Goal: Task Accomplishment & Management: Manage account settings

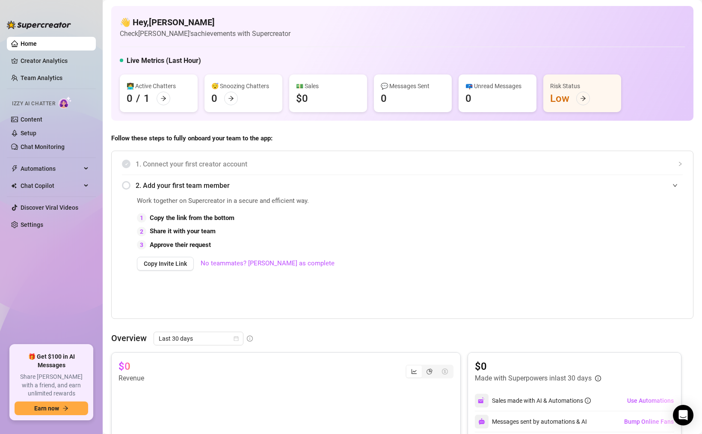
scroll to position [78, 0]
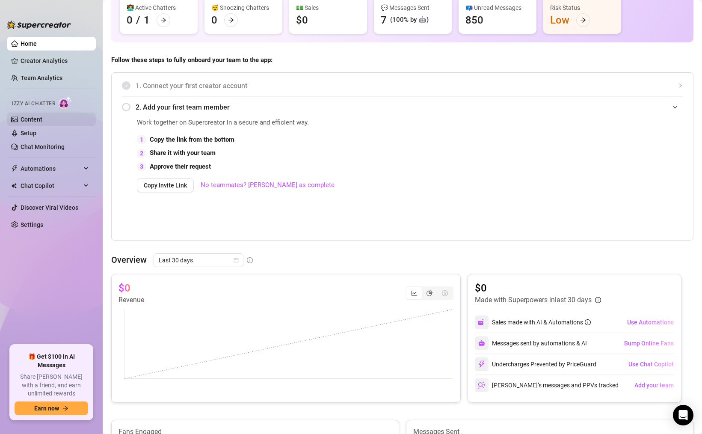
click at [42, 119] on link "Content" at bounding box center [32, 119] width 22 height 7
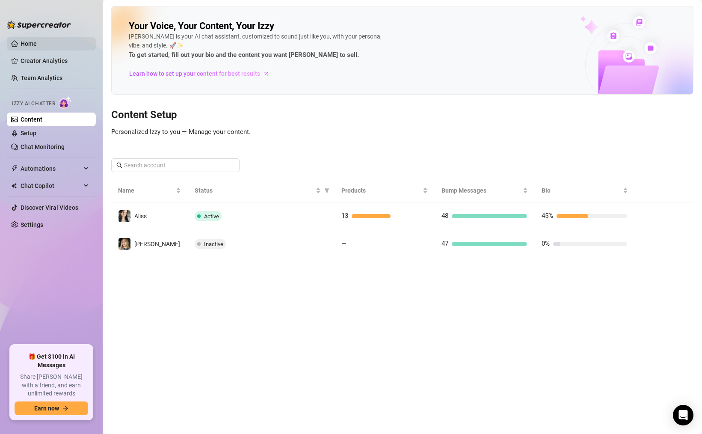
click at [37, 42] on link "Home" at bounding box center [29, 43] width 16 height 7
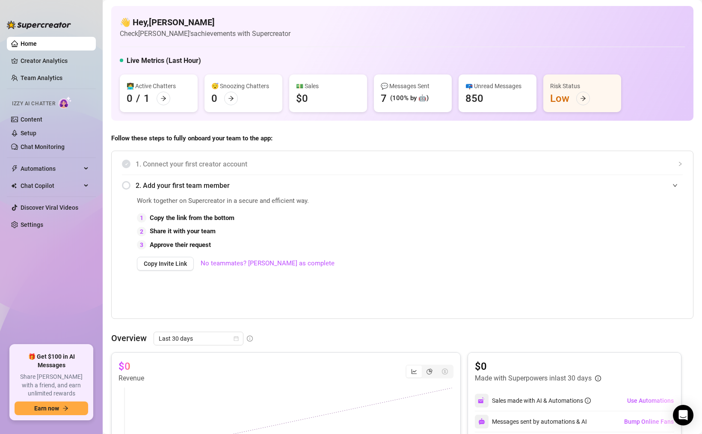
drag, startPoint x: 14, startPoint y: 101, endPoint x: 51, endPoint y: 101, distance: 37.2
click at [51, 102] on span "Izzy AI Chatter" at bounding box center [33, 104] width 43 height 8
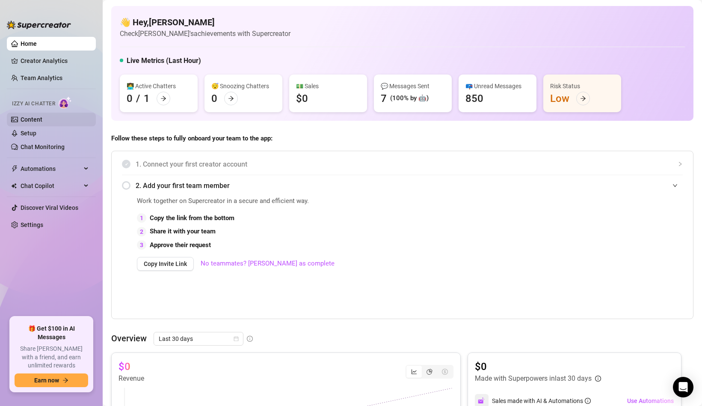
click at [42, 123] on link "Content" at bounding box center [32, 119] width 22 height 7
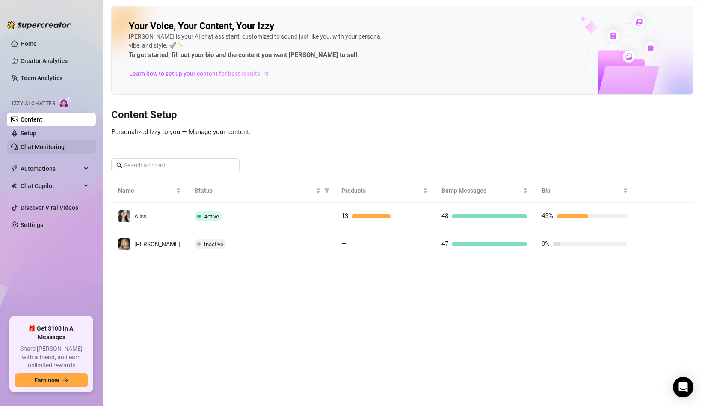
click at [65, 145] on link "Chat Monitoring" at bounding box center [43, 146] width 44 height 7
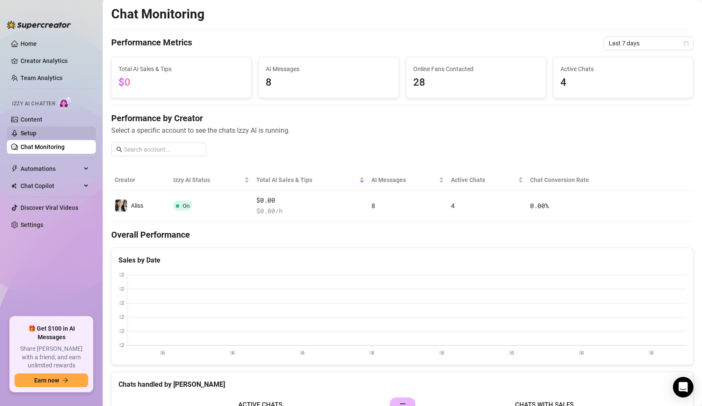
click at [36, 136] on link "Setup" at bounding box center [29, 133] width 16 height 7
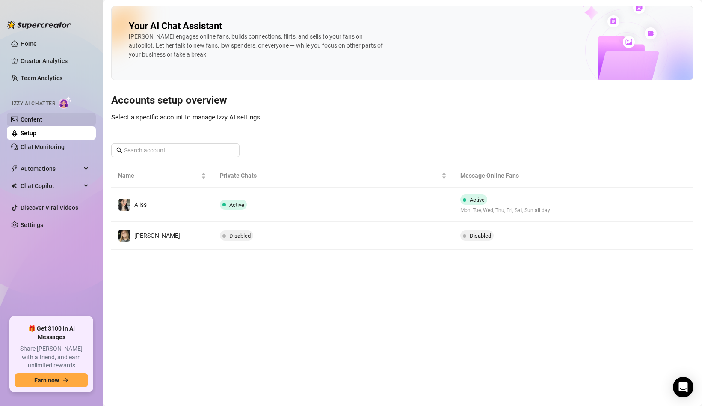
click at [42, 118] on link "Content" at bounding box center [32, 119] width 22 height 7
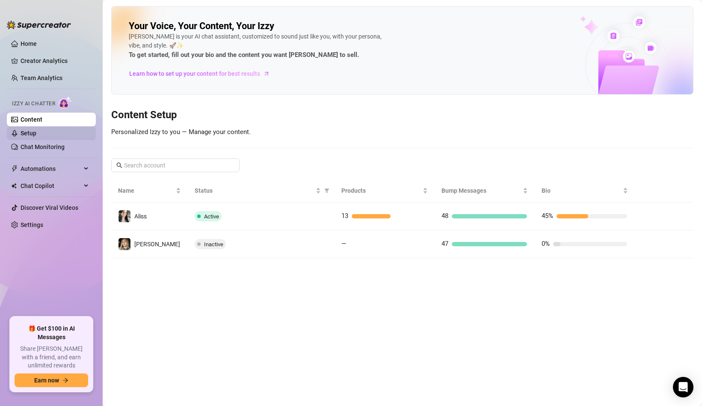
click at [36, 137] on link "Setup" at bounding box center [29, 133] width 16 height 7
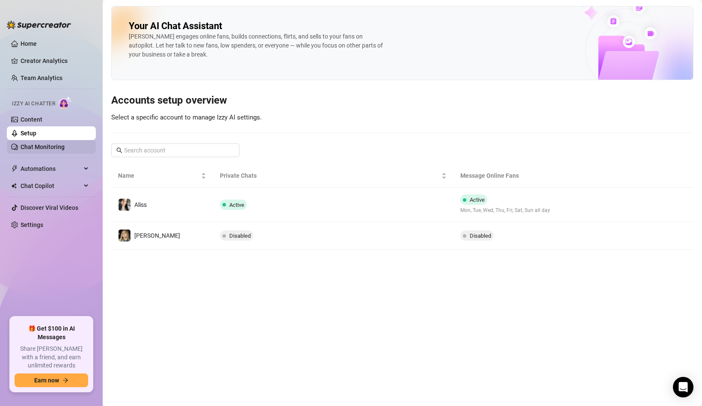
click at [56, 149] on link "Chat Monitoring" at bounding box center [43, 146] width 44 height 7
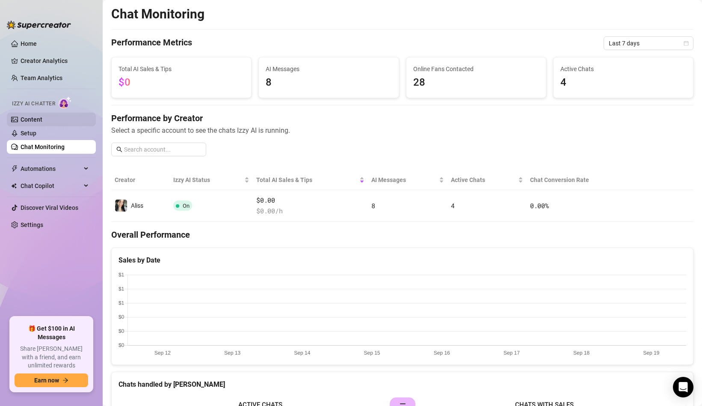
click at [42, 116] on link "Content" at bounding box center [32, 119] width 22 height 7
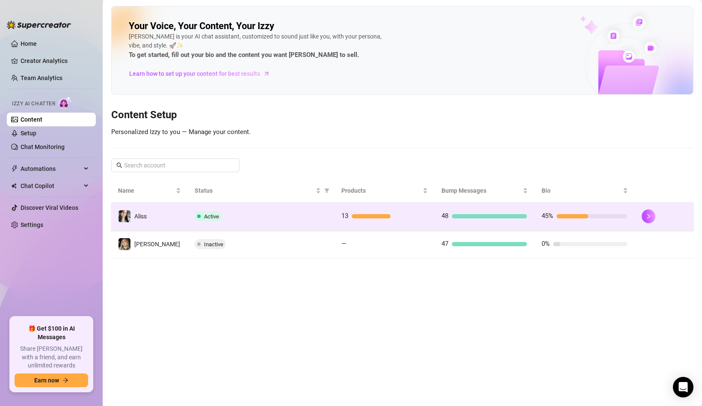
click at [217, 216] on span "Active" at bounding box center [208, 216] width 27 height 10
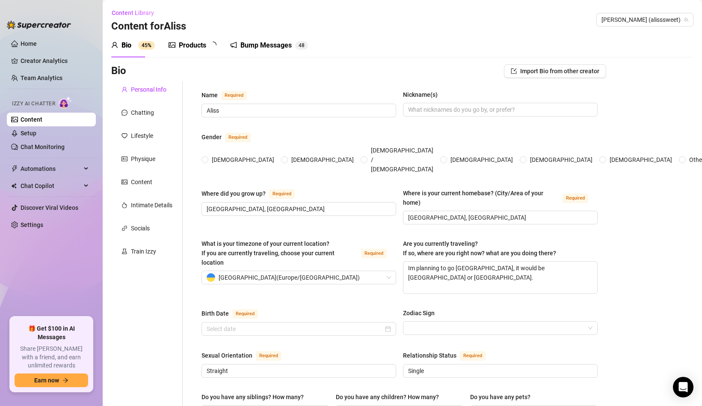
radio input "true"
type input "[DATE]"
drag, startPoint x: 113, startPoint y: 69, endPoint x: 134, endPoint y: 69, distance: 20.5
click at [134, 69] on div "Bio Import Bio from other creator" at bounding box center [358, 71] width 495 height 14
click at [135, 84] on div "Personal Info" at bounding box center [146, 89] width 71 height 16
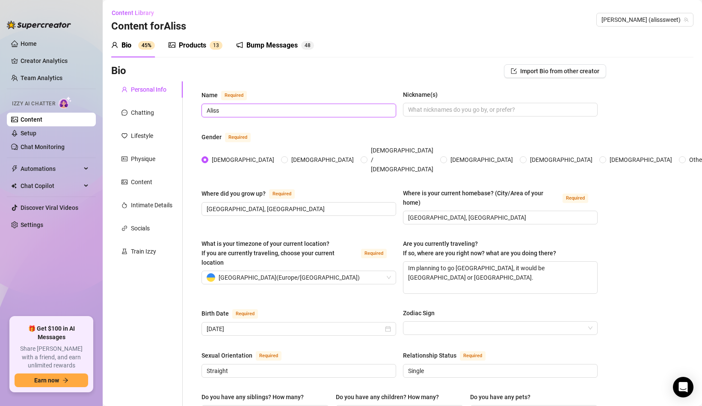
click at [230, 112] on input "Aliss" at bounding box center [298, 110] width 183 height 9
click at [213, 204] on input "[GEOGRAPHIC_DATA], [GEOGRAPHIC_DATA]" at bounding box center [298, 208] width 183 height 9
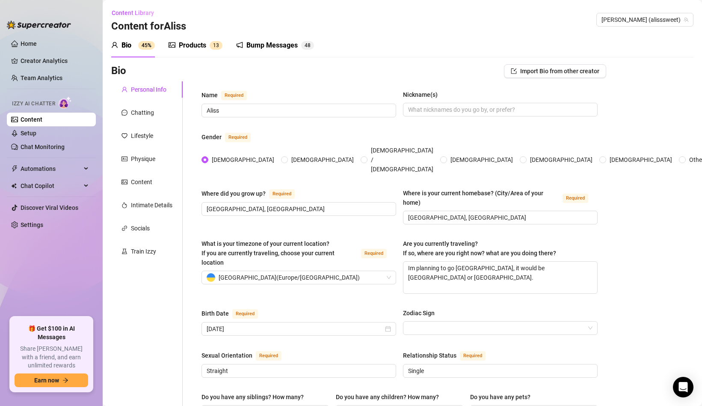
click at [223, 189] on div "Where did you grow up?" at bounding box center [234, 193] width 64 height 9
click at [223, 204] on input "[GEOGRAPHIC_DATA], [GEOGRAPHIC_DATA]" at bounding box center [298, 208] width 183 height 9
click at [223, 189] on div "Where did you grow up?" at bounding box center [234, 193] width 64 height 9
click at [223, 204] on input "[GEOGRAPHIC_DATA], [GEOGRAPHIC_DATA]" at bounding box center [298, 208] width 183 height 9
click at [223, 189] on div "Where did you grow up?" at bounding box center [234, 193] width 64 height 9
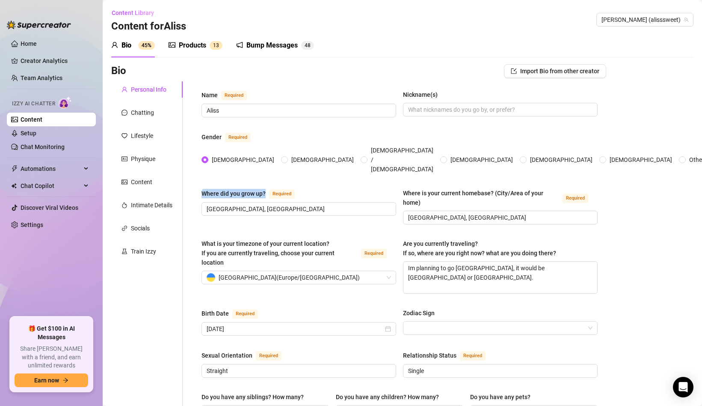
click at [223, 204] on input "[GEOGRAPHIC_DATA], [GEOGRAPHIC_DATA]" at bounding box center [298, 208] width 183 height 9
click at [327, 188] on div "Where did you grow up? Required" at bounding box center [299, 195] width 195 height 14
drag, startPoint x: 223, startPoint y: 177, endPoint x: 267, endPoint y: 176, distance: 44.1
click at [267, 188] on div "Where did you grow up? Required" at bounding box center [250, 193] width 97 height 10
click at [362, 188] on div "Where did you grow up? Required" at bounding box center [299, 195] width 195 height 14
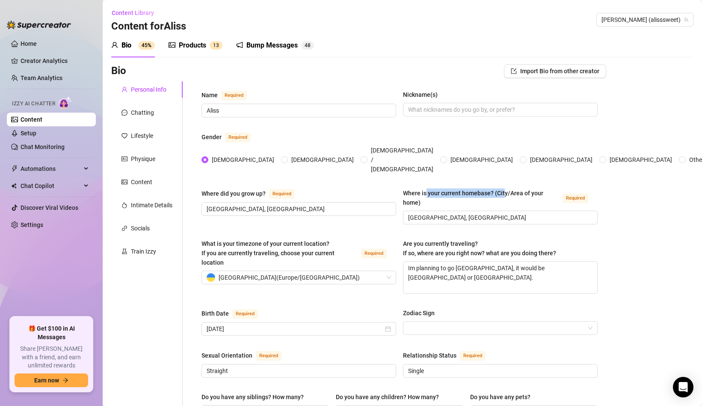
drag, startPoint x: 432, startPoint y: 181, endPoint x: 504, endPoint y: 180, distance: 71.9
click at [505, 188] on div "Where is your current homebase? (City/Area of your home)" at bounding box center [481, 197] width 156 height 19
click at [452, 188] on div "Where is your current homebase? (City/Area of your home)" at bounding box center [481, 197] width 156 height 19
click at [452, 213] on input "[GEOGRAPHIC_DATA], [GEOGRAPHIC_DATA]" at bounding box center [499, 217] width 183 height 9
drag, startPoint x: 207, startPoint y: 226, endPoint x: 308, endPoint y: 241, distance: 101.7
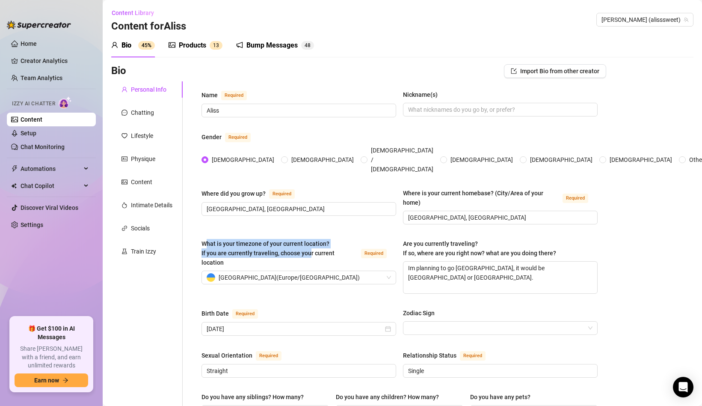
click at [309, 241] on span "What is your timezone of your current location? If you are currently traveling,…" at bounding box center [268, 253] width 133 height 26
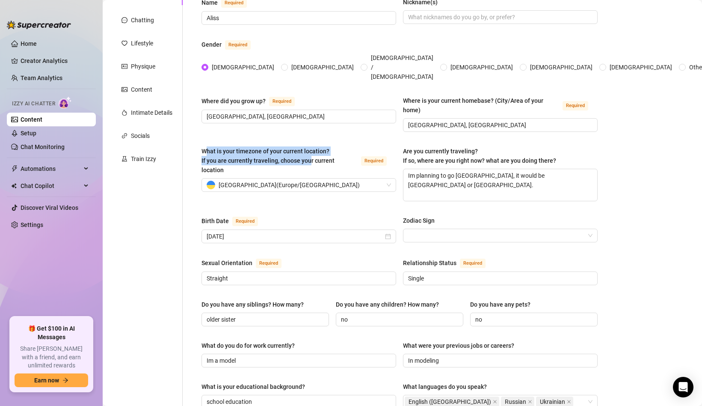
scroll to position [96, 0]
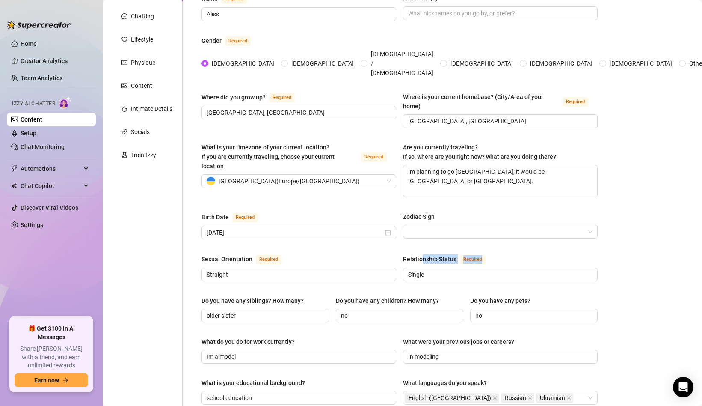
drag, startPoint x: 421, startPoint y: 245, endPoint x: 498, endPoint y: 247, distance: 77.5
click at [499, 254] on div "Relationship Status Required" at bounding box center [500, 261] width 195 height 14
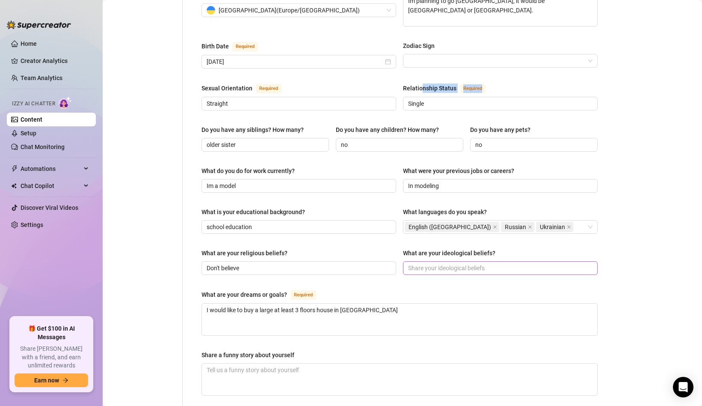
scroll to position [268, 0]
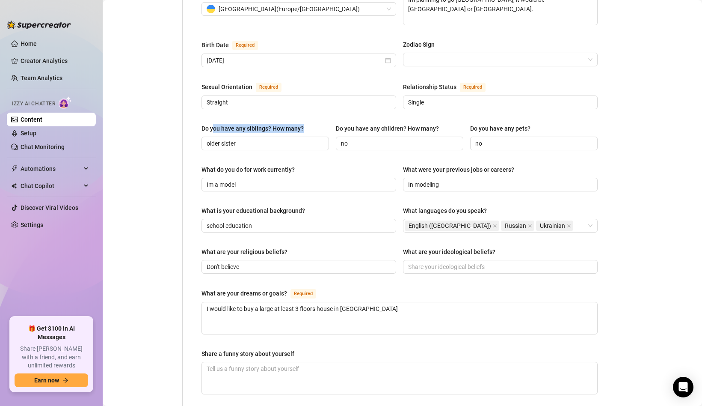
drag, startPoint x: 214, startPoint y: 109, endPoint x: 307, endPoint y: 116, distance: 93.6
click at [307, 124] on label "Do you have any siblings? How many?" at bounding box center [256, 128] width 108 height 9
click at [386, 124] on div "Do you have any children? How many?" at bounding box center [387, 128] width 103 height 9
click at [386, 139] on input "no" at bounding box center [399, 143] width 116 height 9
drag, startPoint x: 342, startPoint y: 110, endPoint x: 462, endPoint y: 112, distance: 120.7
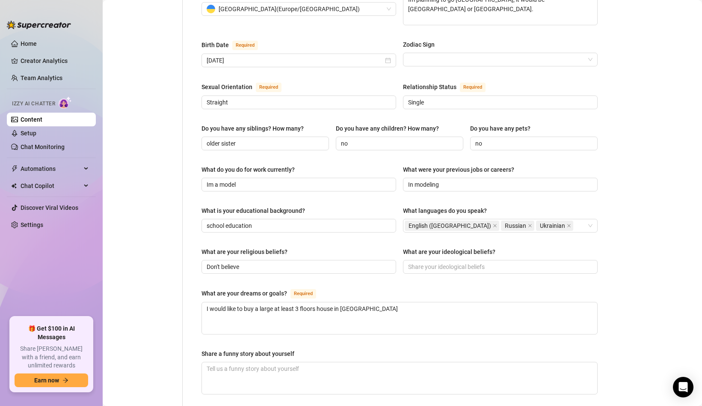
click at [463, 124] on div "Do you have any children? How many?" at bounding box center [400, 130] width 128 height 13
drag, startPoint x: 496, startPoint y: 111, endPoint x: 534, endPoint y: 110, distance: 37.7
click at [534, 124] on label "Do you have any pets?" at bounding box center [503, 128] width 66 height 9
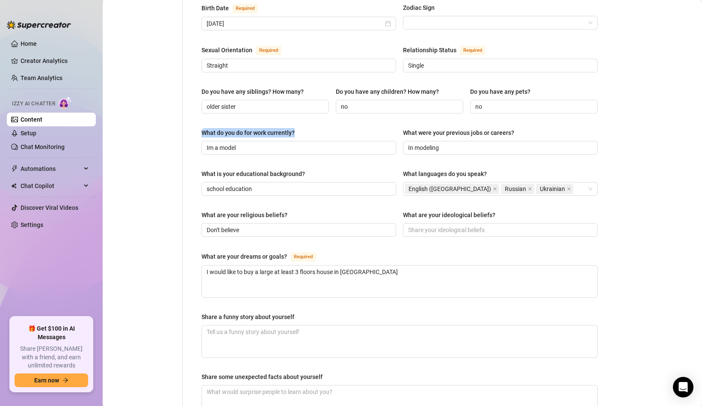
drag, startPoint x: 204, startPoint y: 115, endPoint x: 324, endPoint y: 114, distance: 119.8
click at [324, 128] on div "What do you do for work currently?" at bounding box center [299, 134] width 195 height 13
click at [318, 128] on div "What do you do for work currently?" at bounding box center [299, 134] width 195 height 13
drag, startPoint x: 404, startPoint y: 114, endPoint x: 489, endPoint y: 114, distance: 85.6
click at [489, 128] on div "What were your previous jobs or careers?" at bounding box center [458, 132] width 111 height 9
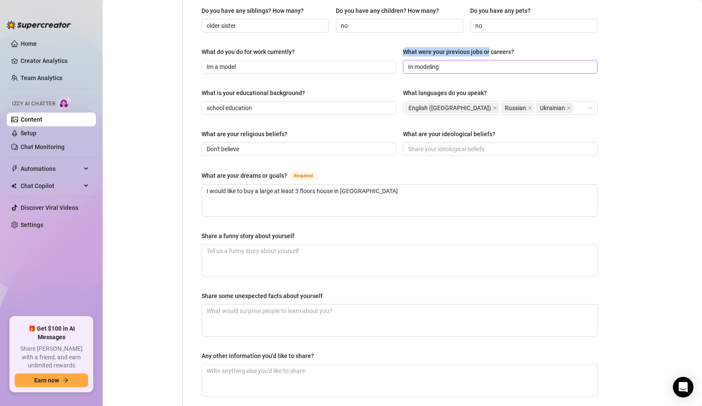
scroll to position [358, 0]
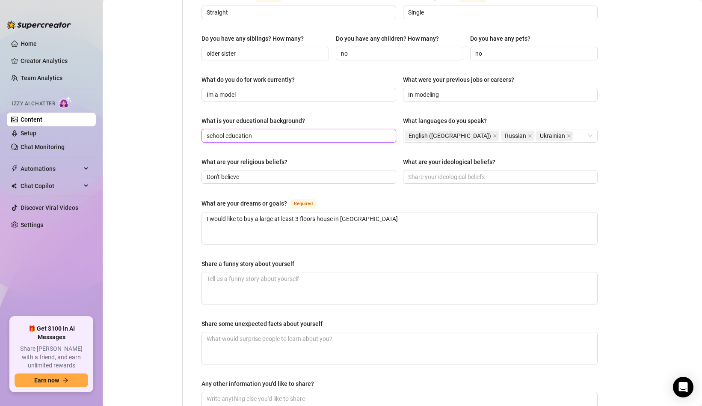
click at [214, 131] on input "school education" at bounding box center [298, 135] width 183 height 9
click at [270, 131] on input "school education" at bounding box center [298, 135] width 183 height 9
click at [202, 129] on span "school education" at bounding box center [299, 136] width 195 height 14
click at [230, 131] on input "school education" at bounding box center [298, 135] width 183 height 9
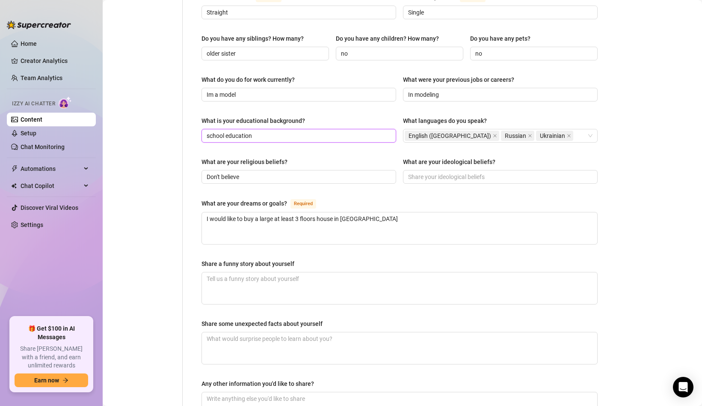
click at [277, 131] on input "school education" at bounding box center [298, 135] width 183 height 9
drag, startPoint x: 212, startPoint y: 122, endPoint x: 241, endPoint y: 122, distance: 29.1
click at [241, 131] on input "school education" at bounding box center [298, 135] width 183 height 9
drag, startPoint x: 416, startPoint y: 102, endPoint x: 496, endPoint y: 104, distance: 80.1
click at [496, 116] on div "What languages do you speak?" at bounding box center [500, 122] width 195 height 13
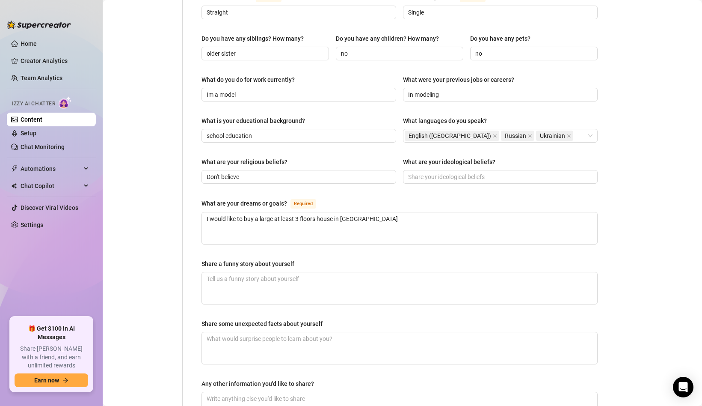
click at [490, 86] on div "What do you do for work currently? Im a model What were your previous jobs or c…" at bounding box center [400, 92] width 396 height 34
drag, startPoint x: 209, startPoint y: 148, endPoint x: 293, endPoint y: 146, distance: 83.9
click at [294, 157] on div "What are your religious beliefs?" at bounding box center [299, 163] width 195 height 13
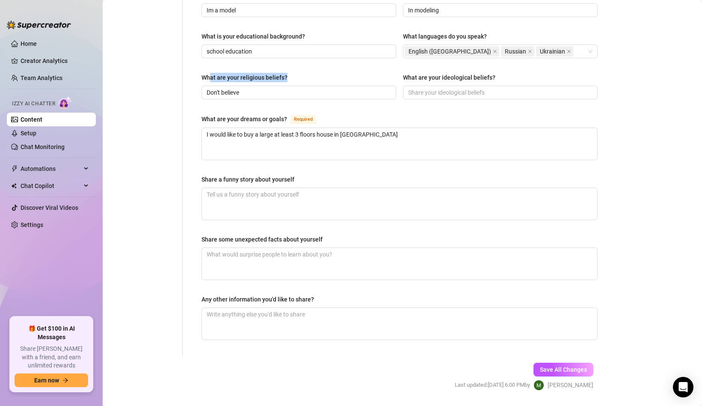
scroll to position [446, 0]
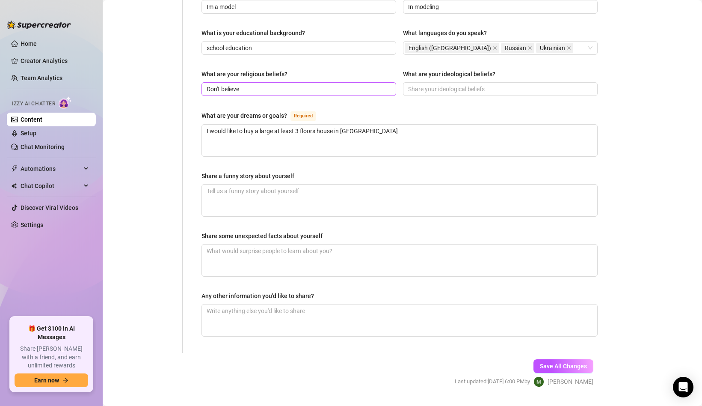
drag, startPoint x: 201, startPoint y: 76, endPoint x: 251, endPoint y: 75, distance: 49.7
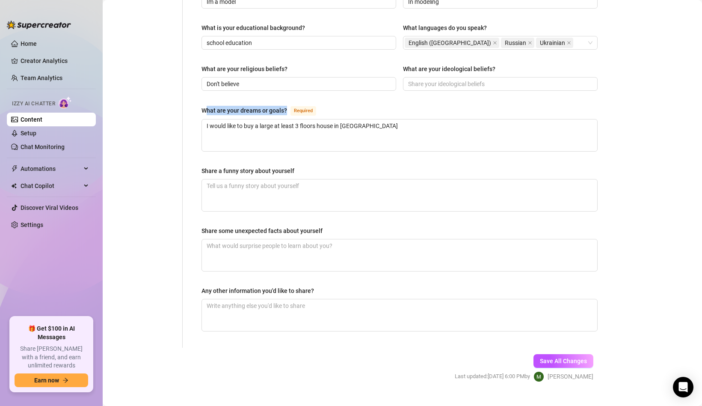
drag, startPoint x: 206, startPoint y: 93, endPoint x: 294, endPoint y: 98, distance: 88.7
click at [294, 105] on div "What are your dreams or goals? Required" at bounding box center [261, 110] width 118 height 10
click at [231, 106] on div "What are your dreams or goals?" at bounding box center [245, 110] width 86 height 9
click at [231, 119] on textarea "I would like to buy a large at least 3 floors house in [GEOGRAPHIC_DATA]" at bounding box center [399, 135] width 395 height 32
drag, startPoint x: 212, startPoint y: 111, endPoint x: 352, endPoint y: 108, distance: 140.4
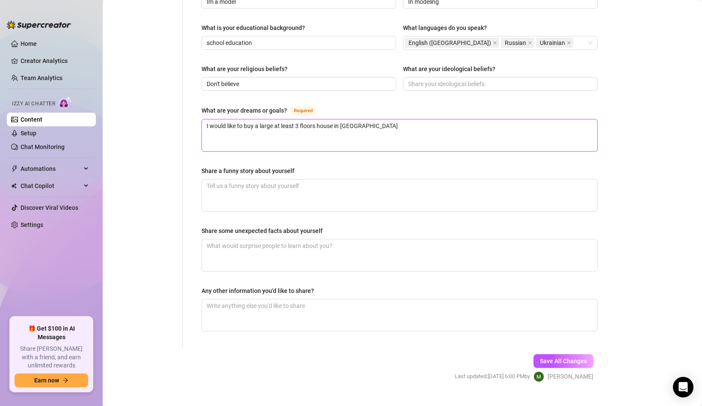
click at [353, 119] on textarea "I would like to buy a large at least 3 floors house in [GEOGRAPHIC_DATA]" at bounding box center [399, 135] width 395 height 32
click at [216, 119] on textarea "I would like to buy a large at least 3 floors house in [GEOGRAPHIC_DATA]" at bounding box center [399, 135] width 395 height 32
drag, startPoint x: 216, startPoint y: 114, endPoint x: 205, endPoint y: 107, distance: 12.9
click at [205, 119] on textarea "I would like to buy a large at least 3 floors house in [GEOGRAPHIC_DATA]" at bounding box center [399, 135] width 395 height 32
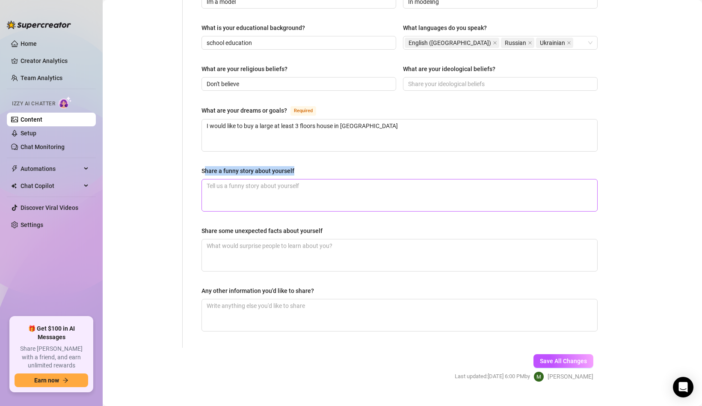
drag, startPoint x: 205, startPoint y: 157, endPoint x: 320, endPoint y: 168, distance: 115.2
click at [321, 169] on div "Share a funny story about yourself" at bounding box center [400, 188] width 396 height 45
click at [323, 166] on div "Share a funny story about yourself" at bounding box center [400, 172] width 396 height 13
drag, startPoint x: 307, startPoint y: 150, endPoint x: 189, endPoint y: 152, distance: 117.7
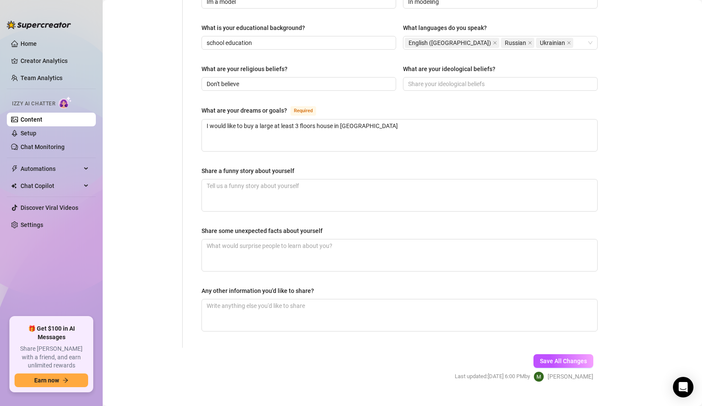
drag, startPoint x: 205, startPoint y: 215, endPoint x: 289, endPoint y: 213, distance: 83.9
click at [289, 226] on div "Share some unexpected facts about yourself" at bounding box center [262, 230] width 121 height 9
click at [273, 226] on div "Share some unexpected facts about yourself" at bounding box center [400, 232] width 396 height 13
drag, startPoint x: 203, startPoint y: 279, endPoint x: 330, endPoint y: 288, distance: 127.0
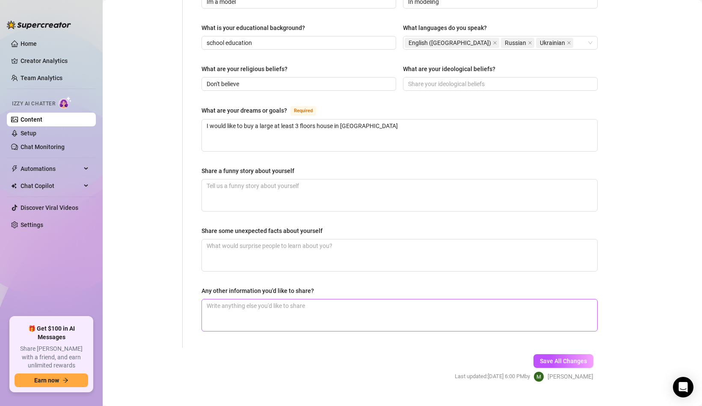
click at [330, 288] on div "Any other information you'd like to share?" at bounding box center [400, 308] width 396 height 45
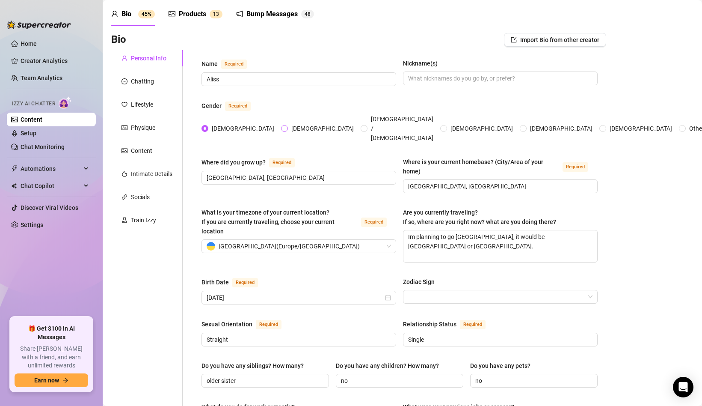
scroll to position [0, 0]
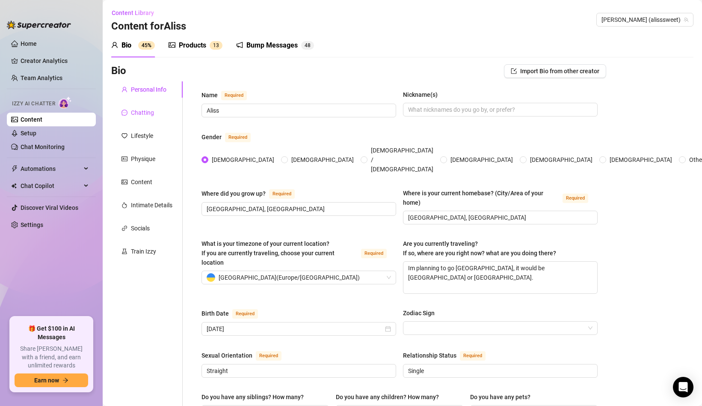
click at [134, 108] on div "Chatting" at bounding box center [142, 112] width 23 height 9
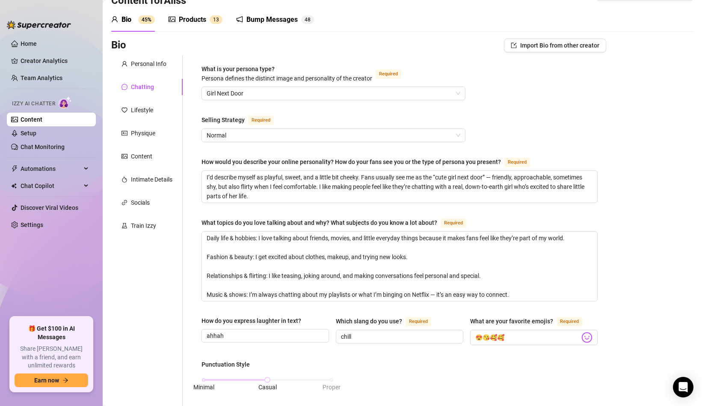
scroll to position [30, 0]
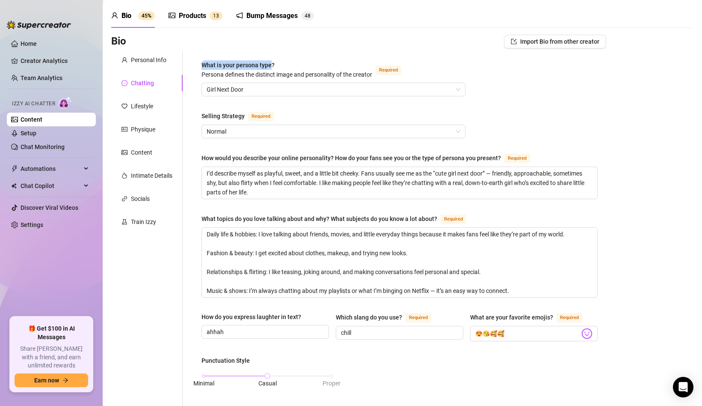
drag, startPoint x: 203, startPoint y: 61, endPoint x: 272, endPoint y: 61, distance: 68.9
click at [272, 62] on span "What is your persona type? [PERSON_NAME] defines the distinct image and persona…" at bounding box center [287, 70] width 171 height 16
click at [285, 95] on span "Girl Next Door" at bounding box center [334, 89] width 254 height 13
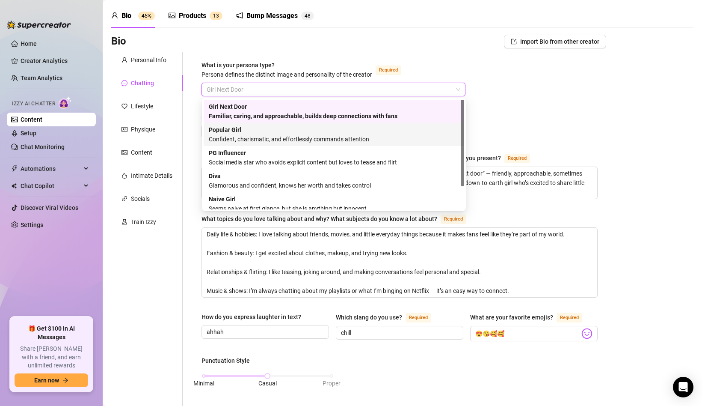
scroll to position [29, 0]
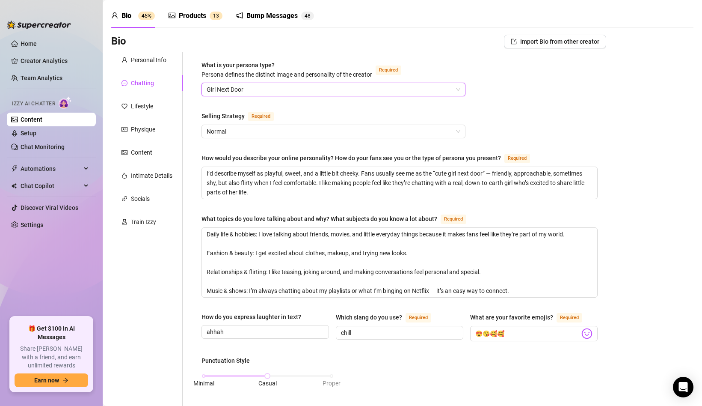
click at [315, 37] on div "Bio Import Bio from other creator" at bounding box center [358, 42] width 495 height 14
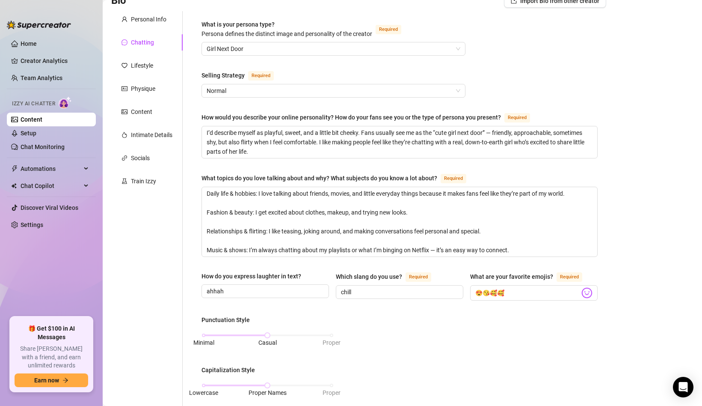
scroll to position [73, 0]
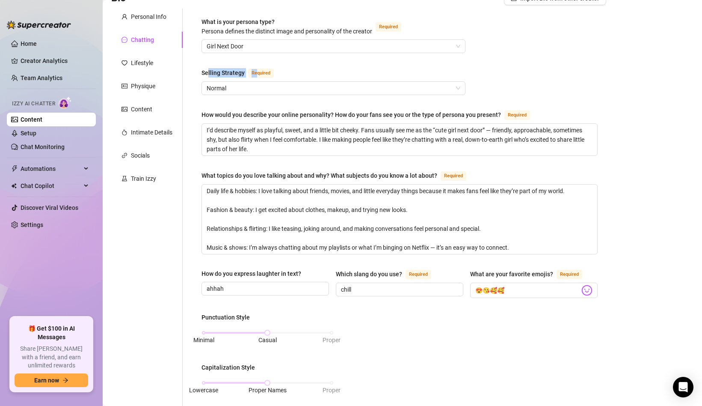
drag, startPoint x: 207, startPoint y: 71, endPoint x: 255, endPoint y: 70, distance: 47.5
click at [255, 70] on div "Selling Strategy Required" at bounding box center [240, 73] width 76 height 10
click at [223, 83] on span "Normal" at bounding box center [334, 88] width 254 height 13
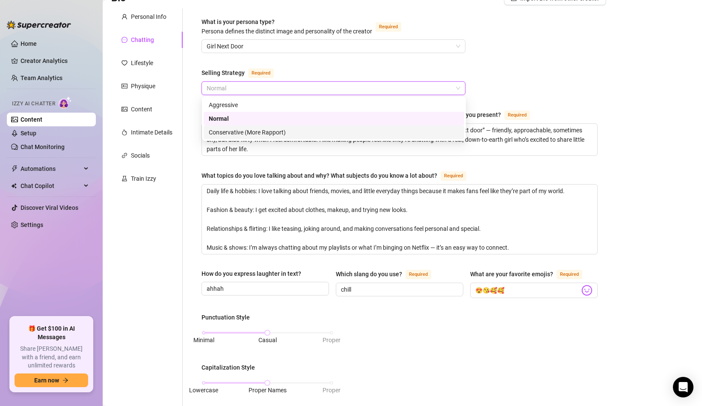
click at [223, 132] on div "Conservative (More Rapport)" at bounding box center [334, 132] width 250 height 9
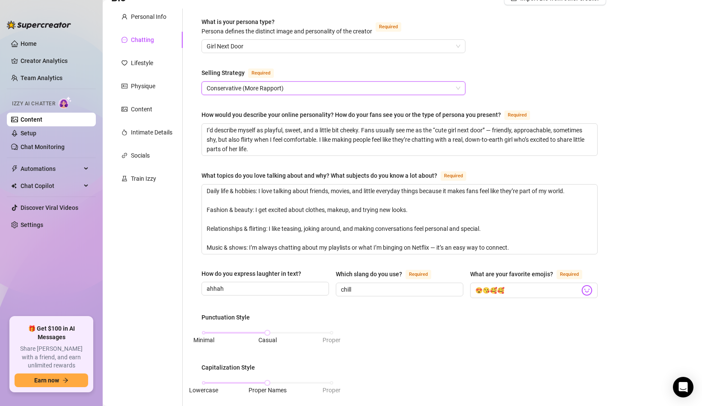
click at [225, 84] on span "Conservative (More Rapport)" at bounding box center [334, 88] width 254 height 13
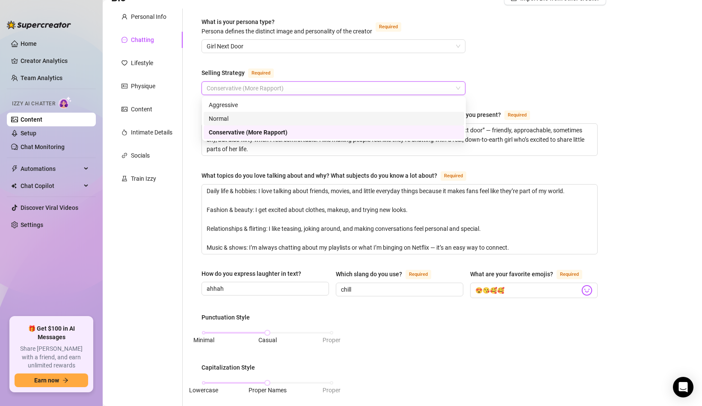
click at [221, 117] on div "Normal" at bounding box center [334, 118] width 250 height 9
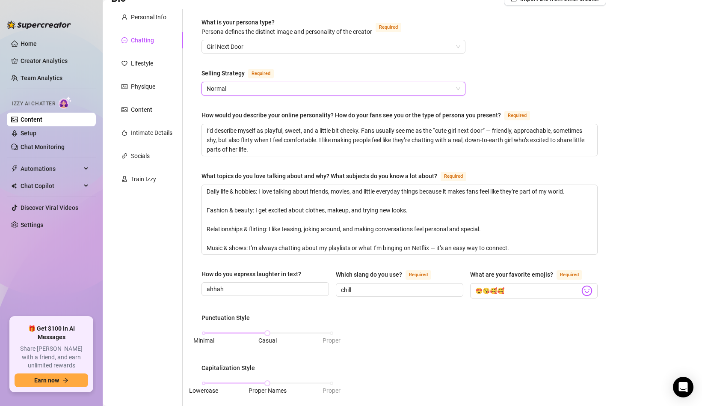
scroll to position [70, 0]
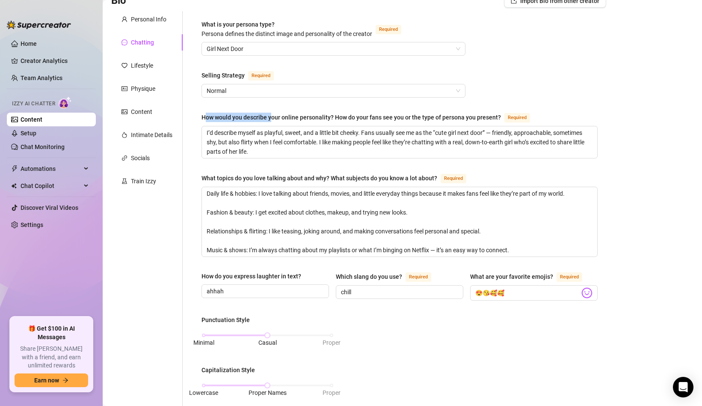
drag, startPoint x: 205, startPoint y: 113, endPoint x: 271, endPoint y: 116, distance: 66.0
click at [271, 116] on div "How would you describe your online personality? How do your fans see you or the…" at bounding box center [352, 117] width 300 height 9
click at [273, 117] on div "How would you describe your online personality? How do your fans see you or the…" at bounding box center [352, 117] width 300 height 9
click at [273, 126] on textarea "I’d describe myself as playful, sweet, and a little bit cheeky. Fans usually se…" at bounding box center [399, 142] width 395 height 32
drag, startPoint x: 262, startPoint y: 117, endPoint x: 327, endPoint y: 117, distance: 64.2
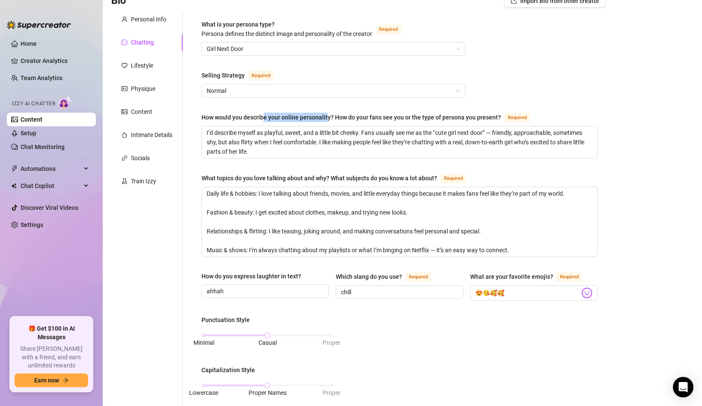
click at [327, 117] on div "How would you describe your online personality? How do your fans see you or the…" at bounding box center [352, 117] width 300 height 9
click at [337, 114] on div "How would you describe your online personality? How do your fans see you or the…" at bounding box center [352, 117] width 300 height 9
click at [337, 126] on textarea "I’d describe myself as playful, sweet, and a little bit cheeky. Fans usually se…" at bounding box center [399, 142] width 395 height 32
drag, startPoint x: 331, startPoint y: 116, endPoint x: 449, endPoint y: 114, distance: 117.7
click at [450, 115] on div "How would you describe your online personality? How do your fans see you or the…" at bounding box center [352, 117] width 300 height 9
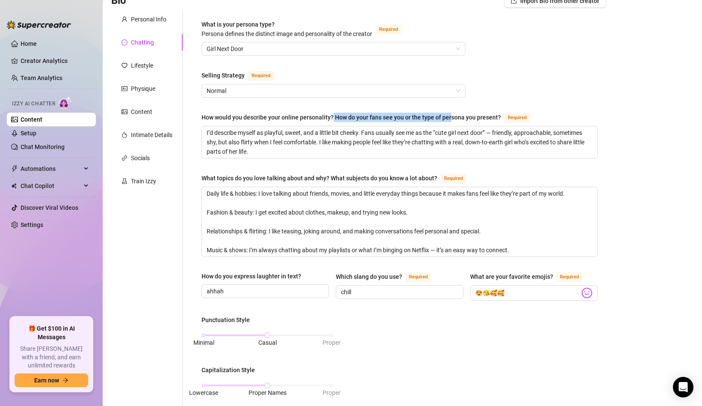
click at [449, 114] on div "How would you describe your online personality? How do your fans see you or the…" at bounding box center [352, 117] width 300 height 9
click at [449, 126] on textarea "I’d describe myself as playful, sweet, and a little bit cheeky. Fans usually se…" at bounding box center [399, 142] width 395 height 32
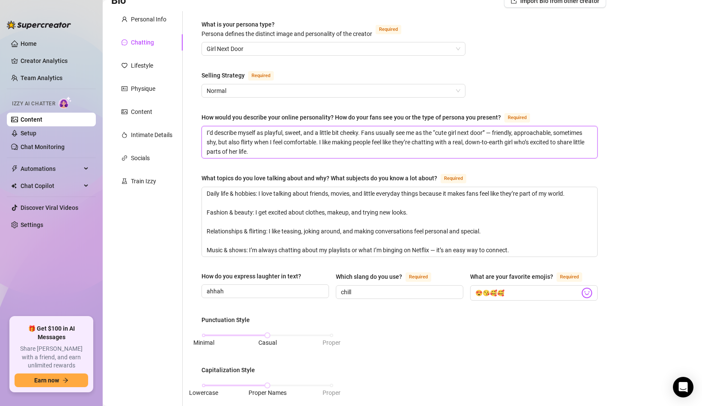
drag, startPoint x: 206, startPoint y: 130, endPoint x: 330, endPoint y: 152, distance: 125.5
click at [330, 152] on textarea "I’d describe myself as playful, sweet, and a little bit cheeky. Fans usually se…" at bounding box center [399, 142] width 395 height 32
click at [325, 165] on div "What is your persona type? [PERSON_NAME] defines the distinct image and persona…" at bounding box center [400, 350] width 396 height 660
click at [322, 147] on textarea "I’d describe myself as playful, sweet, and a little bit cheeky. Fans usually se…" at bounding box center [399, 142] width 395 height 32
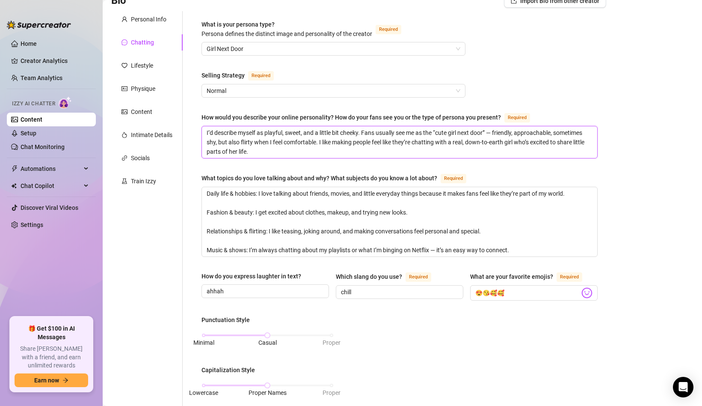
click at [322, 147] on textarea "I’d describe myself as playful, sweet, and a little bit cheeky. Fans usually se…" at bounding box center [399, 142] width 395 height 32
click at [322, 167] on div "What is your persona type? [PERSON_NAME] defines the distinct image and persona…" at bounding box center [400, 350] width 396 height 660
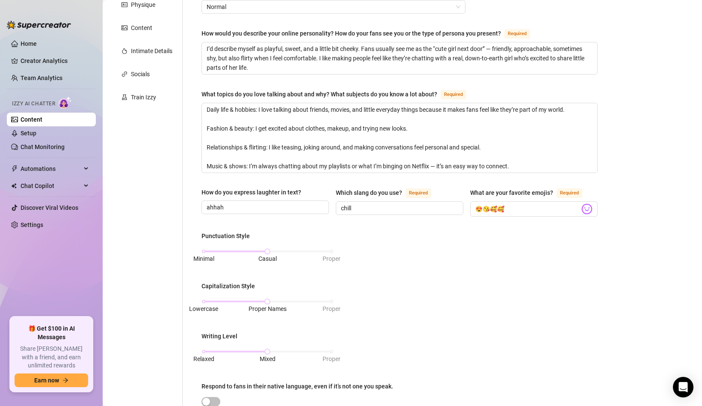
scroll to position [160, 0]
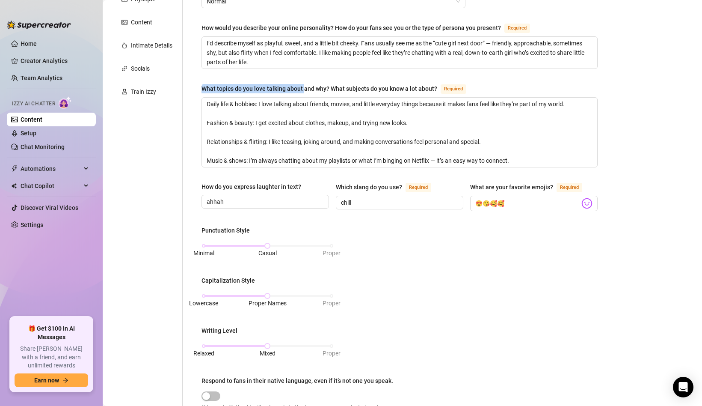
drag, startPoint x: 203, startPoint y: 85, endPoint x: 303, endPoint y: 89, distance: 99.4
click at [303, 89] on div "What topics do you love talking about and why? What subjects do you know a lot …" at bounding box center [320, 88] width 236 height 9
click at [251, 89] on div "What topics do you love talking about and why? What subjects do you know a lot …" at bounding box center [320, 88] width 236 height 9
click at [251, 98] on textarea "Daily life & hobbies: I love talking about friends, movies, and little everyday…" at bounding box center [399, 132] width 395 height 69
drag, startPoint x: 218, startPoint y: 103, endPoint x: 302, endPoint y: 106, distance: 83.5
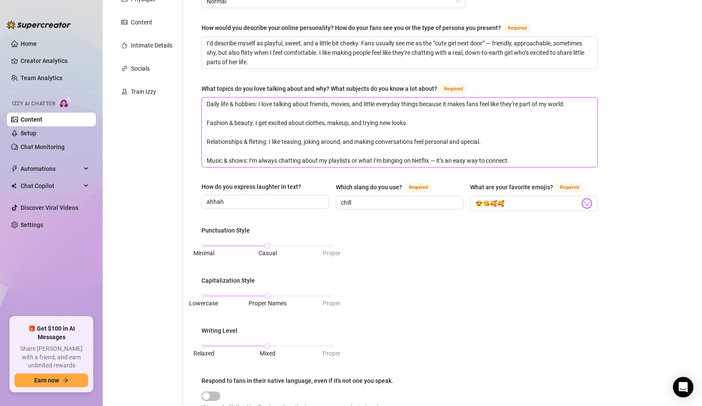
click at [302, 106] on textarea "Daily life & hobbies: I love talking about friends, movies, and little everyday…" at bounding box center [399, 132] width 395 height 69
click at [294, 127] on textarea "Daily life & hobbies: I love talking about friends, movies, and little everyday…" at bounding box center [399, 132] width 395 height 69
drag, startPoint x: 222, startPoint y: 122, endPoint x: 292, endPoint y: 121, distance: 69.8
click at [292, 121] on textarea "Daily life & hobbies: I love talking about friends, movies, and little everyday…" at bounding box center [399, 132] width 395 height 69
drag, startPoint x: 215, startPoint y: 145, endPoint x: 350, endPoint y: 143, distance: 134.4
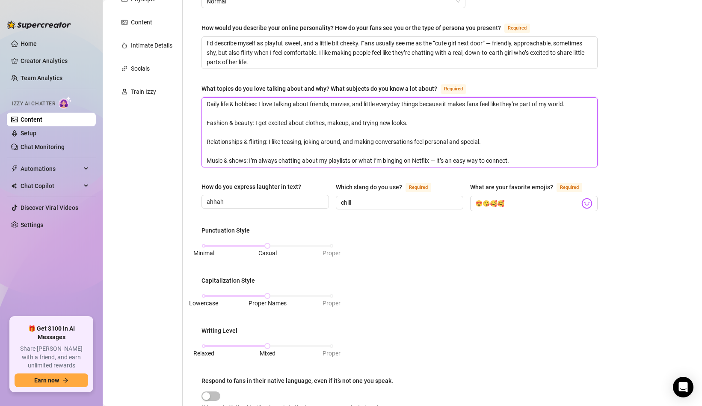
click at [350, 144] on textarea "Daily life & hobbies: I love talking about friends, movies, and little everyday…" at bounding box center [399, 132] width 395 height 69
click at [303, 143] on textarea "Daily life & hobbies: I love talking about friends, movies, and little everyday…" at bounding box center [399, 132] width 395 height 69
drag, startPoint x: 212, startPoint y: 153, endPoint x: 289, endPoint y: 148, distance: 76.8
click at [289, 148] on textarea "Daily life & hobbies: I love talking about friends, movies, and little everyday…" at bounding box center [399, 132] width 395 height 69
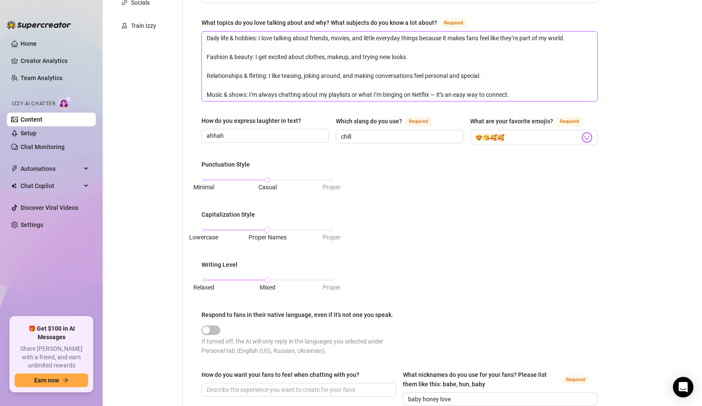
scroll to position [226, 0]
drag, startPoint x: 275, startPoint y: 94, endPoint x: 356, endPoint y: 91, distance: 80.9
click at [356, 91] on textarea "Daily life & hobbies: I love talking about friends, movies, and little everyday…" at bounding box center [399, 65] width 395 height 69
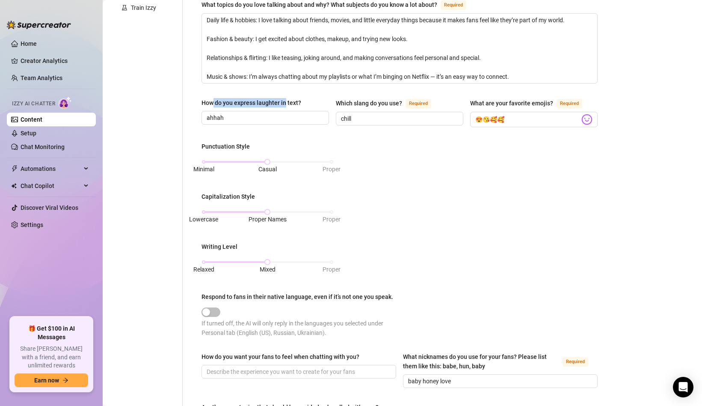
drag, startPoint x: 213, startPoint y: 103, endPoint x: 283, endPoint y: 102, distance: 70.2
click at [284, 102] on div "How do you express laughter in text?" at bounding box center [252, 102] width 100 height 9
click at [263, 103] on div "How do you express laughter in text?" at bounding box center [252, 102] width 100 height 9
click at [263, 113] on input "ahhah" at bounding box center [265, 117] width 116 height 9
click at [282, 119] on input "ahhah" at bounding box center [265, 117] width 116 height 9
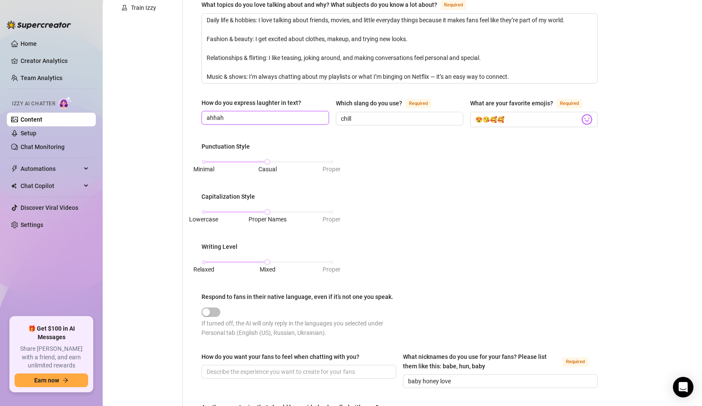
click at [282, 119] on input "ahhah" at bounding box center [265, 117] width 116 height 9
drag, startPoint x: 259, startPoint y: 117, endPoint x: 226, endPoint y: 117, distance: 33.0
click at [226, 117] on input "How do you express laughter in text?" at bounding box center [265, 117] width 116 height 9
type input "ahhah"
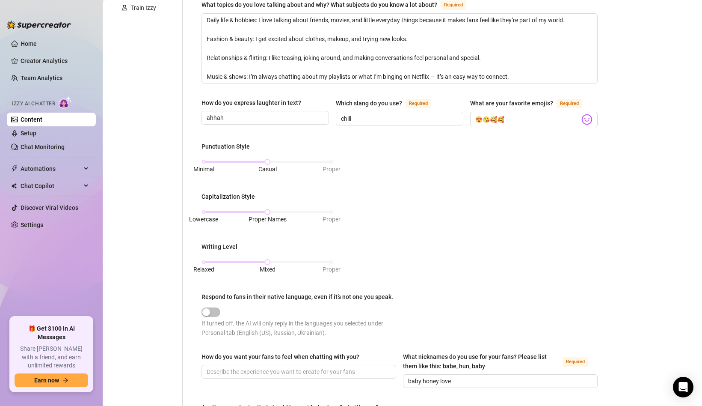
click at [267, 133] on div "How do you express laughter in text? ahhah Which slang do you use? Required chi…" at bounding box center [400, 116] width 396 height 37
click at [380, 122] on span "chill" at bounding box center [400, 119] width 128 height 14
click at [380, 117] on input "chill" at bounding box center [399, 118] width 116 height 9
click at [381, 129] on div "How do you express laughter in text? ahhah Which slang do you use? Required chi…" at bounding box center [400, 116] width 396 height 37
click at [383, 119] on input "chill" at bounding box center [399, 118] width 116 height 9
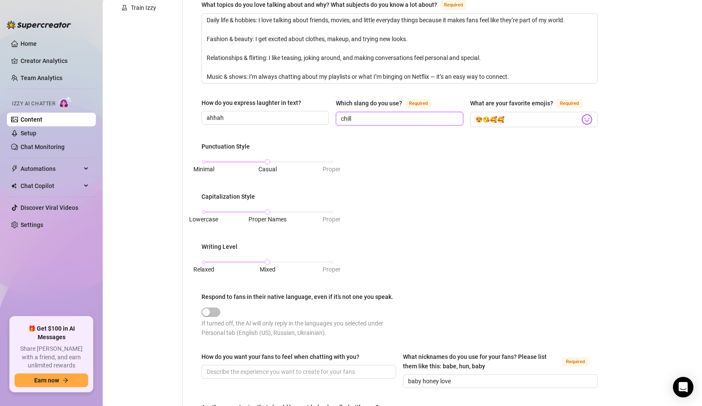
click at [383, 119] on input "chill" at bounding box center [399, 118] width 116 height 9
click at [360, 117] on input "Which slang do you use? Required" at bounding box center [399, 118] width 116 height 9
click at [386, 117] on input "Which slang do you use? Required" at bounding box center [399, 118] width 116 height 9
click at [365, 116] on input "Which slang do you use? Required" at bounding box center [399, 118] width 116 height 9
type input "chill"
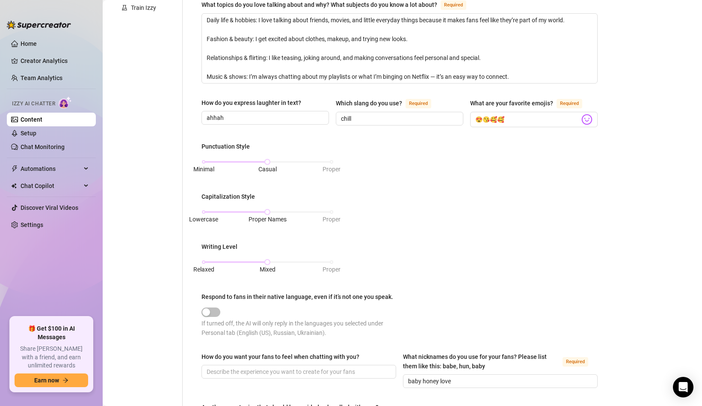
click at [422, 143] on div "Punctuation Style Minimal Casual Proper Capitalization Style Lowercase Proper N…" at bounding box center [400, 243] width 396 height 203
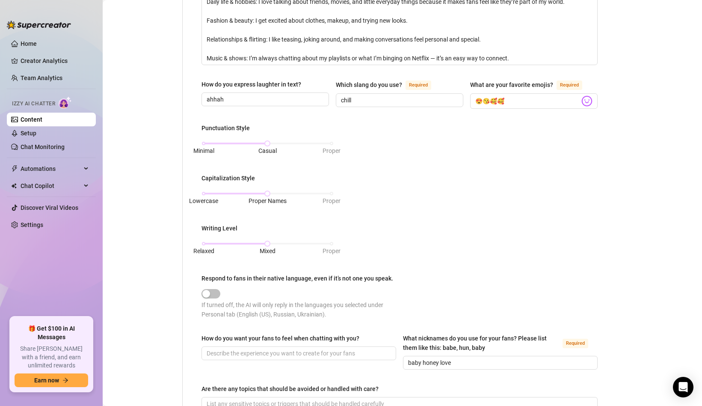
scroll to position [267, 0]
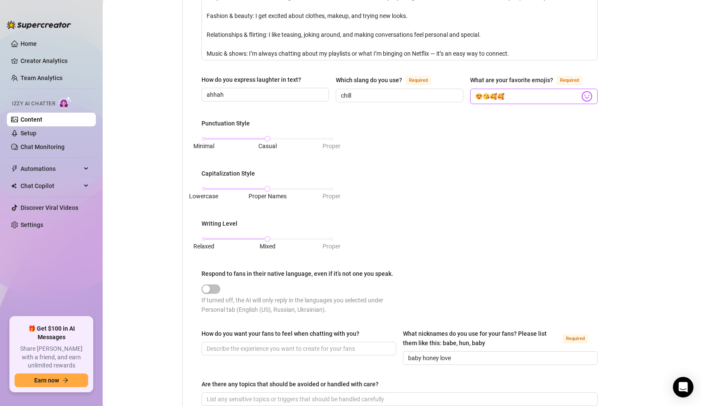
click at [587, 97] on img at bounding box center [587, 96] width 11 height 11
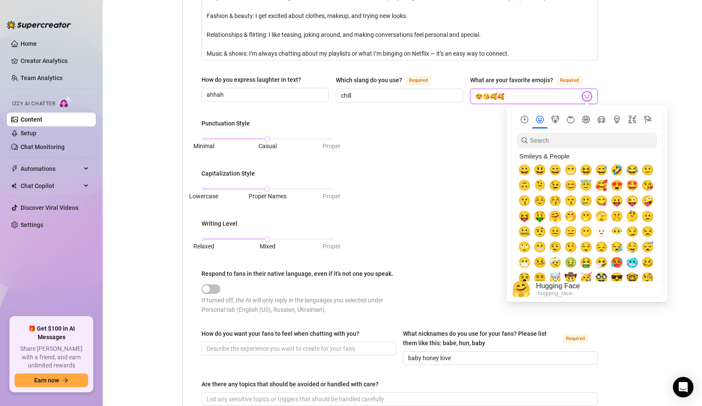
scroll to position [0, 0]
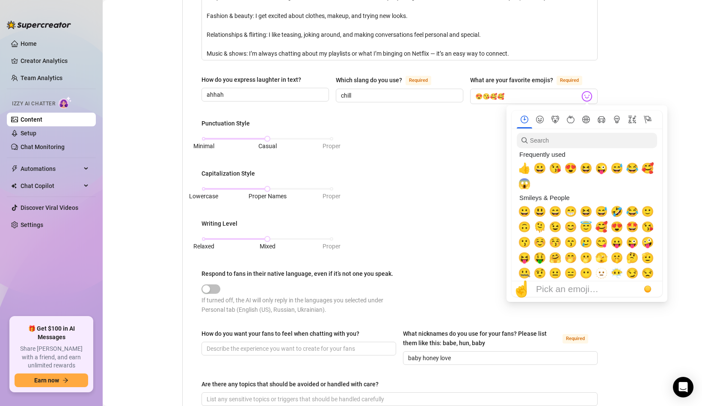
click at [468, 149] on div "Punctuation Style Minimal Casual Proper Capitalization Style Lowercase Proper N…" at bounding box center [400, 220] width 396 height 203
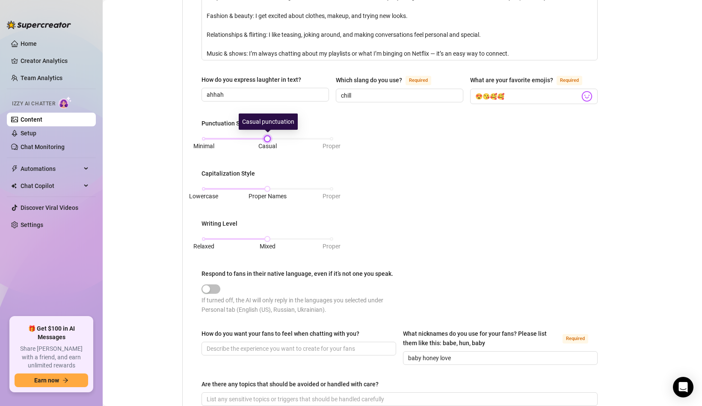
drag, startPoint x: 268, startPoint y: 137, endPoint x: 269, endPoint y: 132, distance: 4.9
click at [269, 132] on div "Minimal Casual Proper" at bounding box center [268, 142] width 132 height 23
click at [333, 150] on div "Minimal Casual Proper" at bounding box center [268, 142] width 132 height 23
drag, startPoint x: 209, startPoint y: 175, endPoint x: 281, endPoint y: 176, distance: 71.9
click at [281, 176] on div "Capitalization Style" at bounding box center [268, 175] width 132 height 13
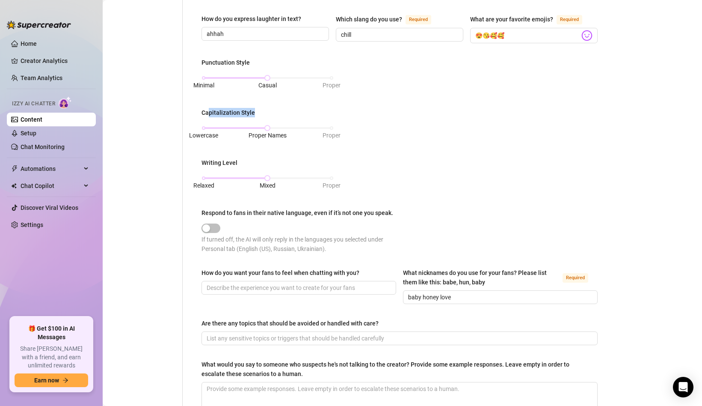
scroll to position [330, 0]
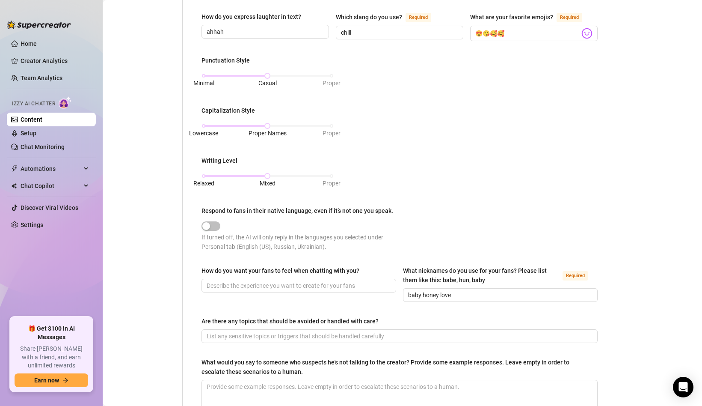
click at [229, 106] on div "Capitalization Style" at bounding box center [229, 110] width 54 height 9
click at [269, 111] on div "Capitalization Style" at bounding box center [268, 112] width 132 height 13
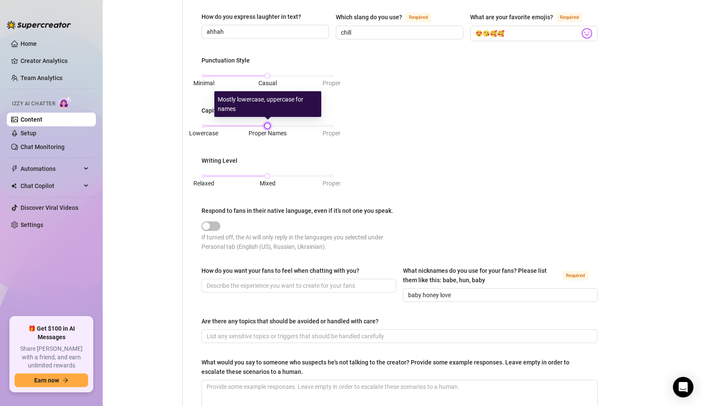
drag, startPoint x: 269, startPoint y: 124, endPoint x: 300, endPoint y: 119, distance: 30.7
click at [300, 120] on div "Lowercase Proper Names Proper" at bounding box center [268, 130] width 132 height 23
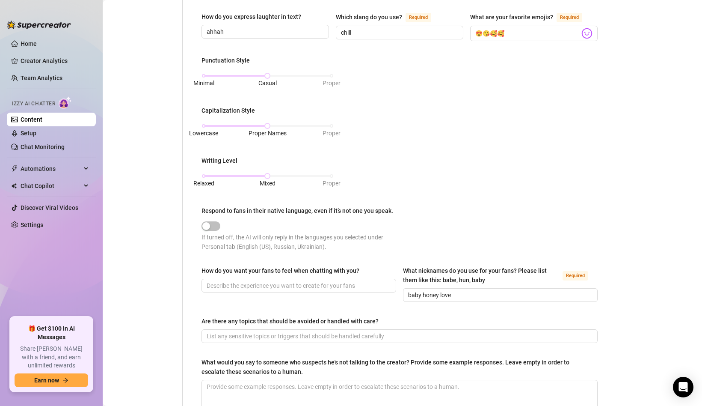
click at [273, 144] on div "Punctuation Style Minimal Casual Proper Capitalization Style Lowercase Proper N…" at bounding box center [400, 157] width 396 height 203
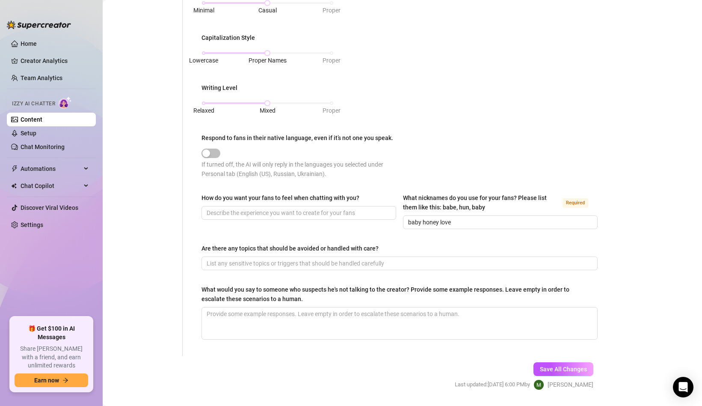
scroll to position [409, 0]
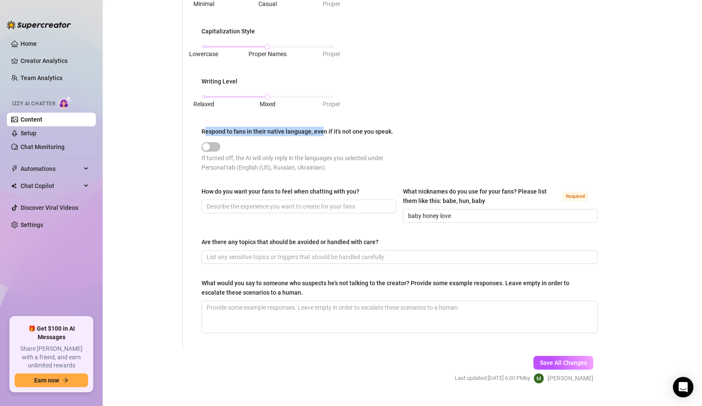
drag, startPoint x: 207, startPoint y: 127, endPoint x: 321, endPoint y: 129, distance: 114.7
click at [322, 129] on div "Respond to fans in their native language, even if it’s not one you speak." at bounding box center [298, 131] width 192 height 9
click at [246, 134] on div "Respond to fans in their native language, even if it’s not one you speak." at bounding box center [301, 133] width 198 height 13
drag, startPoint x: 231, startPoint y: 129, endPoint x: 333, endPoint y: 135, distance: 102.9
click at [333, 135] on div "Respond to fans in their native language, even if it’s not one you speak." at bounding box center [301, 133] width 198 height 13
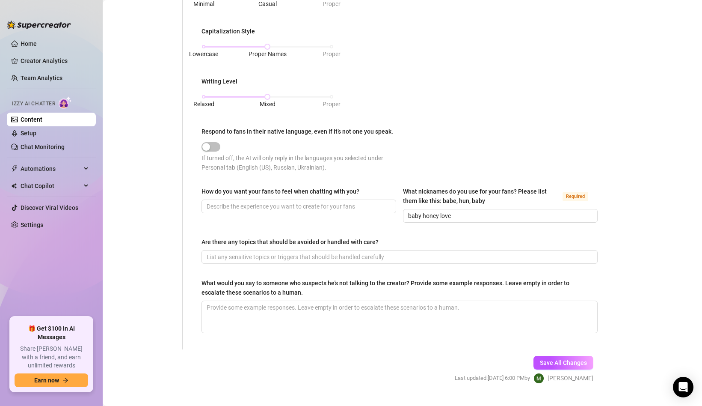
click at [244, 130] on div "Respond to fans in their native language, even if it’s not one you speak." at bounding box center [298, 131] width 192 height 9
click at [220, 142] on button "Respond to fans in their native language, even if it’s not one you speak." at bounding box center [211, 146] width 19 height 9
click at [223, 129] on div "Respond to fans in their native language, even if it’s not one you speak." at bounding box center [298, 131] width 192 height 9
click at [220, 142] on button "Respond to fans in their native language, even if it’s not one you speak." at bounding box center [211, 146] width 19 height 9
click at [223, 129] on div "Respond to fans in their native language, even if it’s not one you speak." at bounding box center [298, 131] width 192 height 9
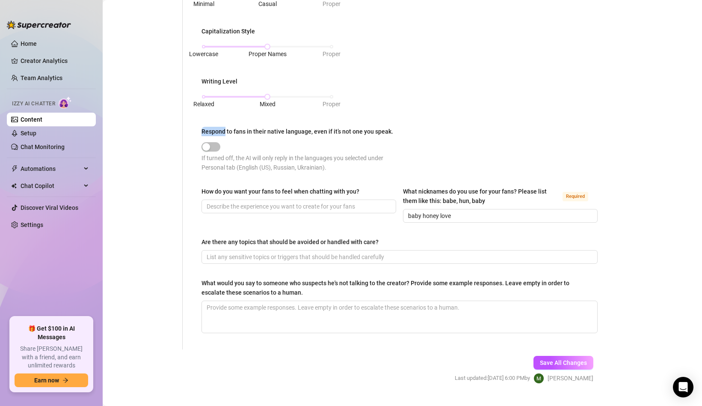
click at [220, 142] on button "Respond to fans in their native language, even if it’s not one you speak." at bounding box center [211, 146] width 19 height 9
click at [223, 129] on div "Respond to fans in their native language, even if it’s not one you speak." at bounding box center [298, 131] width 192 height 9
click at [220, 142] on button "Respond to fans in their native language, even if it’s not one you speak." at bounding box center [211, 146] width 19 height 9
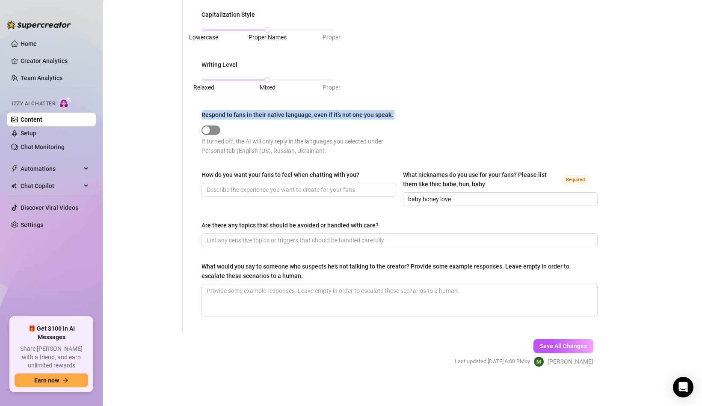
click at [211, 125] on span "button" at bounding box center [211, 129] width 19 height 9
click at [211, 131] on span "button" at bounding box center [211, 129] width 19 height 9
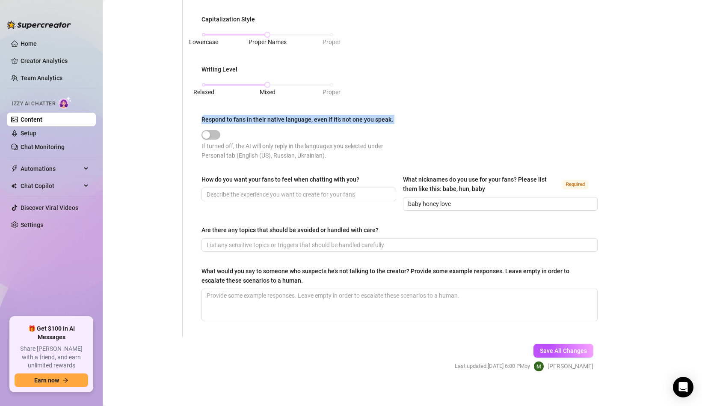
scroll to position [421, 0]
drag, startPoint x: 227, startPoint y: 179, endPoint x: 279, endPoint y: 178, distance: 52.2
click at [280, 178] on div "How do you want your fans to feel when chatting with you?" at bounding box center [281, 178] width 158 height 9
drag, startPoint x: 271, startPoint y: 180, endPoint x: 339, endPoint y: 179, distance: 68.5
click at [341, 179] on div "How do you want your fans to feel when chatting with you?" at bounding box center [281, 178] width 158 height 9
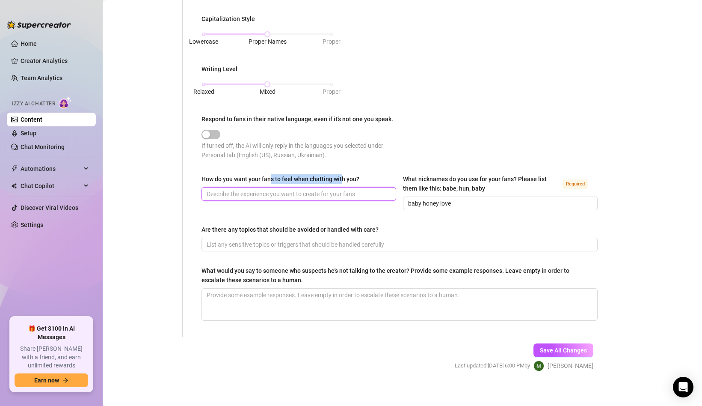
click at [341, 189] on input "How do you want your fans to feel when chatting with you?" at bounding box center [298, 193] width 183 height 9
click at [339, 179] on div "How do you want your fans to feel when chatting with you?" at bounding box center [281, 178] width 158 height 9
click at [339, 189] on input "How do you want your fans to feel when chatting with you?" at bounding box center [298, 193] width 183 height 9
click at [286, 190] on input "How do you want your fans to feel when chatting with you?" at bounding box center [298, 193] width 183 height 9
click at [210, 191] on input "How do you want your fans to feel when chatting with you?" at bounding box center [298, 193] width 183 height 9
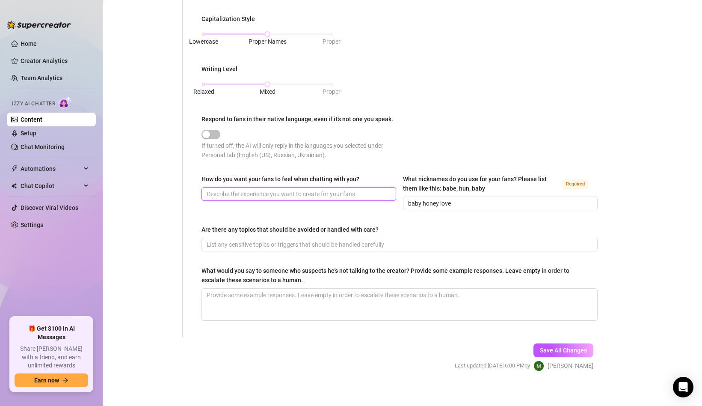
click at [230, 190] on input "How do you want your fans to feel when chatting with you?" at bounding box center [298, 193] width 183 height 9
click at [273, 211] on div "How do you want your fans to feel when chatting with you? What nicknames do you…" at bounding box center [400, 196] width 396 height 44
click at [259, 196] on input "How do you want your fans to feel when chatting with you?" at bounding box center [298, 193] width 183 height 9
click at [270, 204] on div "How do you want your fans to feel when chatting with you?" at bounding box center [299, 192] width 195 height 36
drag, startPoint x: 410, startPoint y: 177, endPoint x: 479, endPoint y: 178, distance: 69.3
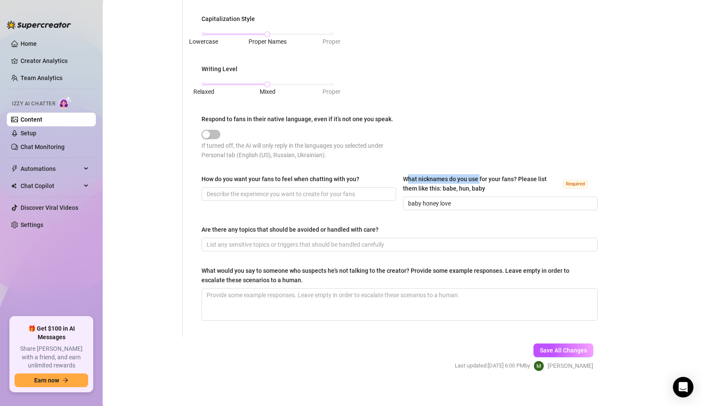
click at [479, 178] on div "What nicknames do you use for your fans? Please list them like this: babe, hun,…" at bounding box center [481, 183] width 156 height 19
click at [475, 184] on div "What nicknames do you use for your fans? Please list them like this: babe, hun,…" at bounding box center [481, 183] width 156 height 19
click at [475, 199] on input "baby honey love" at bounding box center [499, 203] width 183 height 9
click at [422, 202] on input "baby honey love" at bounding box center [499, 203] width 183 height 9
click at [431, 235] on div "Are there any topics that should be avoided or handled with care?" at bounding box center [400, 231] width 396 height 13
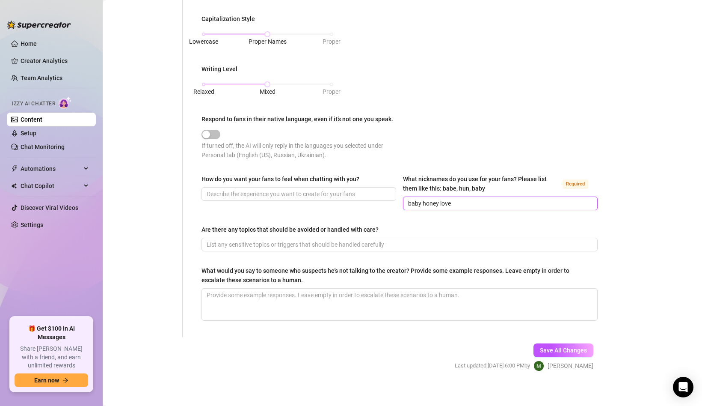
click at [415, 204] on input "baby honey love" at bounding box center [499, 203] width 183 height 9
click at [415, 203] on input "baby honey love" at bounding box center [499, 203] width 183 height 9
drag, startPoint x: 205, startPoint y: 228, endPoint x: 308, endPoint y: 229, distance: 103.6
click at [308, 229] on div "Are there any topics that should be avoided or handled with care?" at bounding box center [290, 229] width 177 height 9
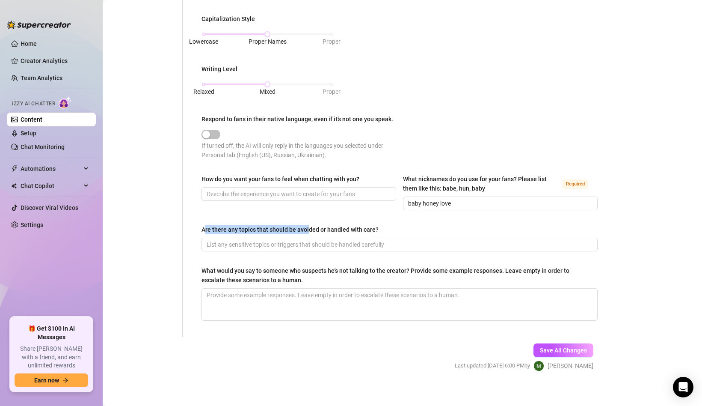
scroll to position [425, 0]
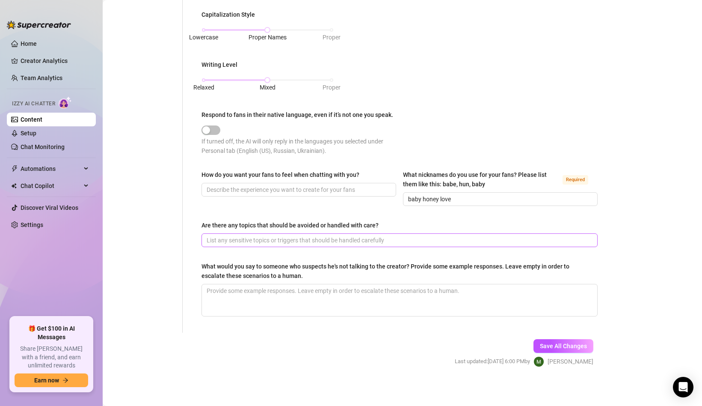
click at [292, 233] on span at bounding box center [400, 240] width 396 height 14
drag, startPoint x: 345, startPoint y: 223, endPoint x: 371, endPoint y: 223, distance: 25.7
click at [372, 223] on div "Are there any topics that should be avoided or handled with care?" at bounding box center [290, 224] width 177 height 9
drag, startPoint x: 357, startPoint y: 221, endPoint x: 368, endPoint y: 221, distance: 11.1
click at [359, 221] on div "Are there any topics that should be avoided or handled with care?" at bounding box center [290, 224] width 177 height 9
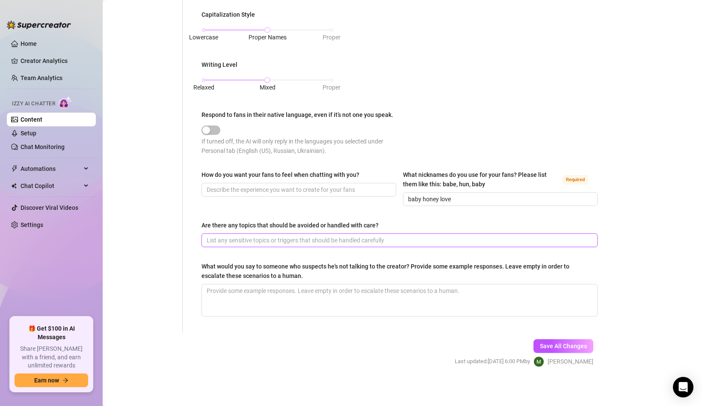
click at [359, 235] on input "Are there any topics that should be avoided or handled with care?" at bounding box center [399, 239] width 384 height 9
click at [348, 244] on span at bounding box center [400, 240] width 396 height 14
click at [221, 262] on div "What would you say to someone who suspects he's not talking to the creator? Pro…" at bounding box center [397, 271] width 390 height 19
click at [221, 284] on textarea "What would you say to someone who suspects he's not talking to the creator? Pro…" at bounding box center [399, 300] width 395 height 32
click at [221, 262] on div "What would you say to someone who suspects he's not talking to the creator? Pro…" at bounding box center [397, 271] width 390 height 19
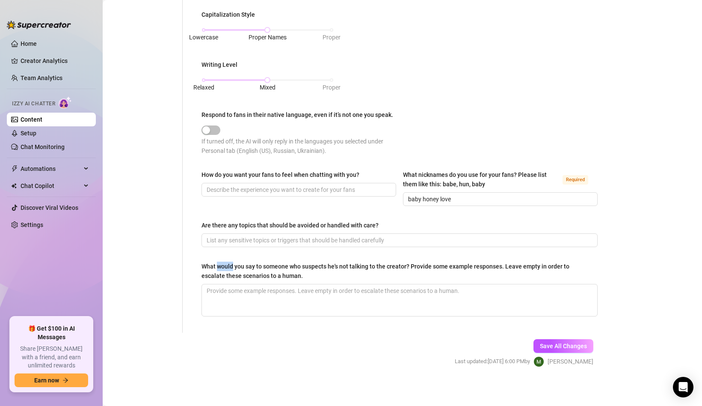
click at [221, 284] on textarea "What would you say to someone who suspects he's not talking to the creator? Pro…" at bounding box center [399, 300] width 395 height 32
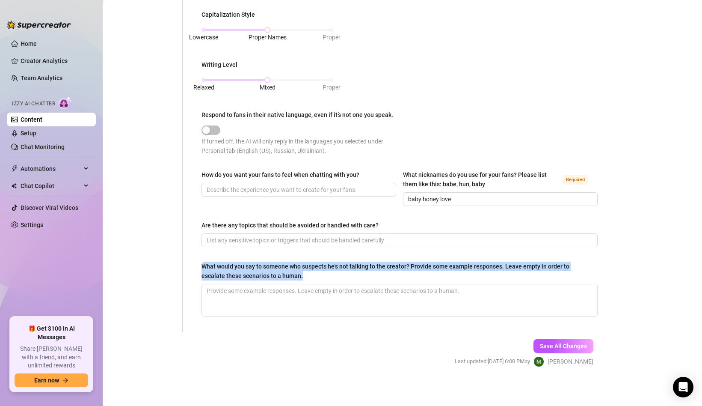
click at [221, 262] on div "What would you say to someone who suspects he's not talking to the creator? Pro…" at bounding box center [397, 271] width 390 height 19
click at [221, 284] on textarea "What would you say to someone who suspects he's not talking to the creator? Pro…" at bounding box center [399, 300] width 395 height 32
click at [221, 262] on div "What would you say to someone who suspects he's not talking to the creator? Pro…" at bounding box center [397, 271] width 390 height 19
click at [221, 284] on textarea "What would you say to someone who suspects he's not talking to the creator? Pro…" at bounding box center [399, 300] width 395 height 32
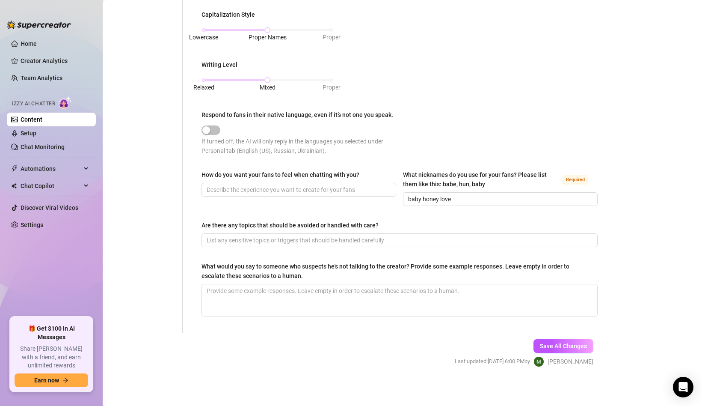
click at [438, 267] on div "What would you say to someone who suspects he's not talking to the creator? Pro…" at bounding box center [397, 271] width 390 height 19
click at [438, 284] on textarea "What would you say to someone who suspects he's not talking to the creator? Pro…" at bounding box center [399, 300] width 395 height 32
click at [438, 267] on div "What would you say to someone who suspects he's not talking to the creator? Pro…" at bounding box center [397, 271] width 390 height 19
click at [438, 284] on textarea "What would you say to someone who suspects he's not talking to the creator? Pro…" at bounding box center [399, 300] width 395 height 32
click at [437, 268] on div "What would you say to someone who suspects he's not talking to the creator? Pro…" at bounding box center [397, 271] width 390 height 19
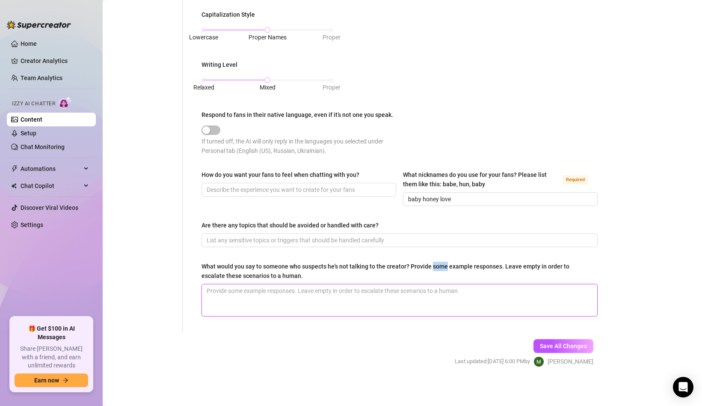
click at [437, 284] on textarea "What would you say to someone who suspects he's not talking to the creator? Pro…" at bounding box center [399, 300] width 395 height 32
click at [437, 268] on div "What would you say to someone who suspects he's not talking to the creator? Pro…" at bounding box center [397, 271] width 390 height 19
click at [437, 284] on textarea "What would you say to someone who suspects he's not talking to the creator? Pro…" at bounding box center [399, 300] width 395 height 32
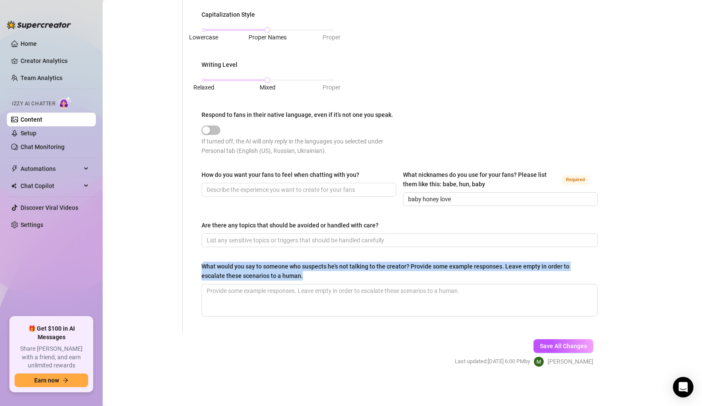
click at [437, 268] on div "What would you say to someone who suspects he's not talking to the creator? Pro…" at bounding box center [397, 271] width 390 height 19
click at [437, 284] on textarea "What would you say to someone who suspects he's not talking to the creator? Pro…" at bounding box center [399, 300] width 395 height 32
click at [437, 268] on div "What would you say to someone who suspects he's not talking to the creator? Pro…" at bounding box center [397, 271] width 390 height 19
click at [437, 284] on textarea "What would you say to someone who suspects he's not talking to the creator? Pro…" at bounding box center [399, 300] width 395 height 32
click at [480, 265] on div "What would you say to someone who suspects he's not talking to the creator? Pro…" at bounding box center [397, 271] width 390 height 19
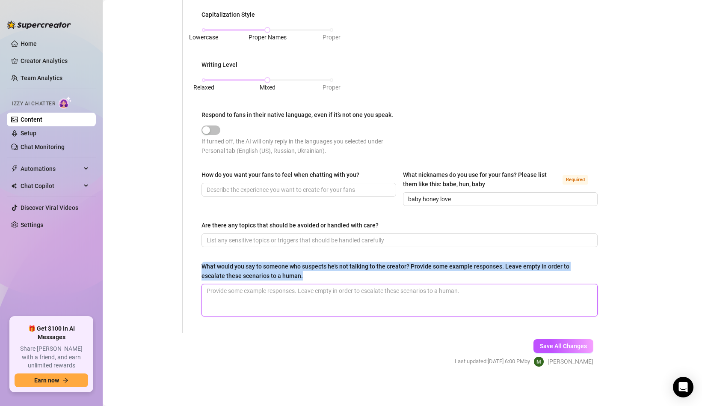
click at [480, 284] on textarea "What would you say to someone who suspects he's not talking to the creator? Pro…" at bounding box center [399, 300] width 395 height 32
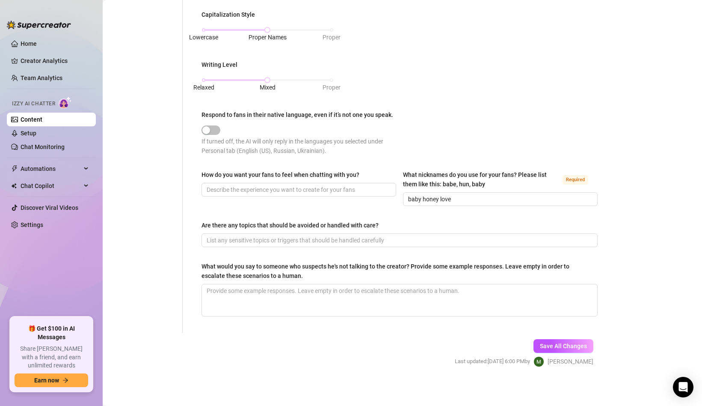
click at [459, 268] on div "What would you say to someone who suspects he's not talking to the creator? Pro…" at bounding box center [397, 271] width 390 height 19
click at [459, 284] on textarea "What would you say to someone who suspects he's not talking to the creator? Pro…" at bounding box center [399, 300] width 395 height 32
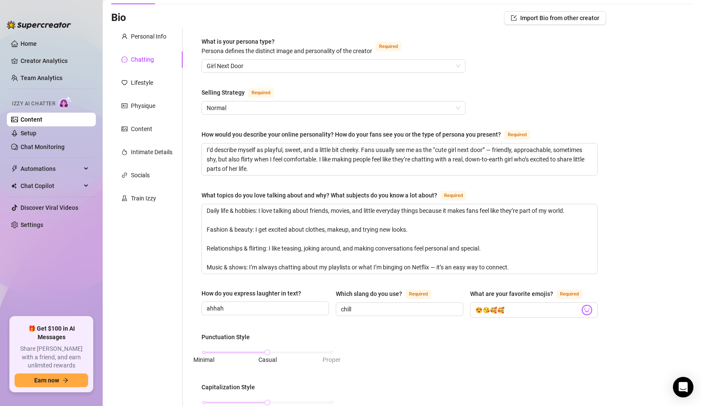
scroll to position [0, 0]
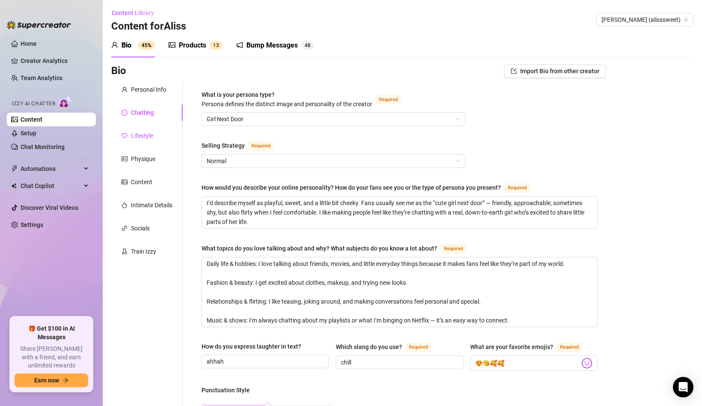
click at [143, 133] on div "Lifestyle" at bounding box center [142, 135] width 22 height 9
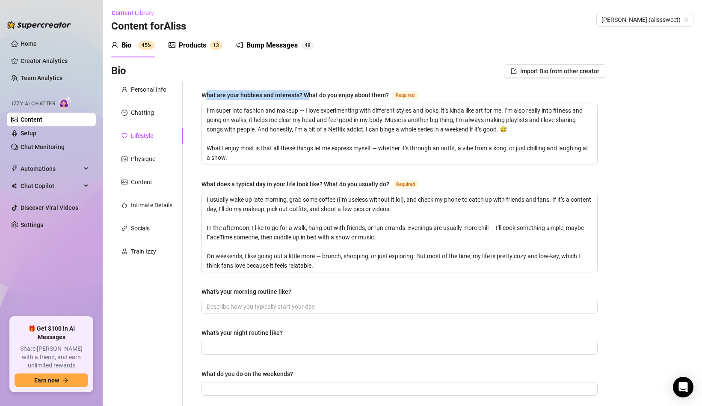
drag, startPoint x: 208, startPoint y: 92, endPoint x: 309, endPoint y: 93, distance: 100.6
click at [309, 93] on div "What are your hobbies and interests? What do you enjoy about them?" at bounding box center [295, 94] width 187 height 9
click at [283, 98] on div "What are your hobbies and interests? What do you enjoy about them?" at bounding box center [295, 94] width 187 height 9
click at [283, 104] on textarea "I’m super into fashion and makeup — I love experimenting with different styles …" at bounding box center [399, 134] width 395 height 60
drag, startPoint x: 305, startPoint y: 91, endPoint x: 397, endPoint y: 91, distance: 92.4
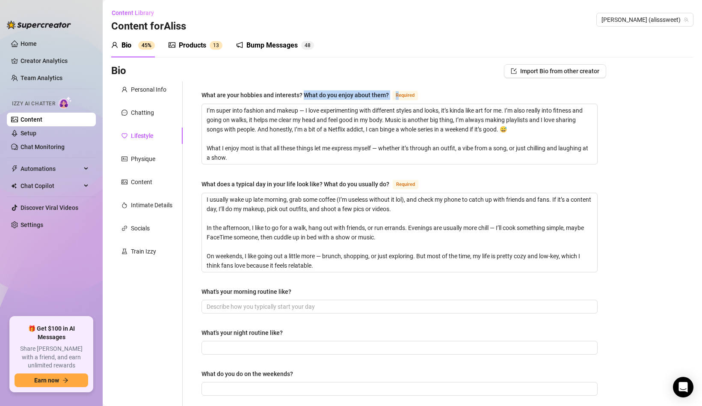
click at [397, 91] on div "What are your hobbies and interests? What do you enjoy about them? Required" at bounding box center [312, 95] width 220 height 10
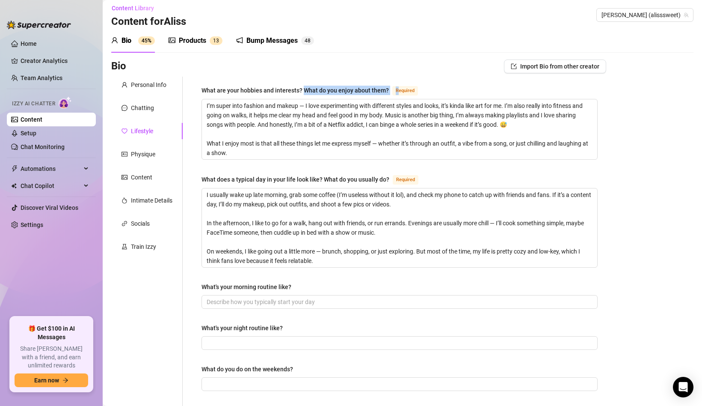
scroll to position [2, 0]
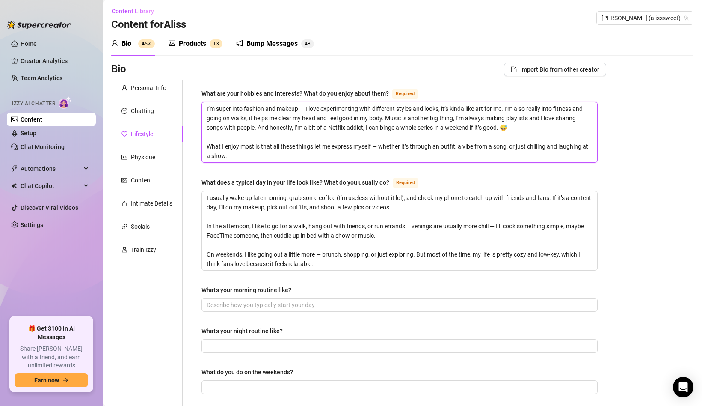
drag, startPoint x: 298, startPoint y: 122, endPoint x: 360, endPoint y: 151, distance: 68.2
click at [361, 151] on textarea "I’m super into fashion and makeup — I love experimenting with different styles …" at bounding box center [399, 132] width 395 height 60
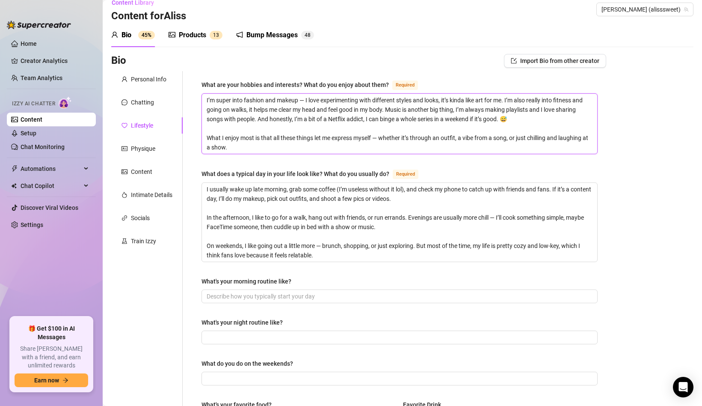
scroll to position [17, 0]
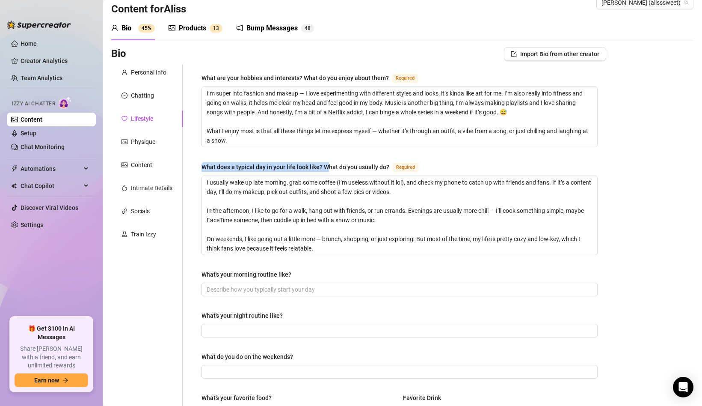
drag, startPoint x: 229, startPoint y: 161, endPoint x: 329, endPoint y: 168, distance: 100.4
click at [329, 168] on div "What are your hobbies and interests? What do you enjoy about them? Required I’m…" at bounding box center [400, 371] width 396 height 597
click at [326, 169] on div "What does a typical day in your life look like? What do you usually do?" at bounding box center [296, 166] width 188 height 9
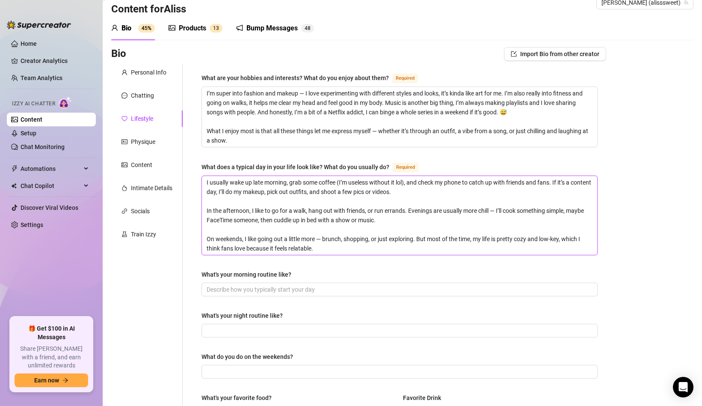
click at [326, 176] on textarea "I usually wake up late morning, grab some coffee (I’m useless without it lol), …" at bounding box center [399, 215] width 395 height 79
drag, startPoint x: 255, startPoint y: 189, endPoint x: 386, endPoint y: 214, distance: 133.9
click at [386, 214] on textarea "I usually wake up late morning, grab some coffee (I’m useless without it lol), …" at bounding box center [399, 215] width 395 height 79
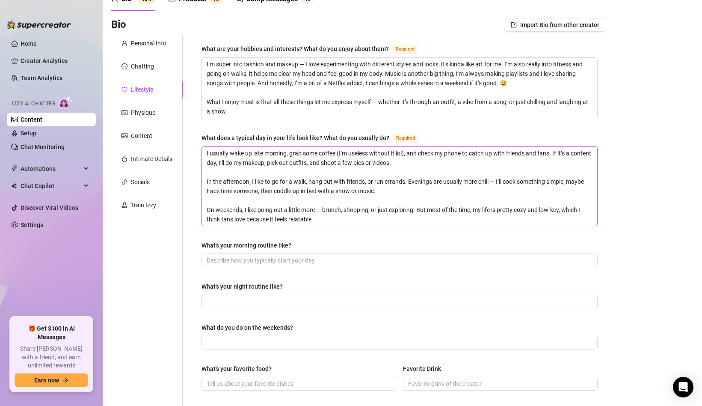
click at [314, 167] on textarea "I usually wake up late morning, grab some coffee (I’m useless without it lol), …" at bounding box center [399, 186] width 395 height 79
drag, startPoint x: 287, startPoint y: 155, endPoint x: 352, endPoint y: 157, distance: 65.1
click at [353, 157] on textarea "I usually wake up late morning, grab some coffee (I’m useless without it lol), …" at bounding box center [399, 186] width 395 height 79
drag, startPoint x: 252, startPoint y: 181, endPoint x: 427, endPoint y: 181, distance: 175.1
click at [428, 181] on textarea "I usually wake up late morning, grab some coffee (I’m useless without it lol), …" at bounding box center [399, 186] width 395 height 79
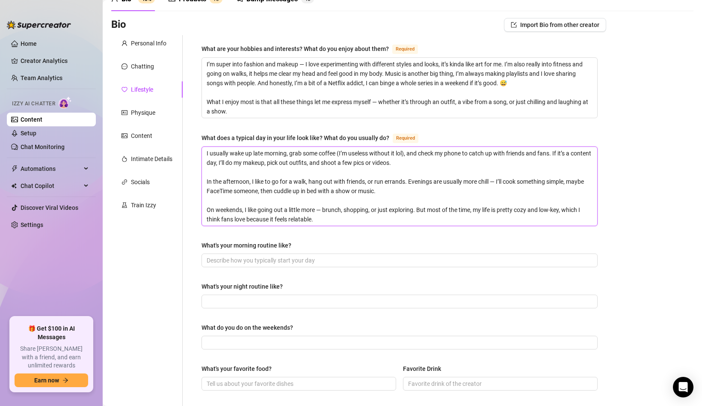
click at [352, 181] on textarea "I usually wake up late morning, grab some coffee (I’m useless without it lol), …" at bounding box center [399, 186] width 395 height 79
drag, startPoint x: 294, startPoint y: 180, endPoint x: 384, endPoint y: 179, distance: 89.5
click at [384, 179] on textarea "I usually wake up late morning, grab some coffee (I’m useless without it lol), …" at bounding box center [399, 186] width 395 height 79
click at [383, 199] on textarea "I usually wake up late morning, grab some coffee (I’m useless without it lol), …" at bounding box center [399, 186] width 395 height 79
drag, startPoint x: 375, startPoint y: 181, endPoint x: 404, endPoint y: 181, distance: 28.2
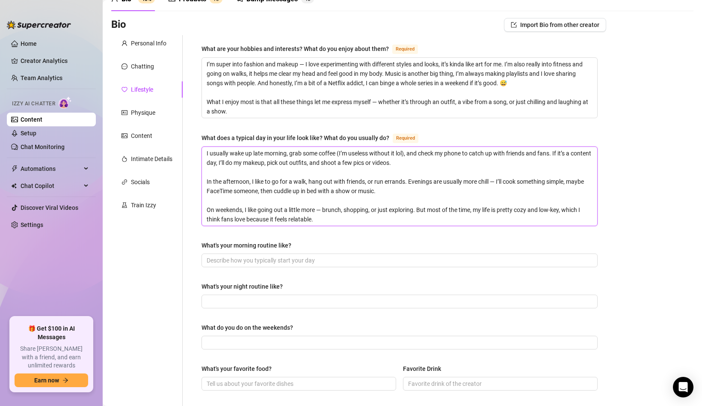
click at [404, 181] on textarea "I usually wake up late morning, grab some coffee (I’m useless without it lol), …" at bounding box center [399, 186] width 395 height 79
click at [336, 205] on textarea "I usually wake up late morning, grab some coffee (I’m useless without it lol), …" at bounding box center [399, 186] width 395 height 79
drag, startPoint x: 211, startPoint y: 208, endPoint x: 293, endPoint y: 207, distance: 82.2
click at [294, 207] on textarea "I usually wake up late morning, grab some coffee (I’m useless without it lol), …" at bounding box center [399, 186] width 395 height 79
click at [235, 207] on textarea "I usually wake up late morning, grab some coffee (I’m useless without it lol), …" at bounding box center [399, 186] width 395 height 79
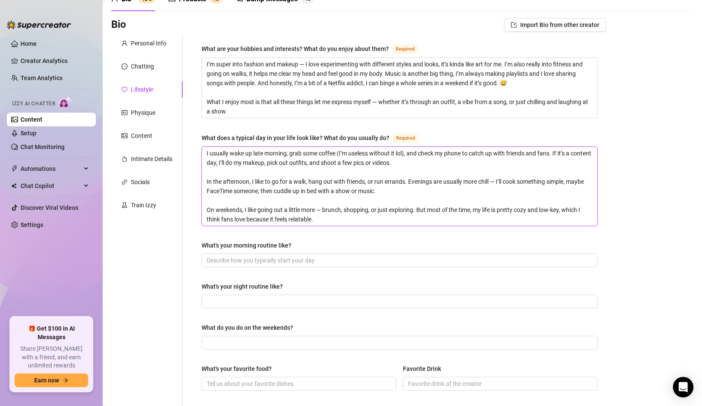
click at [256, 207] on textarea "I usually wake up late morning, grab some coffee (I’m useless without it lol), …" at bounding box center [399, 186] width 395 height 79
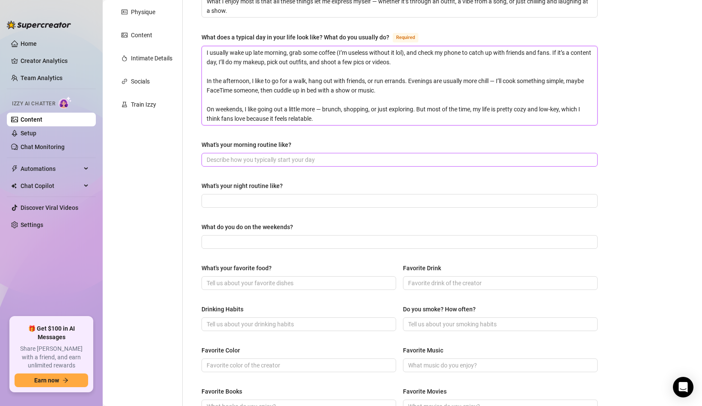
scroll to position [150, 0]
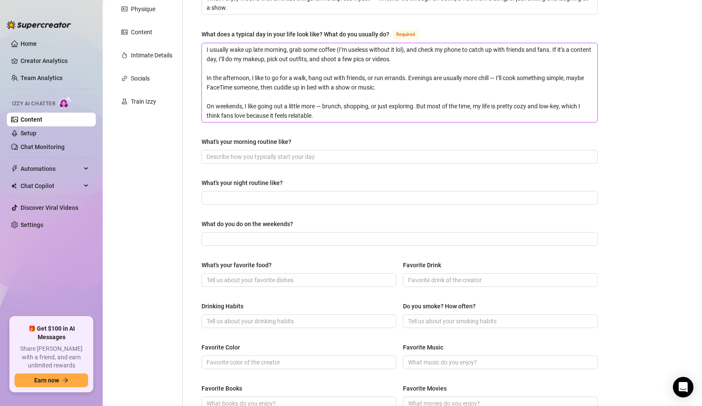
drag, startPoint x: 234, startPoint y: 60, endPoint x: 334, endPoint y: 100, distance: 108.2
click at [335, 100] on textarea "I usually wake up late morning, grab some coffee (I’m useless without it lol), …" at bounding box center [399, 82] width 395 height 79
click at [331, 128] on div "What are your hobbies and interests? What do you enjoy about them? Required I’m…" at bounding box center [400, 238] width 396 height 597
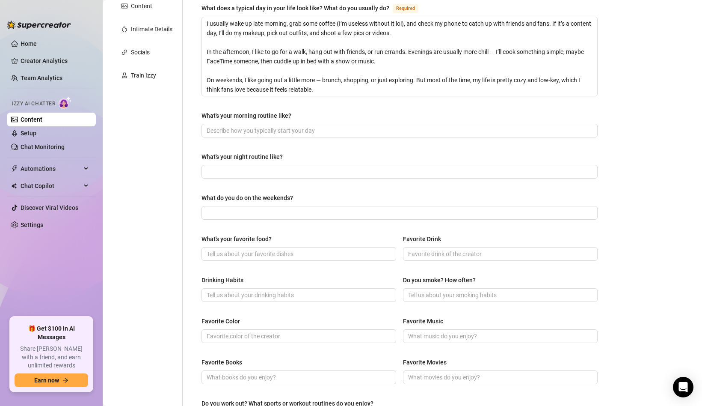
scroll to position [176, 0]
drag, startPoint x: 202, startPoint y: 113, endPoint x: 345, endPoint y: 113, distance: 143.4
click at [347, 113] on div "What's your morning routine like?" at bounding box center [400, 116] width 396 height 13
click at [216, 111] on div "What's your morning routine like?" at bounding box center [247, 114] width 90 height 9
click at [216, 125] on input "What's your morning routine like?" at bounding box center [399, 129] width 384 height 9
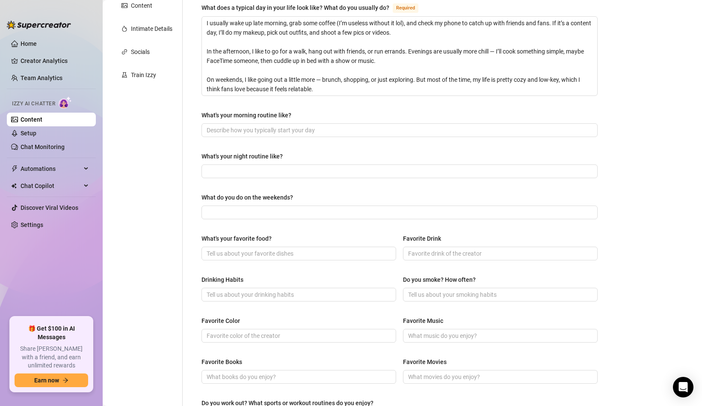
click at [229, 115] on div "What's your morning routine like?" at bounding box center [247, 114] width 90 height 9
click at [229, 125] on input "What's your morning routine like?" at bounding box center [399, 129] width 384 height 9
drag, startPoint x: 209, startPoint y: 154, endPoint x: 311, endPoint y: 153, distance: 102.3
click at [311, 153] on div "What's your night routine like?" at bounding box center [400, 158] width 396 height 13
drag, startPoint x: 211, startPoint y: 197, endPoint x: 321, endPoint y: 198, distance: 109.6
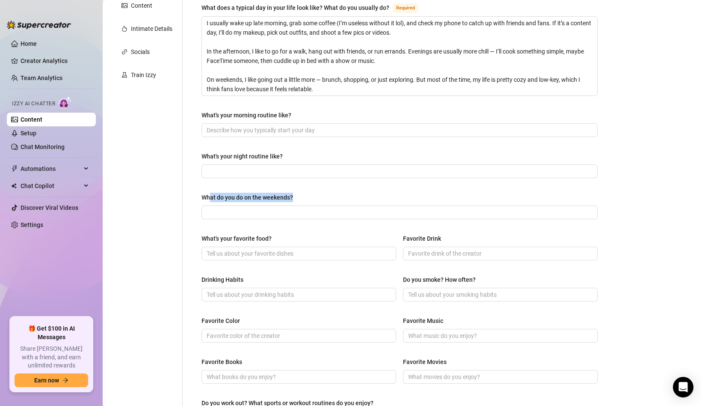
click at [321, 198] on div "What do you do on the weekends?" at bounding box center [400, 199] width 396 height 13
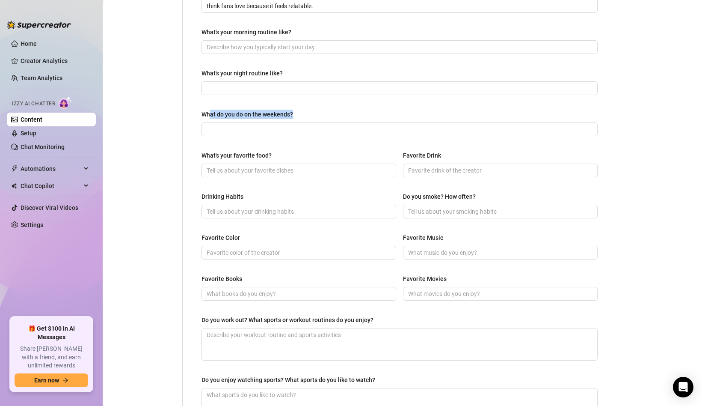
scroll to position [265, 0]
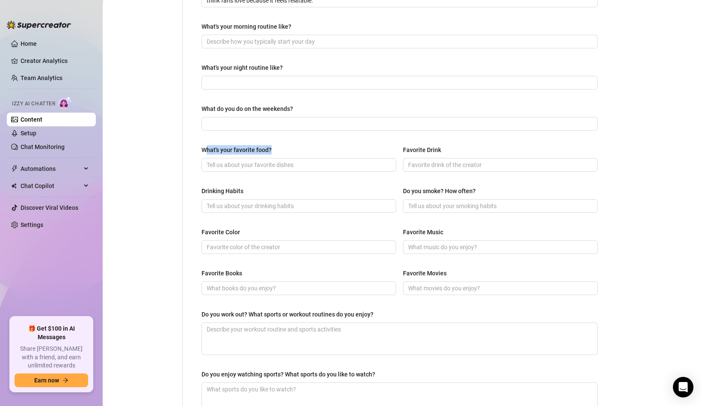
drag, startPoint x: 205, startPoint y: 148, endPoint x: 321, endPoint y: 149, distance: 116.4
click at [322, 149] on div "What's your favorite food?" at bounding box center [299, 151] width 195 height 13
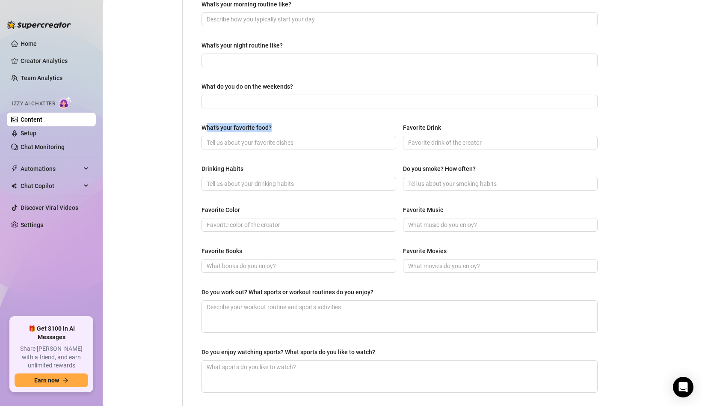
scroll to position [288, 0]
drag, startPoint x: 220, startPoint y: 165, endPoint x: 261, endPoint y: 164, distance: 41.5
click at [262, 165] on div "Drinking Habits" at bounding box center [299, 169] width 195 height 13
drag, startPoint x: 209, startPoint y: 209, endPoint x: 254, endPoint y: 209, distance: 45.4
click at [254, 209] on div "Favorite Color" at bounding box center [299, 210] width 195 height 13
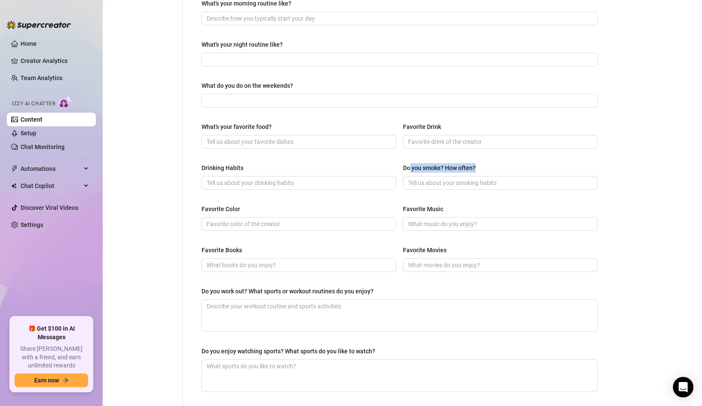
drag, startPoint x: 409, startPoint y: 167, endPoint x: 542, endPoint y: 172, distance: 133.2
click at [543, 172] on div "Do you smoke? How often?" at bounding box center [500, 169] width 195 height 13
drag, startPoint x: 411, startPoint y: 208, endPoint x: 487, endPoint y: 209, distance: 75.3
click at [488, 208] on div "Favorite Music" at bounding box center [500, 210] width 195 height 13
drag, startPoint x: 418, startPoint y: 247, endPoint x: 485, endPoint y: 246, distance: 67.2
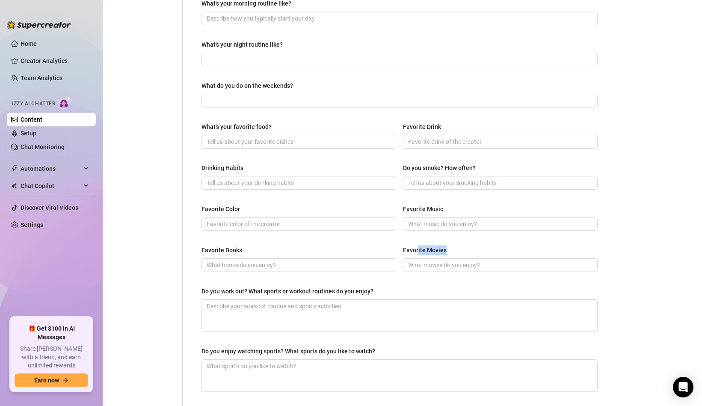
click at [482, 246] on div "Favorite Movies" at bounding box center [500, 251] width 195 height 13
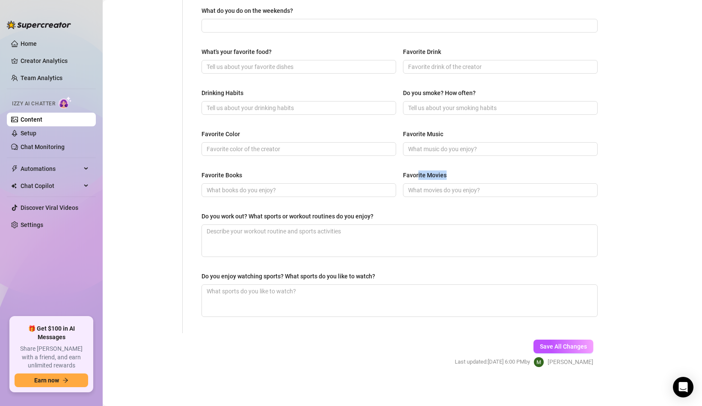
scroll to position [364, 0]
drag, startPoint x: 246, startPoint y: 217, endPoint x: 310, endPoint y: 216, distance: 64.2
click at [310, 216] on div "Do you work out? What sports or workout routines do you enjoy?" at bounding box center [288, 214] width 172 height 9
drag, startPoint x: 204, startPoint y: 282, endPoint x: 327, endPoint y: 284, distance: 122.9
click at [327, 284] on textarea "Do you enjoy watching sports? What sports do you like to watch?" at bounding box center [399, 299] width 395 height 32
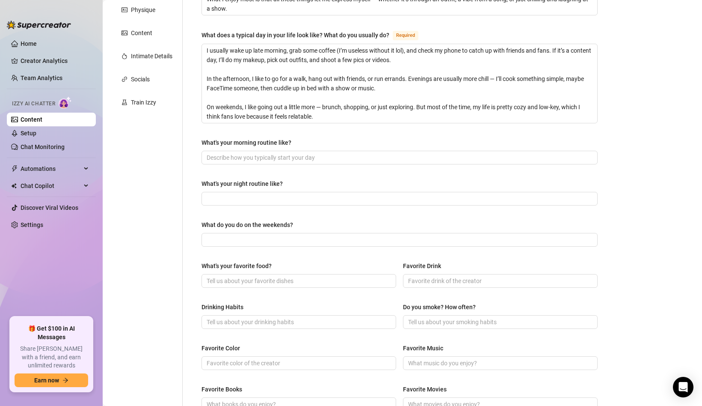
scroll to position [0, 0]
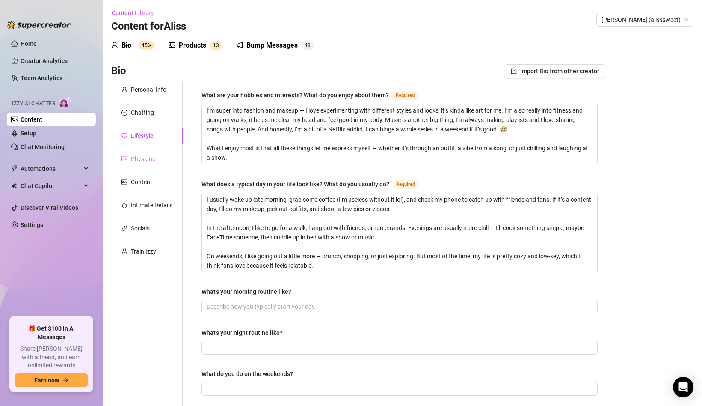
click at [157, 153] on div "Physique" at bounding box center [146, 159] width 71 height 16
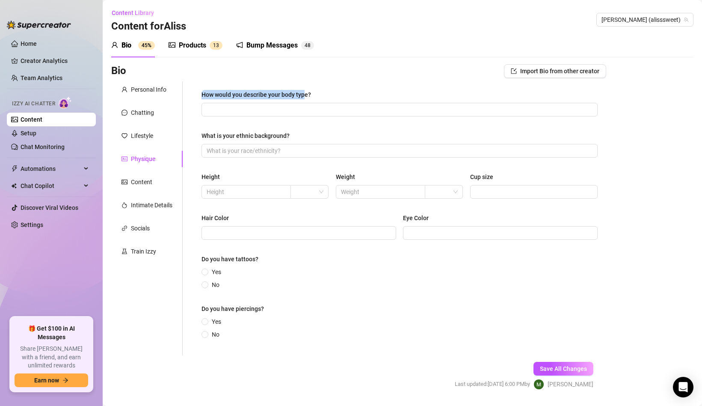
drag, startPoint x: 202, startPoint y: 92, endPoint x: 304, endPoint y: 94, distance: 102.7
click at [304, 94] on div "How would you describe your body type?" at bounding box center [257, 94] width 110 height 9
click at [211, 95] on div "How would you describe your body type?" at bounding box center [257, 94] width 110 height 9
click at [211, 105] on input "How would you describe your body type?" at bounding box center [399, 109] width 384 height 9
click at [264, 128] on div "How would you describe your body type? What is your ethnic background? Height W…" at bounding box center [400, 218] width 396 height 257
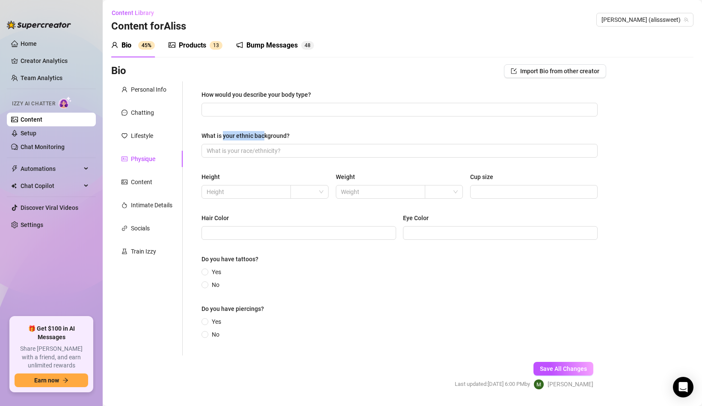
drag, startPoint x: 223, startPoint y: 137, endPoint x: 264, endPoint y: 139, distance: 40.3
click at [264, 139] on div "What is your ethnic background?" at bounding box center [246, 135] width 88 height 9
click at [264, 146] on input "What is your ethnic background?" at bounding box center [399, 150] width 384 height 9
drag, startPoint x: 248, startPoint y: 133, endPoint x: 360, endPoint y: 134, distance: 112.6
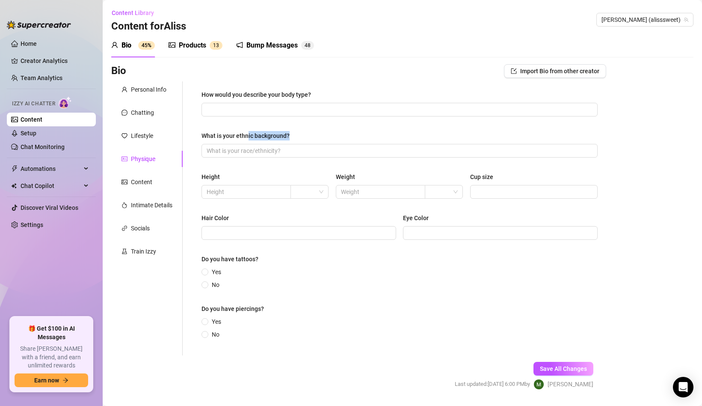
click at [360, 134] on div "What is your ethnic background?" at bounding box center [400, 137] width 396 height 13
click at [326, 155] on input "What is your ethnic background?" at bounding box center [399, 150] width 384 height 9
drag, startPoint x: 231, startPoint y: 136, endPoint x: 326, endPoint y: 135, distance: 95.4
click at [327, 136] on div "What is your ethnic background?" at bounding box center [400, 137] width 396 height 13
drag, startPoint x: 265, startPoint y: 153, endPoint x: 245, endPoint y: 153, distance: 20.5
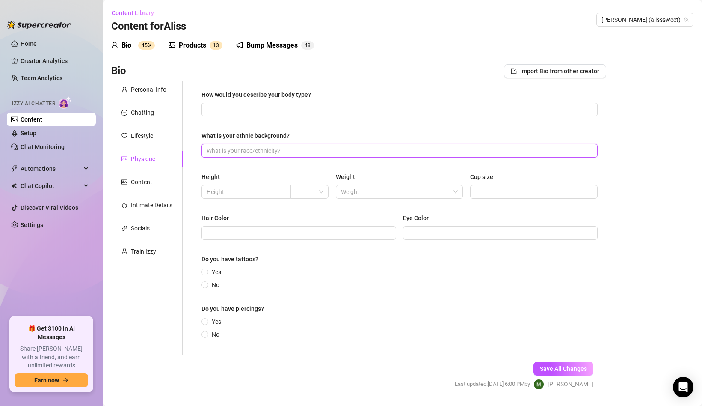
click at [265, 153] on input "What is your ethnic background?" at bounding box center [399, 150] width 384 height 9
click at [244, 153] on input "What is your ethnic background?" at bounding box center [399, 150] width 384 height 9
click at [231, 186] on span at bounding box center [246, 192] width 89 height 14
click at [208, 178] on div "Height" at bounding box center [211, 176] width 18 height 9
click at [227, 178] on div "Height" at bounding box center [266, 178] width 128 height 13
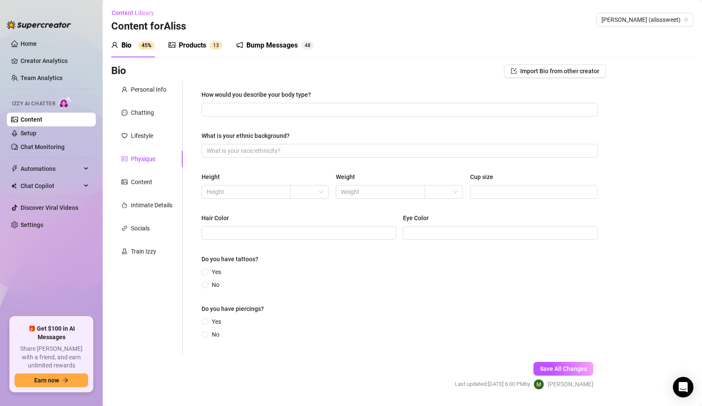
click at [354, 178] on div "Weight" at bounding box center [345, 176] width 19 height 9
click at [489, 172] on div "Cup size" at bounding box center [481, 176] width 23 height 9
click at [489, 187] on input "Cup size" at bounding box center [534, 191] width 116 height 9
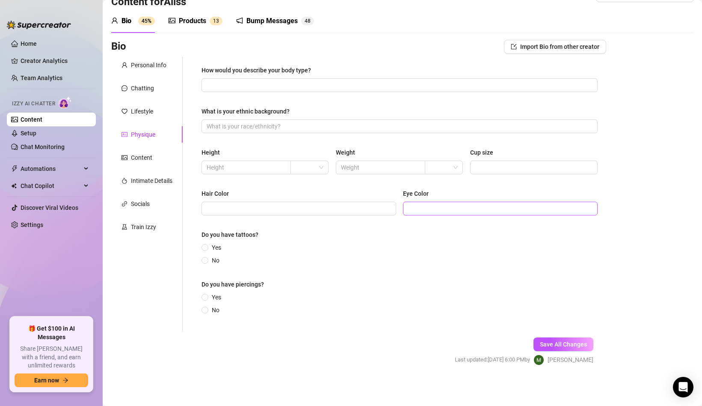
click at [422, 203] on span at bounding box center [500, 209] width 195 height 14
click at [236, 196] on div "Hair Color" at bounding box center [299, 195] width 195 height 13
drag, startPoint x: 202, startPoint y: 234, endPoint x: 285, endPoint y: 232, distance: 83.1
click at [285, 232] on div "Do you have tattoos?" at bounding box center [400, 236] width 396 height 13
drag, startPoint x: 250, startPoint y: 283, endPoint x: 275, endPoint y: 283, distance: 25.3
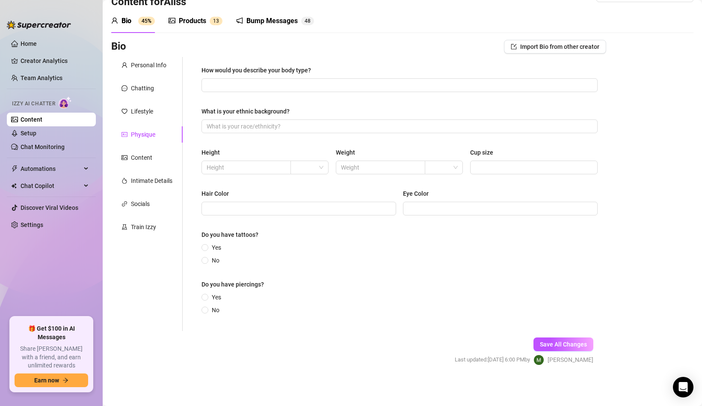
click at [276, 283] on div "Do you have piercings?" at bounding box center [400, 285] width 396 height 13
click at [152, 156] on div "Content" at bounding box center [146, 157] width 71 height 16
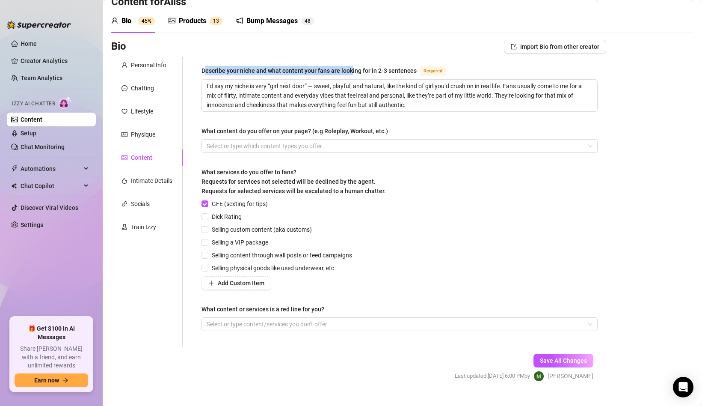
drag, startPoint x: 207, startPoint y: 74, endPoint x: 352, endPoint y: 70, distance: 145.1
click at [352, 70] on div "Describe your niche and what content your fans are looking for in 2-3 sentences" at bounding box center [309, 70] width 215 height 9
click at [352, 80] on textarea "I’d say my niche is very “girl next door” — sweet, playful, and natural, like t…" at bounding box center [399, 96] width 395 height 32
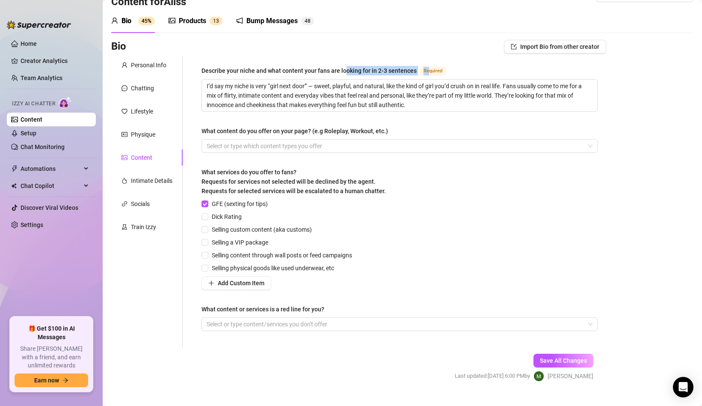
drag, startPoint x: 347, startPoint y: 68, endPoint x: 425, endPoint y: 68, distance: 78.3
click at [426, 68] on div "Describe your niche and what content your fans are looking for in 2-3 sentences…" at bounding box center [326, 70] width 248 height 10
drag, startPoint x: 261, startPoint y: 86, endPoint x: 419, endPoint y: 102, distance: 159.1
click at [419, 102] on textarea "I’d say my niche is very “girl next door” — sweet, playful, and natural, like t…" at bounding box center [399, 96] width 395 height 32
click at [277, 154] on div "Describe your niche and what content your fans are looking for in 2-3 sentences…" at bounding box center [400, 201] width 396 height 273
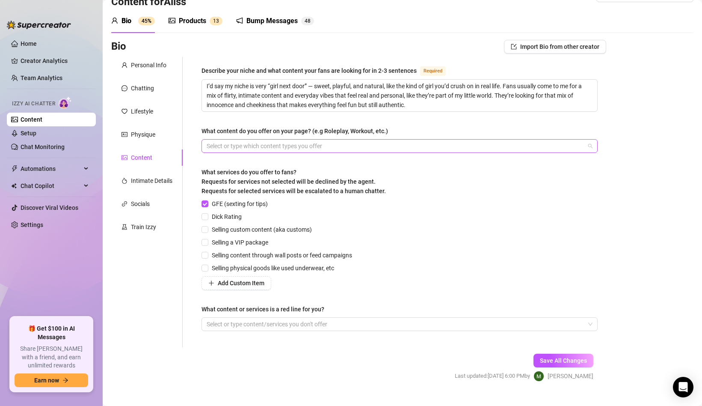
click at [277, 148] on div at bounding box center [395, 146] width 384 height 12
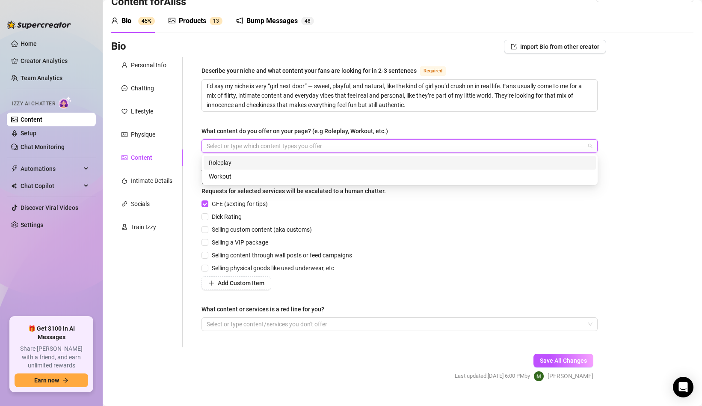
click at [275, 114] on div "Describe your niche and what content your fans are looking for in 2-3 sentences…" at bounding box center [400, 201] width 396 height 273
click at [296, 142] on div at bounding box center [395, 146] width 384 height 12
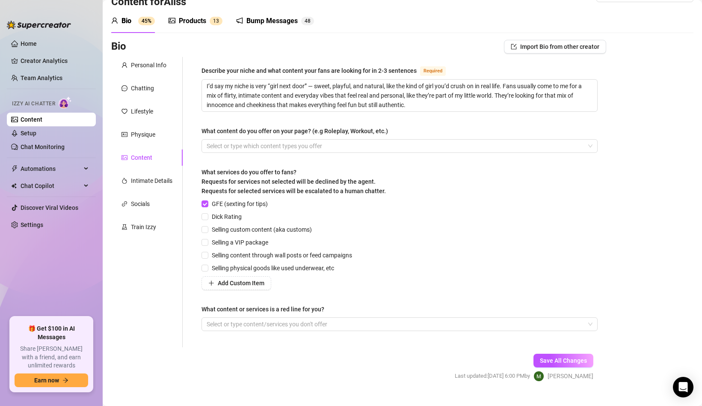
click at [312, 117] on div "Describe your niche and what content your fans are looking for in 2-3 sentences…" at bounding box center [400, 201] width 396 height 273
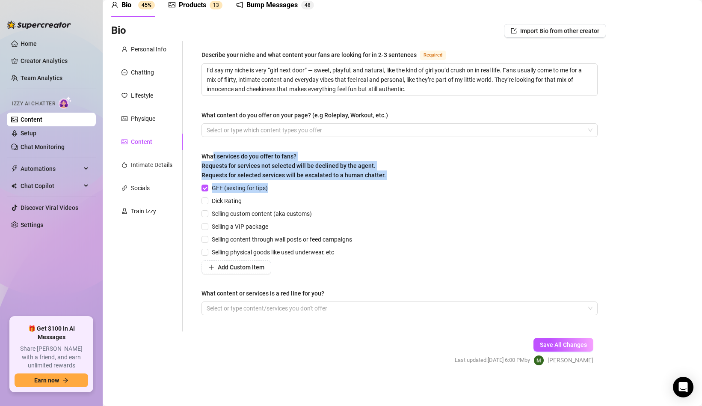
drag, startPoint x: 213, startPoint y: 158, endPoint x: 348, endPoint y: 185, distance: 137.0
click at [348, 185] on div "What services do you offer to fans? Requests for services not selected will be …" at bounding box center [400, 213] width 396 height 122
click at [223, 157] on span "What services do you offer to fans? Requests for services not selected will be …" at bounding box center [294, 166] width 184 height 26
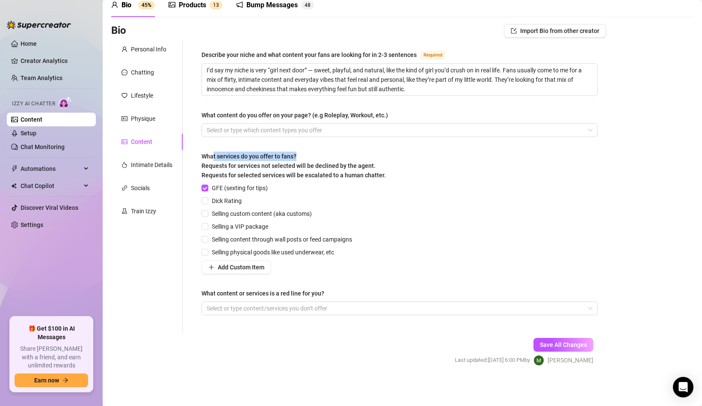
drag, startPoint x: 214, startPoint y: 157, endPoint x: 295, endPoint y: 157, distance: 80.9
click at [296, 157] on span "What services do you offer to fans? Requests for services not selected will be …" at bounding box center [294, 166] width 184 height 26
click at [268, 176] on span "What services do you offer to fans? Requests for services not selected will be …" at bounding box center [294, 166] width 184 height 26
drag, startPoint x: 221, startPoint y: 185, endPoint x: 287, endPoint y: 181, distance: 66.0
click at [288, 182] on div "What services do you offer to fans? Requests for services not selected will be …" at bounding box center [400, 213] width 396 height 122
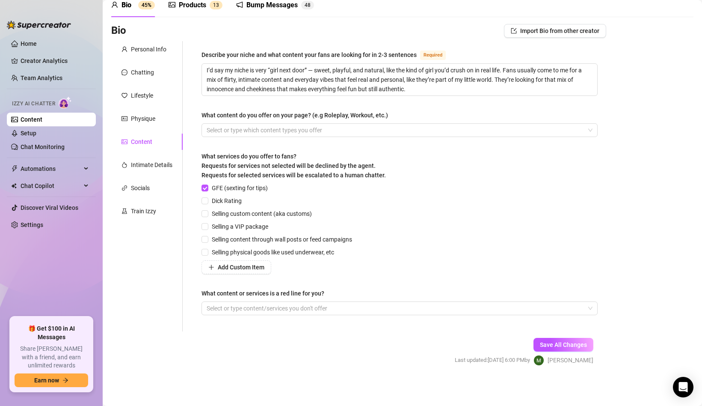
click at [282, 137] on div "Describe your niche and what content your fans are looking for in 2-3 sentences…" at bounding box center [400, 186] width 396 height 273
click at [228, 264] on span "Add Custom Item" at bounding box center [241, 267] width 47 height 7
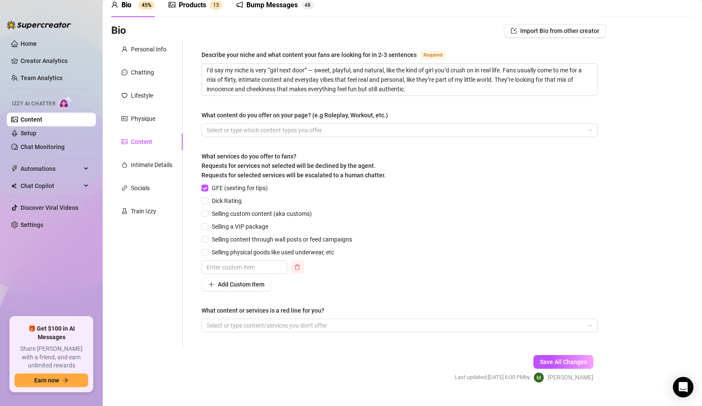
click at [297, 268] on icon "delete" at bounding box center [297, 267] width 5 height 6
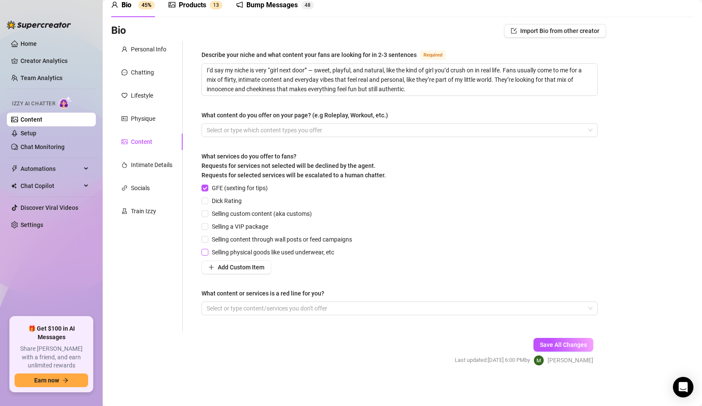
click at [325, 253] on span "Selling physical goods like used underwear, etc" at bounding box center [272, 251] width 129 height 9
click at [208, 253] on input "Selling physical goods like used underwear, etc" at bounding box center [205, 252] width 6 height 6
click at [325, 253] on span "Selling physical goods like used underwear, etc" at bounding box center [272, 251] width 129 height 9
click at [208, 253] on input "Selling physical goods like used underwear, etc" at bounding box center [205, 252] width 6 height 6
checkbox input "false"
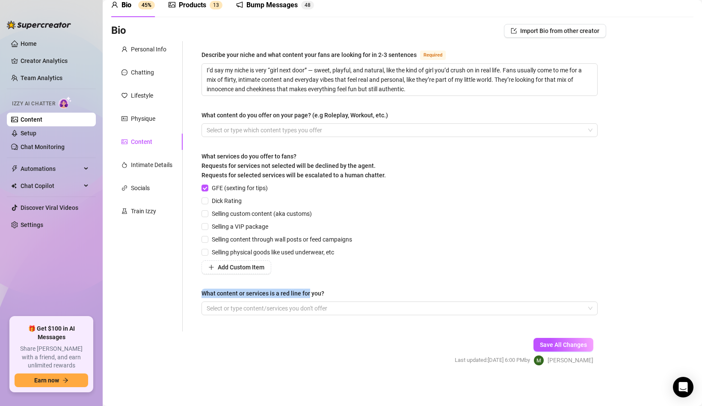
drag, startPoint x: 204, startPoint y: 295, endPoint x: 309, endPoint y: 295, distance: 104.9
click at [309, 295] on div "What content or services is a red line for you?" at bounding box center [263, 292] width 123 height 9
click at [270, 294] on div "What content or services is a red line for you?" at bounding box center [263, 292] width 123 height 9
click at [208, 303] on input "What content or services is a red line for you?" at bounding box center [208, 308] width 2 height 10
click at [295, 310] on div at bounding box center [395, 308] width 384 height 12
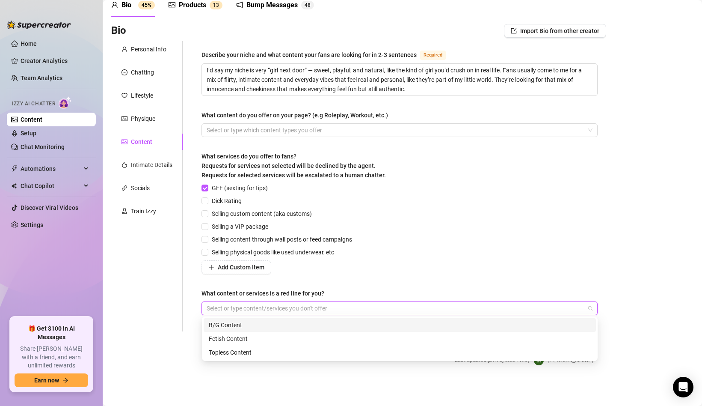
click at [272, 305] on div at bounding box center [395, 308] width 384 height 12
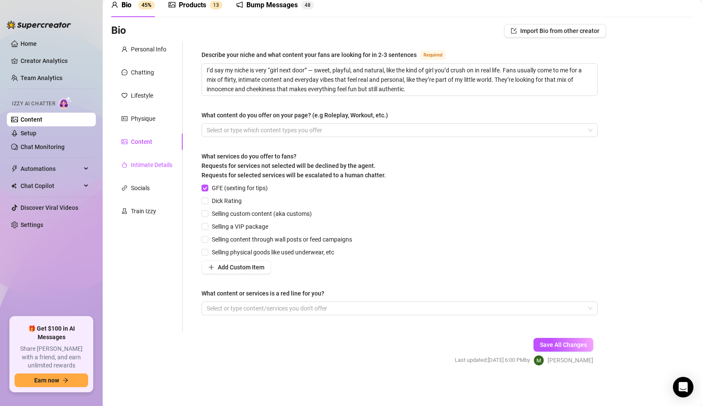
click at [134, 164] on div "Intimate Details" at bounding box center [152, 164] width 42 height 9
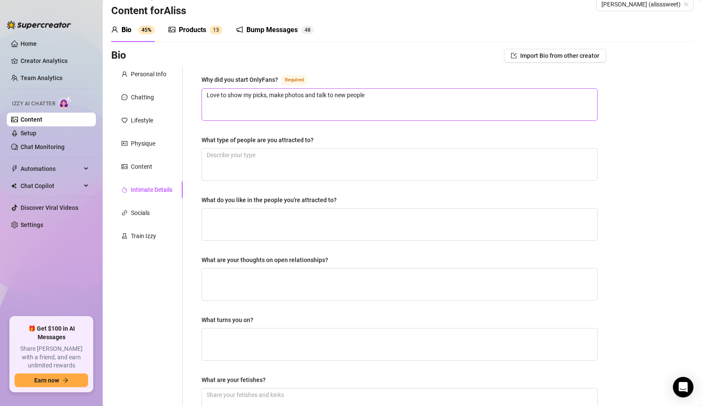
scroll to position [15, 0]
drag, startPoint x: 205, startPoint y: 79, endPoint x: 283, endPoint y: 79, distance: 77.9
click at [284, 79] on div "Why did you start OnlyFans? Required" at bounding box center [256, 80] width 109 height 10
click at [252, 79] on div "Why did you start OnlyFans?" at bounding box center [240, 80] width 77 height 9
click at [252, 89] on textarea "Love to show my picks, make photos and talk to new people" at bounding box center [399, 105] width 395 height 32
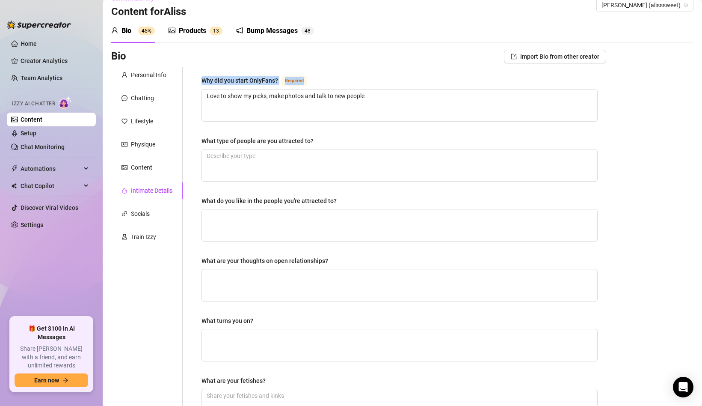
drag, startPoint x: 204, startPoint y: 79, endPoint x: 293, endPoint y: 85, distance: 89.3
click at [293, 86] on div "Why did you start OnlyFans? Required" at bounding box center [400, 82] width 396 height 14
click at [244, 81] on div "Why did you start OnlyFans?" at bounding box center [240, 80] width 77 height 9
click at [244, 89] on textarea "Love to show my picks, make photos and talk to new people" at bounding box center [399, 105] width 395 height 32
drag, startPoint x: 214, startPoint y: 82, endPoint x: 262, endPoint y: 81, distance: 47.1
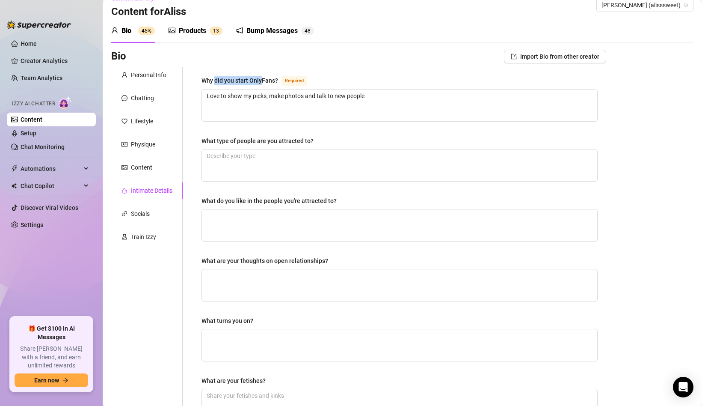
click at [262, 82] on div "Why did you start OnlyFans?" at bounding box center [240, 80] width 77 height 9
click at [262, 81] on div "Why did you start OnlyFans?" at bounding box center [240, 80] width 77 height 9
click at [262, 89] on textarea "Love to show my picks, make photos and talk to new people" at bounding box center [399, 105] width 395 height 32
drag, startPoint x: 226, startPoint y: 99, endPoint x: 279, endPoint y: 98, distance: 52.7
click at [279, 99] on textarea "Love to show my picks, make photos and talk to new people" at bounding box center [399, 105] width 395 height 32
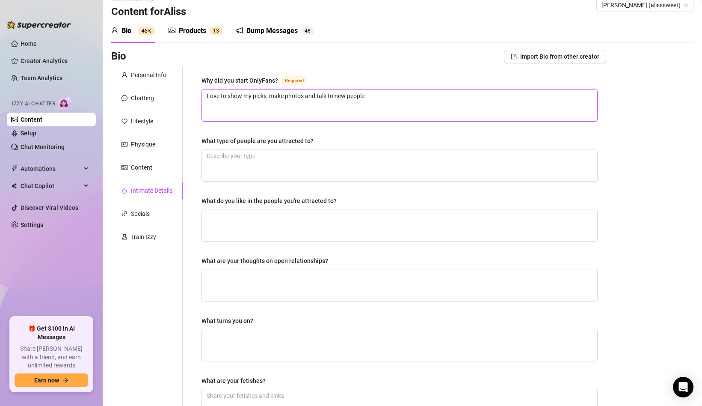
click at [279, 98] on textarea "Love to show my picks, make photos and talk to new people" at bounding box center [399, 105] width 395 height 32
drag, startPoint x: 294, startPoint y: 98, endPoint x: 346, endPoint y: 98, distance: 51.4
click at [346, 98] on textarea "Love to show my picks, make photos and talk to new people" at bounding box center [399, 105] width 395 height 32
click at [377, 98] on textarea "Love to show my picks, make photos and talk to new people" at bounding box center [399, 105] width 395 height 32
drag, startPoint x: 309, startPoint y: 102, endPoint x: 358, endPoint y: 102, distance: 48.8
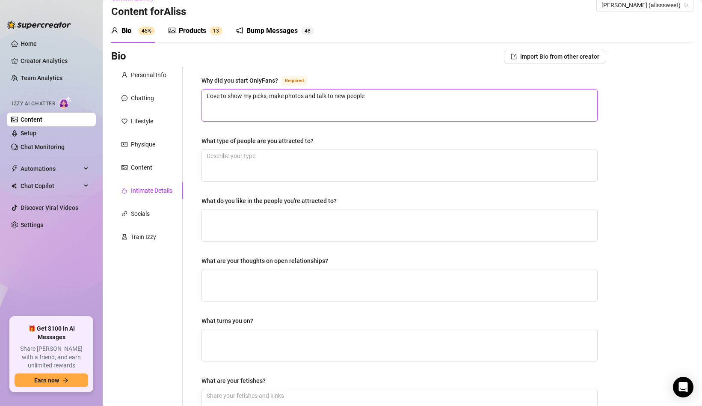
click at [358, 102] on textarea "Love to show my picks, make photos and talk to new people" at bounding box center [399, 105] width 395 height 32
drag, startPoint x: 208, startPoint y: 140, endPoint x: 353, endPoint y: 135, distance: 145.2
click at [354, 136] on div "What type of people are you attracted to?" at bounding box center [400, 142] width 396 height 13
click at [279, 123] on div "Why did you start OnlyFans? Required Love to show my picks, make photos and tal…" at bounding box center [400, 281] width 396 height 413
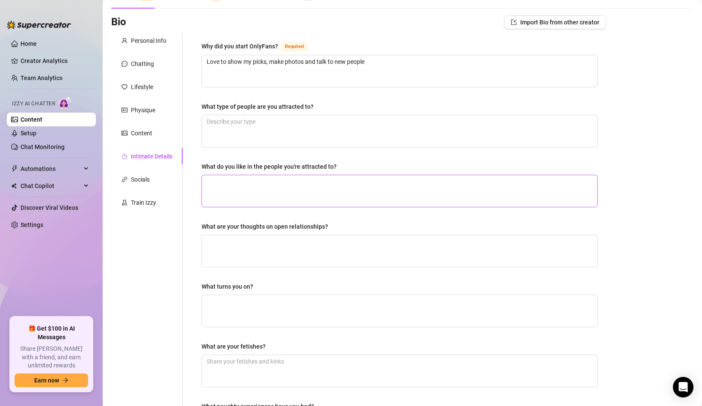
scroll to position [50, 0]
drag, startPoint x: 205, startPoint y: 164, endPoint x: 357, endPoint y: 166, distance: 151.1
click at [357, 166] on div "What do you like in the people you're attracted to?" at bounding box center [400, 167] width 396 height 13
drag, startPoint x: 198, startPoint y: 163, endPoint x: 348, endPoint y: 163, distance: 149.8
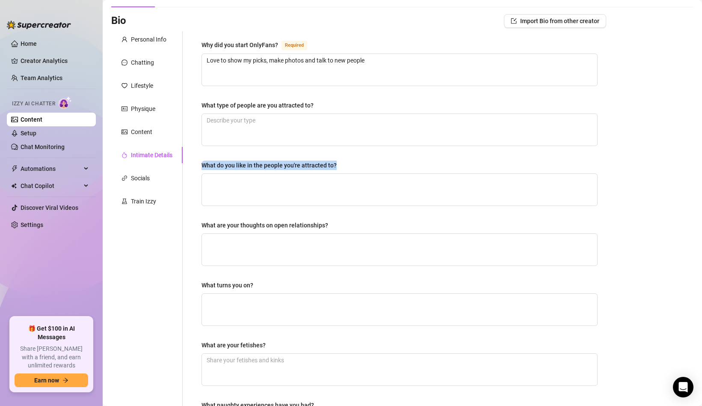
click at [348, 163] on div "Why did you start OnlyFans? Required Love to show my picks, make photos and tal…" at bounding box center [399, 246] width 413 height 431
click at [261, 61] on textarea "Love to show my picks, make photos and talk to new people" at bounding box center [399, 70] width 395 height 32
click at [265, 60] on textarea "Love to show my picks, make photos and talk to new people" at bounding box center [399, 70] width 395 height 32
type textarea "Love to show my pics, make photos and talk to new people"
click at [274, 96] on div "Why did you start OnlyFans? Required Love to show my pics, make photos and talk…" at bounding box center [400, 246] width 396 height 413
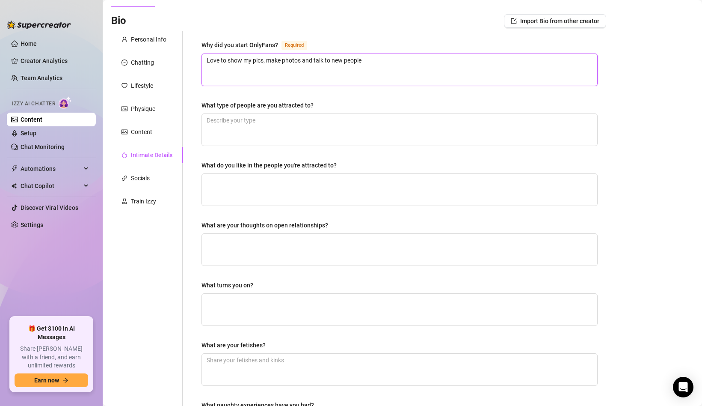
click at [262, 62] on textarea "Love to show my pics, make photos and talk to new people" at bounding box center [399, 70] width 395 height 32
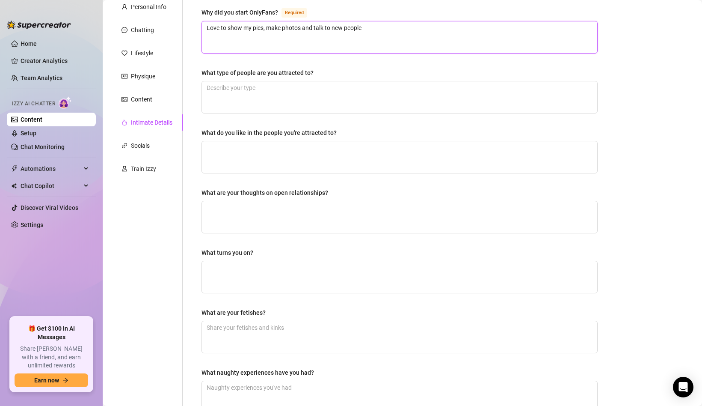
scroll to position [82, 0]
click at [265, 30] on textarea "Love to show my pics, make photos and talk to new people" at bounding box center [399, 38] width 395 height 32
click at [281, 38] on textarea "Love to show my pics, make photos and talk to new people" at bounding box center [399, 38] width 395 height 32
click at [274, 62] on div "Why did you start OnlyFans? Required Love to show my pics, make photos and talk…" at bounding box center [400, 214] width 396 height 413
click at [214, 70] on div "What type of people are you attracted to?" at bounding box center [258, 73] width 112 height 9
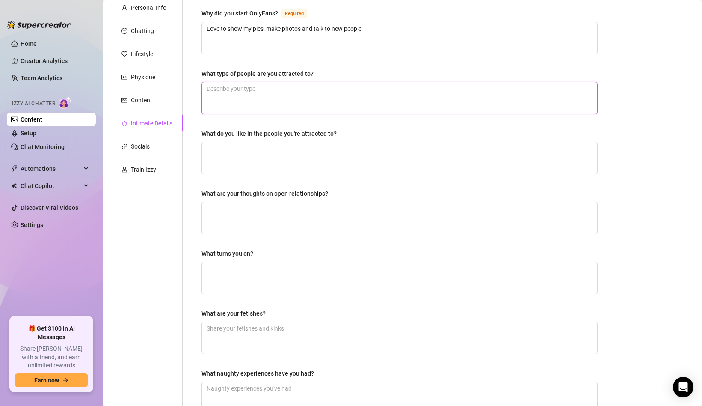
click at [214, 82] on textarea "What type of people are you attracted to?" at bounding box center [399, 98] width 395 height 32
click at [214, 70] on div "What type of people are you attracted to?" at bounding box center [258, 73] width 112 height 9
click at [214, 82] on textarea "What type of people are you attracted to?" at bounding box center [399, 98] width 395 height 32
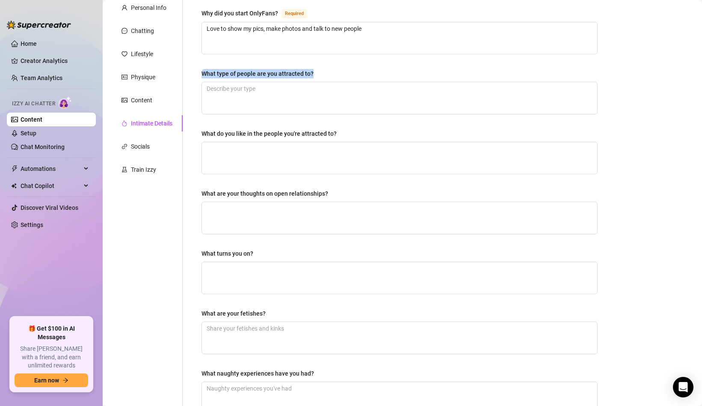
click at [214, 70] on div "What type of people are you attracted to?" at bounding box center [258, 73] width 112 height 9
click at [214, 82] on textarea "What type of people are you attracted to?" at bounding box center [399, 98] width 395 height 32
click at [214, 70] on div "What type of people are you attracted to?" at bounding box center [258, 73] width 112 height 9
click at [214, 82] on textarea "What type of people are you attracted to?" at bounding box center [399, 98] width 395 height 32
drag, startPoint x: 212, startPoint y: 132, endPoint x: 306, endPoint y: 130, distance: 93.3
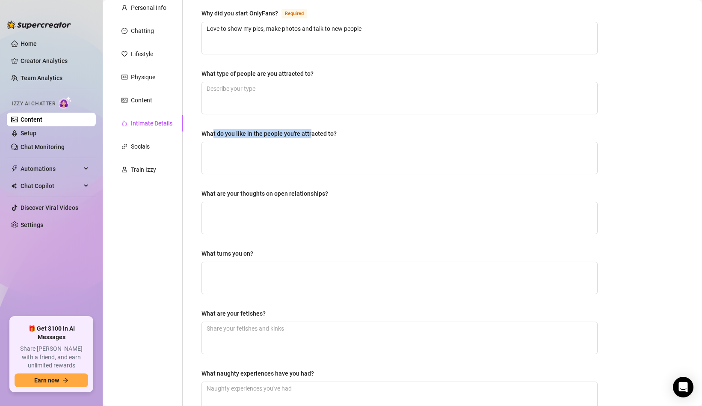
click at [309, 132] on div "What do you like in the people you're attracted to?" at bounding box center [269, 133] width 135 height 9
click at [256, 202] on textarea "What are your thoughts on open relationships?" at bounding box center [399, 218] width 395 height 32
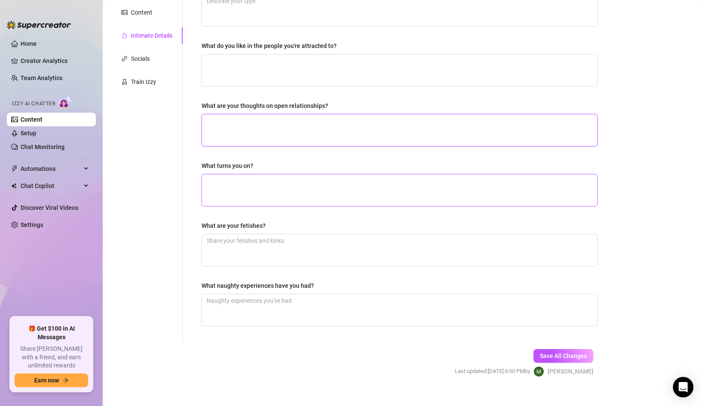
scroll to position [181, 0]
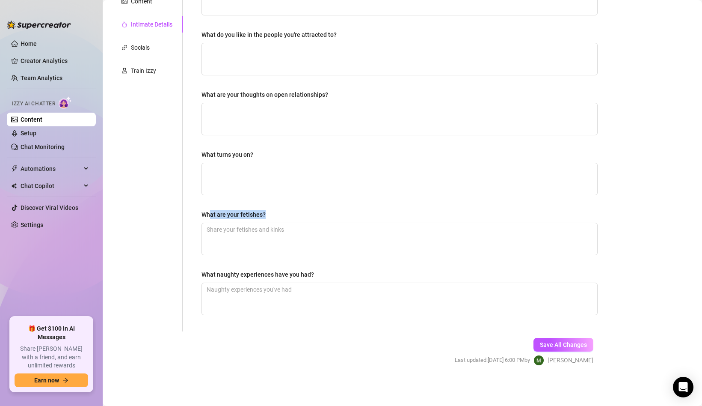
drag, startPoint x: 209, startPoint y: 218, endPoint x: 312, endPoint y: 218, distance: 103.1
click at [314, 218] on div "What are your fetishes?" at bounding box center [400, 216] width 396 height 13
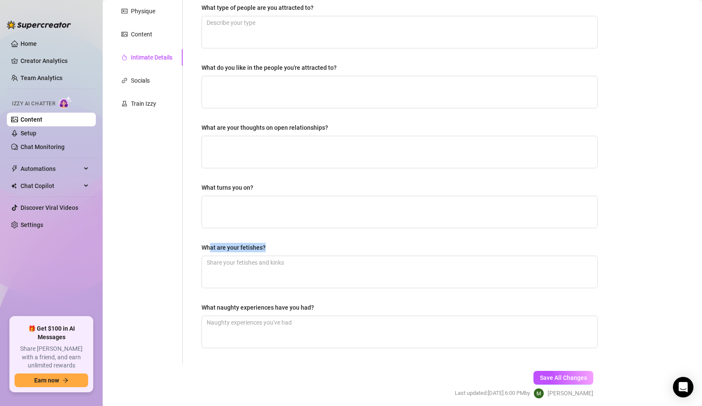
scroll to position [150, 0]
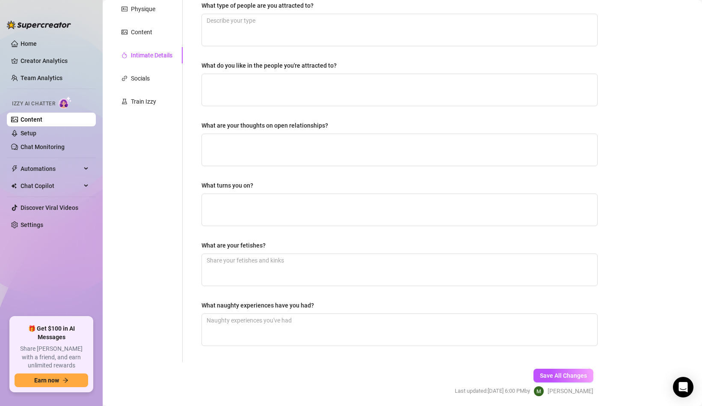
click at [272, 232] on div "Why did you start OnlyFans? Required Love to show my pics, make photos and talk…" at bounding box center [400, 146] width 396 height 413
click at [224, 298] on div "Why did you start OnlyFans? Required Love to show my pics, make photos and talk…" at bounding box center [400, 146] width 396 height 413
drag, startPoint x: 215, startPoint y: 307, endPoint x: 324, endPoint y: 307, distance: 108.7
click at [324, 307] on div "What naughty experiences have you had?" at bounding box center [400, 306] width 396 height 13
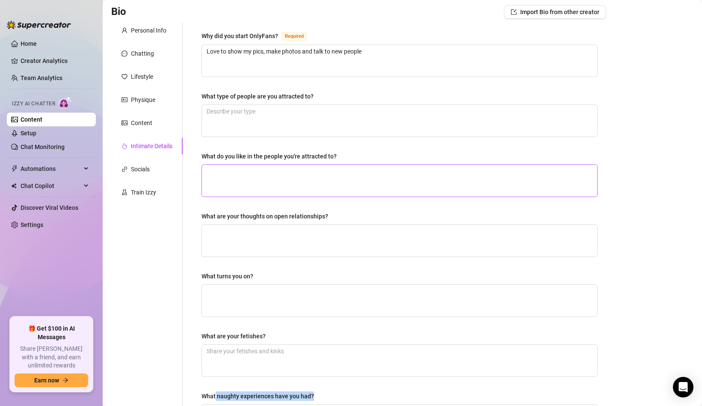
scroll to position [60, 0]
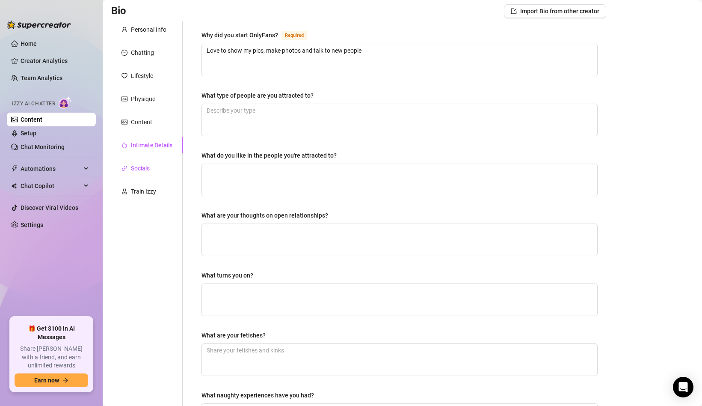
click at [125, 164] on div at bounding box center [125, 167] width 6 height 9
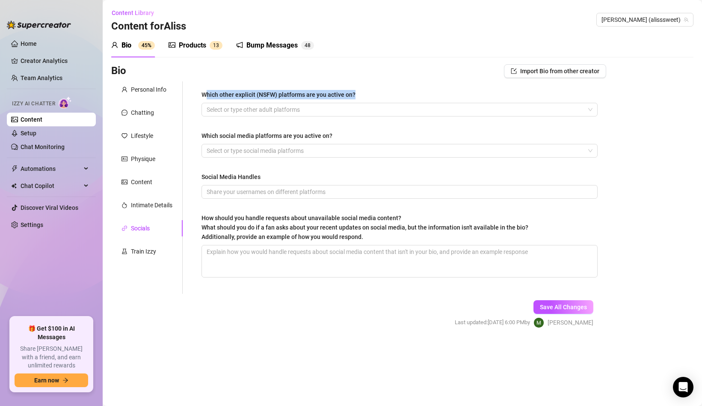
drag, startPoint x: 205, startPoint y: 95, endPoint x: 291, endPoint y: 101, distance: 86.3
click at [291, 101] on div "Which other explicit (NSFW) platforms are you active on?" at bounding box center [400, 96] width 396 height 13
click at [232, 95] on div "Which other explicit (NSFW) platforms are you active on?" at bounding box center [279, 94] width 154 height 9
click at [208, 104] on input "Which other explicit (NSFW) platforms are you active on?" at bounding box center [208, 109] width 2 height 10
drag, startPoint x: 227, startPoint y: 95, endPoint x: 293, endPoint y: 94, distance: 66.3
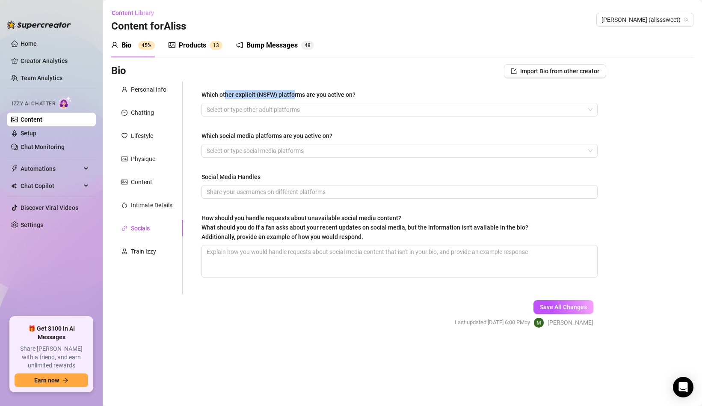
click at [294, 94] on div "Which other explicit (NSFW) platforms are you active on?" at bounding box center [279, 94] width 154 height 9
click at [288, 94] on div "Which other explicit (NSFW) platforms are you active on?" at bounding box center [279, 94] width 154 height 9
click at [208, 104] on input "Which other explicit (NSFW) platforms are you active on?" at bounding box center [208, 109] width 2 height 10
click at [279, 91] on div "Which other explicit (NSFW) platforms are you active on?" at bounding box center [279, 94] width 154 height 9
click at [208, 104] on input "Which other explicit (NSFW) platforms are you active on?" at bounding box center [208, 109] width 2 height 10
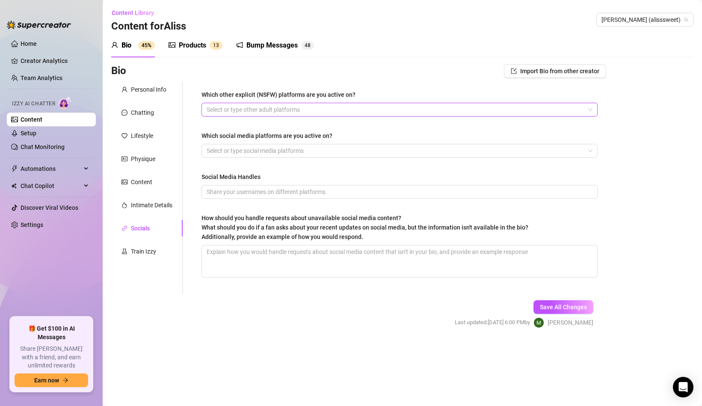
click at [273, 115] on div at bounding box center [395, 110] width 384 height 12
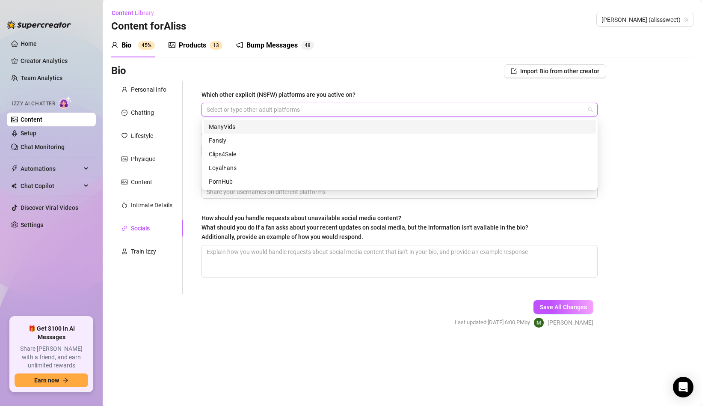
click at [356, 76] on div "Bio Import Bio from other creator" at bounding box center [358, 71] width 495 height 14
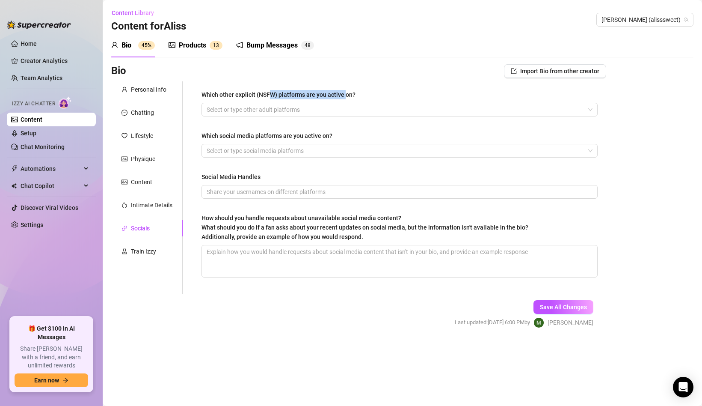
drag, startPoint x: 270, startPoint y: 93, endPoint x: 343, endPoint y: 93, distance: 73.2
click at [344, 93] on div "Which other explicit (NSFW) platforms are you active on?" at bounding box center [279, 94] width 154 height 9
drag, startPoint x: 208, startPoint y: 135, endPoint x: 305, endPoint y: 137, distance: 97.2
click at [305, 137] on div "Which social media platforms are you active on?" at bounding box center [267, 135] width 131 height 9
click at [286, 165] on div "Which other explicit (NSFW) platforms are you active on? Select or type other a…" at bounding box center [400, 187] width 396 height 195
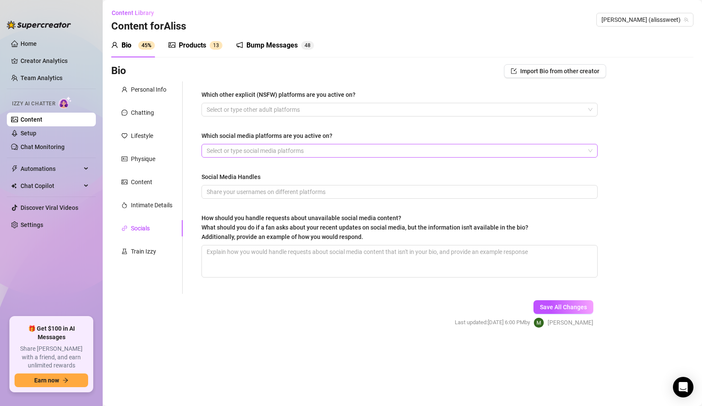
click at [287, 152] on div at bounding box center [395, 151] width 384 height 12
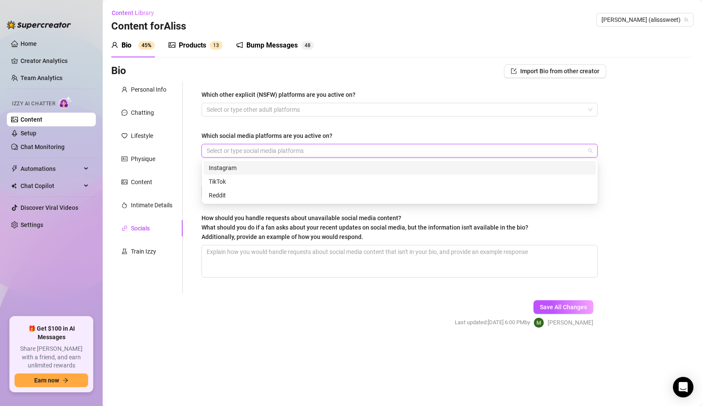
click at [312, 119] on div "Which other explicit (NSFW) platforms are you active on? Select or type other a…" at bounding box center [400, 187] width 396 height 195
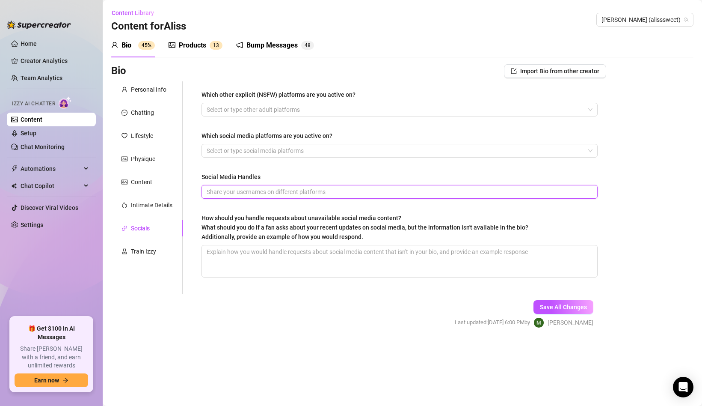
click at [263, 190] on input "Social Media Handles" at bounding box center [399, 191] width 384 height 9
click at [238, 179] on div "Social Media Handles" at bounding box center [231, 176] width 59 height 9
click at [238, 187] on input "Social Media Handles" at bounding box center [399, 191] width 384 height 9
drag, startPoint x: 202, startPoint y: 213, endPoint x: 323, endPoint y: 214, distance: 120.3
click at [323, 214] on div "How should you handle requests about unavailable social media content? What sho…" at bounding box center [365, 227] width 327 height 28
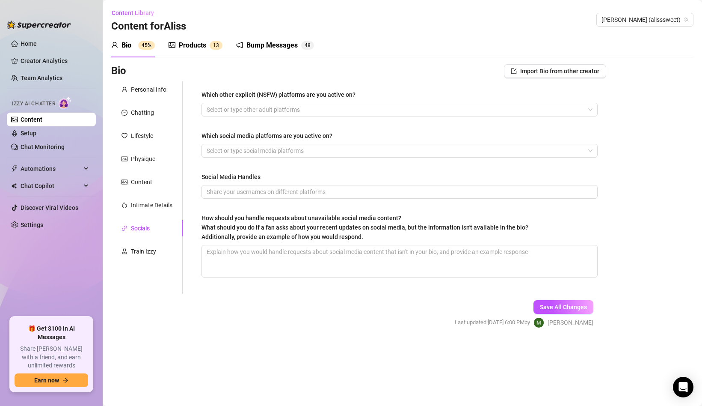
click at [300, 230] on span "What should you do if a fan asks about your recent updates on social media, but…" at bounding box center [365, 232] width 327 height 16
click at [300, 245] on textarea "How should you handle requests about unavailable social media content? What sho…" at bounding box center [399, 261] width 395 height 32
click at [145, 252] on div "Train Izzy" at bounding box center [143, 251] width 25 height 9
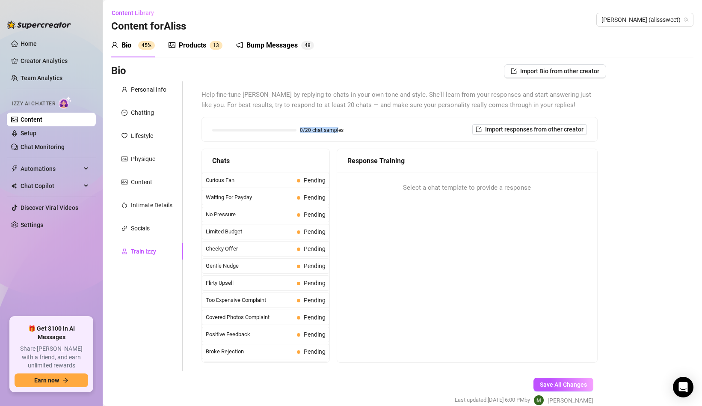
drag, startPoint x: 299, startPoint y: 131, endPoint x: 339, endPoint y: 131, distance: 40.2
click at [339, 131] on div "0/20 chat samples" at bounding box center [277, 130] width 131 height 5
click at [334, 131] on span "0/20 chat samples" at bounding box center [322, 130] width 44 height 5
click at [512, 129] on span "Import responses from other creator" at bounding box center [534, 129] width 98 height 7
click at [513, 146] on input "search" at bounding box center [527, 151] width 68 height 13
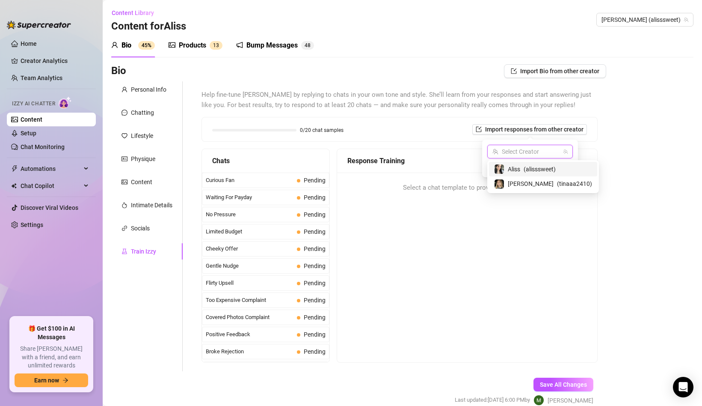
click at [514, 166] on span "Aliss" at bounding box center [514, 168] width 12 height 9
click at [559, 168] on span "Import" at bounding box center [561, 166] width 18 height 7
click at [555, 168] on span "Import" at bounding box center [561, 166] width 18 height 7
click at [534, 154] on span "[PERSON_NAME] (alisssweet)" at bounding box center [530, 151] width 75 height 13
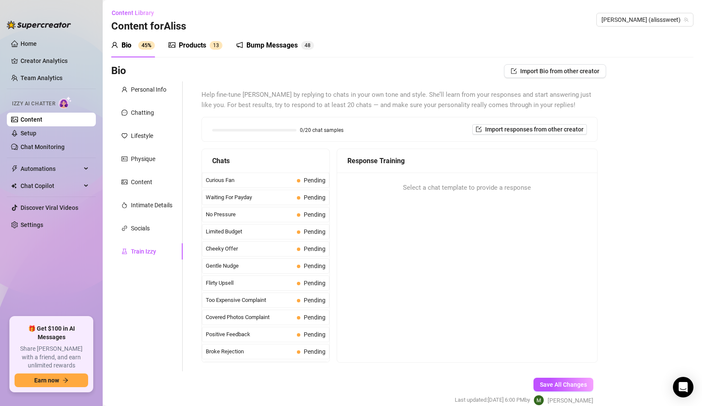
click at [550, 112] on div "Help fine-tune [PERSON_NAME] by replying to chats in your own tone and style. S…" at bounding box center [400, 226] width 396 height 273
drag, startPoint x: 416, startPoint y: 190, endPoint x: 517, endPoint y: 193, distance: 100.6
click at [517, 193] on span "Select a chat template to provide a response" at bounding box center [467, 188] width 128 height 10
click at [272, 181] on span "Curious Fan" at bounding box center [250, 180] width 88 height 9
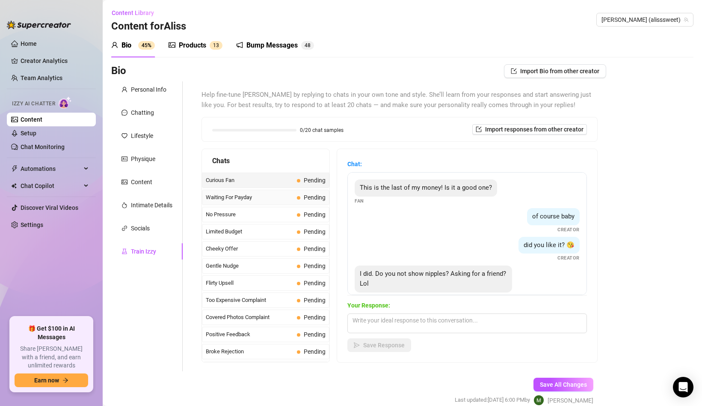
click at [225, 197] on span "Waiting For Payday" at bounding box center [250, 197] width 88 height 9
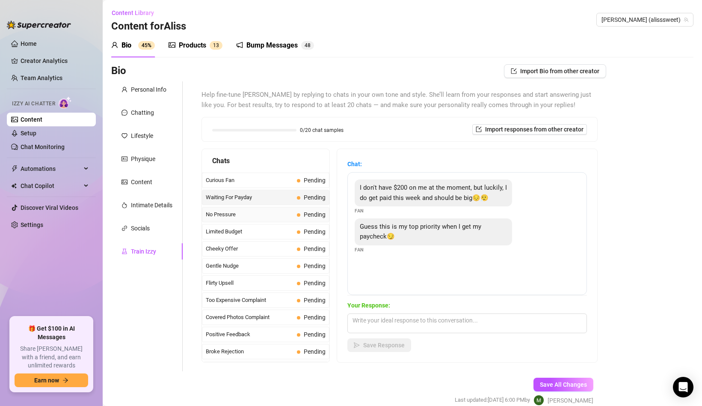
click at [258, 214] on span "No Pressure" at bounding box center [250, 214] width 88 height 9
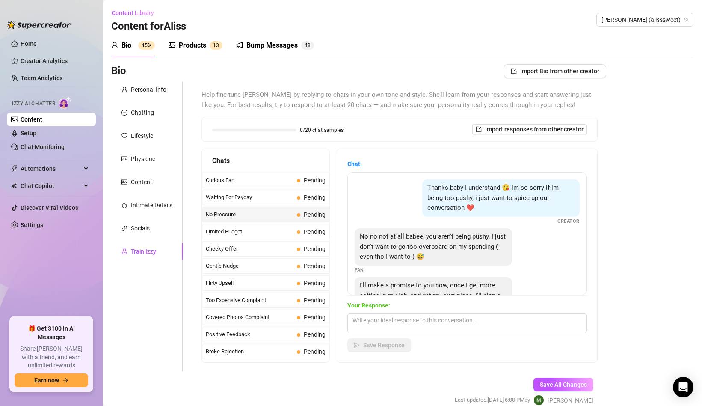
scroll to position [38, 0]
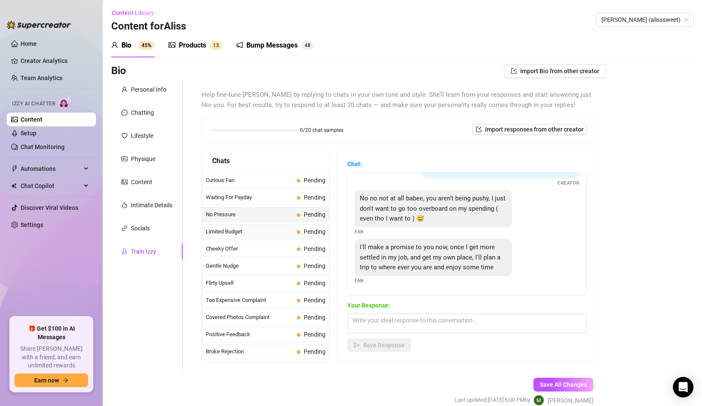
click at [252, 231] on span "Limited Budget" at bounding box center [250, 231] width 88 height 9
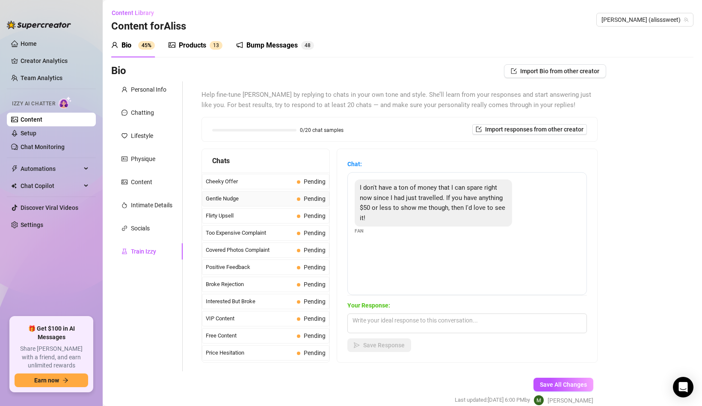
scroll to position [69, 0]
click at [267, 215] on span "Flirty Upsell" at bounding box center [250, 213] width 88 height 9
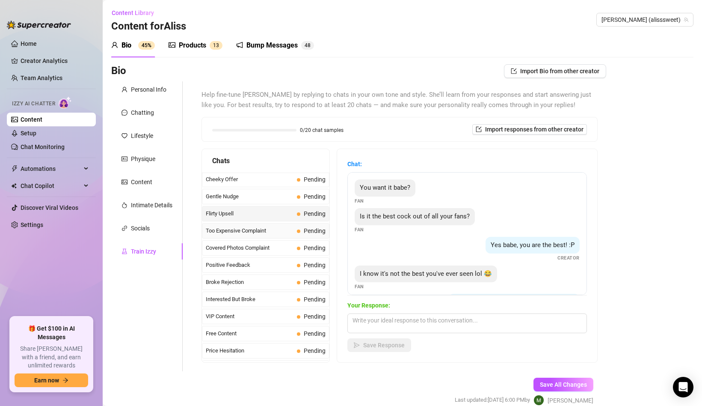
click at [265, 229] on span "Too Expensive Complaint" at bounding box center [250, 230] width 88 height 9
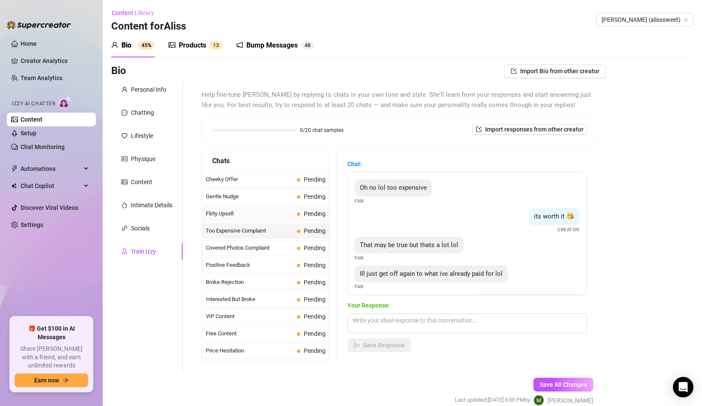
click at [269, 213] on span "Flirty Upsell" at bounding box center [250, 213] width 88 height 9
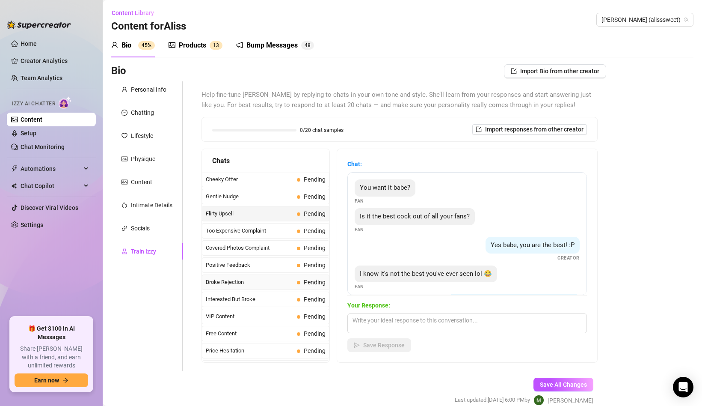
click at [241, 284] on span "Broke Rejection" at bounding box center [250, 282] width 88 height 9
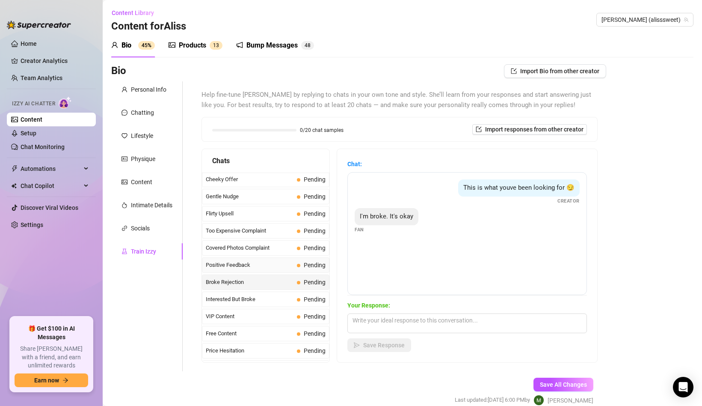
click at [236, 270] on div "Positive Feedback Pending" at bounding box center [266, 264] width 128 height 15
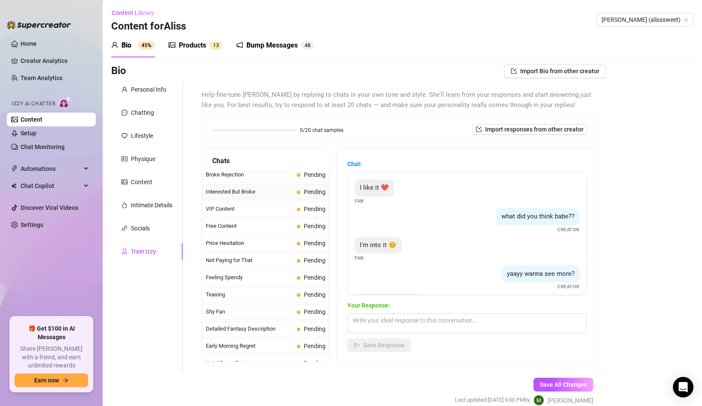
scroll to position [183, 0]
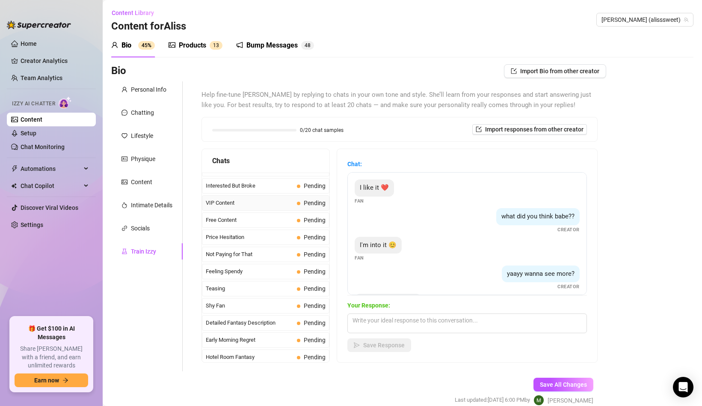
click at [211, 206] on span "VIP Content" at bounding box center [250, 203] width 88 height 9
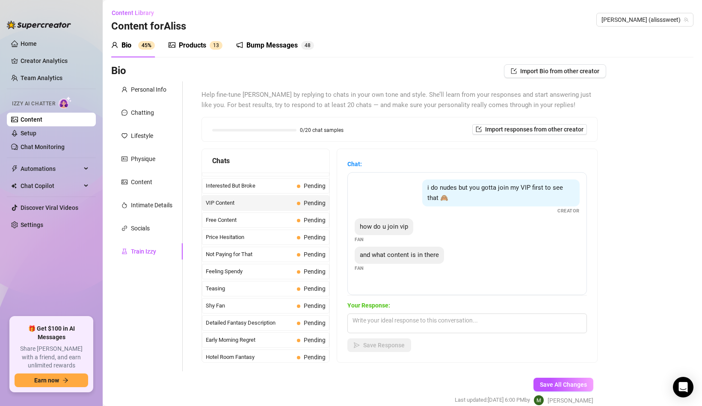
click at [237, 289] on span "Teasing" at bounding box center [250, 288] width 88 height 9
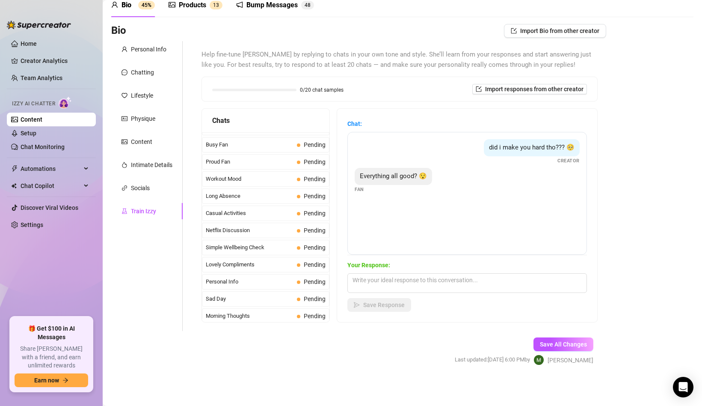
scroll to position [726, 0]
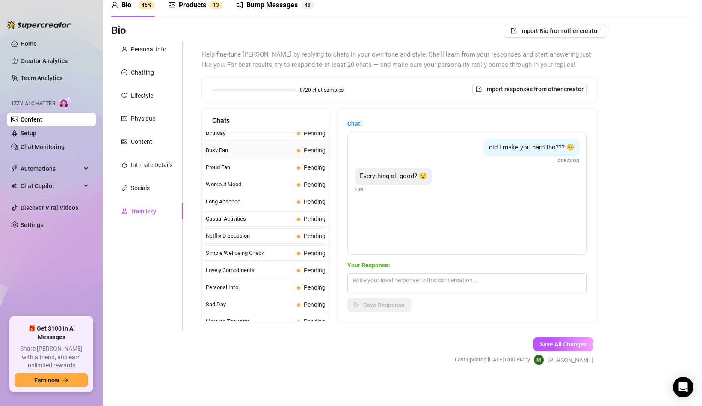
click at [220, 157] on div "Busy Fan Pending" at bounding box center [266, 150] width 128 height 15
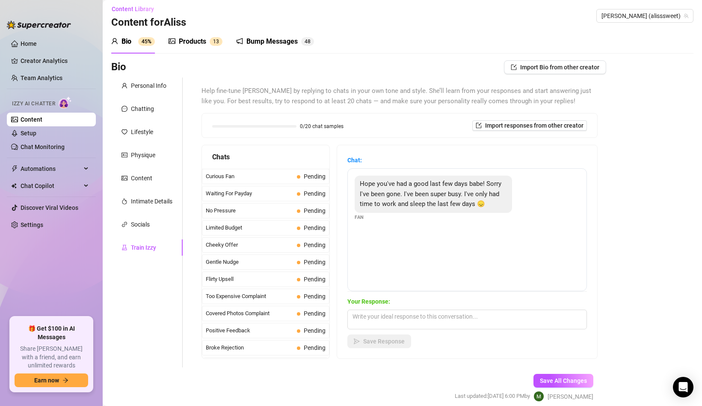
scroll to position [0, 0]
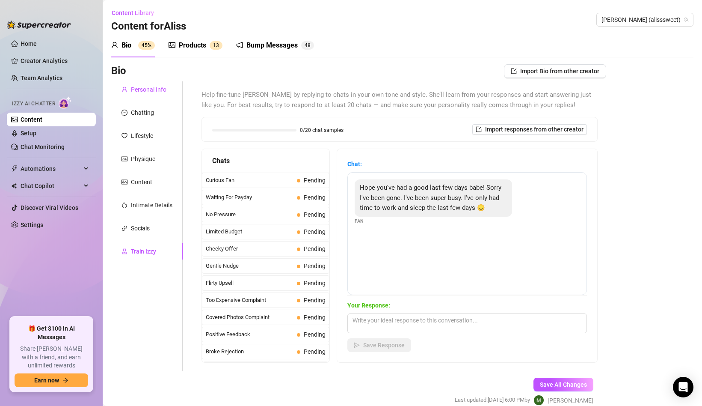
click at [135, 89] on div "Personal Info" at bounding box center [149, 89] width 36 height 9
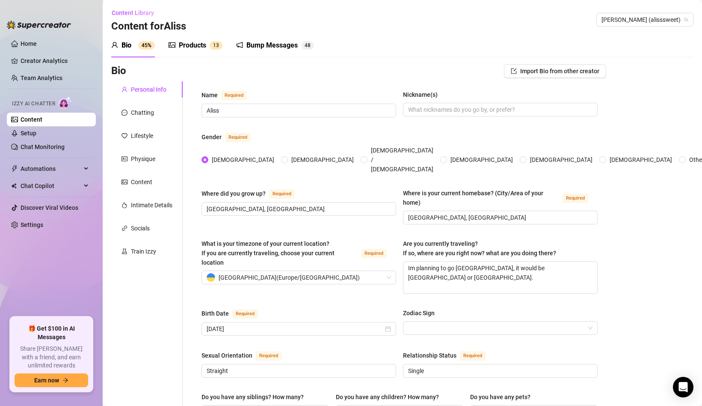
click at [205, 46] on div "Products" at bounding box center [192, 45] width 27 height 10
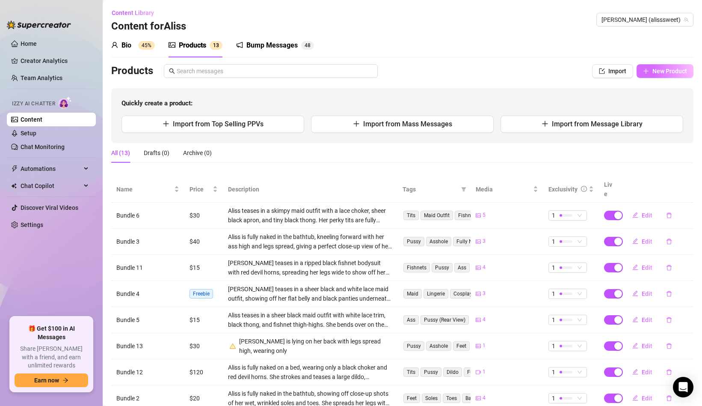
click at [654, 73] on span "New Product" at bounding box center [670, 71] width 35 height 7
type textarea "Type your message here..."
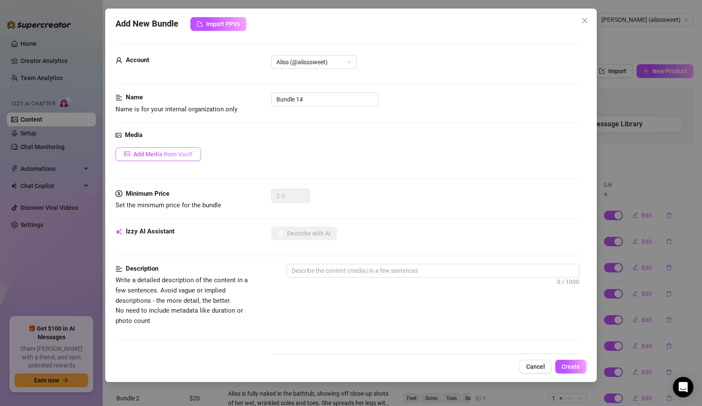
click at [147, 159] on button "Add Media from Vault" at bounding box center [159, 154] width 86 height 14
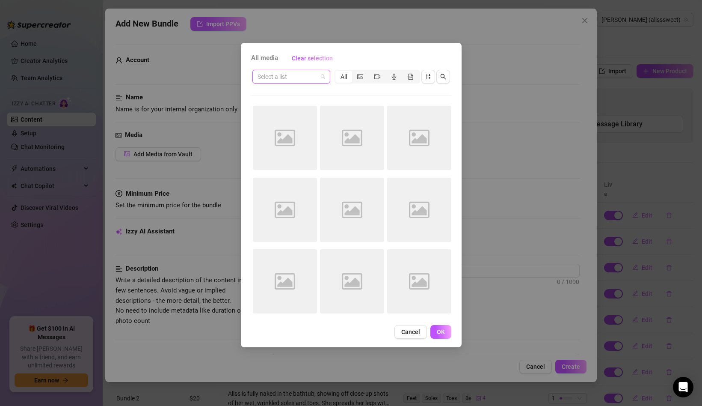
click at [268, 73] on input "search" at bounding box center [288, 76] width 60 height 13
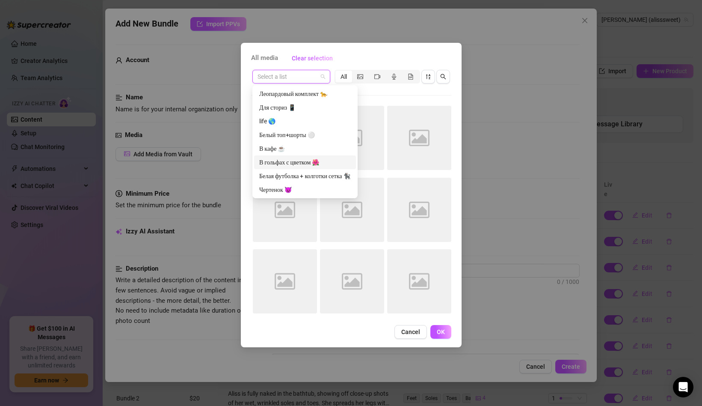
scroll to position [27, 0]
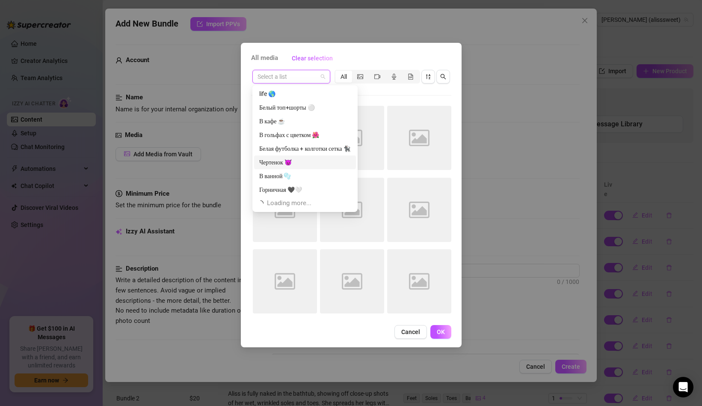
click at [268, 161] on div "Чертенок 😈" at bounding box center [305, 162] width 92 height 9
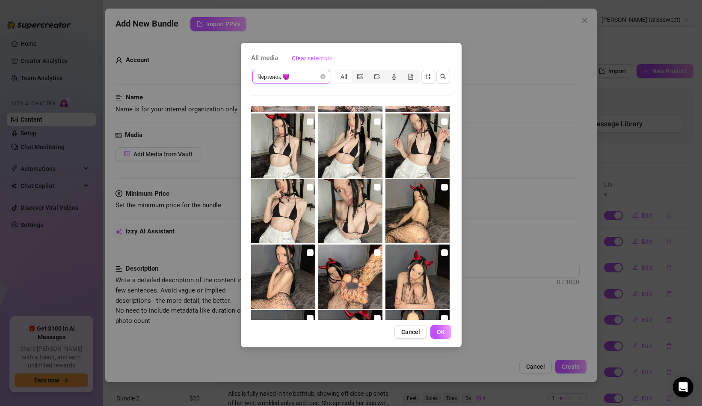
scroll to position [847, 0]
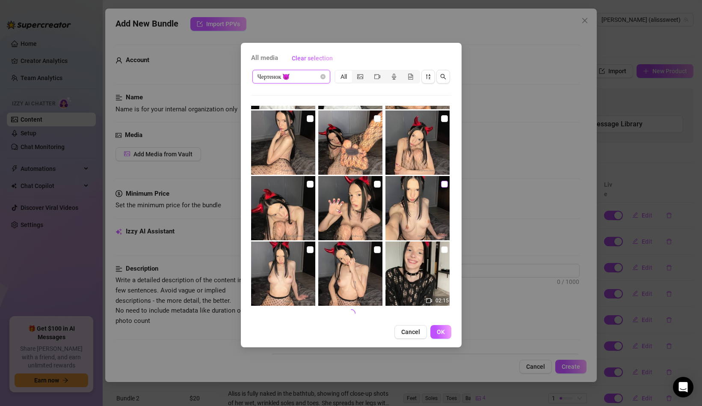
click at [444, 183] on input "checkbox" at bounding box center [444, 184] width 7 height 7
checkbox input "true"
click at [311, 250] on input "checkbox" at bounding box center [310, 249] width 7 height 7
checkbox input "true"
click at [375, 247] on input "checkbox" at bounding box center [377, 249] width 7 height 7
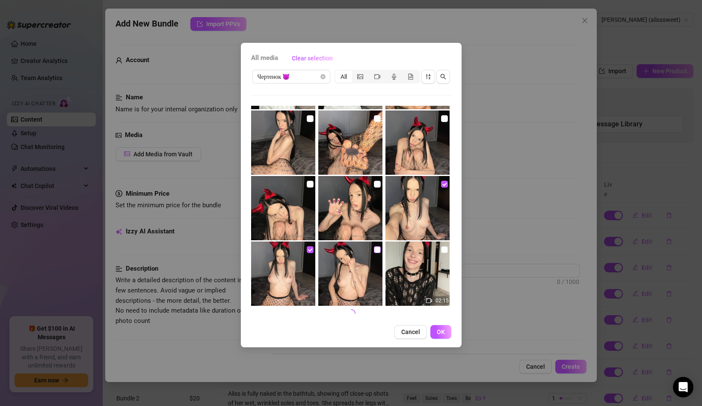
checkbox input "true"
click at [438, 336] on button "OK" at bounding box center [441, 332] width 21 height 14
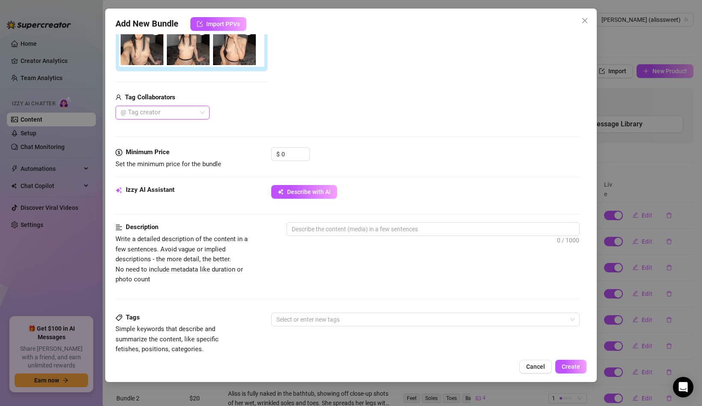
scroll to position [160, 0]
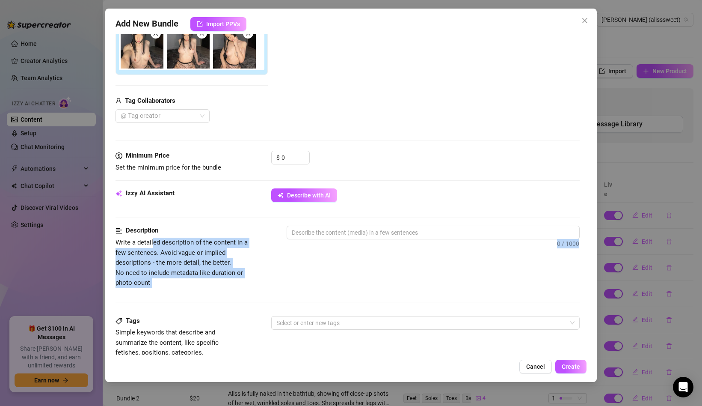
drag, startPoint x: 154, startPoint y: 237, endPoint x: 307, endPoint y: 265, distance: 155.7
click at [308, 265] on div "Description Write a detailed description of the content in a few sentences. Avo…" at bounding box center [348, 257] width 464 height 62
click at [227, 241] on span "Write a detailed description of the content in a few sentences. Avoid vague or …" at bounding box center [182, 262] width 132 height 48
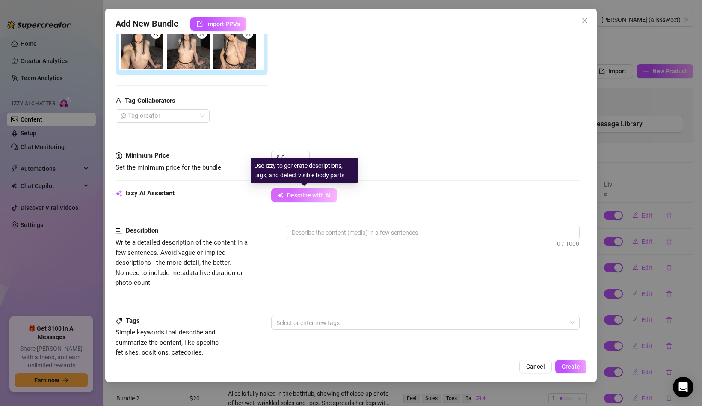
click at [307, 191] on button "Describe with AI" at bounding box center [304, 195] width 66 height 14
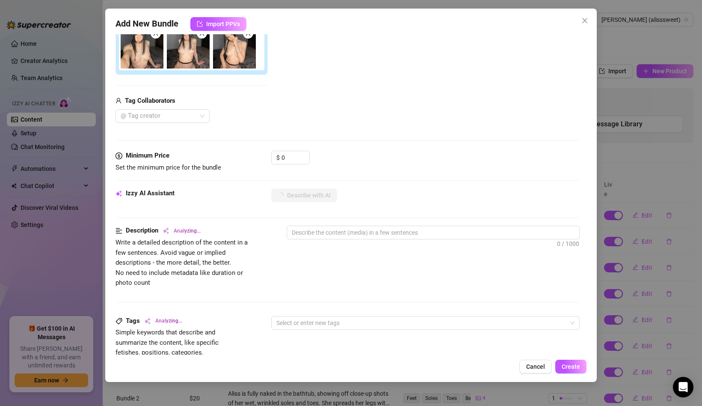
type textarea "Aliss"
type textarea "Aliss teases"
type textarea "Aliss teases in"
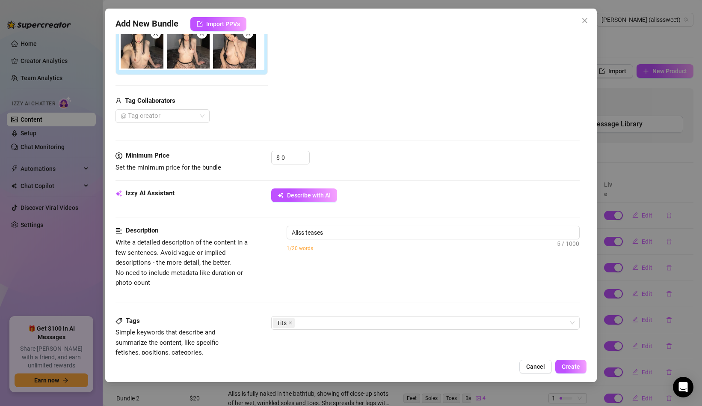
type textarea "Aliss teases in"
type textarea "Aliss teases in a"
type textarea "Aliss teases in a pair"
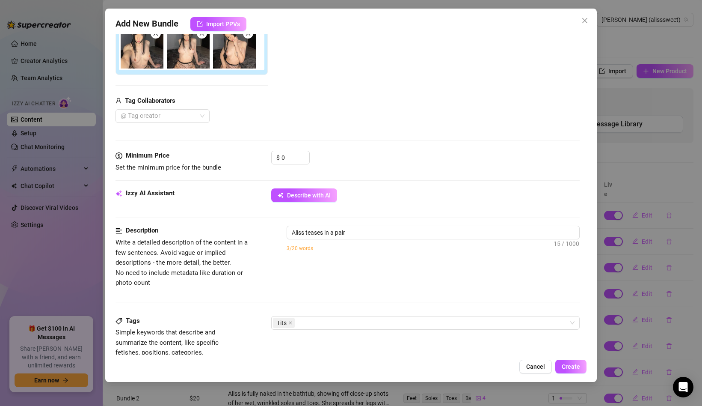
type textarea "Aliss teases in a pair of"
type textarea "Aliss teases in a pair of fishnet"
type textarea "Aliss teases in a pair of fishnet tights"
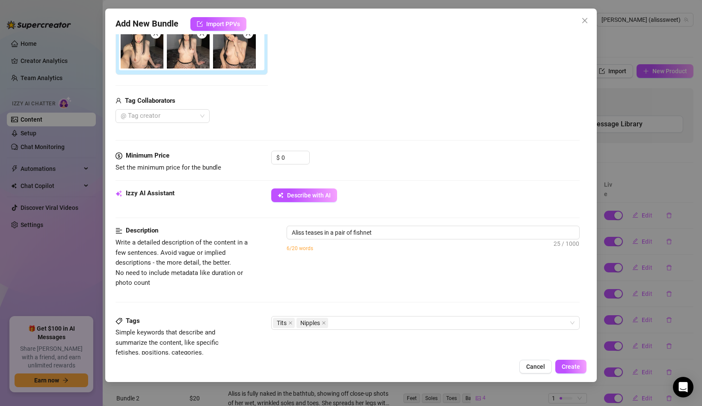
type textarea "Aliss teases in a pair of fishnet tights"
type textarea "Aliss teases in a pair of fishnet tights with"
type textarea "Aliss teases in a pair of fishnet tights with no"
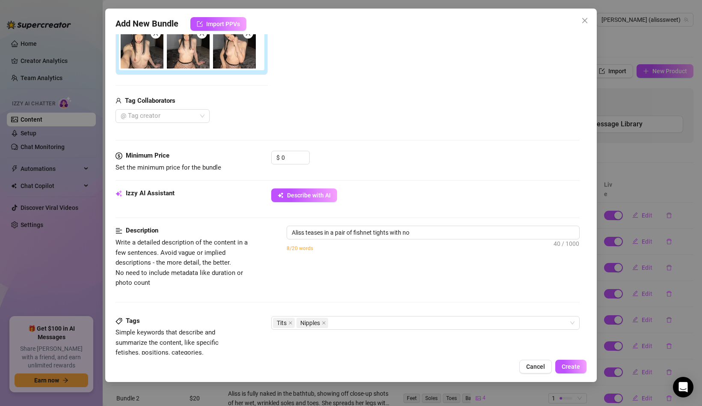
type textarea "Aliss teases in a pair of fishnet tights with no top,"
type textarea "Aliss teases in a pair of fishnet tights with no top, showing"
type textarea "Aliss teases in a pair of fishnet tights with no top, showing off"
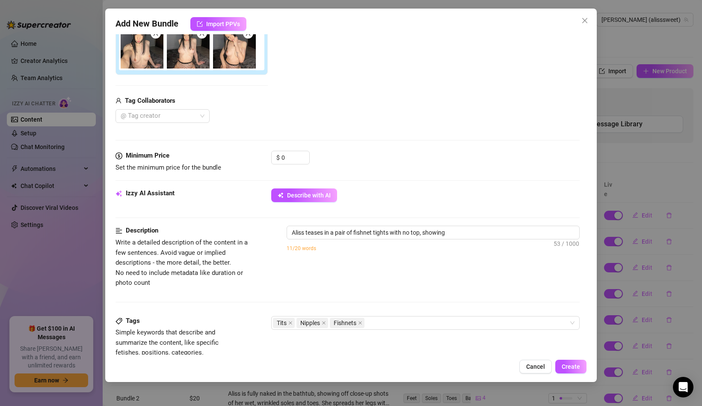
type textarea "Aliss teases in a pair of fishnet tights with no top, showing off"
type textarea "Aliss teases in a pair of fishnet tights with no top, showing off her"
type textarea "Aliss teases in a pair of fishnet tights with no top, showing off her perky"
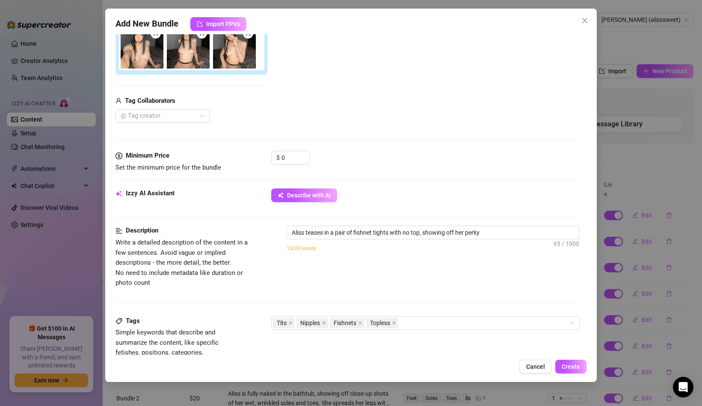
type textarea "Aliss teases in a pair of fishnet tights with no top, showing off her perky tits"
type textarea "Aliss teases in a pair of fishnet tights with no top, showing off her perky tit…"
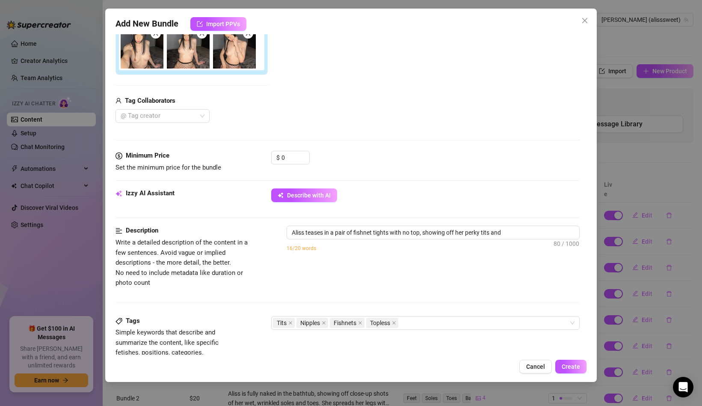
type textarea "Aliss teases in a pair of fishnet tights with no top, showing off her perky tit…"
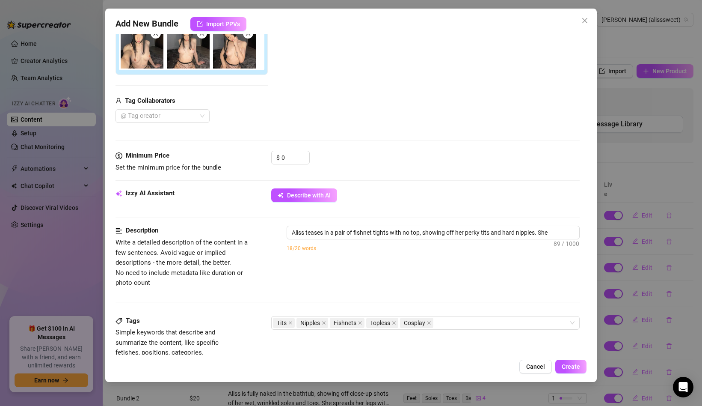
type textarea "Aliss teases in a pair of fishnet tights with no top, showing off her perky tit…"
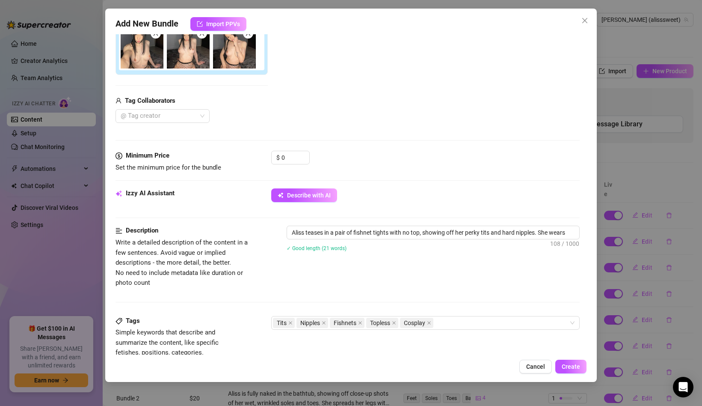
type textarea "Aliss teases in a pair of fishnet tights with no top, showing off her perky tit…"
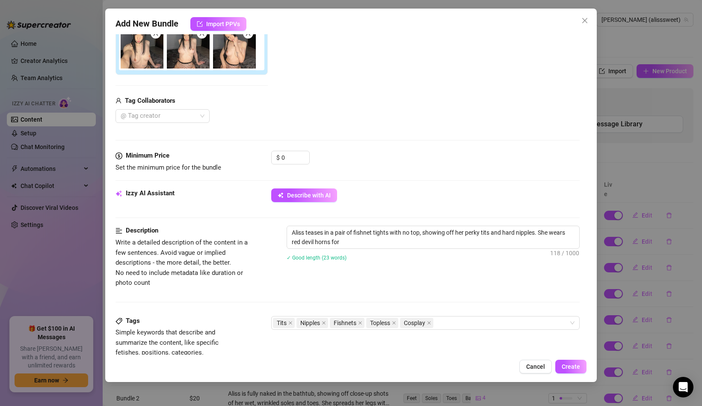
type textarea "Aliss teases in a pair of fishnet tights with no top, showing off her perky tit…"
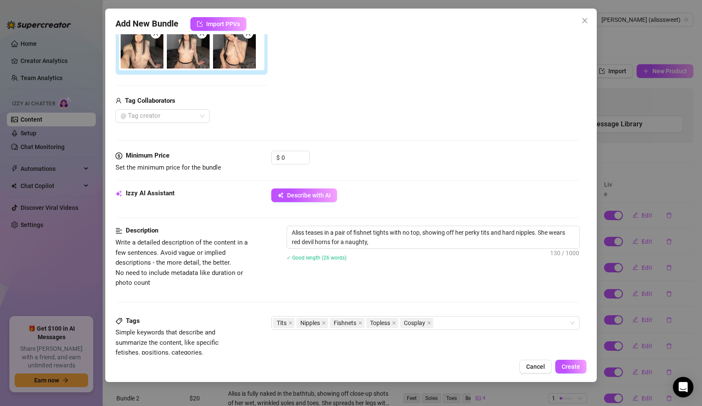
type textarea "Aliss teases in a pair of fishnet tights with no top, showing off her perky tit…"
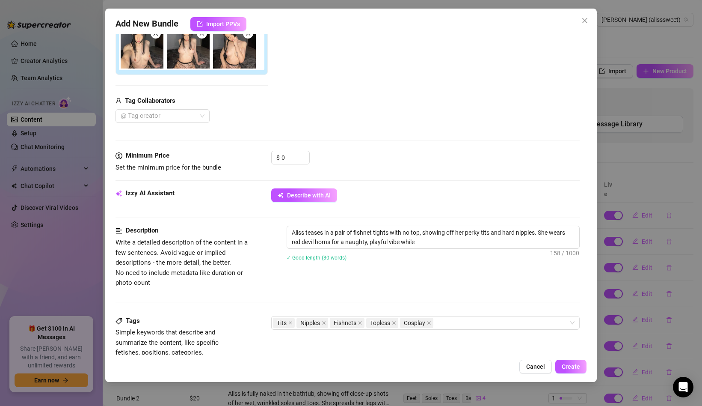
type textarea "Aliss teases in a pair of fishnet tights with no top, showing off her perky tit…"
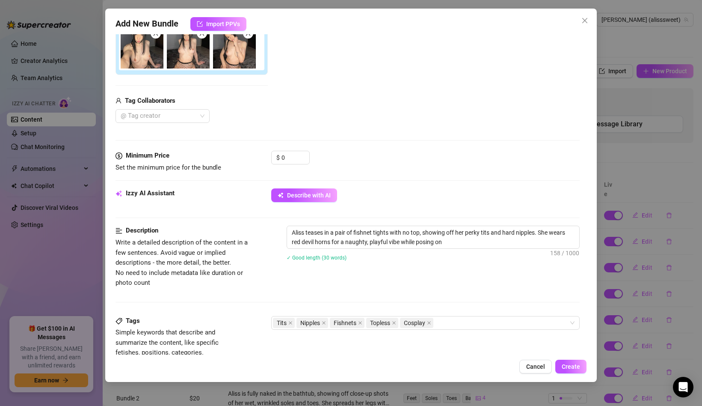
type textarea "Aliss teases in a pair of fishnet tights with no top, showing off her perky tit…"
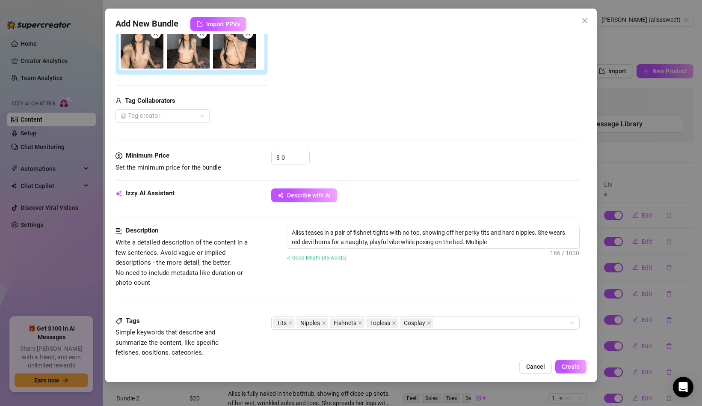
type textarea "Aliss teases in a pair of fishnet tights with no top, showing off her perky tit…"
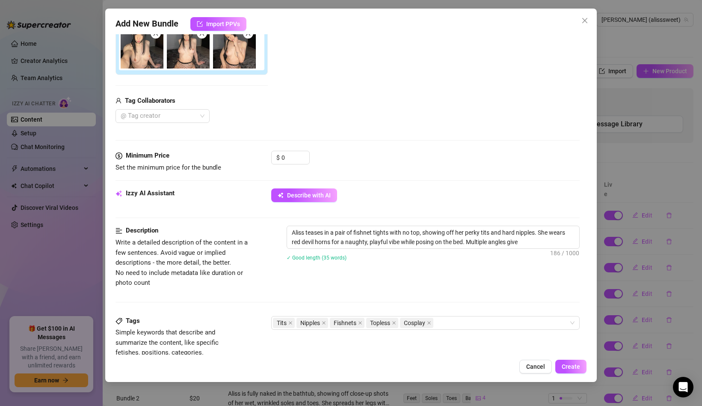
type textarea "Aliss teases in a pair of fishnet tights with no top, showing off her perky tit…"
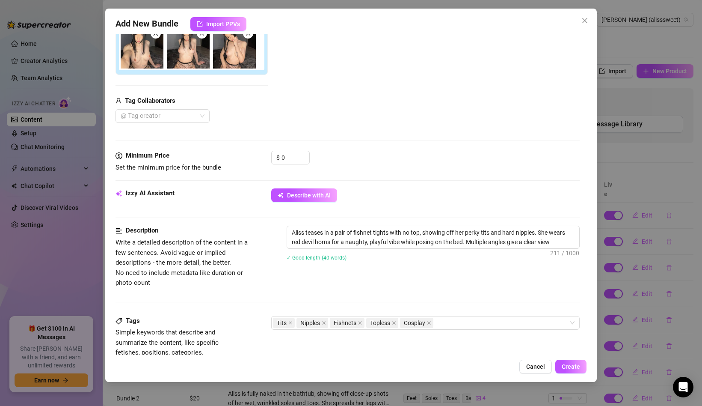
type textarea "Aliss teases in a pair of fishnet tights with no top, showing off her perky tit…"
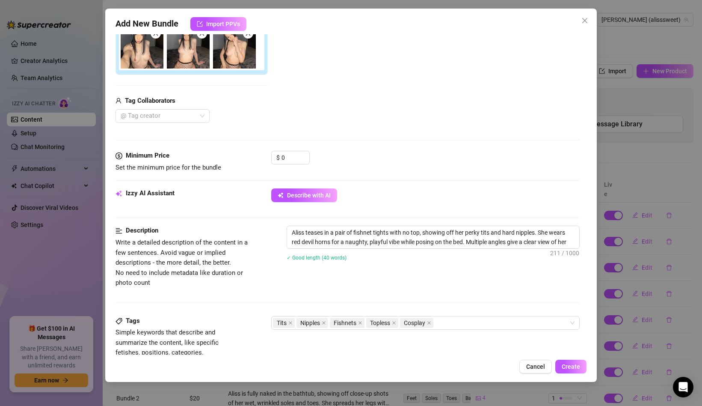
type textarea "Aliss teases in a pair of fishnet tights with no top, showing off her perky tit…"
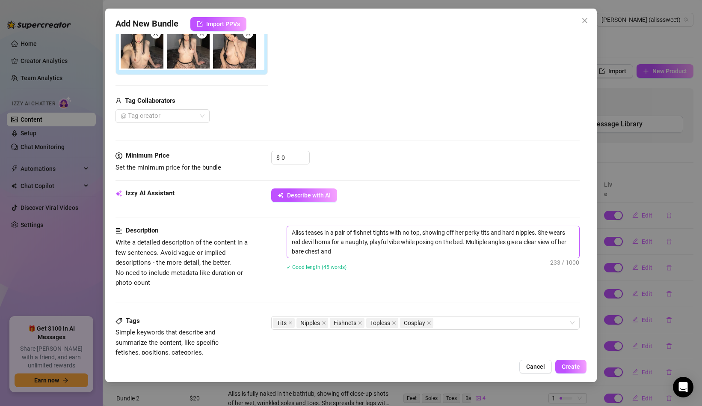
type textarea "Aliss teases in a pair of fishnet tights with no top, showing off her perky tit…"
drag, startPoint x: 303, startPoint y: 230, endPoint x: 340, endPoint y: 228, distance: 37.7
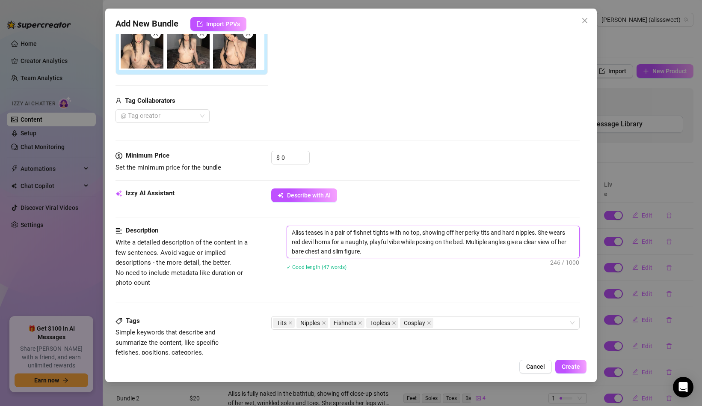
click at [340, 228] on textarea "Aliss teases in a pair of fishnet tights with no top, showing off her perky tit…" at bounding box center [433, 242] width 292 height 32
click at [363, 235] on textarea "Aliss teases in a pair of fishnet tights with no top, showing off her perky tit…" at bounding box center [433, 242] width 292 height 32
click at [356, 238] on textarea "Aliss teases in a pair of fishnet tights with no top, showing off her perky tit…" at bounding box center [433, 242] width 292 height 32
drag, startPoint x: 401, startPoint y: 235, endPoint x: 428, endPoint y: 235, distance: 26.1
click at [428, 235] on textarea "Aliss teases in a pair of fishnet tights with no top, showing off her perky tit…" at bounding box center [433, 242] width 292 height 32
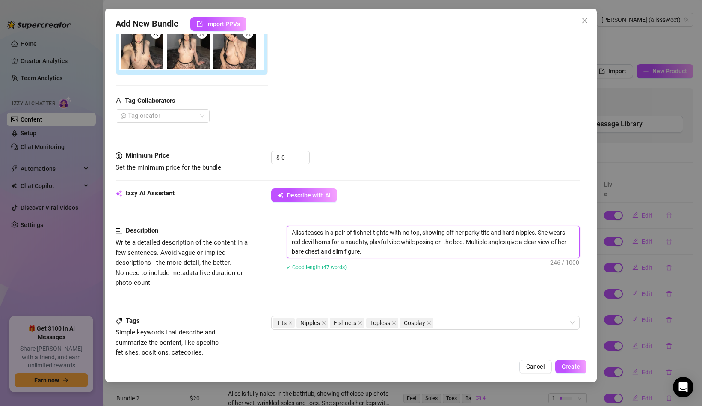
click at [452, 234] on textarea "Aliss teases in a pair of fishnet tights with no top, showing off her perky tit…" at bounding box center [433, 242] width 292 height 32
drag, startPoint x: 458, startPoint y: 235, endPoint x: 487, endPoint y: 235, distance: 28.3
click at [487, 235] on textarea "Aliss teases in a pair of fishnet tights with no top, showing off her perky tit…" at bounding box center [433, 242] width 292 height 32
click at [482, 241] on textarea "Aliss teases in a pair of fishnet tights with no top, showing off her perky tit…" at bounding box center [433, 242] width 292 height 32
drag, startPoint x: 301, startPoint y: 241, endPoint x: 335, endPoint y: 241, distance: 33.8
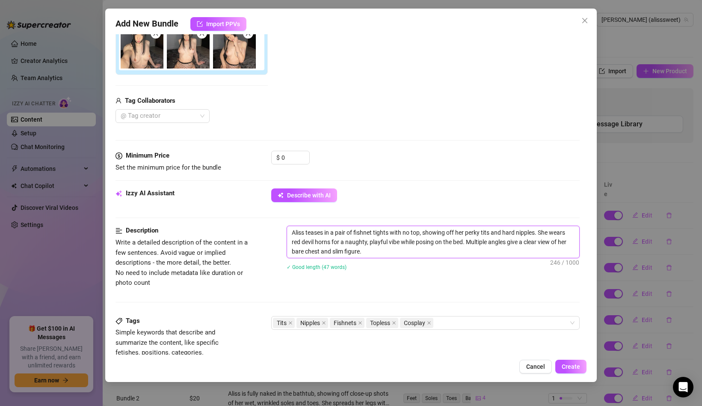
click at [335, 241] on textarea "Aliss teases in a pair of fishnet tights with no top, showing off her perky tit…" at bounding box center [433, 242] width 292 height 32
drag, startPoint x: 356, startPoint y: 241, endPoint x: 382, endPoint y: 241, distance: 26.1
click at [382, 241] on textarea "Aliss teases in a pair of fishnet tights with no top, showing off her perky tit…" at bounding box center [433, 242] width 292 height 32
click at [402, 238] on textarea "Aliss teases in a pair of fishnet tights with no top, showing off her perky tit…" at bounding box center [433, 242] width 292 height 32
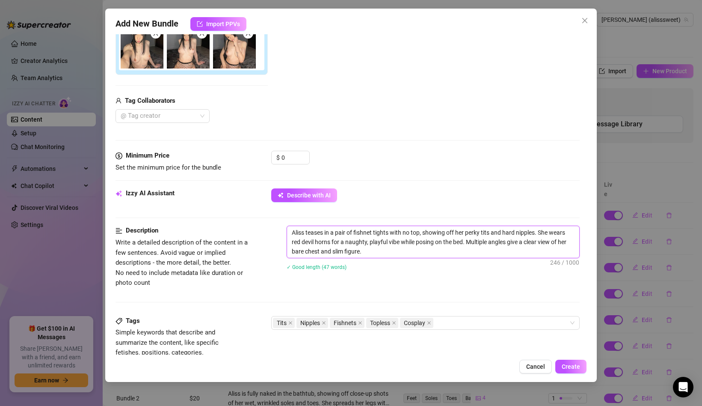
click at [426, 238] on textarea "Aliss teases in a pair of fishnet tights with no top, showing off her perky tit…" at bounding box center [433, 242] width 292 height 32
drag, startPoint x: 392, startPoint y: 242, endPoint x: 464, endPoint y: 240, distance: 72.8
click at [464, 240] on textarea "Aliss teases in a pair of fishnet tights with no top, showing off her perky tit…" at bounding box center [433, 242] width 292 height 32
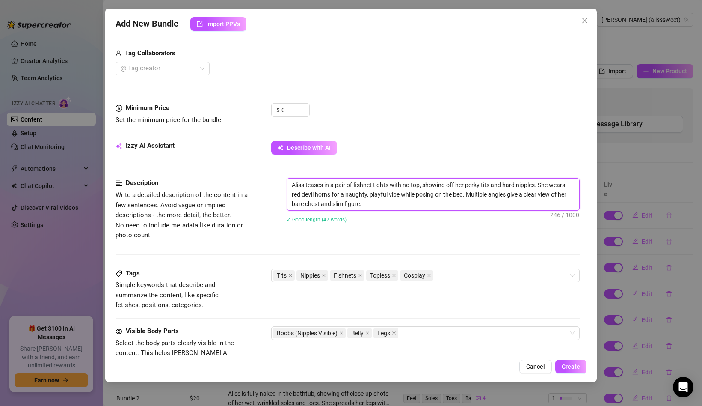
scroll to position [207, 0]
click at [494, 220] on div "✓ Good length (47 words)" at bounding box center [433, 219] width 293 height 9
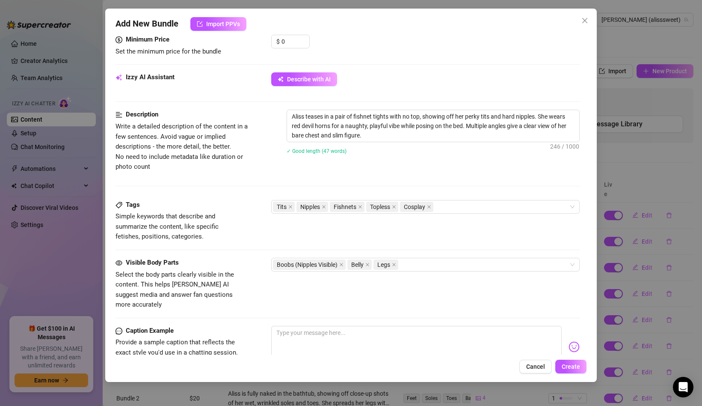
scroll to position [281, 0]
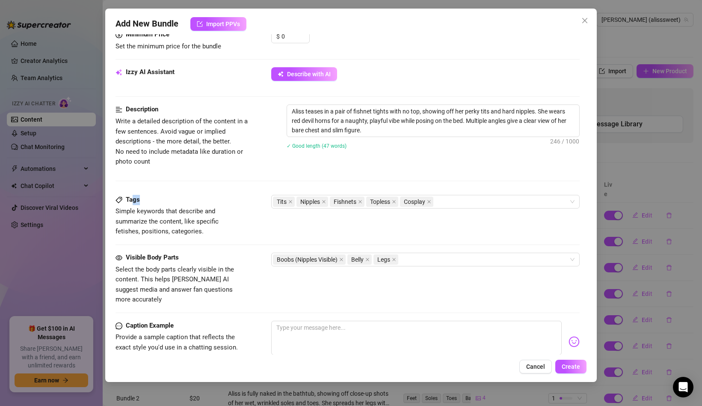
drag, startPoint x: 131, startPoint y: 200, endPoint x: 206, endPoint y: 200, distance: 74.5
click at [208, 200] on div "Tags" at bounding box center [180, 200] width 128 height 10
drag, startPoint x: 264, startPoint y: 195, endPoint x: 385, endPoint y: 228, distance: 125.6
click at [385, 229] on div "Tags Simple keywords that describe and summarize the content, like specific fet…" at bounding box center [348, 216] width 464 height 42
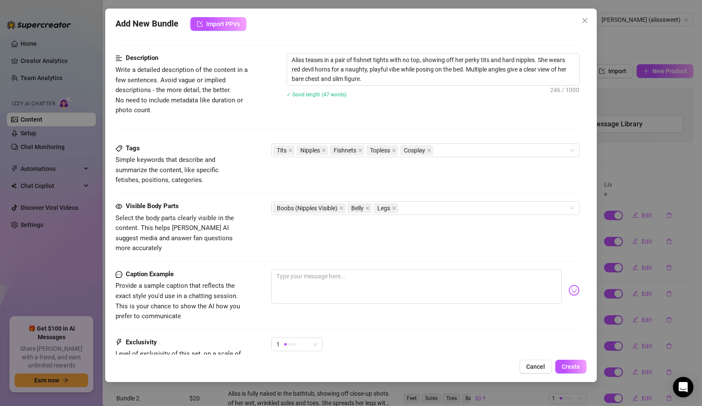
scroll to position [338, 0]
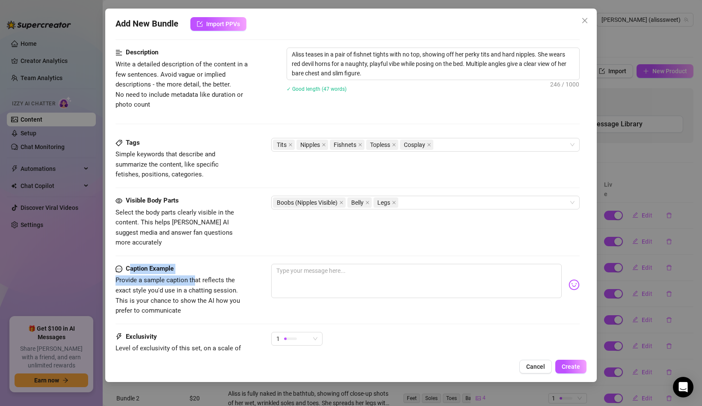
drag, startPoint x: 131, startPoint y: 258, endPoint x: 193, endPoint y: 275, distance: 64.9
click at [193, 275] on div "Caption Example Provide a sample caption that reflects the exact style you'd us…" at bounding box center [180, 290] width 128 height 52
click at [184, 279] on span "Provide a sample caption that reflects the exact style you'd use in a chatting …" at bounding box center [178, 295] width 125 height 38
drag, startPoint x: 128, startPoint y: 256, endPoint x: 200, endPoint y: 257, distance: 71.5
click at [200, 264] on div "Caption Example" at bounding box center [180, 269] width 128 height 10
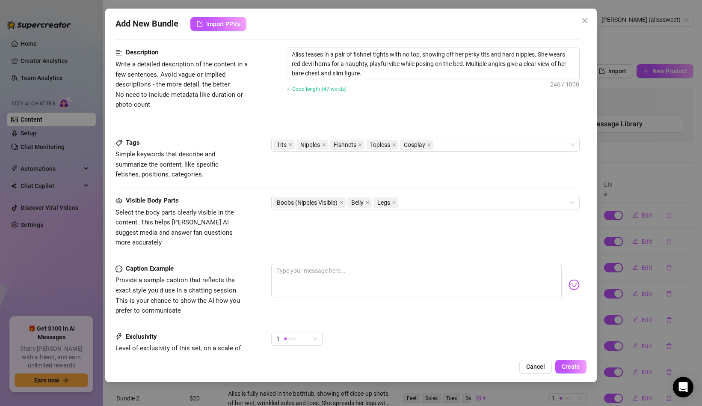
click at [134, 265] on div "Caption Example Provide a sample caption that reflects the exact style you'd us…" at bounding box center [180, 290] width 128 height 52
drag, startPoint x: 118, startPoint y: 270, endPoint x: 243, endPoint y: 268, distance: 125.0
click at [244, 269] on div "Caption Example Provide a sample caption that reflects the exact style you'd us…" at bounding box center [348, 290] width 464 height 52
click at [346, 264] on textarea at bounding box center [416, 281] width 291 height 34
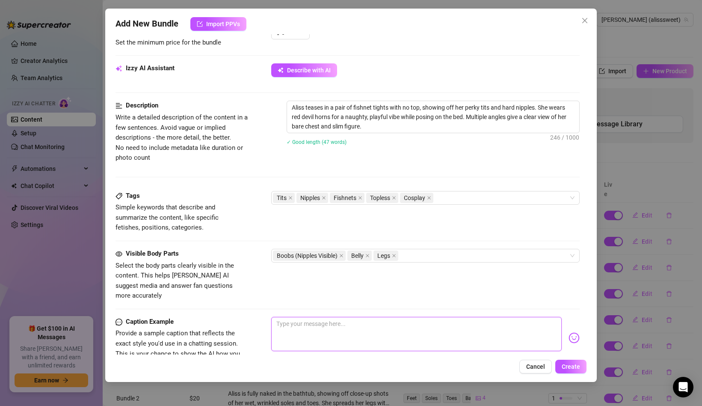
scroll to position [411, 0]
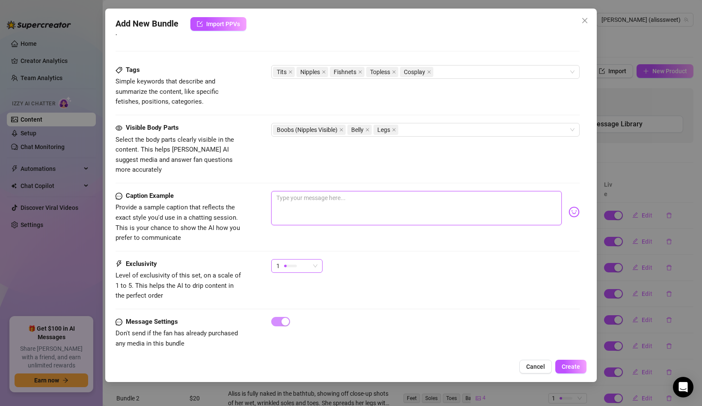
click at [321, 259] on div "1" at bounding box center [296, 266] width 51 height 14
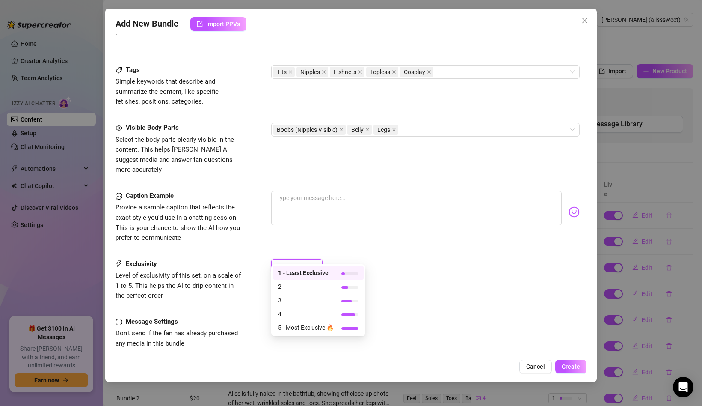
click at [349, 259] on div "1" at bounding box center [425, 269] width 309 height 21
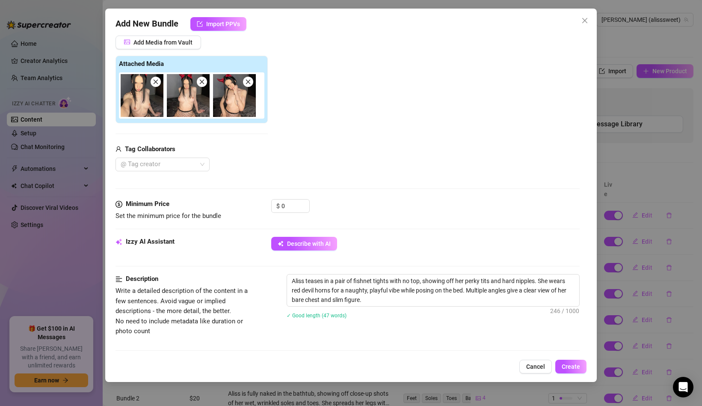
scroll to position [112, 0]
click at [285, 204] on input "0" at bounding box center [296, 205] width 28 height 13
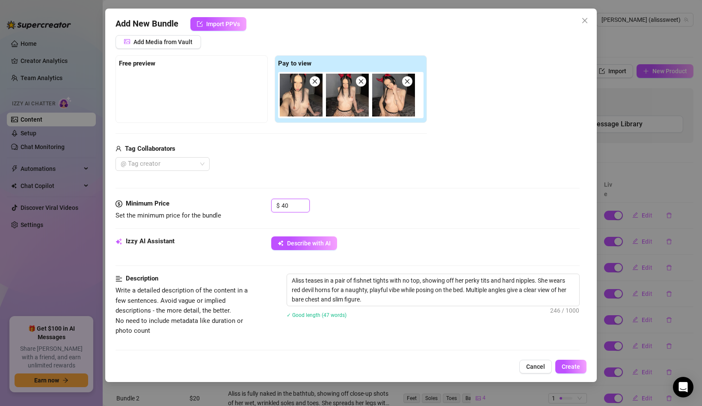
type input "40"
click at [434, 181] on div "Media Add Media from Vault Free preview Pay to view Tag Collaborators @ Tag cre…" at bounding box center [348, 108] width 464 height 181
click at [575, 367] on span "Create" at bounding box center [571, 366] width 18 height 7
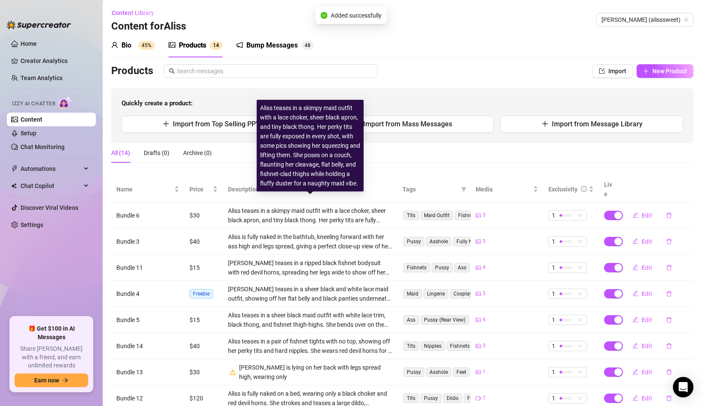
scroll to position [98, 0]
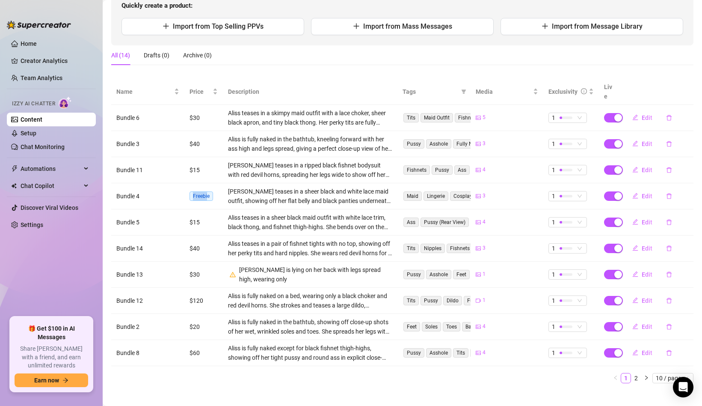
drag, startPoint x: 192, startPoint y: 187, endPoint x: 208, endPoint y: 187, distance: 15.4
click at [208, 191] on span "Freebie" at bounding box center [202, 195] width 24 height 9
click at [209, 191] on span "Freebie" at bounding box center [202, 195] width 24 height 9
drag, startPoint x: 212, startPoint y: 188, endPoint x: 199, endPoint y: 188, distance: 13.7
click at [199, 191] on span "Freebie" at bounding box center [202, 195] width 24 height 9
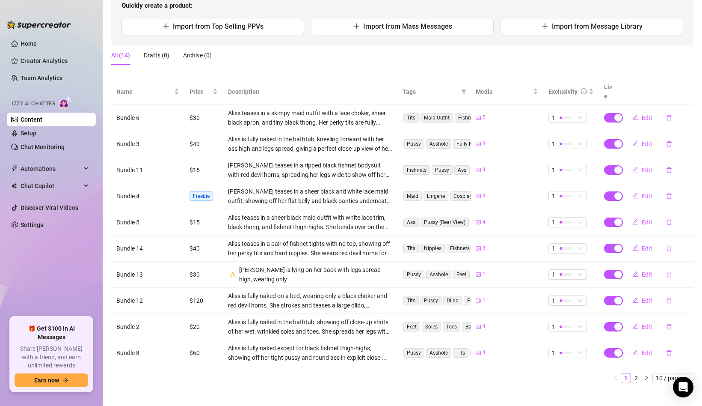
click at [291, 172] on td "[PERSON_NAME] teases in a ripped black fishnet bodysuit with red devil horns, s…" at bounding box center [310, 170] width 175 height 26
click at [653, 189] on button "Edit" at bounding box center [643, 196] width 34 height 14
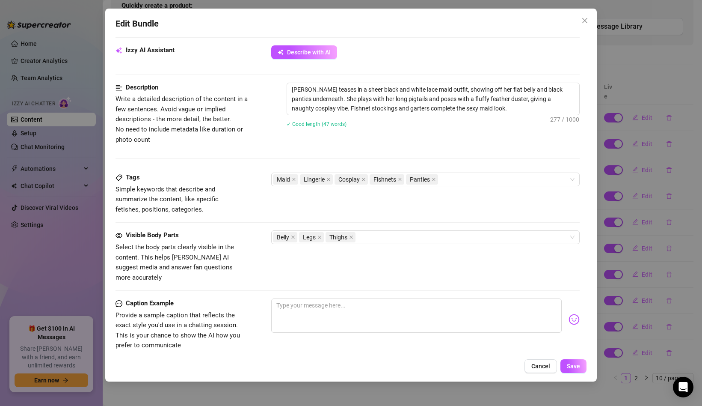
scroll to position [306, 0]
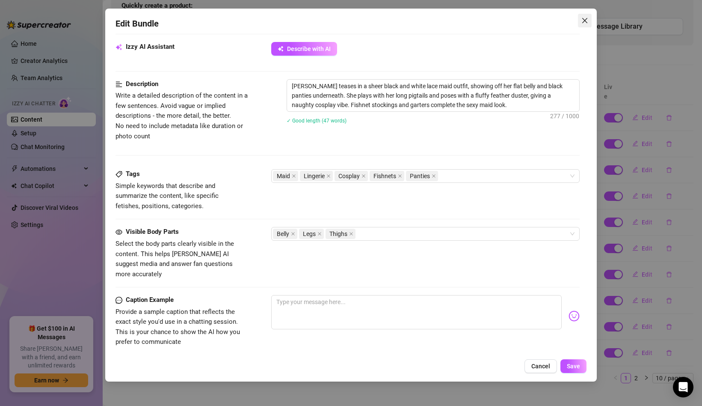
click at [586, 20] on icon "close" at bounding box center [585, 20] width 7 height 7
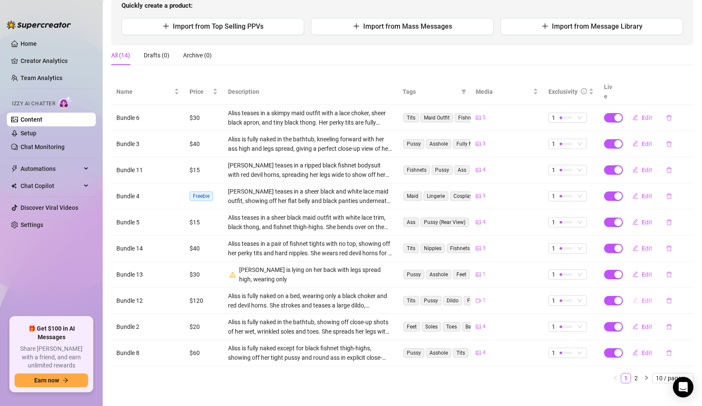
click at [649, 297] on span "Edit" at bounding box center [647, 300] width 11 height 7
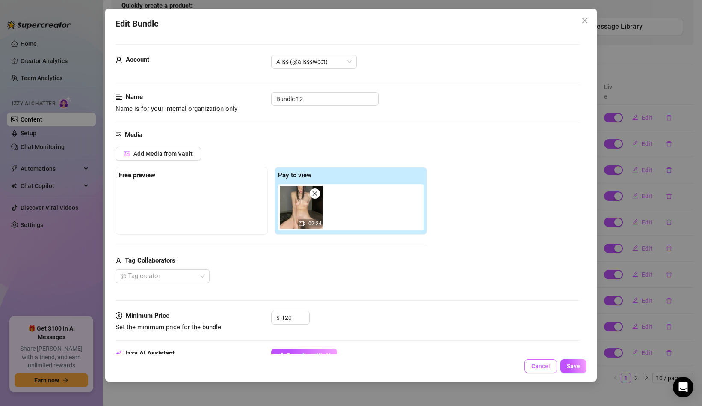
click at [541, 365] on span "Cancel" at bounding box center [541, 366] width 19 height 7
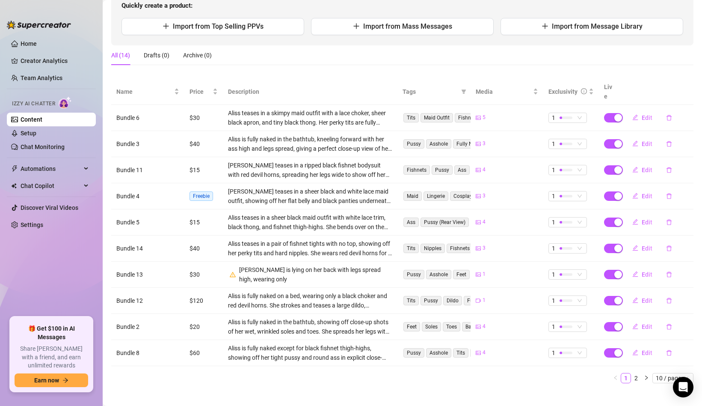
scroll to position [0, 0]
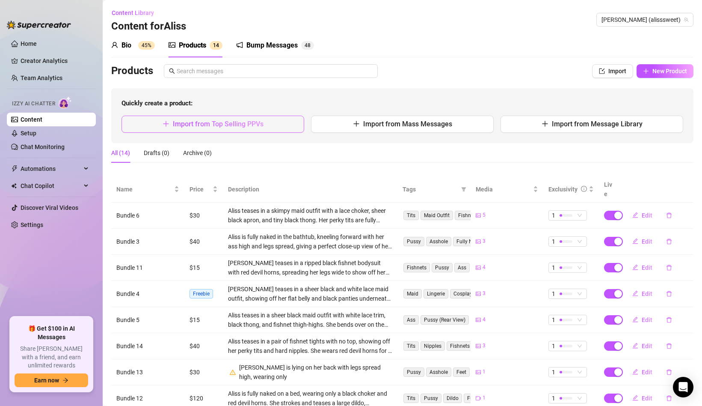
click at [230, 126] on span "Import from Top Selling PPVs" at bounding box center [218, 124] width 91 height 8
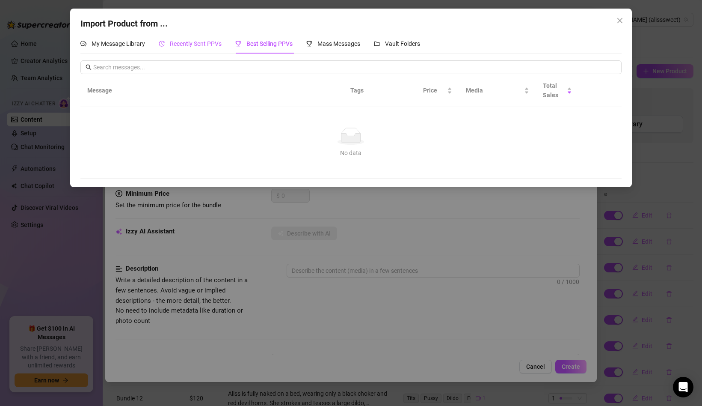
click at [205, 45] on span "Recently Sent PPVs" at bounding box center [196, 43] width 52 height 7
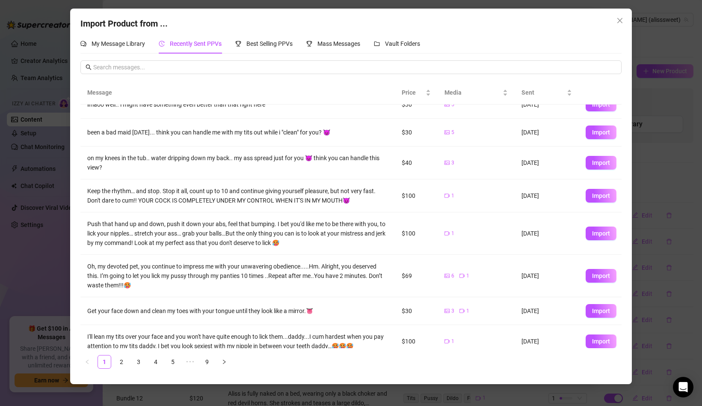
scroll to position [84, 0]
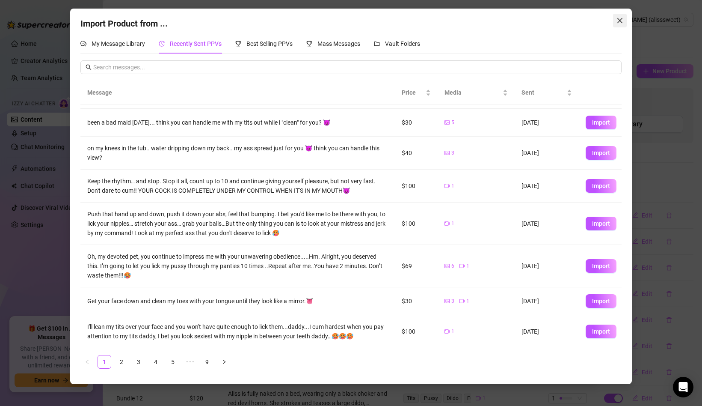
click at [621, 22] on icon "close" at bounding box center [620, 20] width 5 height 5
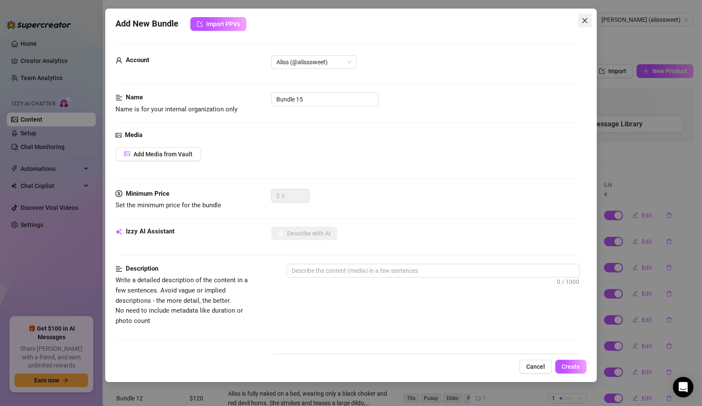
click at [586, 15] on button "Close" at bounding box center [585, 21] width 14 height 14
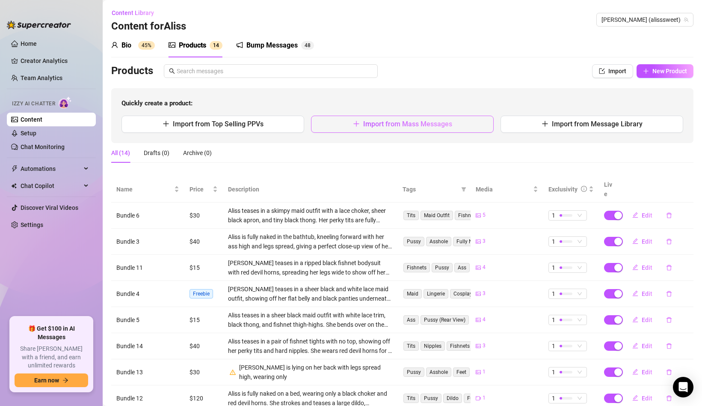
click at [367, 125] on span "Import from Mass Messages" at bounding box center [407, 124] width 89 height 8
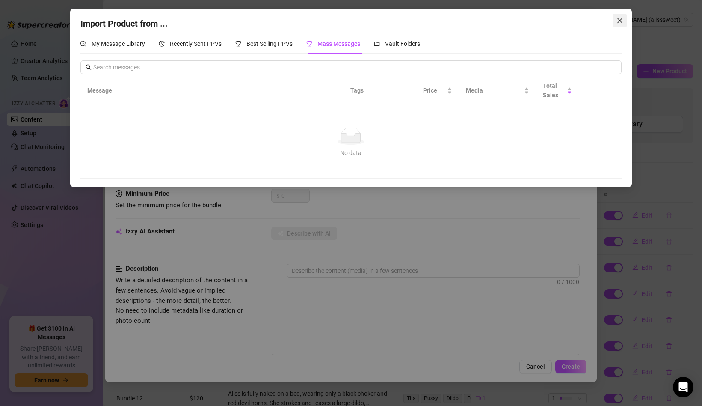
click at [621, 21] on icon "close" at bounding box center [620, 20] width 7 height 7
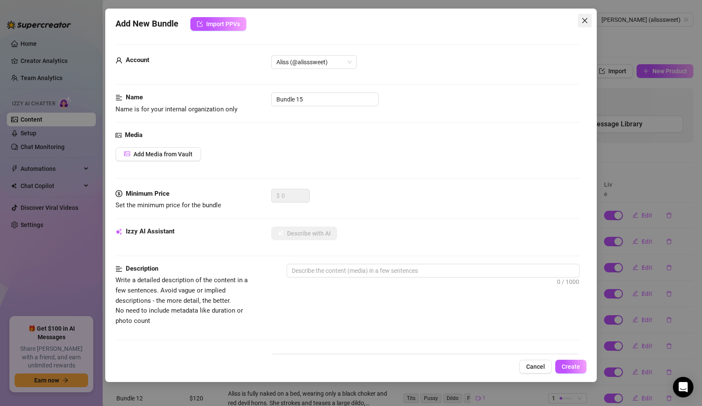
click at [588, 19] on icon "close" at bounding box center [585, 20] width 7 height 7
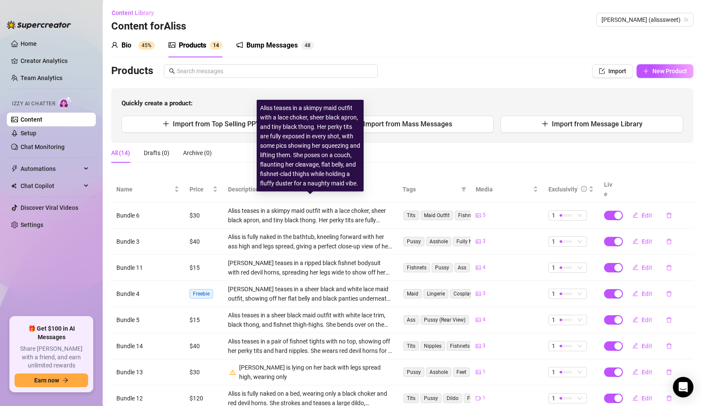
scroll to position [98, 0]
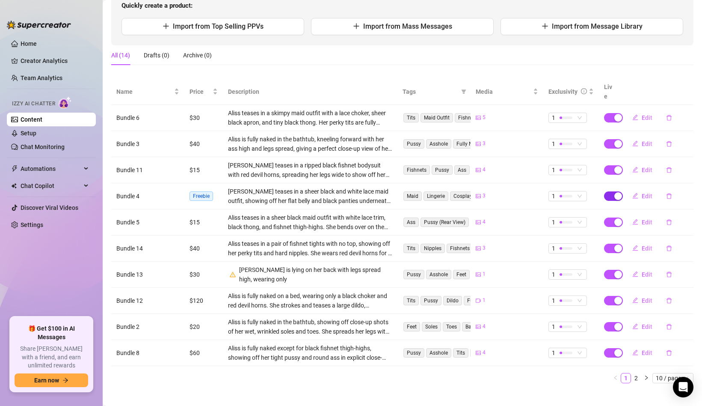
click at [615, 192] on div "button" at bounding box center [619, 196] width 8 height 8
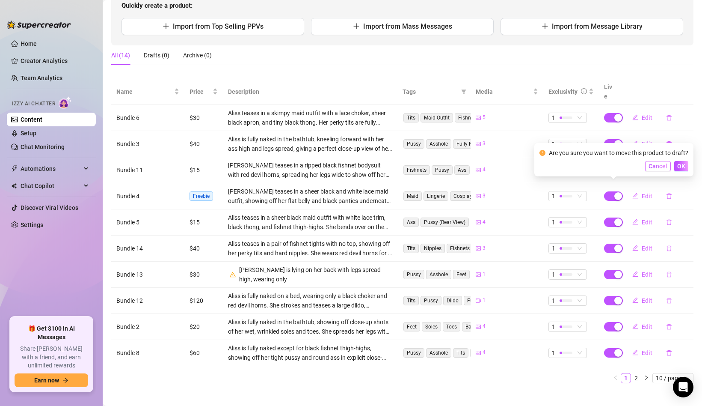
click at [662, 166] on span "Cancel" at bounding box center [658, 166] width 19 height 7
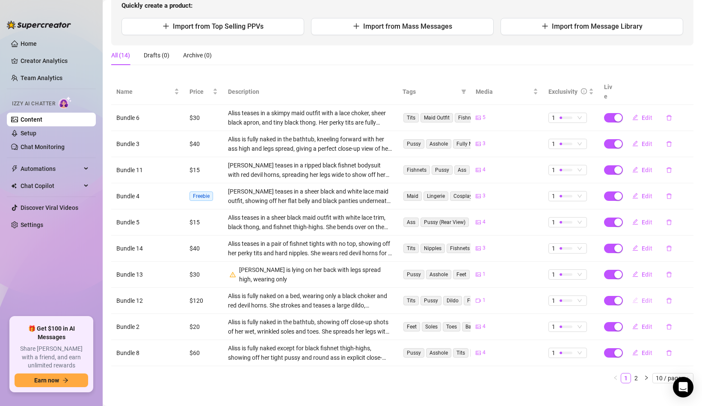
click at [645, 297] on span "Edit" at bounding box center [647, 300] width 11 height 7
type textarea "Type your message here..."
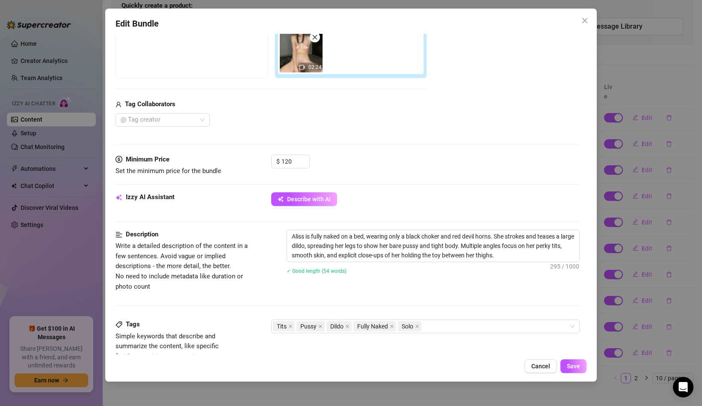
scroll to position [158, 0]
drag, startPoint x: 297, startPoint y: 235, endPoint x: 362, endPoint y: 235, distance: 64.6
click at [362, 235] on textarea "Aliss is fully naked on a bed, wearing only a black choker and red devil horns.…" at bounding box center [433, 245] width 292 height 32
click at [362, 240] on textarea "Aliss is fully naked on a bed, wearing only a black choker and red devil horns.…" at bounding box center [433, 245] width 292 height 32
click at [548, 240] on textarea "Aliss is fully naked on a bed, wearing only a black choker and red devil horns.…" at bounding box center [433, 245] width 292 height 32
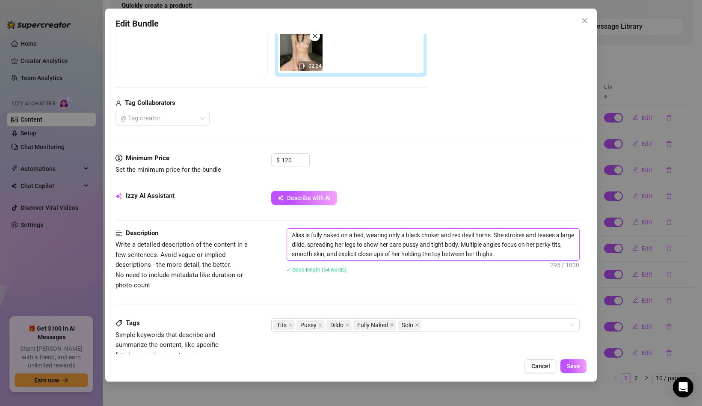
drag, startPoint x: 326, startPoint y: 248, endPoint x: 389, endPoint y: 248, distance: 63.3
click at [389, 248] on textarea "Aliss is fully naked on a bed, wearing only a black choker and red devil horns.…" at bounding box center [433, 245] width 292 height 32
click at [388, 248] on textarea "Aliss is fully naked on a bed, wearing only a black choker and red devil horns.…" at bounding box center [433, 245] width 292 height 32
drag, startPoint x: 398, startPoint y: 248, endPoint x: 468, endPoint y: 241, distance: 70.9
click at [468, 241] on textarea "Aliss is fully naked on a bed, wearing only a black choker and red devil horns.…" at bounding box center [433, 245] width 292 height 32
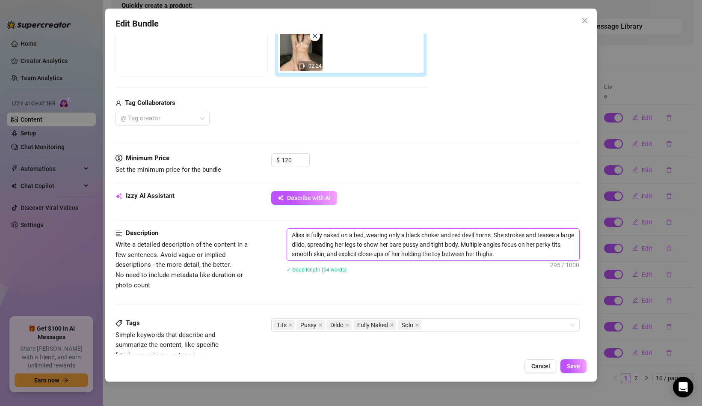
drag, startPoint x: 495, startPoint y: 246, endPoint x: 560, endPoint y: 243, distance: 65.1
click at [560, 243] on textarea "Aliss is fully naked on a bed, wearing only a black choker and red devil horns.…" at bounding box center [433, 245] width 292 height 32
drag, startPoint x: 357, startPoint y: 253, endPoint x: 512, endPoint y: 253, distance: 155.4
click at [512, 253] on textarea "Aliss is fully naked on a bed, wearing only a black choker and red devil horns.…" at bounding box center [433, 245] width 292 height 32
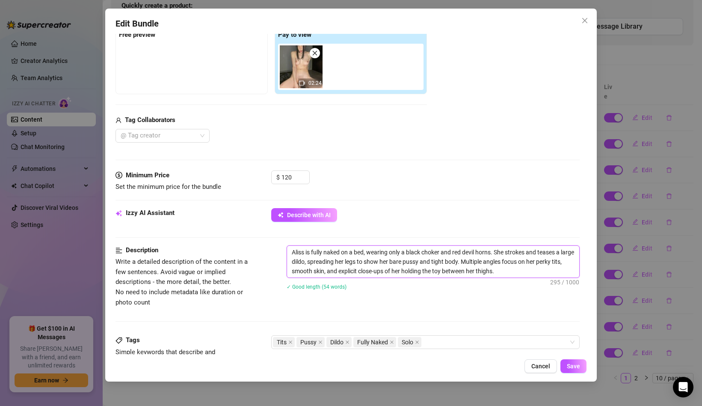
scroll to position [141, 0]
click at [490, 266] on textarea "Aliss is fully naked on a bed, wearing only a black choker and red devil horns.…" at bounding box center [433, 261] width 292 height 32
drag, startPoint x: 490, startPoint y: 267, endPoint x: 523, endPoint y: 266, distance: 33.8
click at [524, 266] on textarea "Aliss is fully naked on a bed, wearing only a black choker and red devil horns.…" at bounding box center [433, 261] width 292 height 32
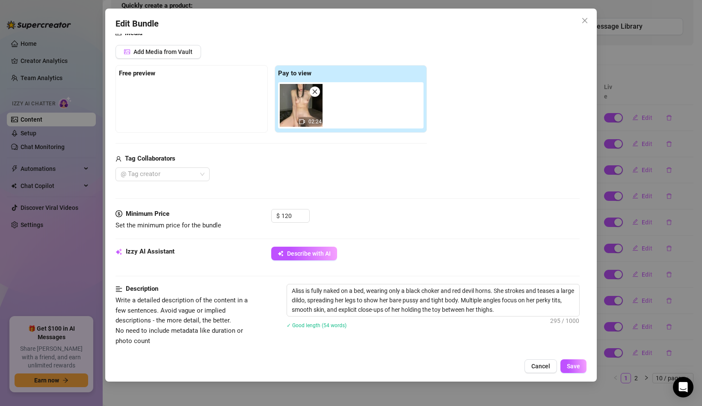
click at [523, 266] on div "Izzy AI Assistant Describe with AI" at bounding box center [348, 257] width 464 height 21
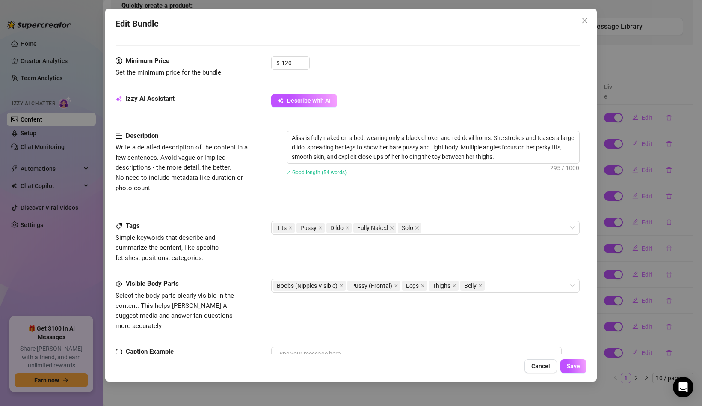
scroll to position [0, 0]
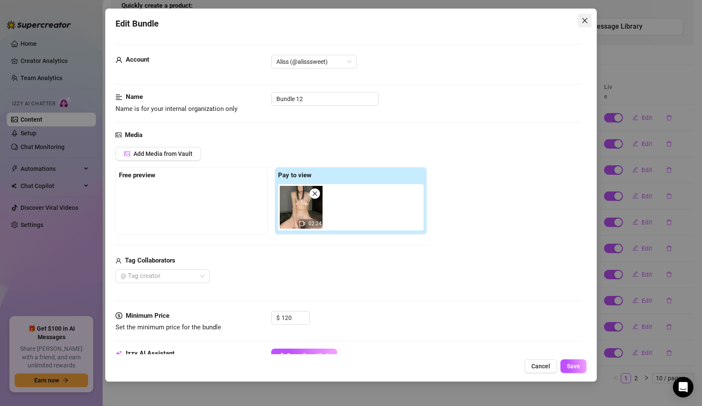
click at [583, 24] on icon "close" at bounding box center [585, 20] width 7 height 7
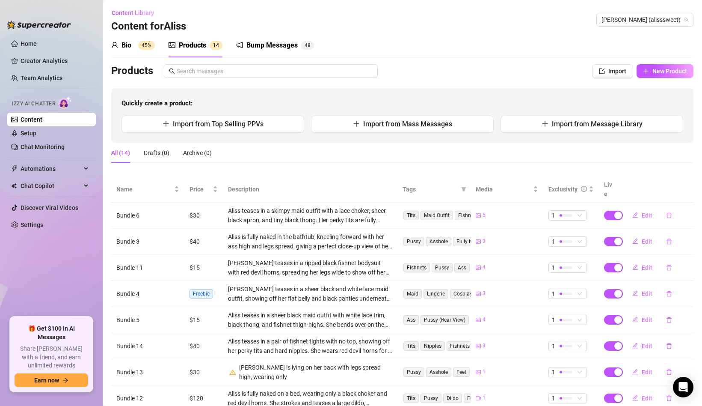
click at [254, 50] on div "Bump Messages" at bounding box center [272, 45] width 51 height 10
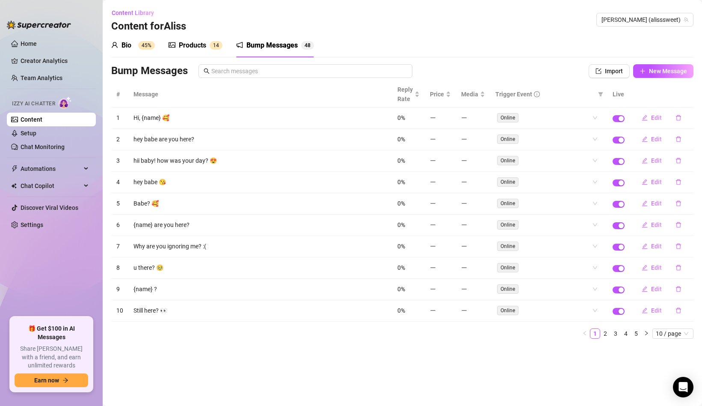
click at [150, 180] on td "hey babe 😘" at bounding box center [260, 182] width 264 height 21
click at [151, 202] on td "Babe? 🥰" at bounding box center [260, 203] width 264 height 21
drag, startPoint x: 151, startPoint y: 129, endPoint x: 190, endPoint y: 140, distance: 40.3
click at [164, 128] on tbody "1 Hi, {name} 🥰 0% Online Edit 2 hey babe are you here? 0% Online Edit 3 hii bab…" at bounding box center [402, 214] width 583 height 214
click at [169, 128] on td "Hi, {name} 🥰" at bounding box center [260, 117] width 264 height 21
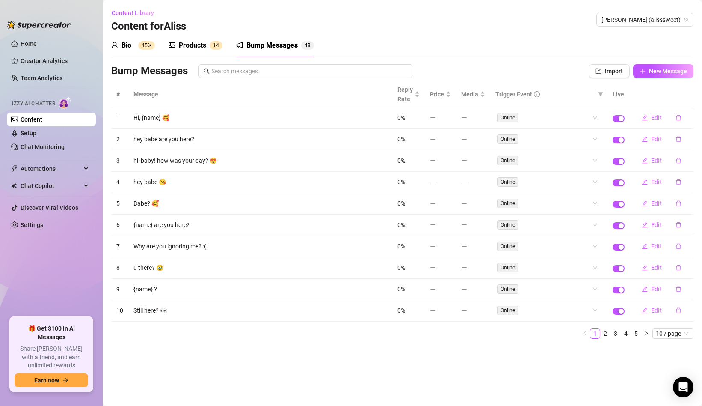
drag, startPoint x: 150, startPoint y: 146, endPoint x: 259, endPoint y: 146, distance: 108.7
click at [259, 146] on td "hey babe are you here?" at bounding box center [260, 139] width 264 height 21
click at [601, 334] on link "2" at bounding box center [605, 333] width 9 height 9
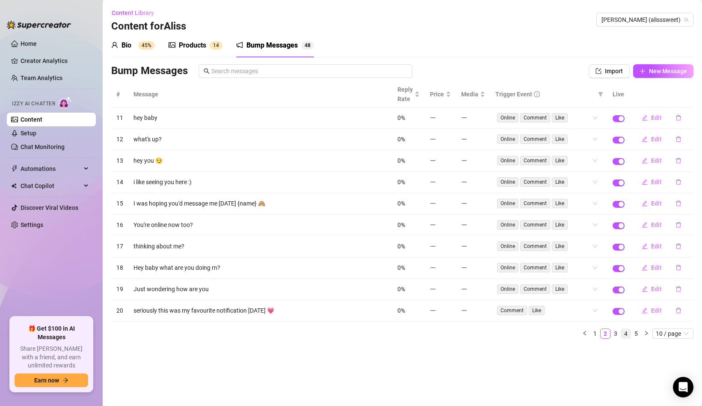
click at [625, 332] on link "4" at bounding box center [625, 333] width 9 height 9
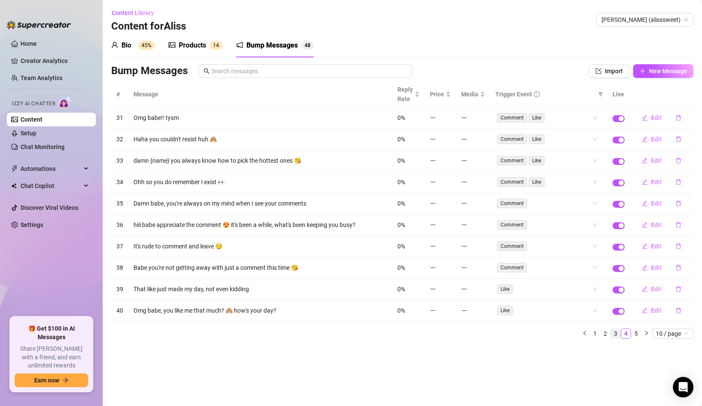
click at [619, 333] on link "3" at bounding box center [615, 333] width 9 height 9
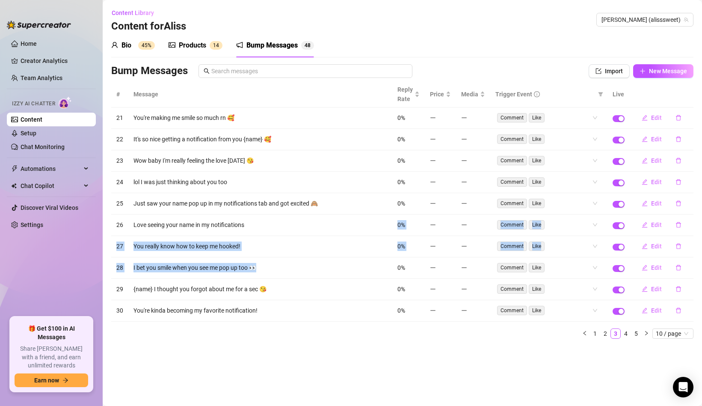
drag, startPoint x: 258, startPoint y: 229, endPoint x: 304, endPoint y: 276, distance: 66.3
click at [304, 276] on tbody "21 You're making me smile so much rn 🥰 0% Comment Like Edit 22 It's so nice get…" at bounding box center [402, 214] width 583 height 214
click at [304, 276] on td "I bet you smile when you see me pop up too 👀" at bounding box center [260, 267] width 264 height 21
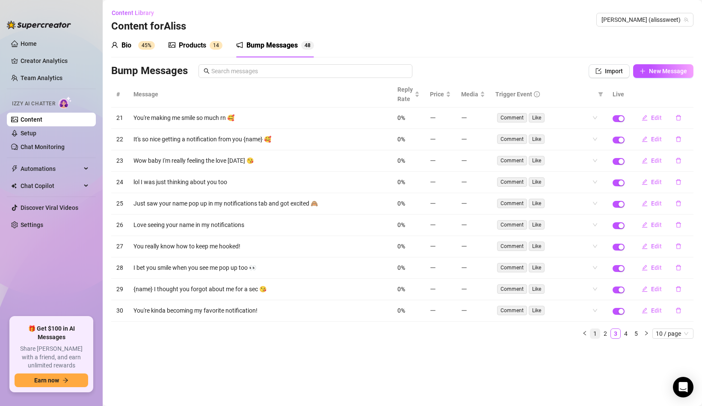
click at [594, 334] on link "1" at bounding box center [595, 333] width 9 height 9
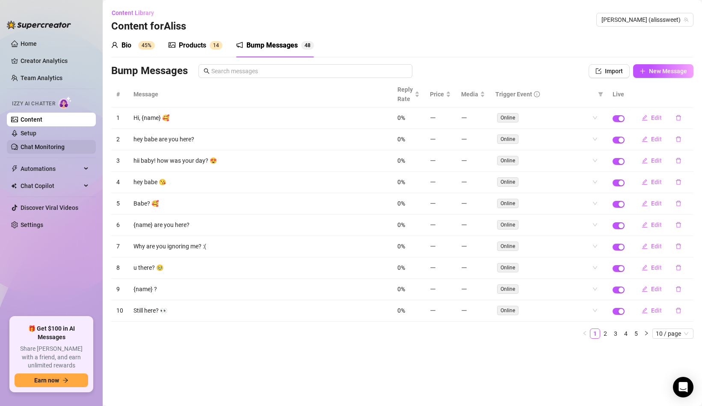
click at [33, 144] on link "Chat Monitoring" at bounding box center [43, 146] width 44 height 7
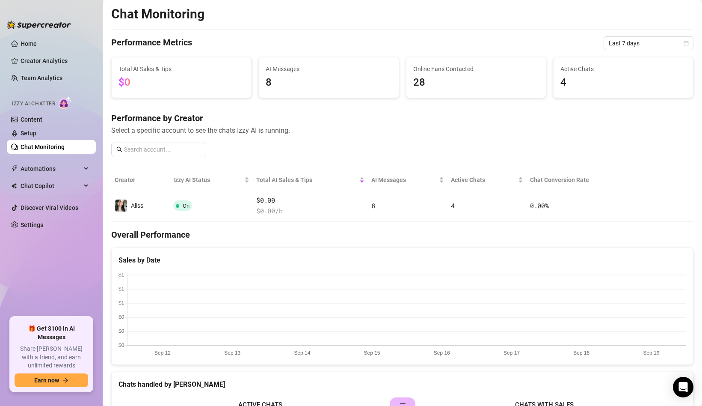
click at [297, 84] on span "8" at bounding box center [329, 82] width 126 height 16
click at [275, 67] on span "AI Messages" at bounding box center [329, 68] width 126 height 9
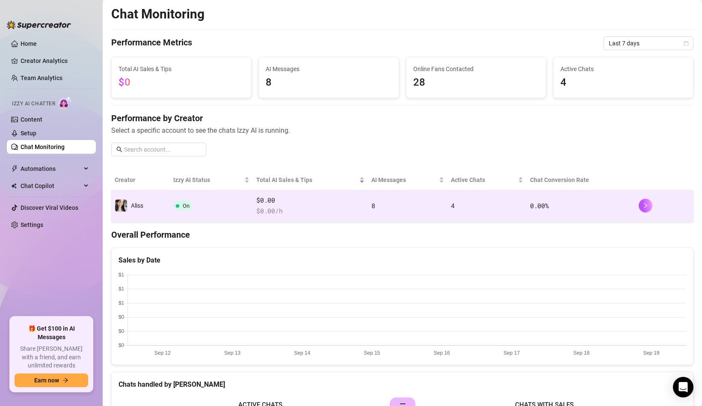
click at [256, 214] on td "$0.00 $ 0.00 /h" at bounding box center [310, 206] width 115 height 32
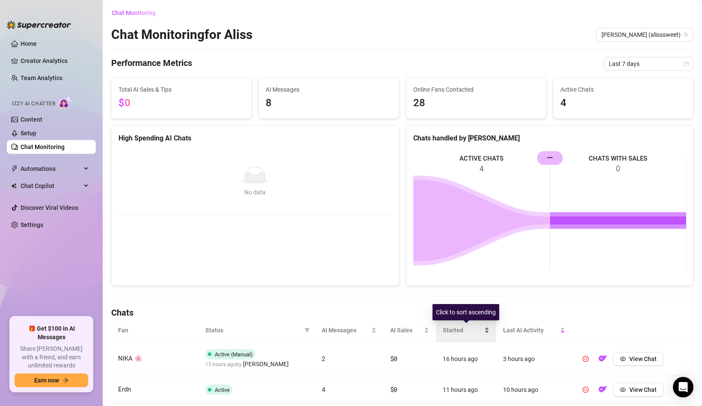
scroll to position [107, 0]
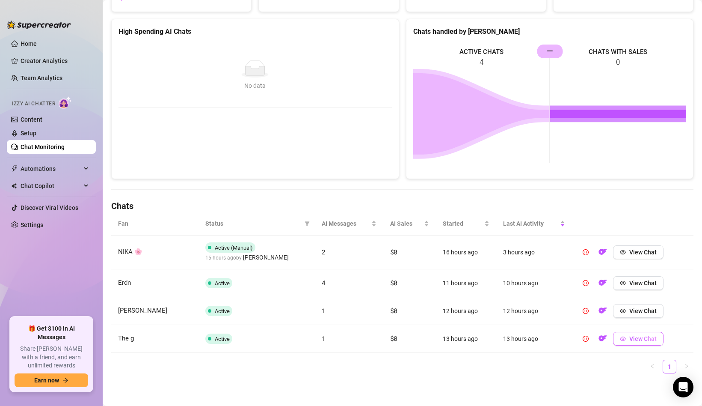
click at [632, 339] on span "View Chat" at bounding box center [643, 338] width 27 height 7
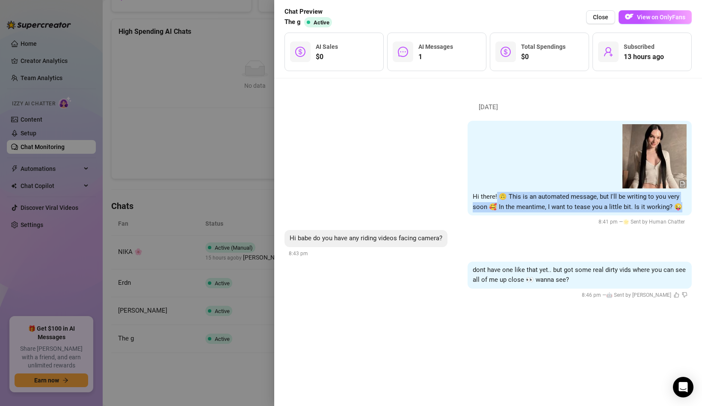
drag, startPoint x: 497, startPoint y: 201, endPoint x: 635, endPoint y: 214, distance: 138.0
click at [635, 214] on div "Hi there! 🙃 This is an automated message, but I'll be writing to you very soon …" at bounding box center [580, 168] width 224 height 95
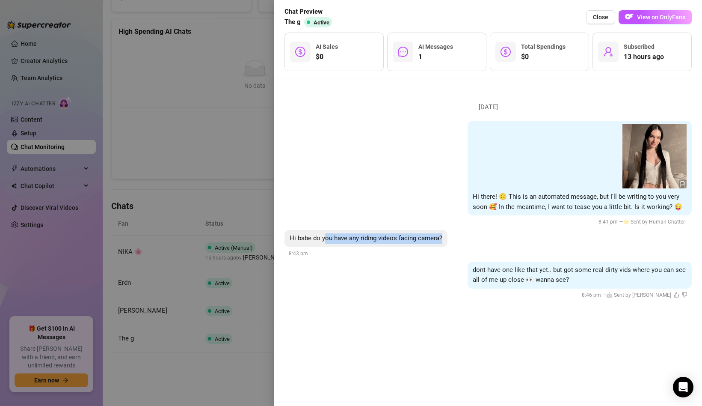
drag, startPoint x: 311, startPoint y: 246, endPoint x: 326, endPoint y: 242, distance: 15.4
click at [326, 242] on div "Hi babe do you have any riding videos facing camera?" at bounding box center [366, 238] width 163 height 17
click at [404, 239] on span "Hi babe do you have any riding videos facing camera?" at bounding box center [366, 238] width 153 height 8
drag, startPoint x: 376, startPoint y: 241, endPoint x: 461, endPoint y: 241, distance: 84.3
click at [461, 241] on div "Hi babe do you have any riding videos facing camera? 8:43 pm" at bounding box center [488, 244] width 407 height 28
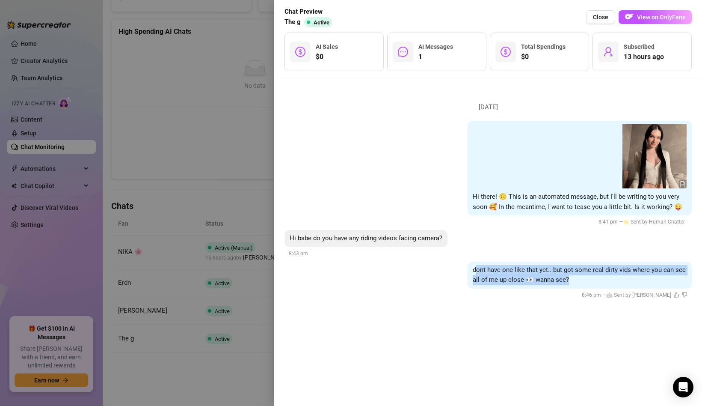
drag, startPoint x: 475, startPoint y: 273, endPoint x: 588, endPoint y: 282, distance: 113.7
click at [588, 282] on div "dont have one like that yet.. but got some real dirty vids where you can see al…" at bounding box center [580, 275] width 224 height 27
click at [500, 282] on span "dont have one like that yet.. but got some real dirty vids where you can see al…" at bounding box center [579, 275] width 213 height 18
drag, startPoint x: 317, startPoint y: 234, endPoint x: 490, endPoint y: 283, distance: 180.7
click at [490, 283] on li "[DATE] Hi there! 🙃 This is an automated message, but I'll be writing to you ver…" at bounding box center [488, 199] width 407 height 220
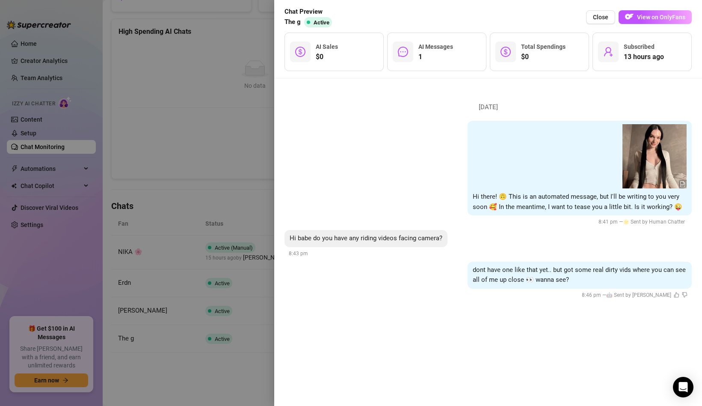
click at [489, 291] on div "dont have one like that yet.. but got some real dirty vids where you can see al…" at bounding box center [488, 281] width 407 height 39
drag, startPoint x: 604, startPoint y: 273, endPoint x: 627, endPoint y: 271, distance: 22.8
click at [627, 271] on div "dont have one like that yet.. but got some real dirty vids where you can see al…" at bounding box center [580, 275] width 224 height 27
click at [627, 271] on span "dont have one like that yet.. but got some real dirty vids where you can see al…" at bounding box center [579, 275] width 213 height 18
drag, startPoint x: 630, startPoint y: 269, endPoint x: 652, endPoint y: 285, distance: 26.9
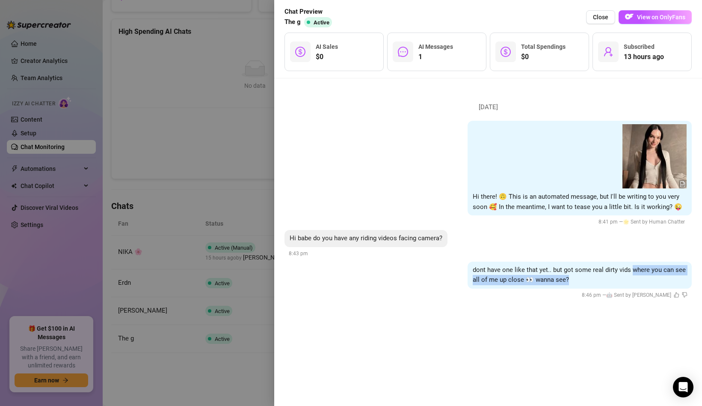
click at [652, 285] on div "dont have one like that yet.. but got some real dirty vids where you can see al…" at bounding box center [580, 275] width 224 height 27
click at [202, 176] on div at bounding box center [351, 203] width 702 height 406
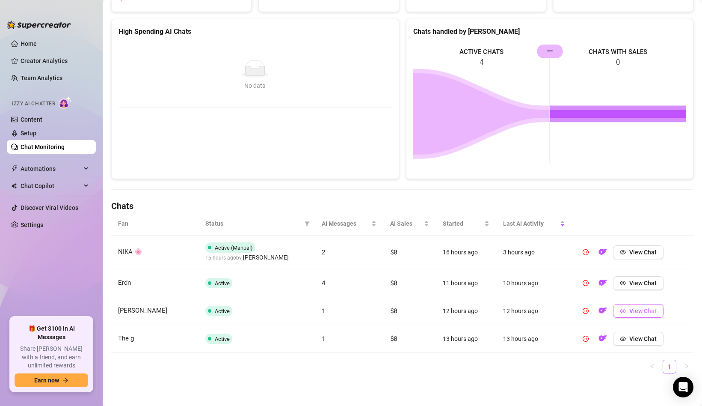
click at [633, 307] on span "View Chat" at bounding box center [643, 310] width 27 height 7
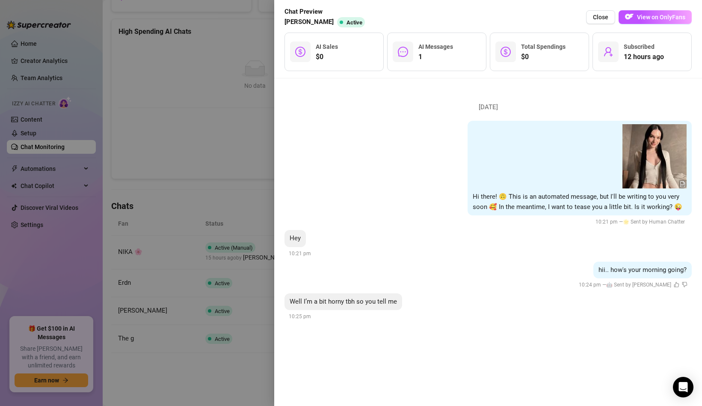
click at [489, 197] on span "Hi there! 🙃 This is an automated message, but I'll be writing to you very soon …" at bounding box center [578, 202] width 210 height 18
drag, startPoint x: 606, startPoint y: 270, endPoint x: 641, endPoint y: 269, distance: 34.7
click at [642, 269] on span "hii.. how's your morning going?" at bounding box center [643, 270] width 88 height 8
click at [234, 318] on div at bounding box center [351, 203] width 702 height 406
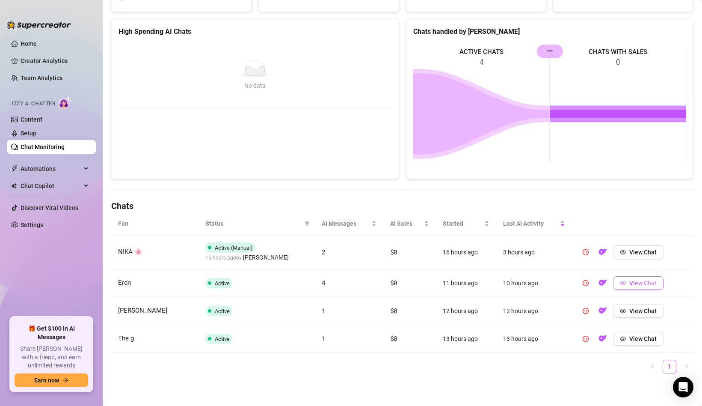
click at [624, 280] on icon "eye" at bounding box center [623, 283] width 6 height 6
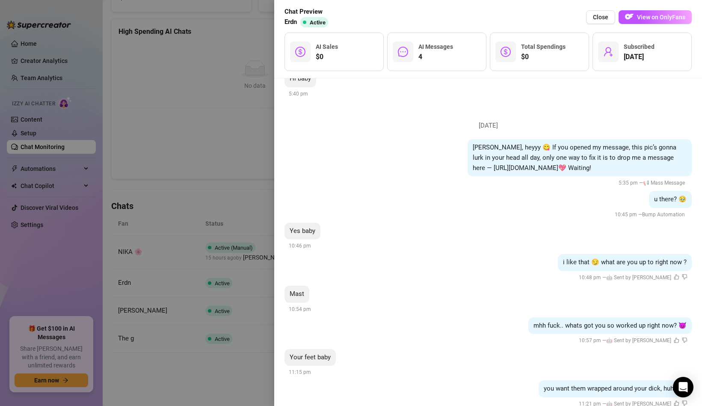
scroll to position [155, 0]
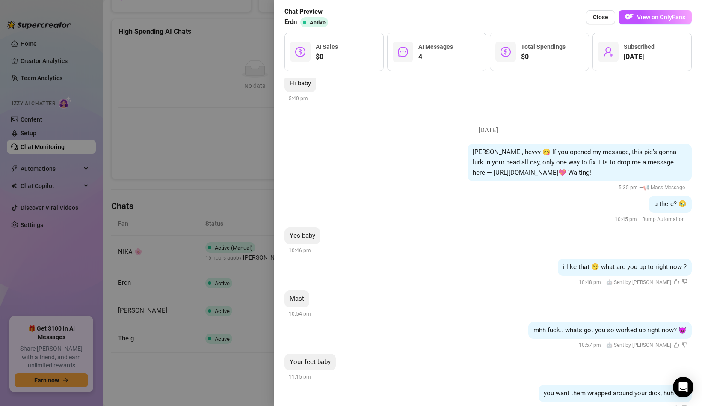
click at [482, 151] on span "[PERSON_NAME], heyyy 😋 If you opened my message, this pic’s gonna lurk in your …" at bounding box center [575, 162] width 204 height 28
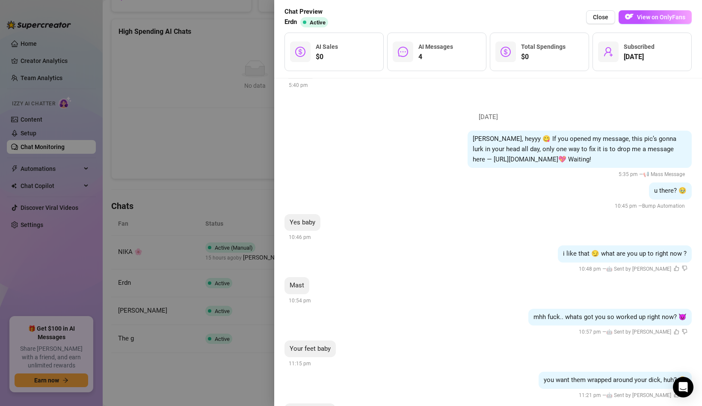
scroll to position [159, 0]
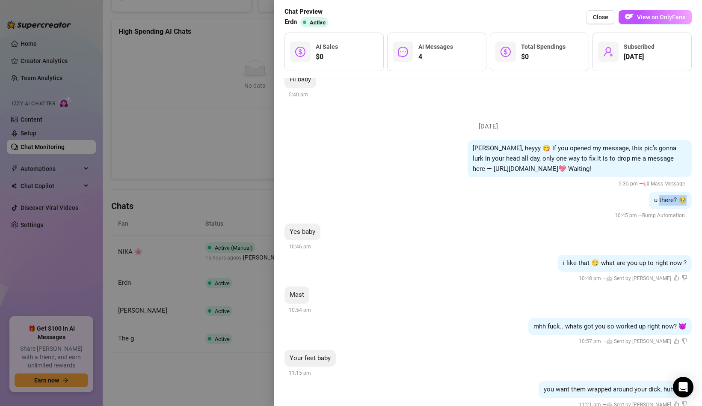
drag, startPoint x: 661, startPoint y: 198, endPoint x: 685, endPoint y: 197, distance: 23.6
click at [685, 197] on span "u there? 🥹" at bounding box center [670, 200] width 33 height 8
drag, startPoint x: 495, startPoint y: 149, endPoint x: 621, endPoint y: 166, distance: 127.7
click at [621, 166] on div "[PERSON_NAME], heyyy 😋 If you opened my message, this pic’s gonna lurk in your …" at bounding box center [580, 158] width 224 height 37
click at [666, 201] on span "u there? 🥹" at bounding box center [670, 200] width 33 height 8
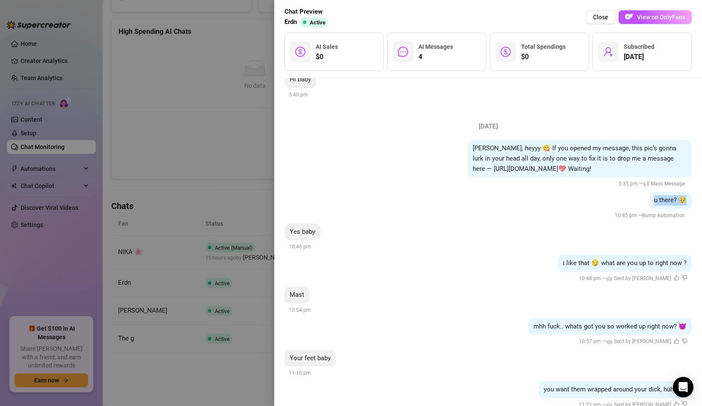
drag, startPoint x: 656, startPoint y: 201, endPoint x: 687, endPoint y: 200, distance: 30.8
click at [687, 200] on div "u there? 🥹" at bounding box center [670, 200] width 43 height 17
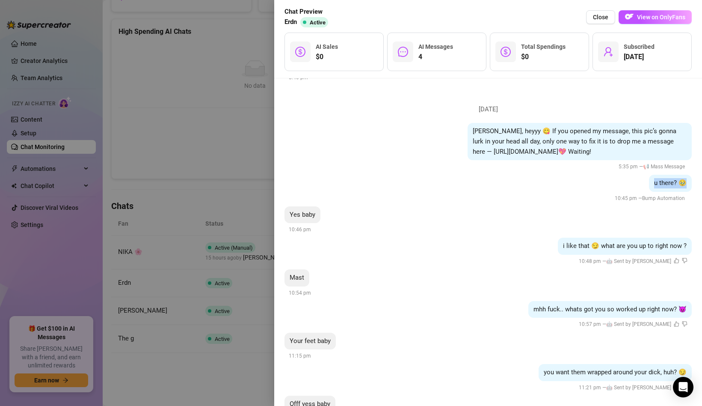
scroll to position [184, 0]
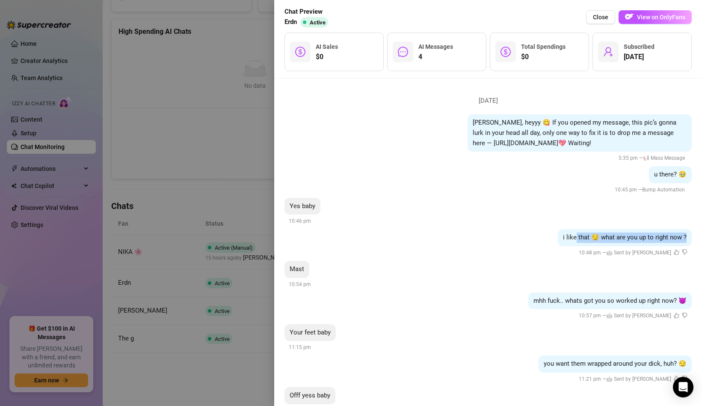
drag, startPoint x: 578, startPoint y: 240, endPoint x: 687, endPoint y: 238, distance: 108.7
click at [687, 238] on span "i like that 😏 what are you up to right now ?" at bounding box center [625, 237] width 124 height 8
click at [674, 239] on span "i like that 😏 what are you up to right now ?" at bounding box center [625, 237] width 124 height 8
click at [586, 304] on span "mhh fuck.. whats got you so worked up right now? 😈" at bounding box center [610, 301] width 153 height 8
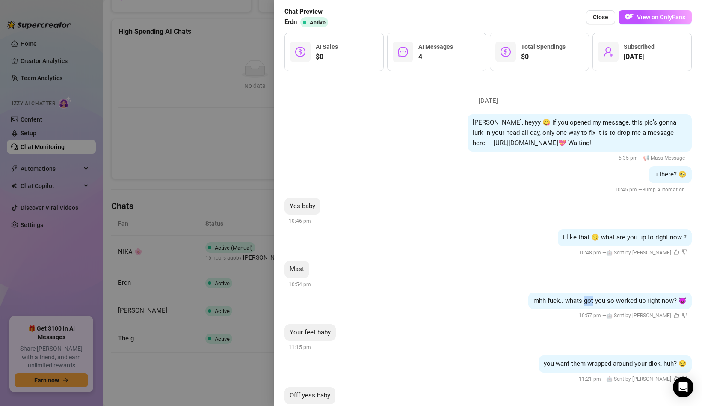
click at [586, 304] on span "mhh fuck.. whats got you so worked up right now? 😈" at bounding box center [610, 301] width 153 height 8
click at [566, 365] on span "you want them wrapped around your dick, huh? 😏" at bounding box center [615, 364] width 143 height 8
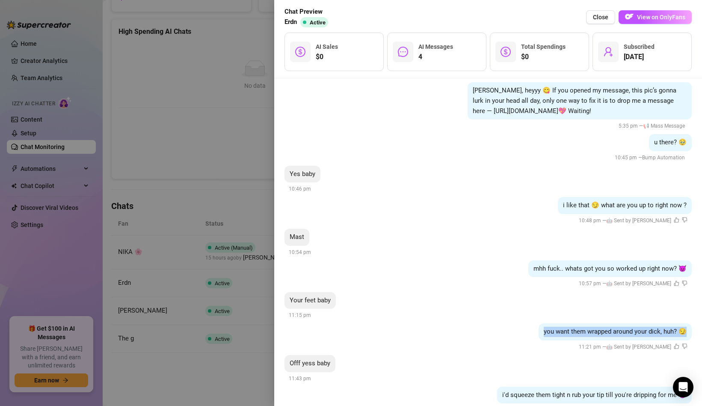
scroll to position [215, 0]
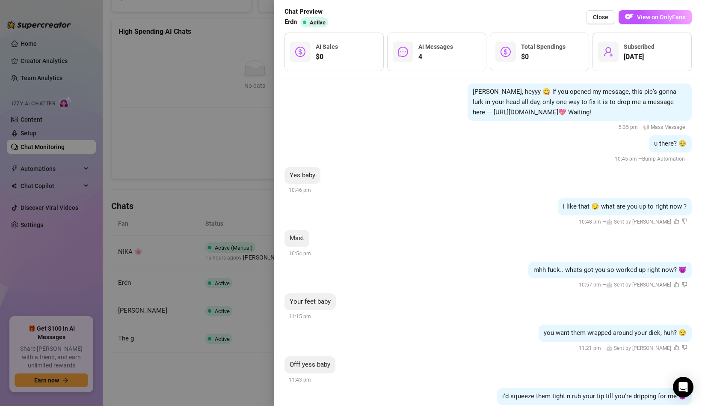
click at [563, 271] on span "mhh fuck.. whats got you so worked up right now? 😈" at bounding box center [610, 270] width 153 height 8
click at [564, 341] on div "you want them wrapped around your dick, huh? 😏 11:21 pm — 🤖 Sent by [PERSON_NAM…" at bounding box center [488, 338] width 407 height 28
click at [231, 182] on div at bounding box center [351, 203] width 702 height 406
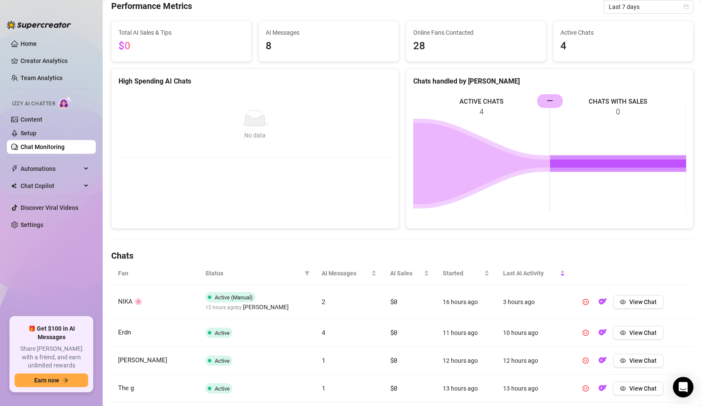
scroll to position [56, 0]
drag, startPoint x: 553, startPoint y: 104, endPoint x: 560, endPoint y: 104, distance: 7.3
click at [560, 104] on rect at bounding box center [549, 158] width 273 height 128
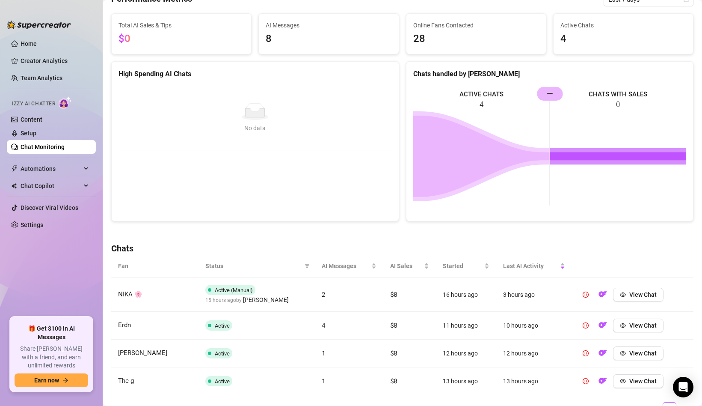
scroll to position [65, 0]
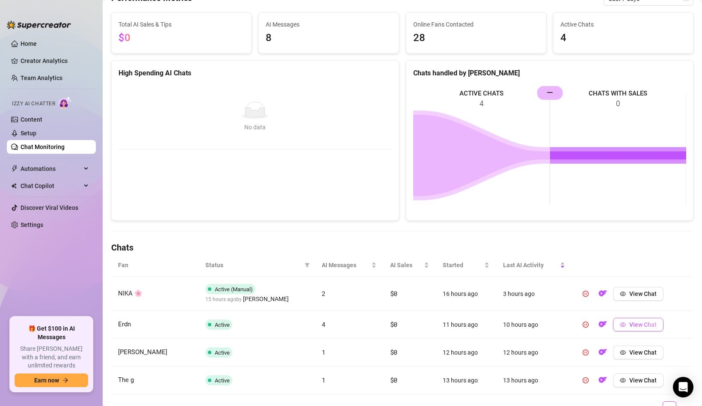
click at [643, 319] on button "View Chat" at bounding box center [638, 325] width 51 height 14
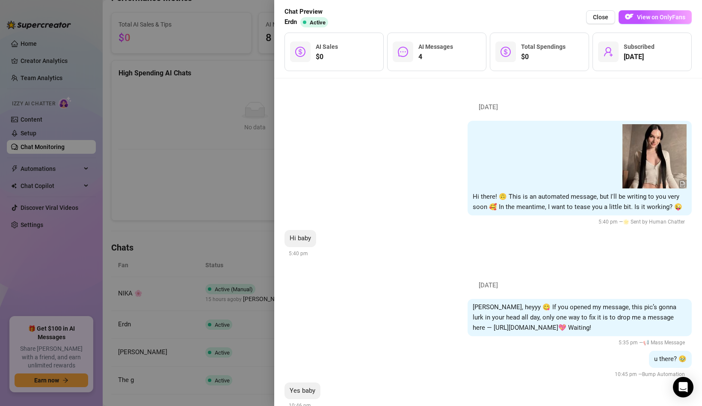
click at [157, 267] on div at bounding box center [351, 203] width 702 height 406
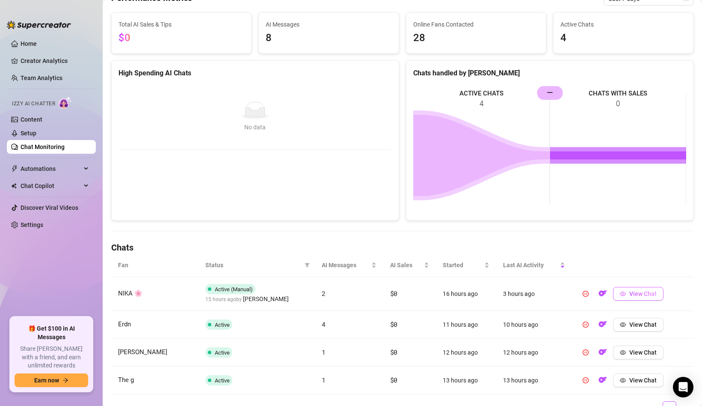
click at [621, 297] on span "button" at bounding box center [623, 293] width 6 height 7
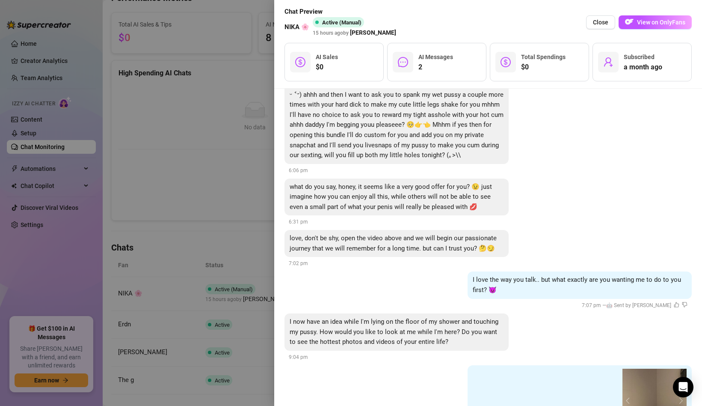
scroll to position [467, 0]
click at [184, 230] on div at bounding box center [351, 203] width 702 height 406
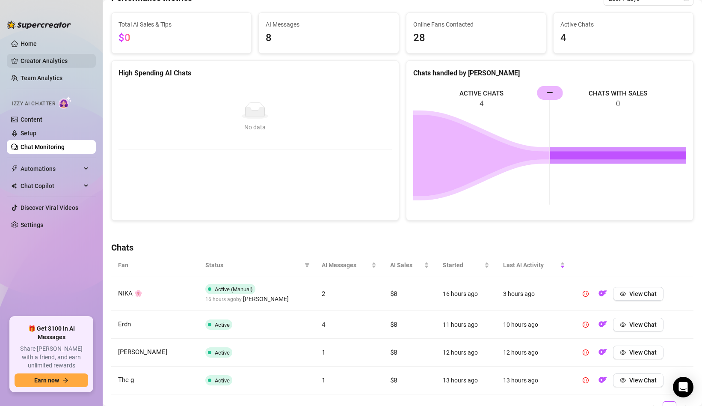
click at [41, 65] on link "Creator Analytics" at bounding box center [55, 61] width 68 height 14
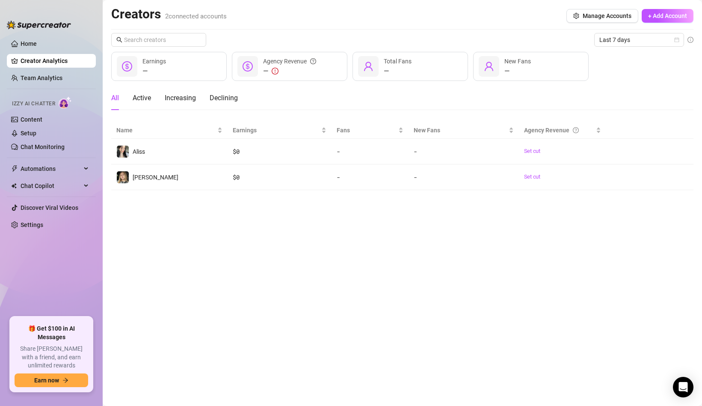
click at [576, 24] on div "Creators 2 connected accounts Manage Accounts + Add Account" at bounding box center [402, 16] width 583 height 20
click at [576, 23] on div "Creators 2 connected accounts Manage Accounts + Add Account" at bounding box center [402, 16] width 583 height 20
click at [574, 22] on button "Manage Accounts" at bounding box center [603, 16] width 72 height 14
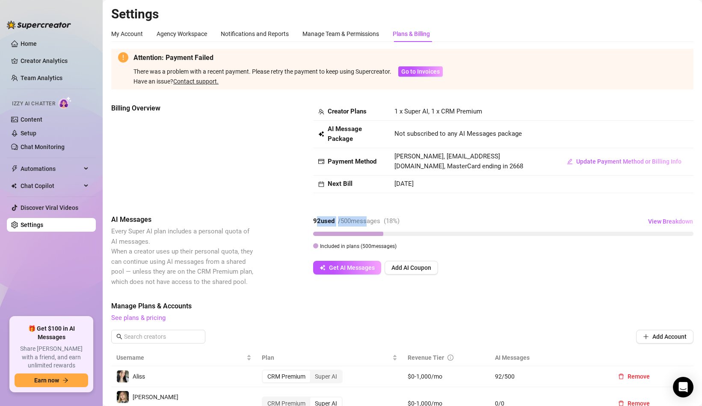
drag, startPoint x: 317, startPoint y: 219, endPoint x: 367, endPoint y: 220, distance: 50.1
click at [367, 220] on div "92 used / 500 messages ( 18 %)" at bounding box center [356, 221] width 86 height 10
click at [323, 221] on strong "92 used" at bounding box center [323, 221] width 21 height 8
click at [42, 120] on link "Content" at bounding box center [32, 119] width 22 height 7
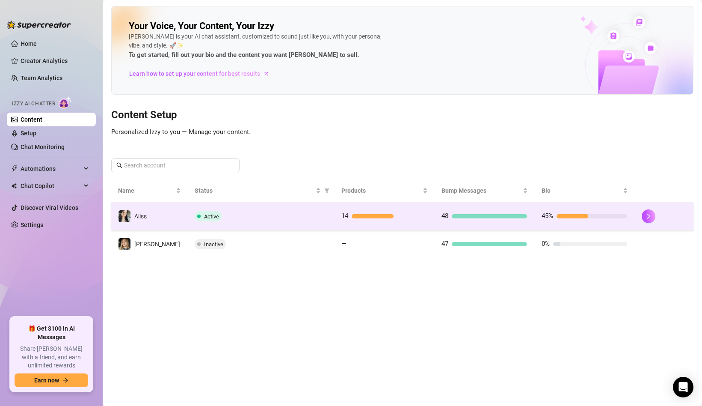
click at [208, 217] on span "Active" at bounding box center [211, 216] width 15 height 6
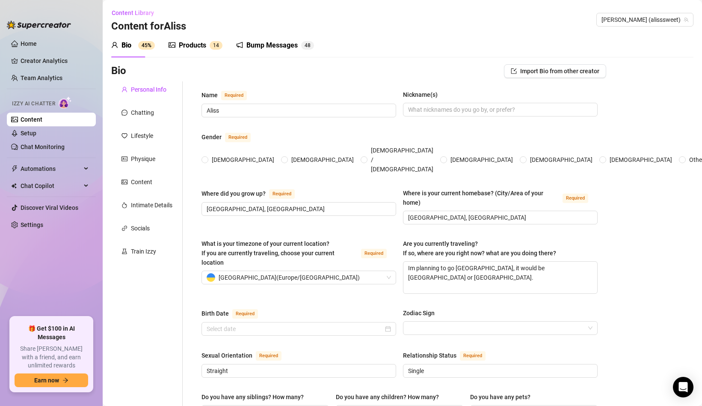
radio input "true"
type input "[DATE]"
click at [190, 48] on div "Products" at bounding box center [192, 45] width 27 height 10
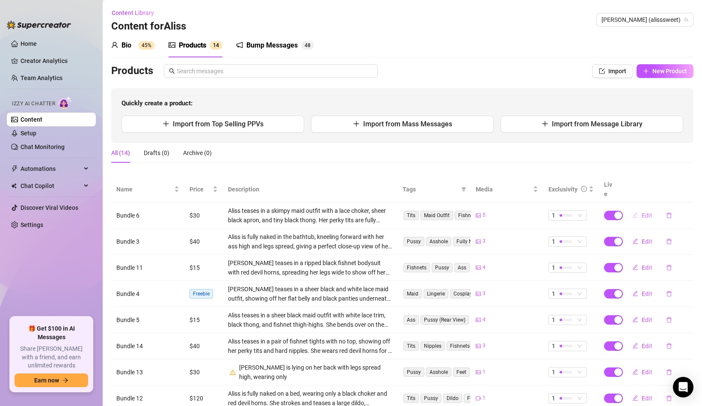
click at [644, 212] on span "Edit" at bounding box center [647, 215] width 11 height 7
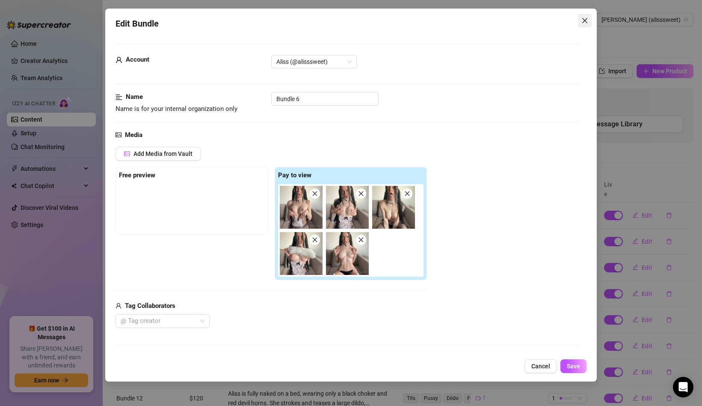
click at [587, 23] on icon "close" at bounding box center [585, 20] width 5 height 5
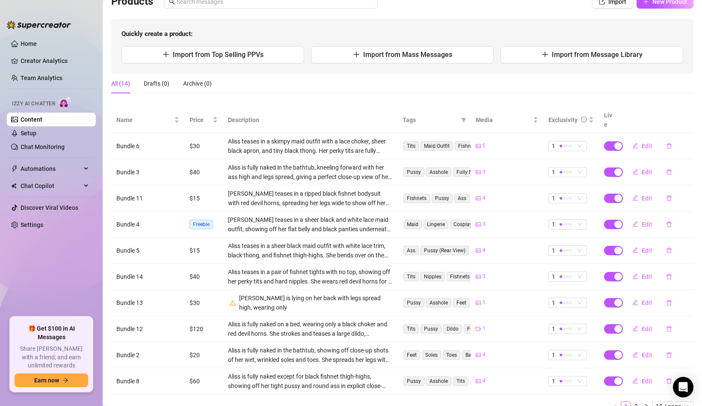
scroll to position [69, 0]
click at [647, 143] on span "Edit" at bounding box center [647, 146] width 11 height 7
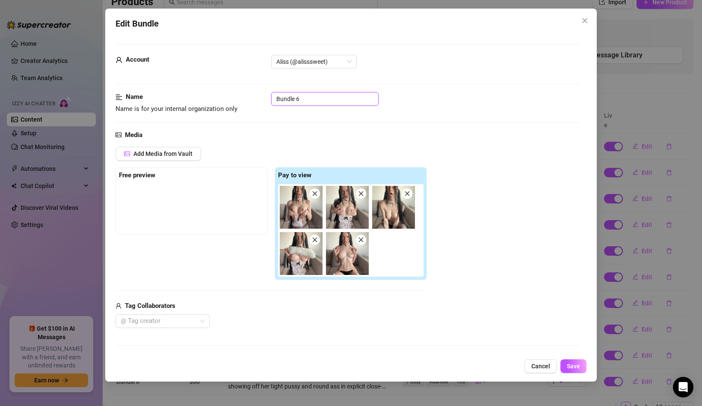
click at [299, 99] on input "Bundle 6" at bounding box center [324, 99] width 107 height 14
drag, startPoint x: 135, startPoint y: 107, endPoint x: 237, endPoint y: 110, distance: 101.5
click at [238, 110] on span "Name is for your internal organization only" at bounding box center [180, 109] width 128 height 10
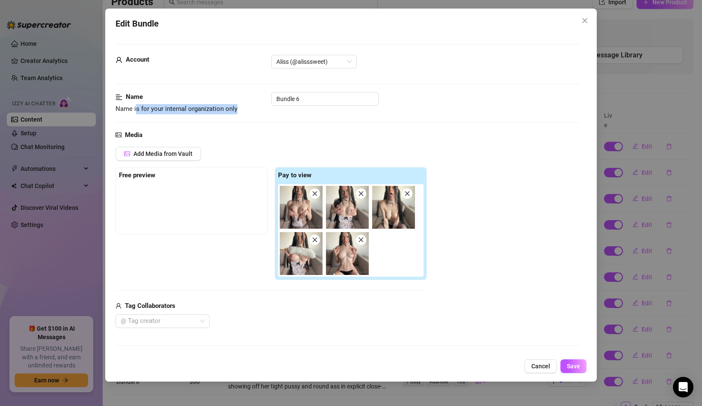
click at [237, 110] on span "Name is for your internal organization only" at bounding box center [180, 109] width 128 height 10
click at [214, 110] on span "Name is for your internal organization only" at bounding box center [177, 109] width 122 height 8
drag, startPoint x: 133, startPoint y: 109, endPoint x: 245, endPoint y: 108, distance: 111.7
click at [245, 108] on div "Name Name is for your internal organization only Bundle 6" at bounding box center [348, 103] width 464 height 22
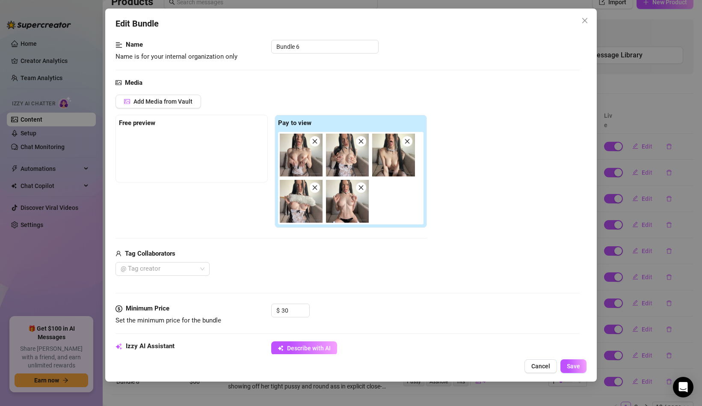
scroll to position [0, 0]
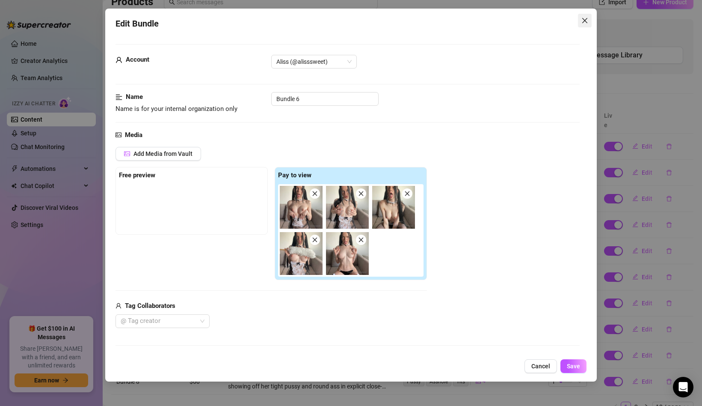
click at [589, 23] on span "Close" at bounding box center [585, 20] width 14 height 7
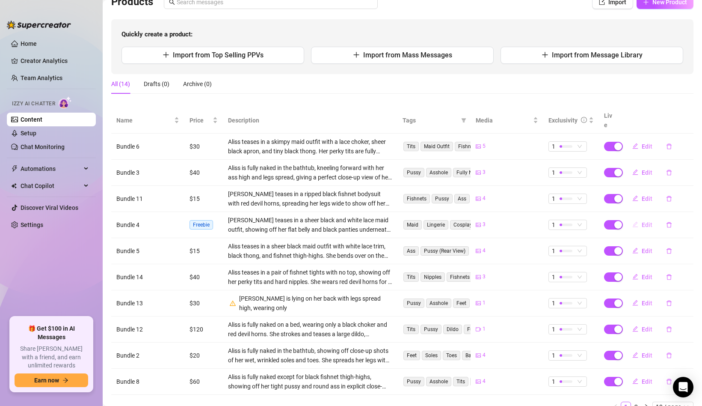
click at [642, 218] on button "Edit" at bounding box center [643, 225] width 34 height 14
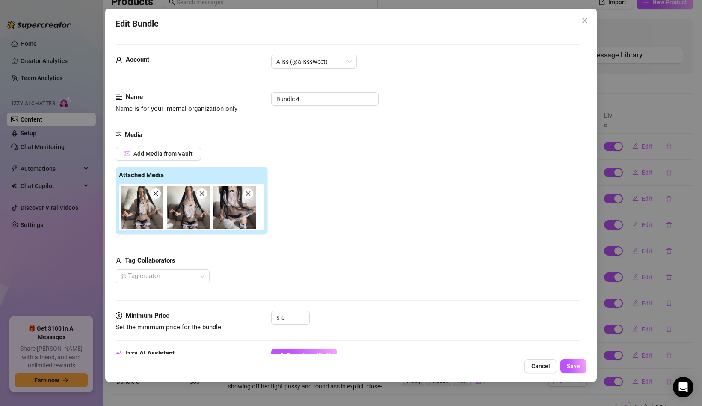
click at [687, 134] on div "Edit Bundle Account Aliss (@alisssweet) Name Name is for your internal organiza…" at bounding box center [351, 203] width 702 height 406
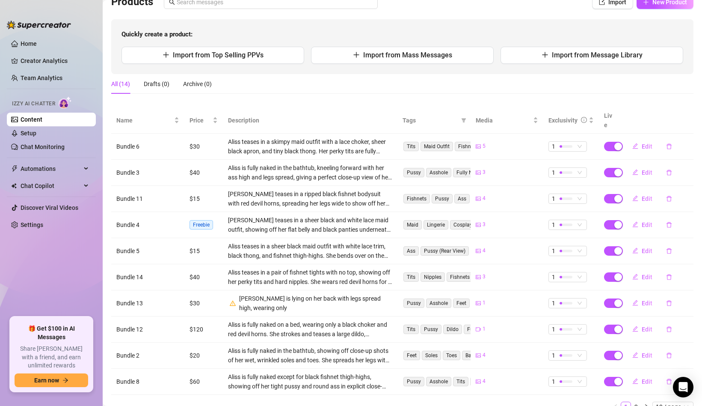
scroll to position [98, 0]
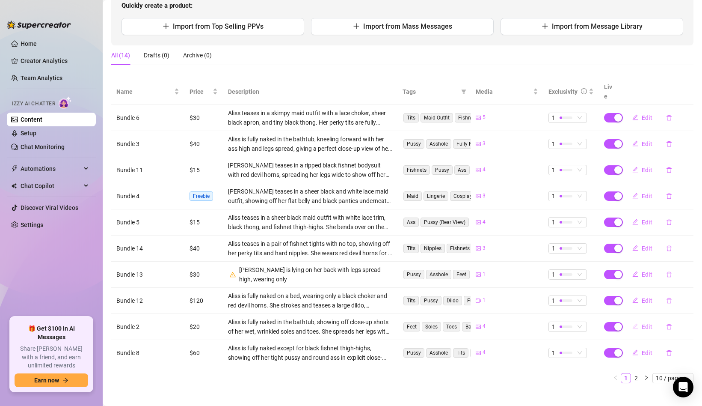
click at [640, 321] on button "Edit" at bounding box center [643, 327] width 34 height 14
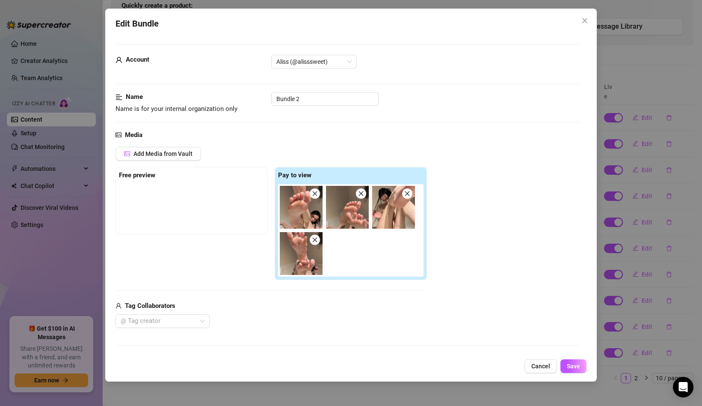
click at [625, 174] on div "Edit Bundle Account Aliss (@alisssweet) Name Name is for your internal organiza…" at bounding box center [351, 203] width 702 height 406
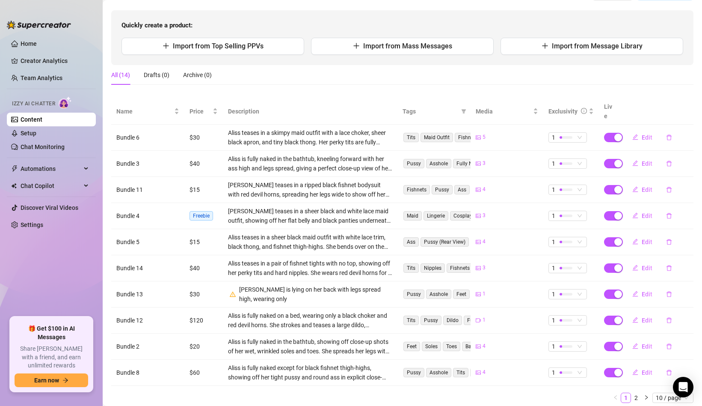
scroll to position [80, 0]
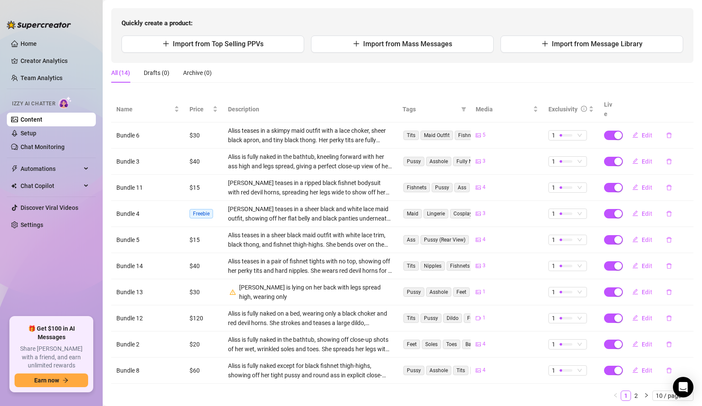
click at [198, 209] on span "Freebie" at bounding box center [202, 213] width 24 height 9
drag, startPoint x: 190, startPoint y: 202, endPoint x: 215, endPoint y: 204, distance: 24.9
click at [215, 204] on td "Freebie" at bounding box center [203, 214] width 39 height 26
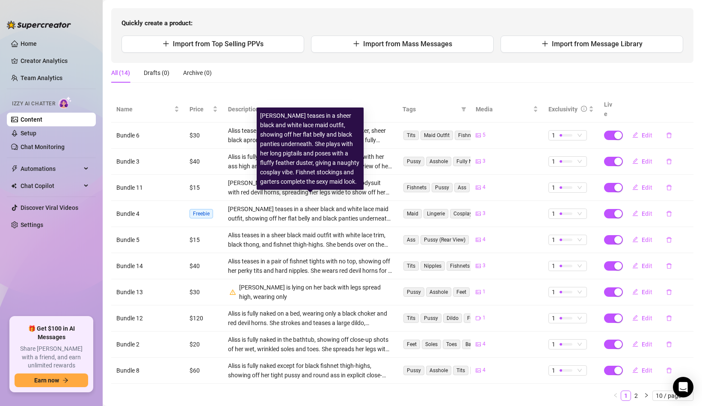
click at [276, 204] on div "[PERSON_NAME] teases in a sheer black and white lace maid outfit, showing off h…" at bounding box center [310, 213] width 164 height 19
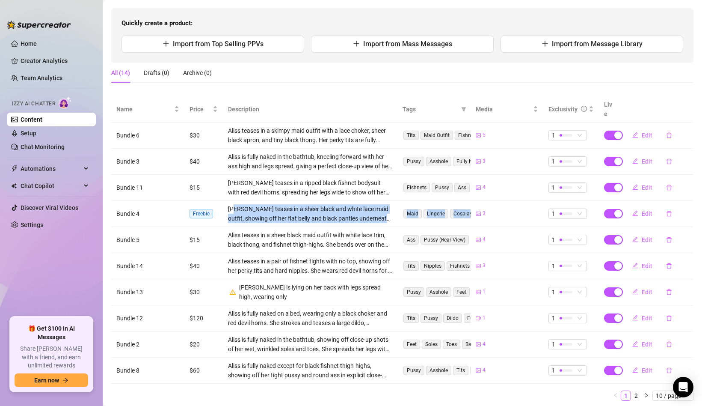
drag, startPoint x: 234, startPoint y: 200, endPoint x: 432, endPoint y: 215, distance: 199.2
click at [433, 215] on tr "Bundle 4 Freebie Aliss teases in a sheer black and white lace maid outfit, show…" at bounding box center [402, 214] width 583 height 26
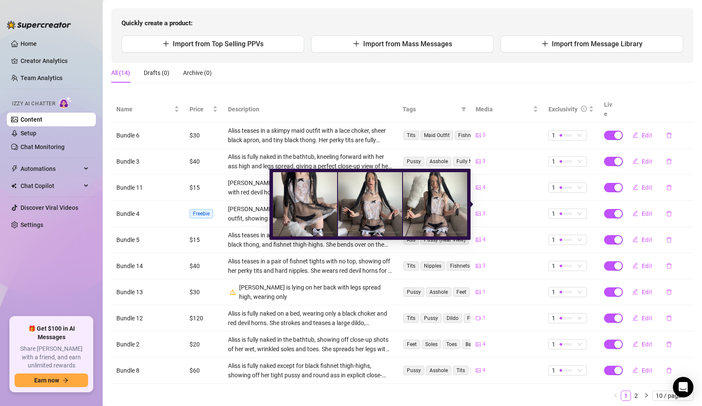
click at [519, 209] on div "3" at bounding box center [507, 213] width 63 height 8
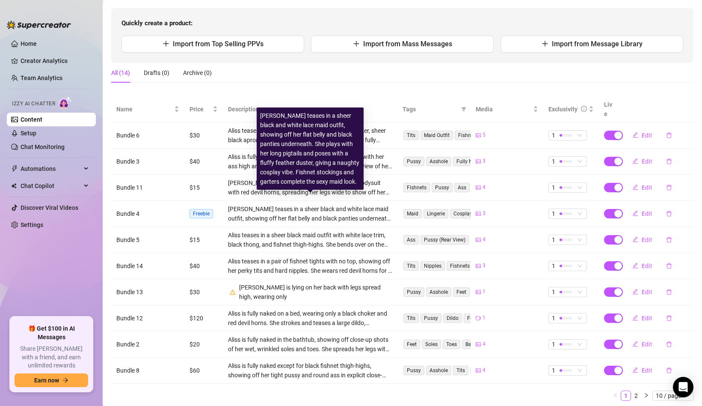
click at [236, 212] on div "[PERSON_NAME] teases in a sheer black and white lace maid outfit, showing off h…" at bounding box center [310, 213] width 164 height 19
click at [238, 209] on div "[PERSON_NAME] teases in a sheer black and white lace maid outfit, showing off h…" at bounding box center [310, 213] width 164 height 19
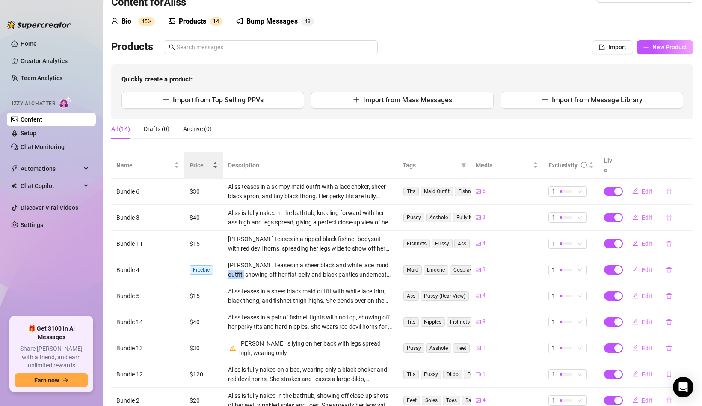
scroll to position [0, 0]
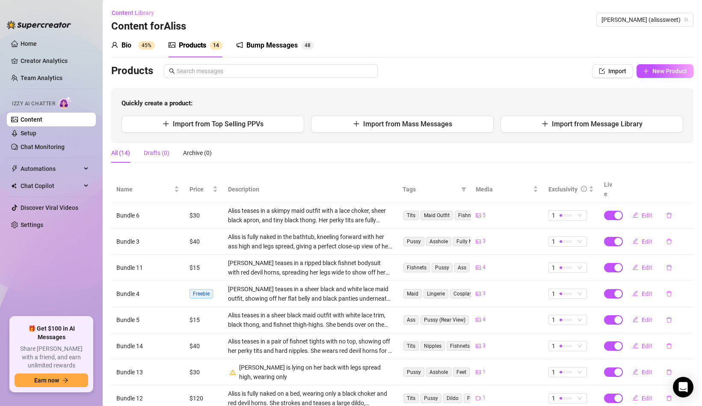
click at [160, 156] on div "Drafts (0)" at bounding box center [157, 152] width 26 height 9
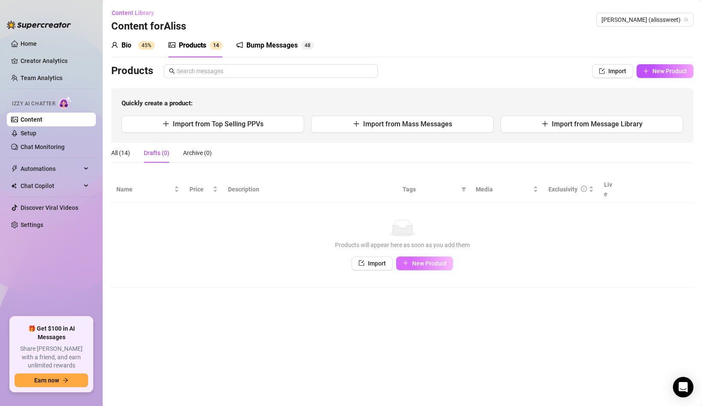
click at [418, 256] on button "New Product" at bounding box center [424, 263] width 57 height 14
type textarea "Type your message here..."
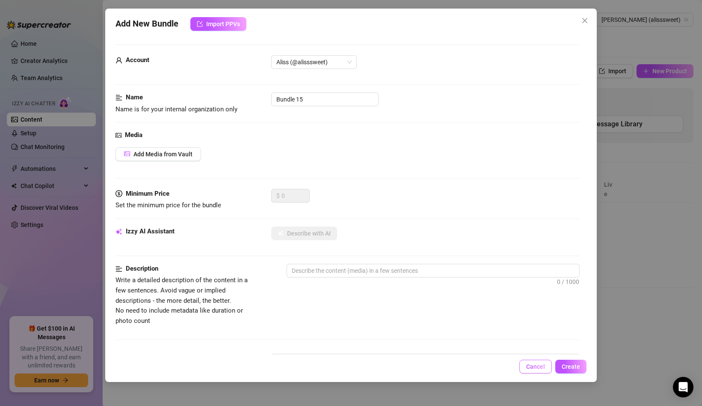
click at [538, 366] on span "Cancel" at bounding box center [535, 366] width 19 height 7
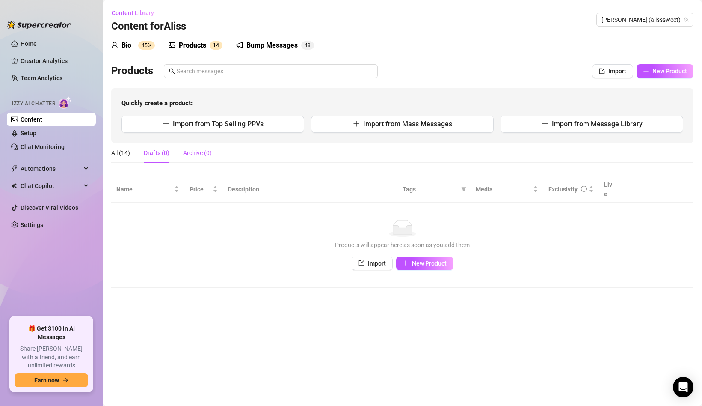
click at [192, 152] on div "Archive (0)" at bounding box center [197, 152] width 29 height 9
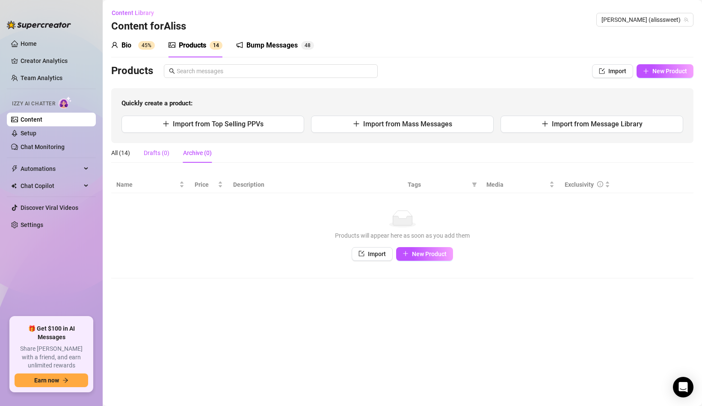
click at [154, 149] on div "Drafts (0)" at bounding box center [157, 152] width 26 height 9
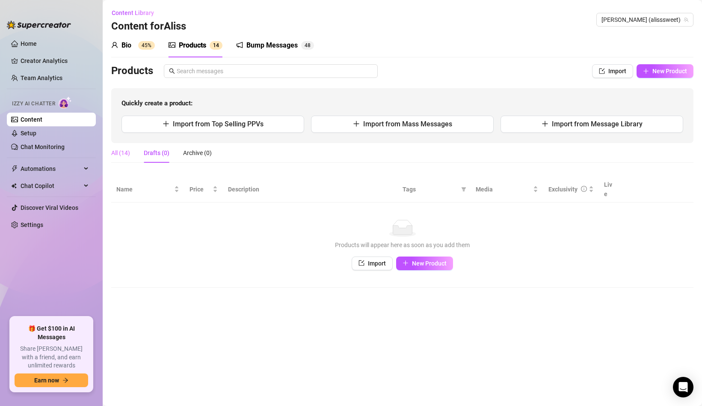
click at [114, 147] on div "All (14)" at bounding box center [120, 153] width 19 height 20
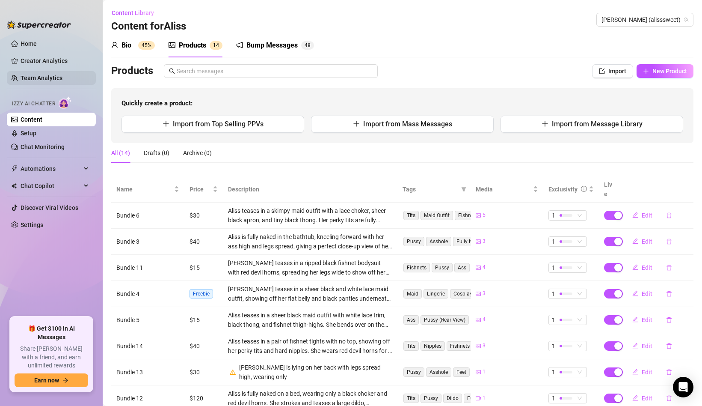
click at [39, 78] on link "Team Analytics" at bounding box center [42, 77] width 42 height 7
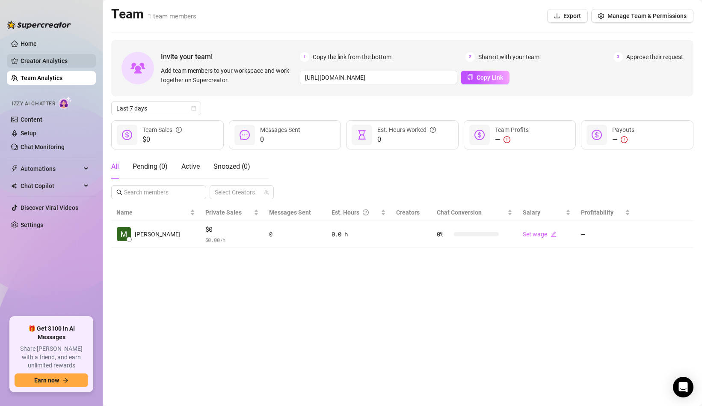
click at [51, 60] on link "Creator Analytics" at bounding box center [55, 61] width 68 height 14
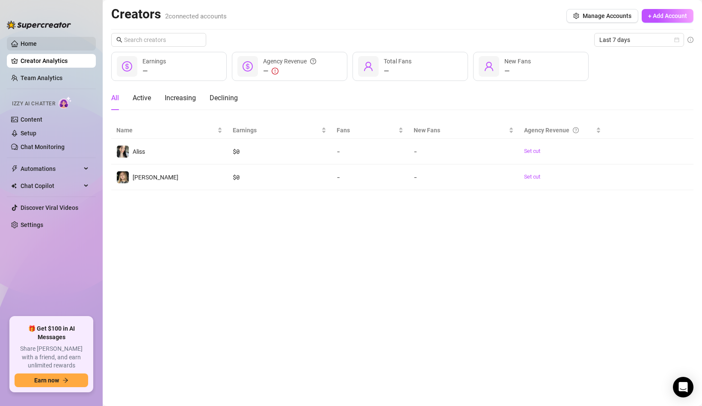
click at [37, 47] on link "Home" at bounding box center [29, 43] width 16 height 7
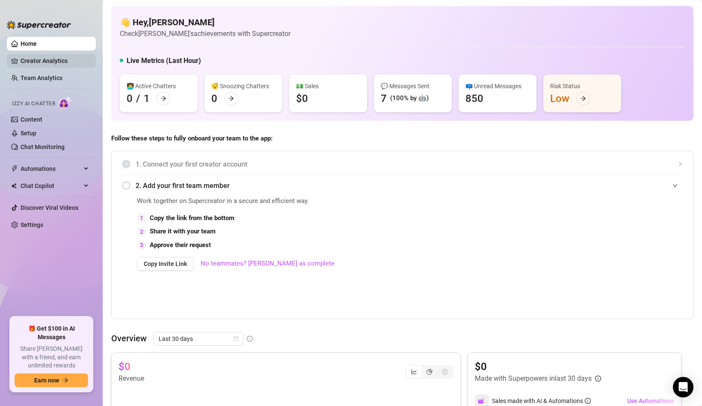
click at [50, 60] on link "Creator Analytics" at bounding box center [55, 61] width 68 height 14
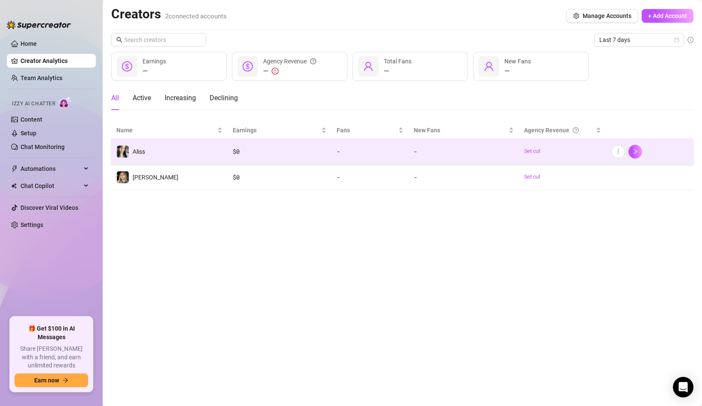
click at [141, 154] on span "Aliss" at bounding box center [139, 151] width 12 height 7
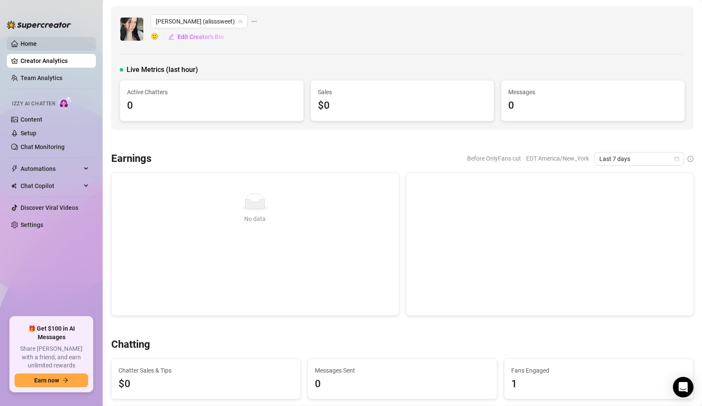
click at [30, 40] on link "Home" at bounding box center [29, 43] width 16 height 7
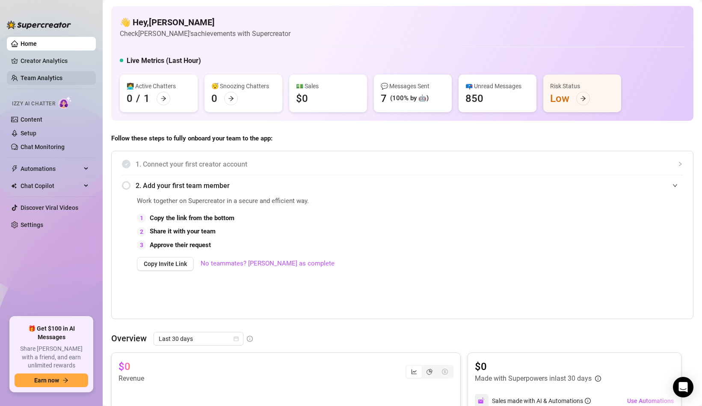
click at [48, 74] on link "Team Analytics" at bounding box center [42, 77] width 42 height 7
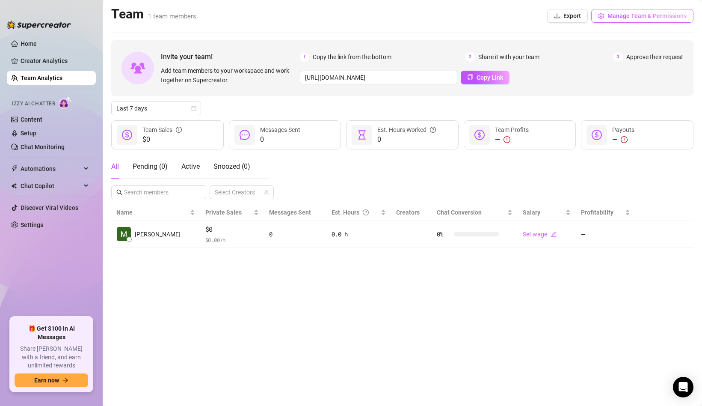
click at [633, 17] on span "Manage Team & Permissions" at bounding box center [647, 15] width 79 height 7
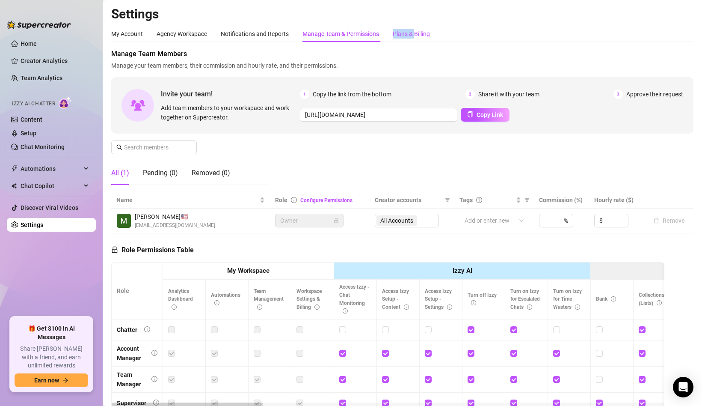
click at [416, 29] on div "Plans & Billing" at bounding box center [411, 33] width 37 height 9
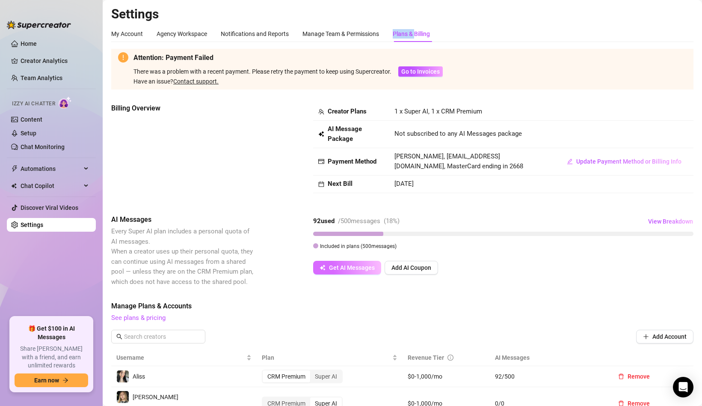
click at [349, 269] on span "Get AI Messages" at bounding box center [352, 267] width 46 height 7
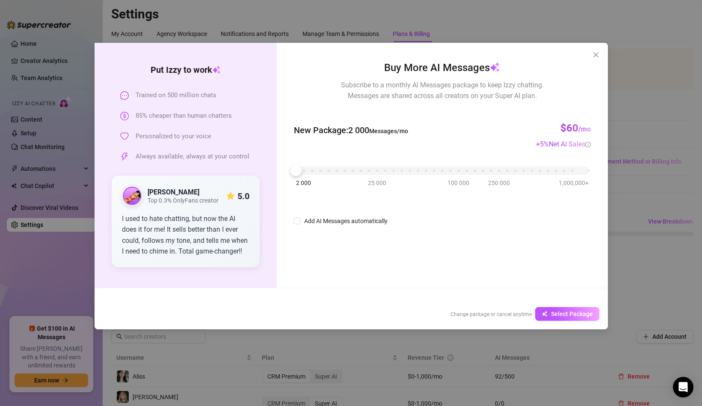
click at [655, 170] on div "Put [PERSON_NAME] to work Trained on 500 million chats 85% cheaper than human c…" at bounding box center [351, 203] width 702 height 406
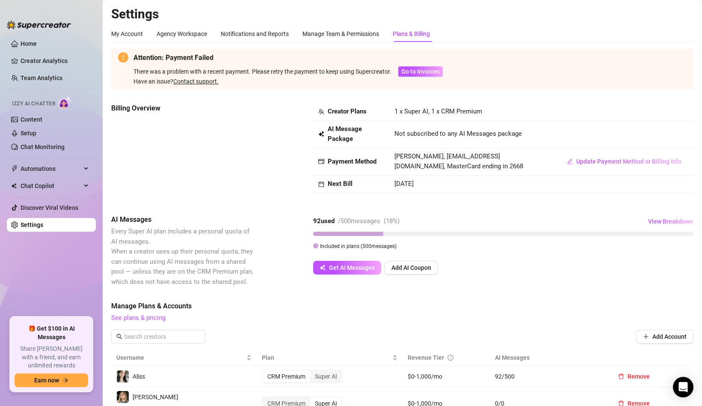
drag, startPoint x: 311, startPoint y: 226, endPoint x: 367, endPoint y: 227, distance: 56.1
click at [367, 227] on div "AI Messages Every Super AI plan includes a personal quota of AI messages. When …" at bounding box center [402, 250] width 583 height 72
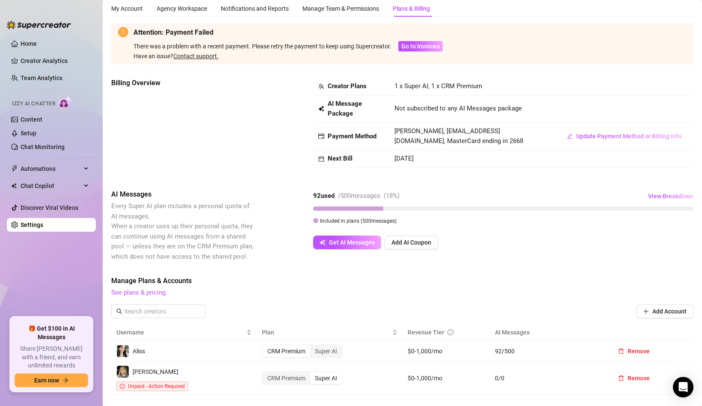
scroll to position [30, 0]
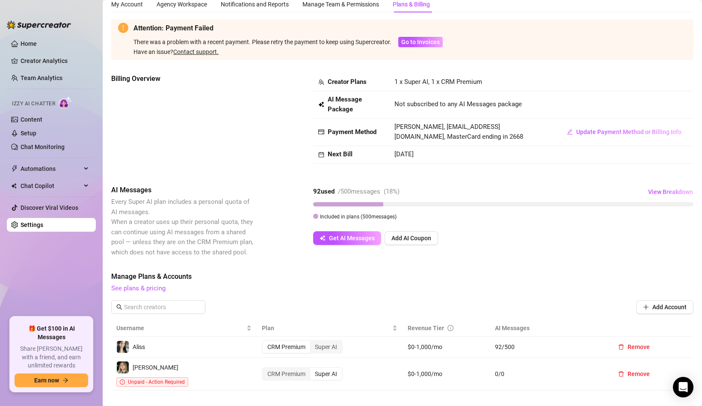
click at [315, 192] on strong "92 used" at bounding box center [323, 191] width 21 height 8
drag, startPoint x: 312, startPoint y: 191, endPoint x: 379, endPoint y: 193, distance: 67.2
click at [379, 193] on div "AI Messages Every Super AI plan includes a personal quota of AI messages. When …" at bounding box center [402, 221] width 583 height 72
click at [342, 187] on div "/ 500 messages" at bounding box center [359, 192] width 42 height 10
drag, startPoint x: 315, startPoint y: 190, endPoint x: 393, endPoint y: 192, distance: 77.9
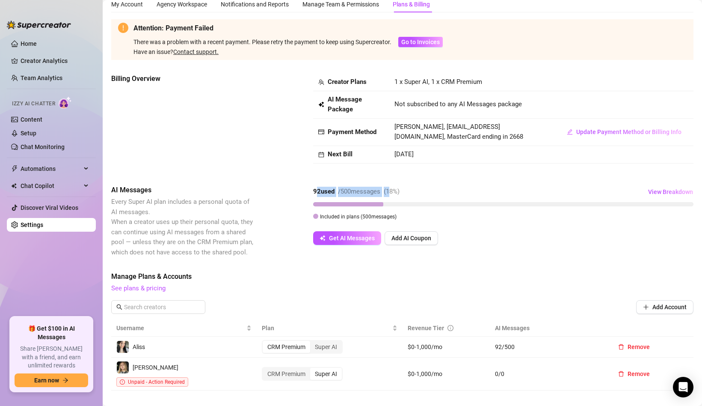
click at [393, 192] on div "92 used / 500 messages ( 18 %)" at bounding box center [356, 192] width 86 height 10
click at [377, 209] on div "92 used / 500 messages ( 18 %) View Breakdown Included in plans ( 500 messages)" at bounding box center [503, 203] width 380 height 36
drag, startPoint x: 368, startPoint y: 192, endPoint x: 402, endPoint y: 192, distance: 34.2
click at [400, 192] on div "92 used / 500 messages ( 18 %)" at bounding box center [356, 192] width 86 height 10
click at [380, 202] on div at bounding box center [348, 204] width 70 height 4
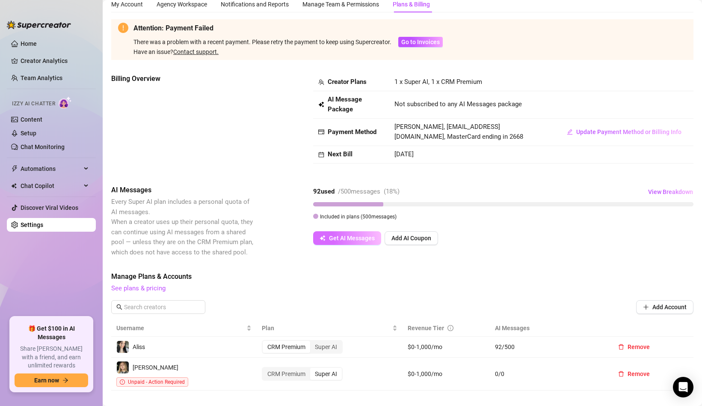
click at [338, 232] on button "Get AI Messages" at bounding box center [347, 238] width 68 height 14
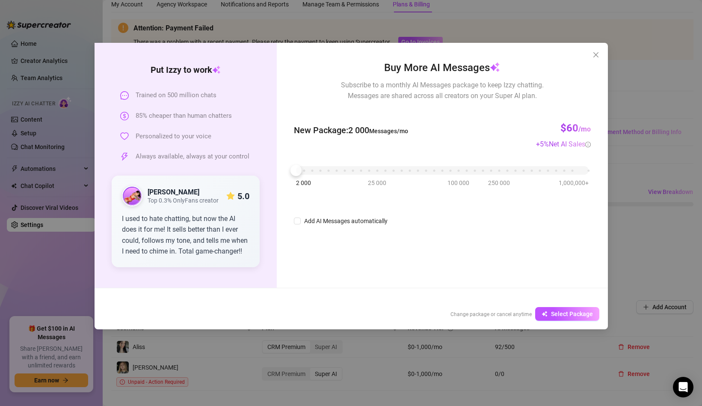
drag, startPoint x: 374, startPoint y: 138, endPoint x: 589, endPoint y: 134, distance: 215.8
click at [589, 134] on div "New Package : 2 000 Messages/mo $60 /mo + 5 % Net AI Sales" at bounding box center [442, 130] width 297 height 38
click at [589, 134] on h3 "$60 /mo" at bounding box center [576, 129] width 30 height 14
drag, startPoint x: 345, startPoint y: 129, endPoint x: 383, endPoint y: 133, distance: 37.8
click at [383, 133] on span "New Package : 2 000 Messages/mo" at bounding box center [351, 130] width 114 height 13
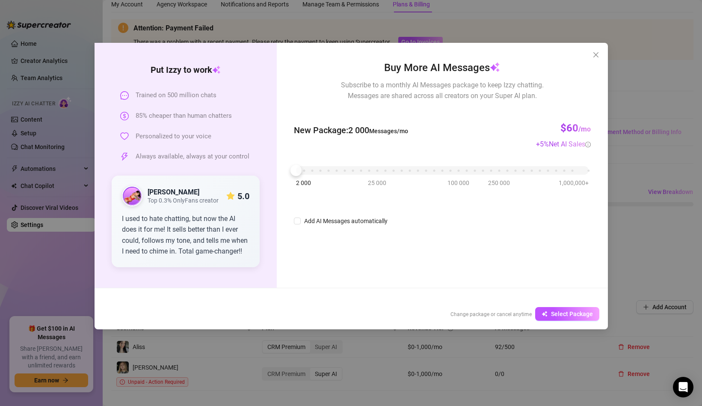
click at [342, 128] on span "New Package : 2 000 Messages/mo" at bounding box center [351, 130] width 114 height 13
drag, startPoint x: 355, startPoint y: 130, endPoint x: 403, endPoint y: 131, distance: 48.4
click at [403, 131] on span "New Package : 2 000 Messages/mo" at bounding box center [351, 130] width 114 height 13
drag, startPoint x: 337, startPoint y: 134, endPoint x: 400, endPoint y: 132, distance: 62.9
click at [400, 133] on span "New Package : 2 000 Messages/mo" at bounding box center [351, 130] width 114 height 13
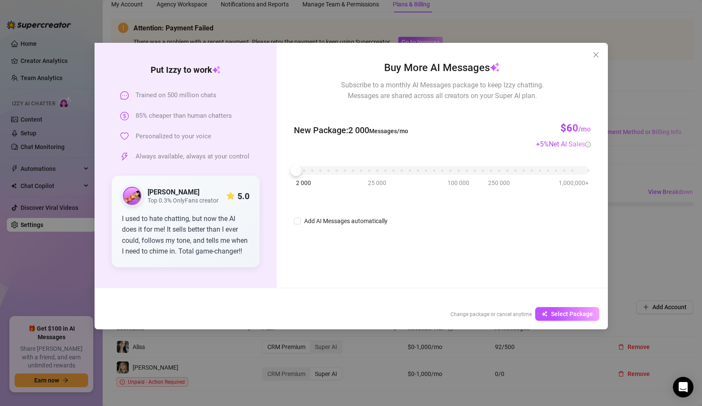
click at [334, 133] on span "New Package : 2 000 Messages/mo" at bounding box center [351, 130] width 114 height 13
click at [288, 165] on div "Buy More AI Messages Subscribe to a monthly AI Messages package to keep Izzy ch…" at bounding box center [442, 165] width 331 height 245
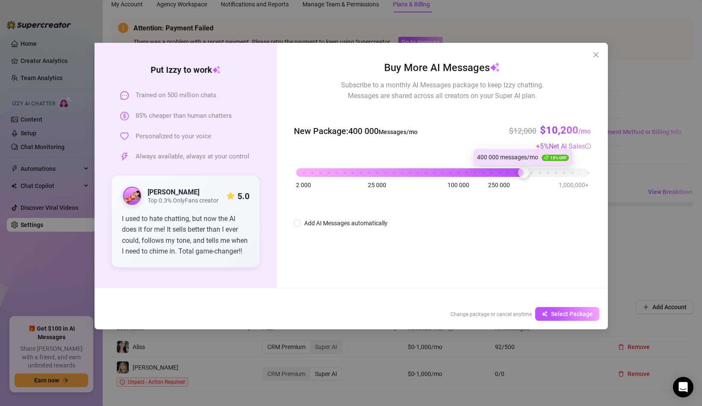
drag, startPoint x: 293, startPoint y: 169, endPoint x: 517, endPoint y: 175, distance: 224.4
click at [517, 172] on div "2 000 25 000 100 000 250 000 1,000,000+" at bounding box center [442, 168] width 292 height 5
drag, startPoint x: 562, startPoint y: 132, endPoint x: 592, endPoint y: 131, distance: 29.6
click at [592, 131] on div "Buy More AI Messages Subscribe to a monthly AI Messages package to keep Izzy ch…" at bounding box center [442, 165] width 331 height 245
click at [543, 142] on span "+ 5 % Net AI Sales" at bounding box center [563, 146] width 55 height 8
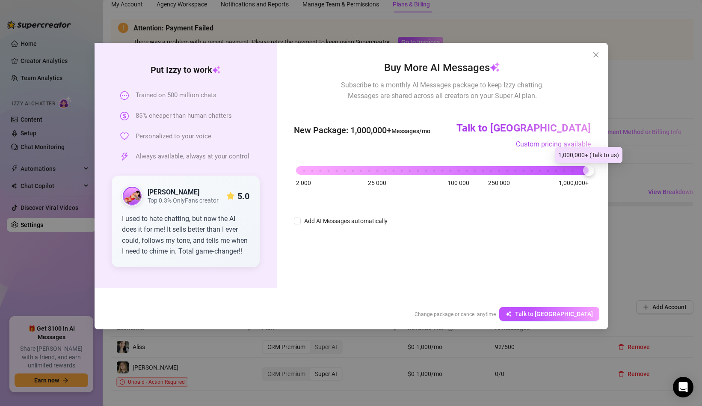
drag, startPoint x: 521, startPoint y: 172, endPoint x: 593, endPoint y: 178, distance: 72.6
click at [593, 178] on div "Buy More AI Messages Subscribe to a monthly AI Messages package to keep Izzy ch…" at bounding box center [442, 165] width 331 height 245
click at [553, 128] on h3 "Talk to [GEOGRAPHIC_DATA]" at bounding box center [524, 129] width 134 height 14
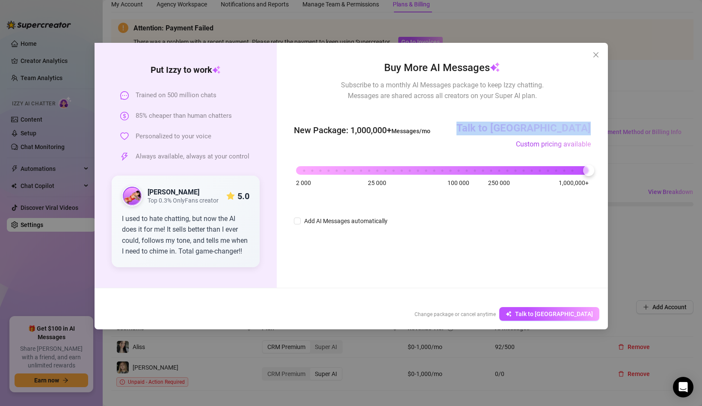
click at [553, 128] on h3 "Talk to [GEOGRAPHIC_DATA]" at bounding box center [524, 129] width 134 height 14
click at [553, 195] on div "Buy More AI Messages Subscribe to a monthly AI Messages package to keep Izzy ch…" at bounding box center [442, 143] width 297 height 166
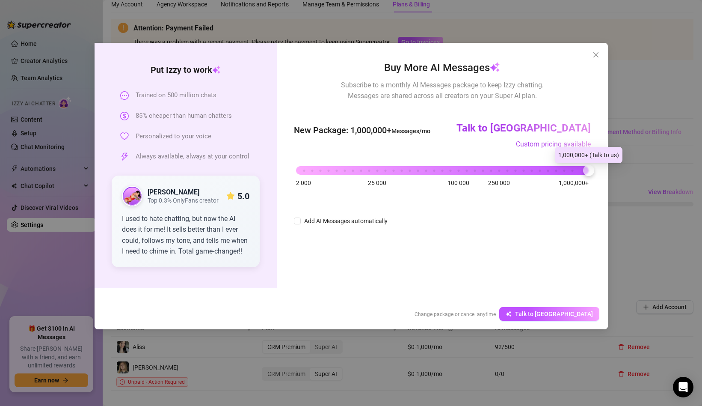
click at [585, 169] on div at bounding box center [588, 170] width 11 height 11
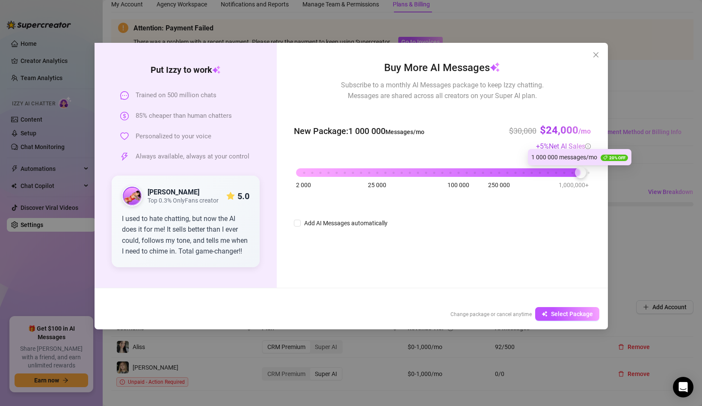
drag, startPoint x: 584, startPoint y: 169, endPoint x: 578, endPoint y: 169, distance: 5.6
click at [578, 169] on div at bounding box center [580, 172] width 11 height 11
drag, startPoint x: 539, startPoint y: 125, endPoint x: 573, endPoint y: 124, distance: 33.8
click at [573, 125] on div "$30,000 $24,000 /mo" at bounding box center [550, 124] width 82 height 26
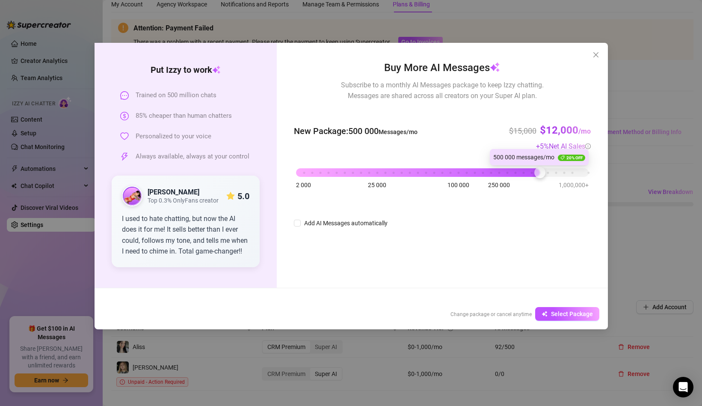
click at [543, 171] on div "2 000 25 000 100 000 250 000 1,000,000+" at bounding box center [442, 168] width 292 height 5
drag, startPoint x: 526, startPoint y: 176, endPoint x: 553, endPoint y: 172, distance: 27.2
click at [553, 172] on div "2 000 25 000 100 000 250 000 1,000,000+" at bounding box center [442, 173] width 297 height 23
click at [553, 172] on div "2 000 25 000 100 000 250 000 1,000,000+" at bounding box center [442, 168] width 292 height 5
click at [594, 55] on icon "close" at bounding box center [596, 54] width 7 height 7
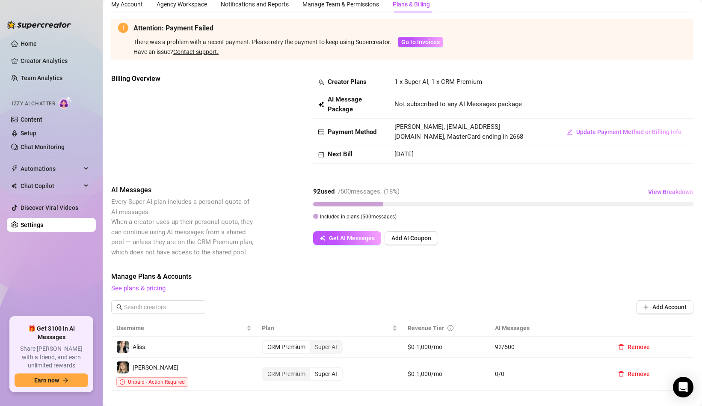
scroll to position [0, 0]
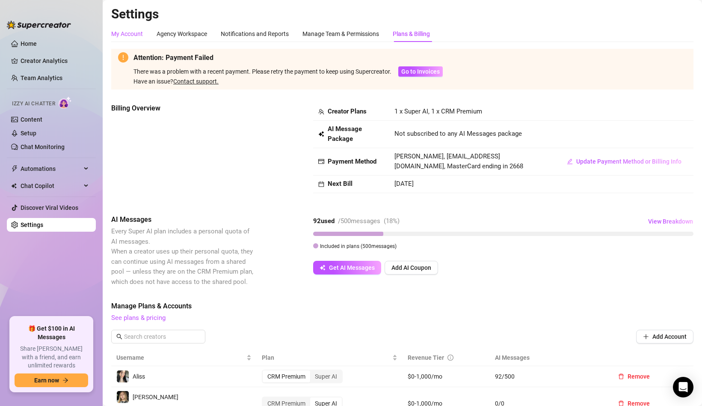
click at [124, 32] on div "My Account" at bounding box center [127, 33] width 32 height 9
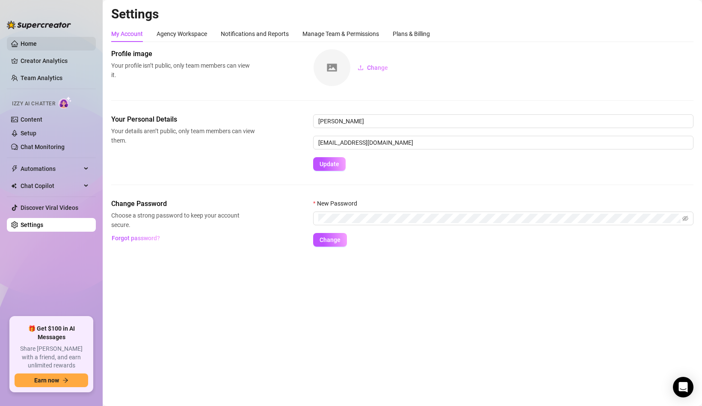
click at [37, 47] on link "Home" at bounding box center [29, 43] width 16 height 7
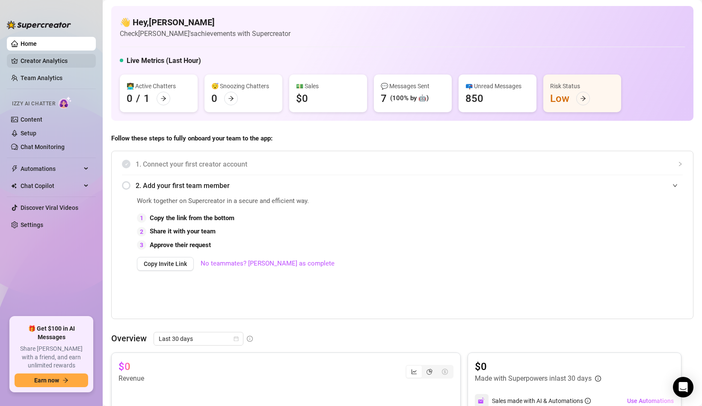
click at [63, 63] on link "Creator Analytics" at bounding box center [55, 61] width 68 height 14
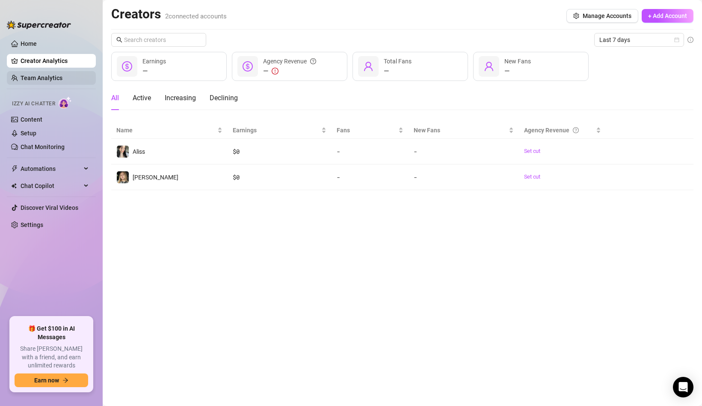
click at [62, 74] on link "Team Analytics" at bounding box center [42, 77] width 42 height 7
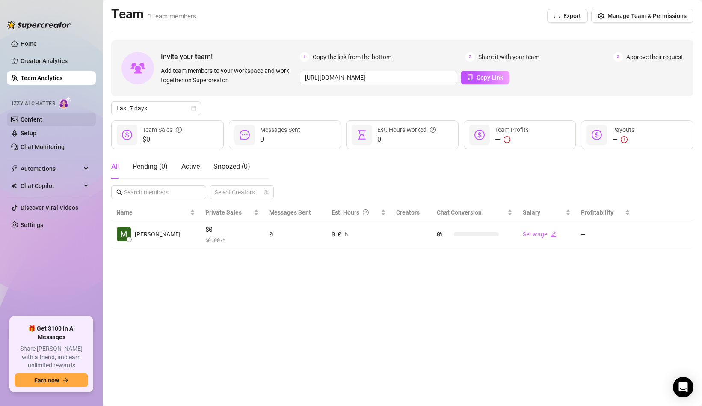
click at [38, 123] on link "Content" at bounding box center [32, 119] width 22 height 7
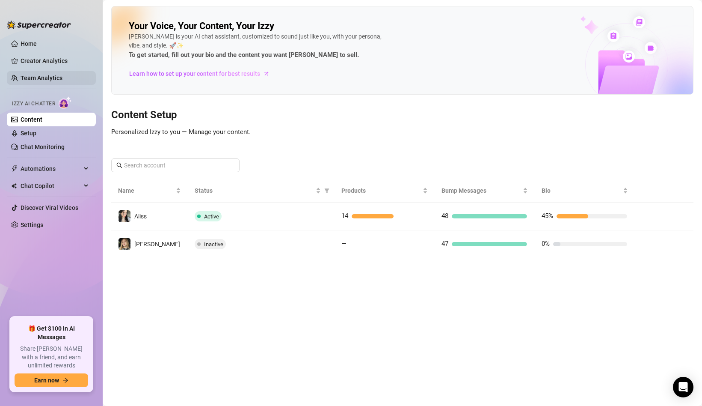
click at [62, 79] on link "Team Analytics" at bounding box center [42, 77] width 42 height 7
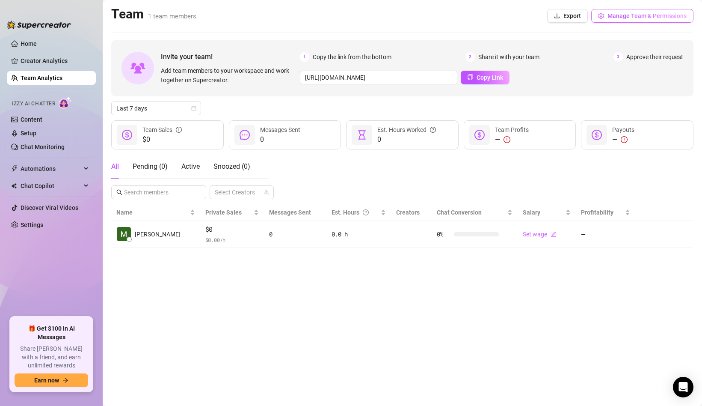
click at [626, 14] on span "Manage Team & Permissions" at bounding box center [647, 15] width 79 height 7
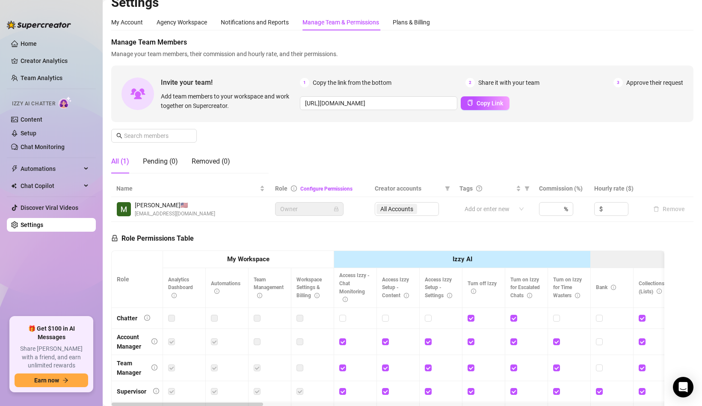
scroll to position [16, 0]
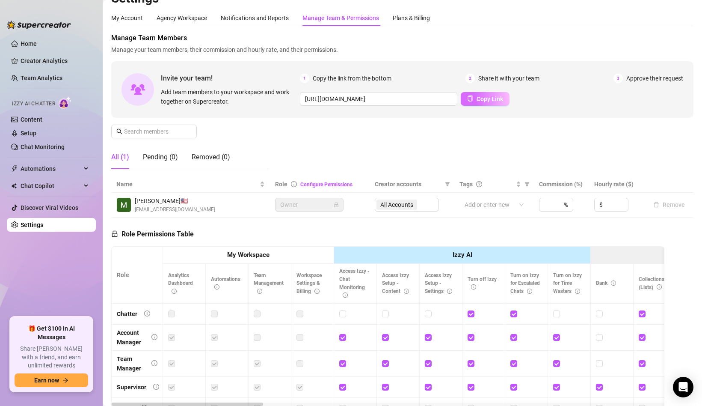
click at [473, 98] on button "Copy Link" at bounding box center [485, 99] width 49 height 14
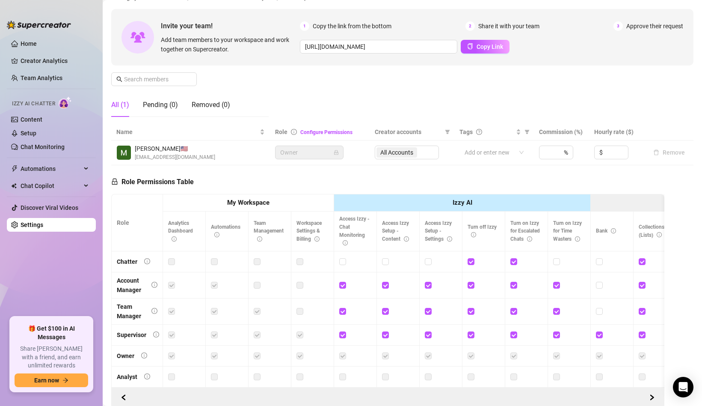
scroll to position [0, 0]
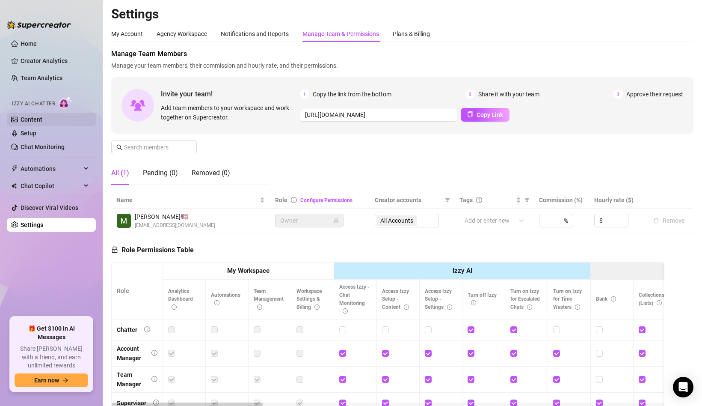
click at [36, 123] on link "Content" at bounding box center [32, 119] width 22 height 7
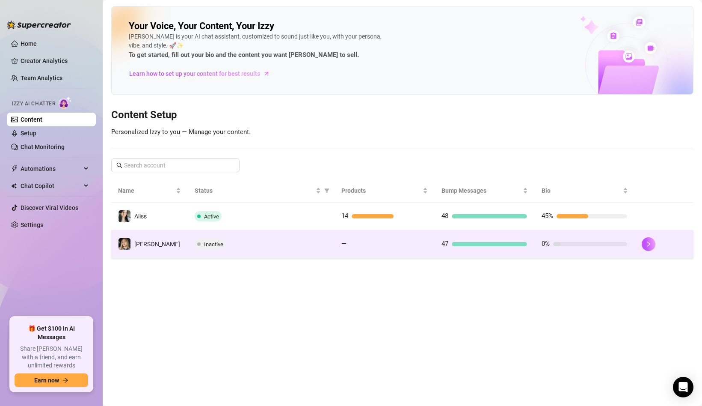
click at [225, 253] on td "Inactive" at bounding box center [261, 244] width 147 height 28
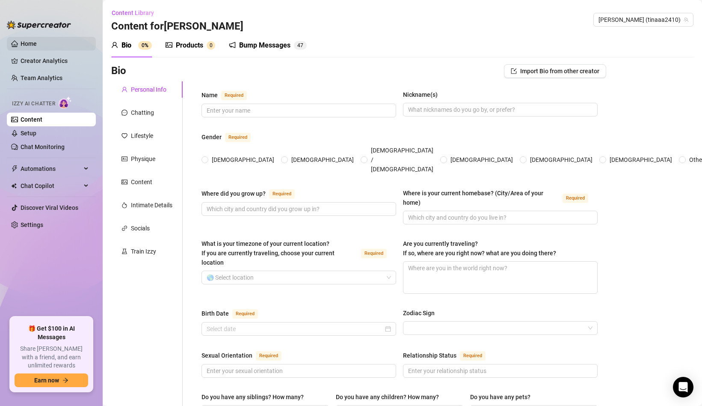
click at [23, 46] on link "Home" at bounding box center [29, 43] width 16 height 7
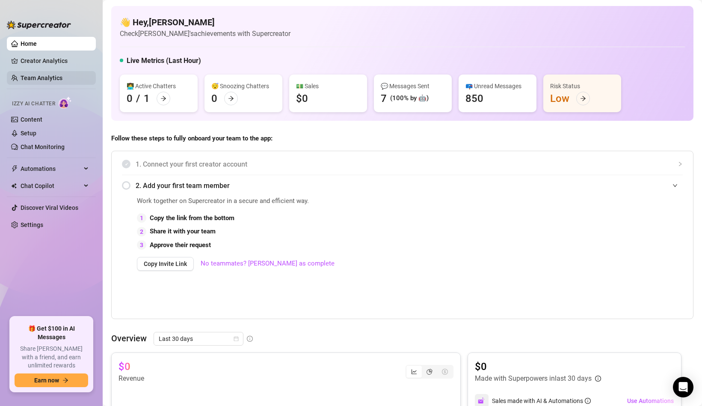
click at [39, 80] on link "Team Analytics" at bounding box center [42, 77] width 42 height 7
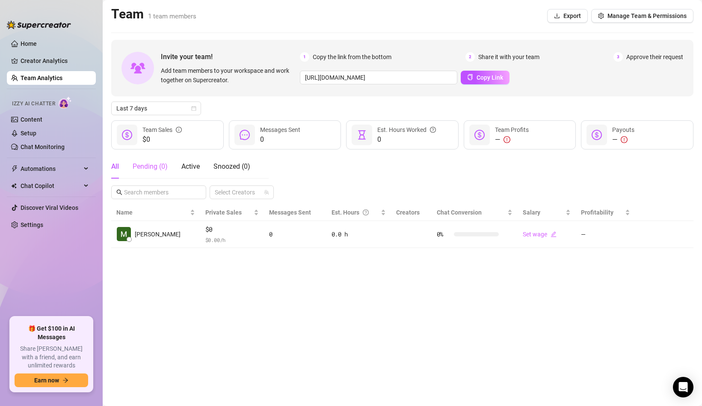
click at [168, 163] on div "All Pending ( 0 ) Active Snoozed ( 0 )" at bounding box center [180, 167] width 139 height 24
click at [158, 167] on div "Pending ( 0 )" at bounding box center [150, 166] width 35 height 10
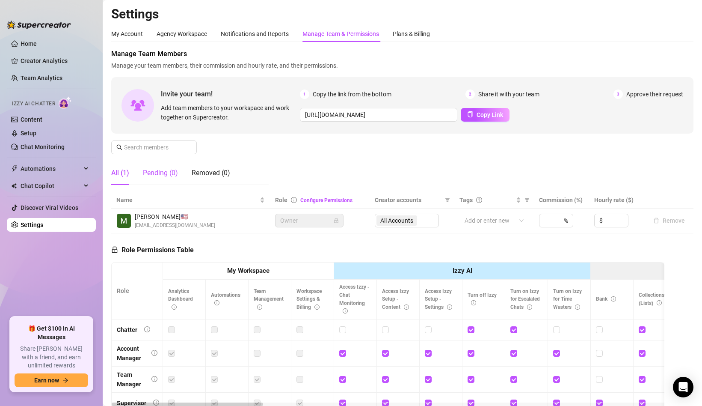
click at [157, 175] on div "Pending (0)" at bounding box center [160, 173] width 35 height 10
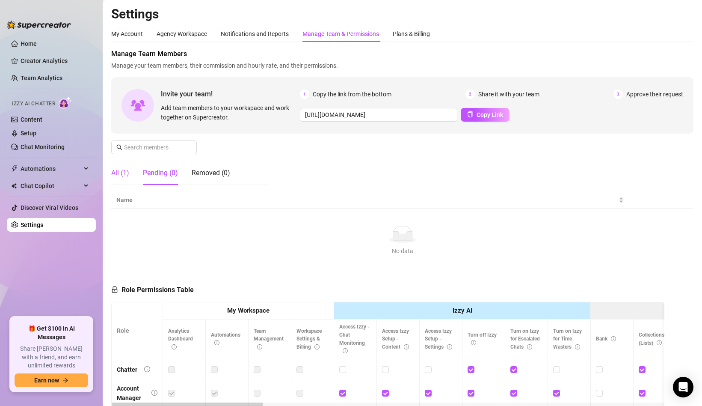
click at [125, 171] on div "All (1)" at bounding box center [120, 173] width 18 height 10
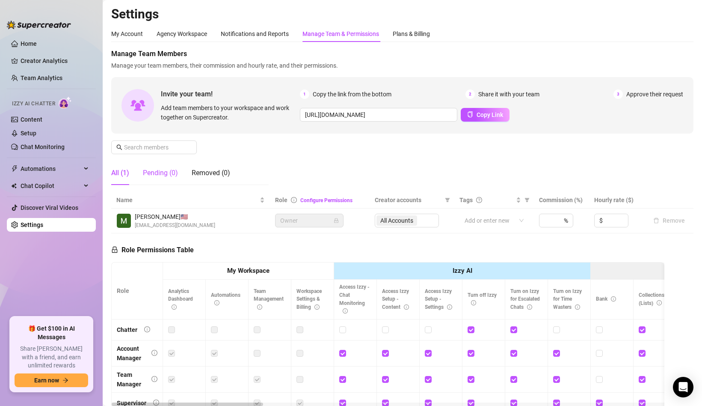
click at [152, 172] on div "Pending (0)" at bounding box center [160, 173] width 35 height 10
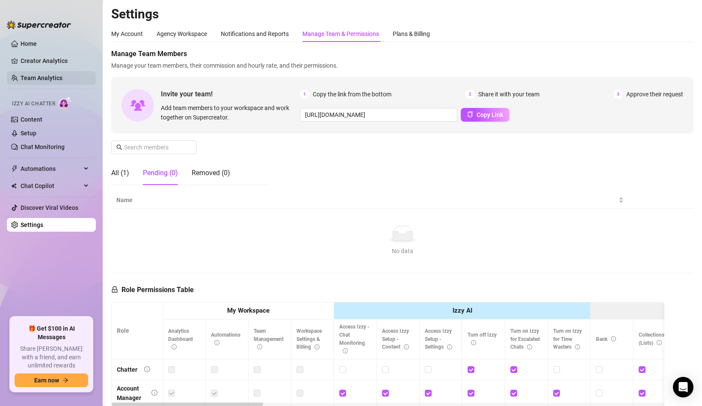
click at [48, 75] on link "Team Analytics" at bounding box center [42, 77] width 42 height 7
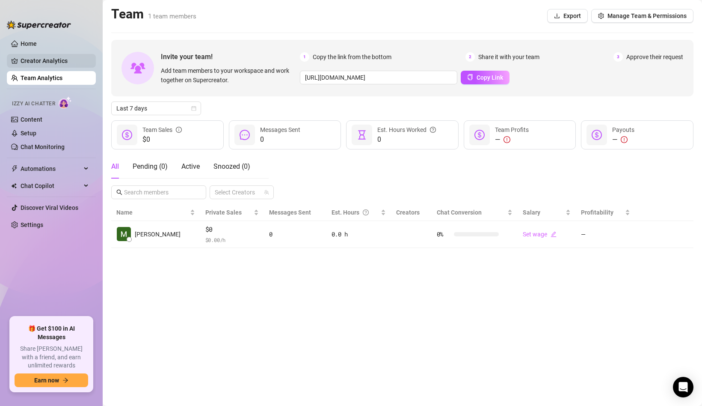
click at [45, 59] on link "Creator Analytics" at bounding box center [55, 61] width 68 height 14
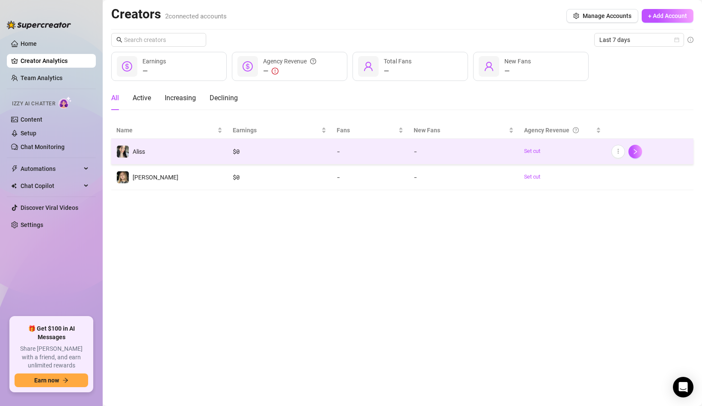
click at [332, 158] on td "-" at bounding box center [370, 152] width 77 height 26
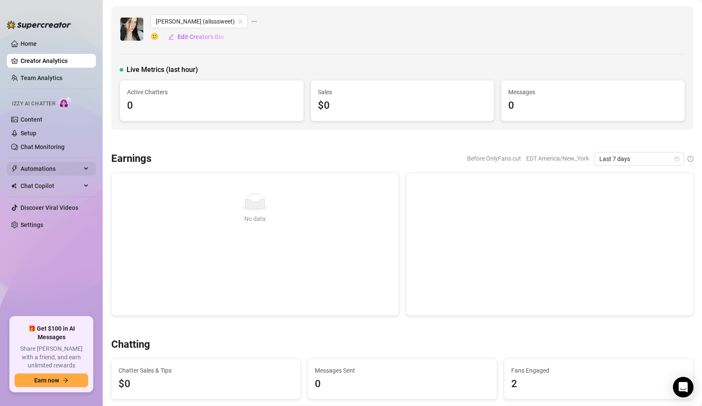
click at [46, 172] on span "Automations" at bounding box center [51, 169] width 61 height 14
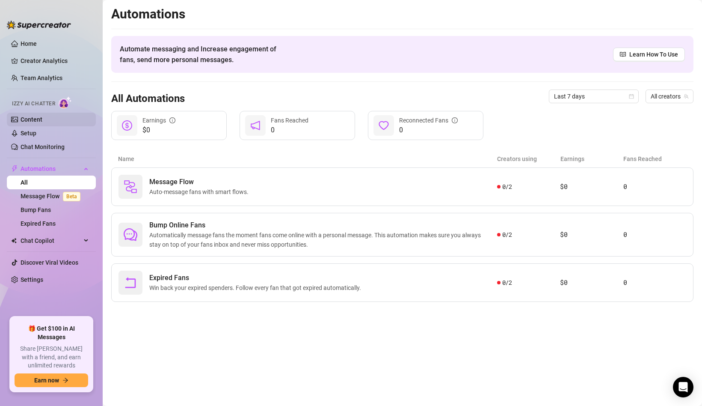
click at [42, 118] on link "Content" at bounding box center [32, 119] width 22 height 7
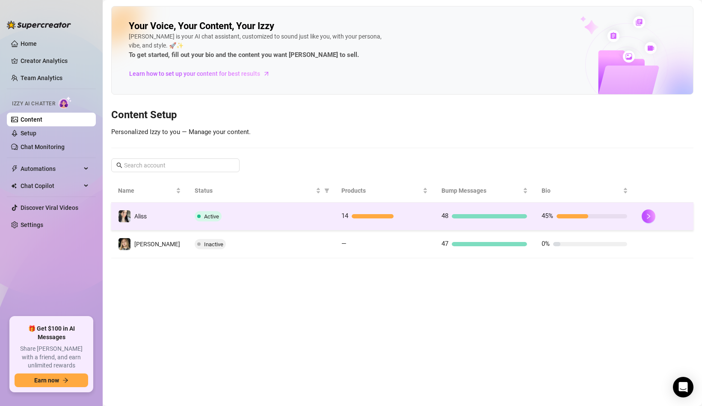
click at [477, 214] on div "48" at bounding box center [485, 216] width 86 height 10
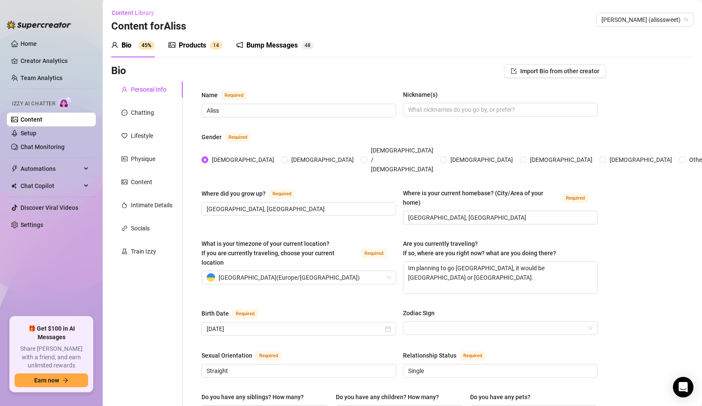
click at [42, 121] on link "Content" at bounding box center [32, 119] width 22 height 7
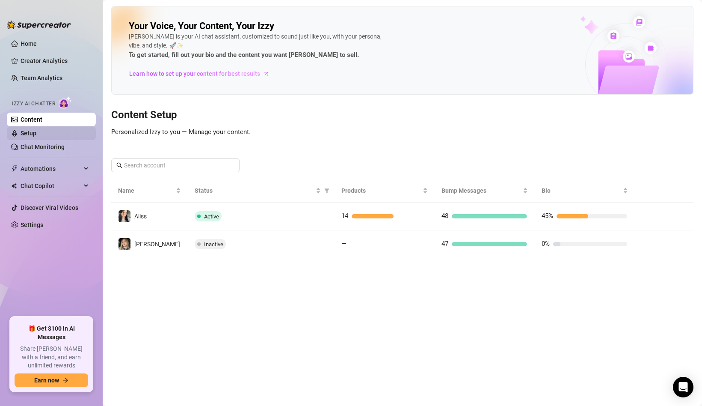
click at [36, 137] on link "Setup" at bounding box center [29, 133] width 16 height 7
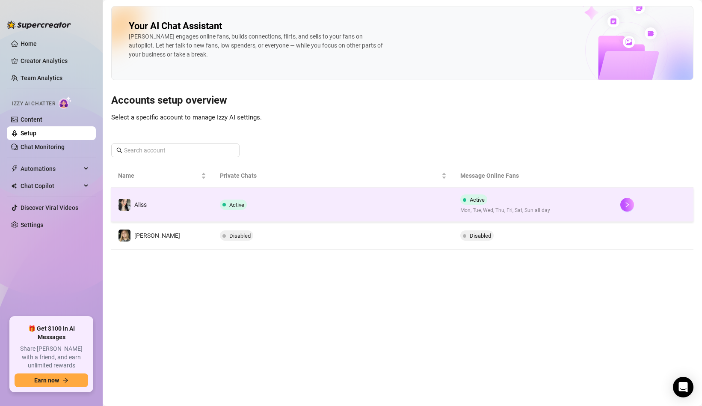
click at [534, 209] on span "Mon, Tue, Wed, Thu, Fri, Sat, Sun all day" at bounding box center [506, 210] width 90 height 8
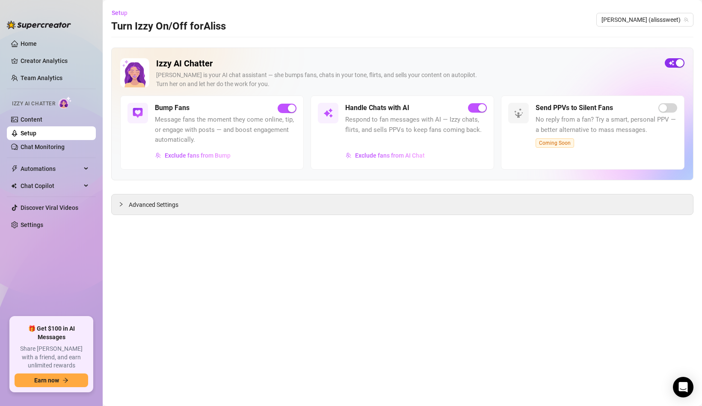
click at [679, 62] on div "button" at bounding box center [680, 63] width 8 height 8
click at [36, 133] on link "Setup" at bounding box center [29, 133] width 16 height 7
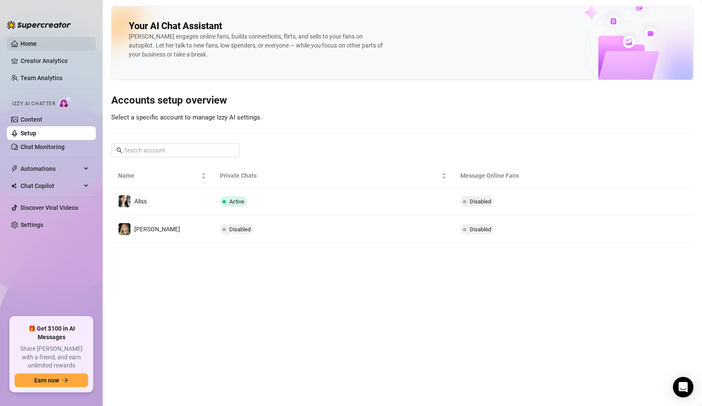
click at [21, 47] on link "Home" at bounding box center [29, 43] width 16 height 7
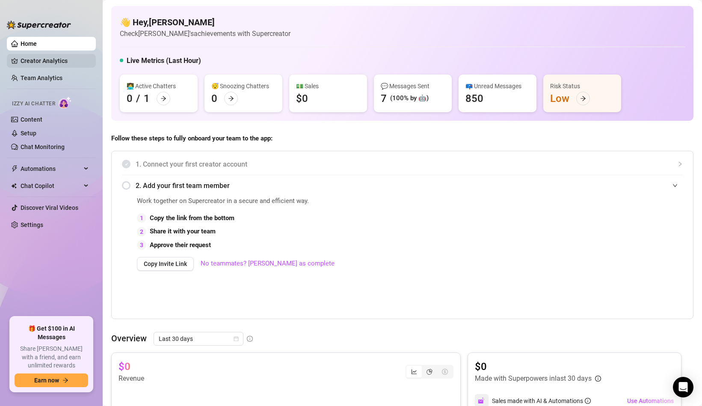
click at [72, 64] on link "Creator Analytics" at bounding box center [55, 61] width 68 height 14
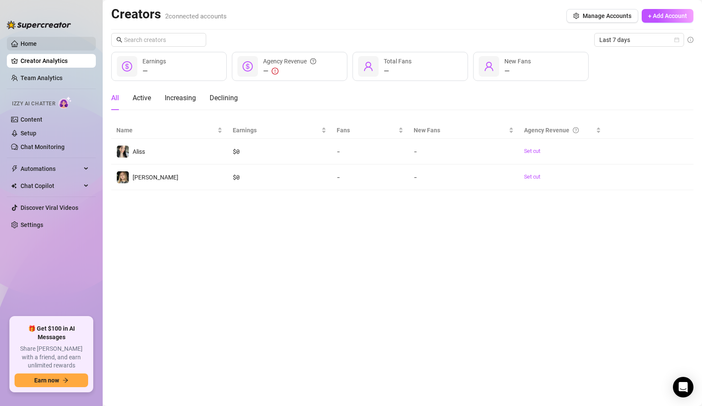
click at [37, 47] on link "Home" at bounding box center [29, 43] width 16 height 7
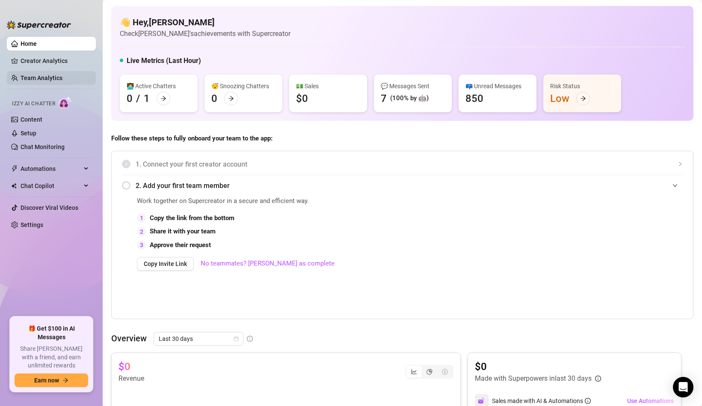
click at [36, 81] on link "Team Analytics" at bounding box center [42, 77] width 42 height 7
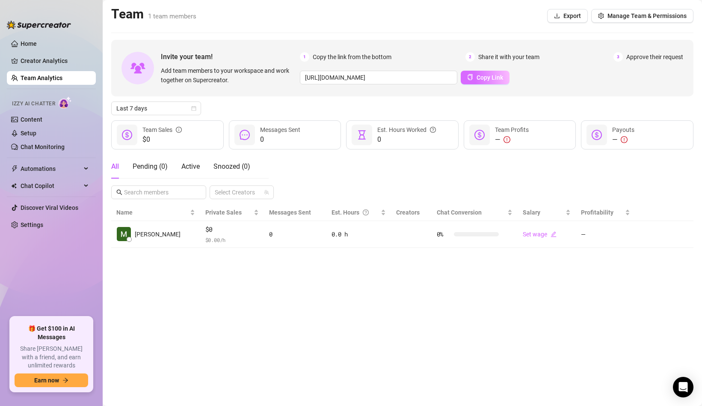
click at [492, 72] on button "Copy Link" at bounding box center [485, 78] width 49 height 14
click at [165, 174] on div "Pending ( 0 )" at bounding box center [150, 167] width 35 height 24
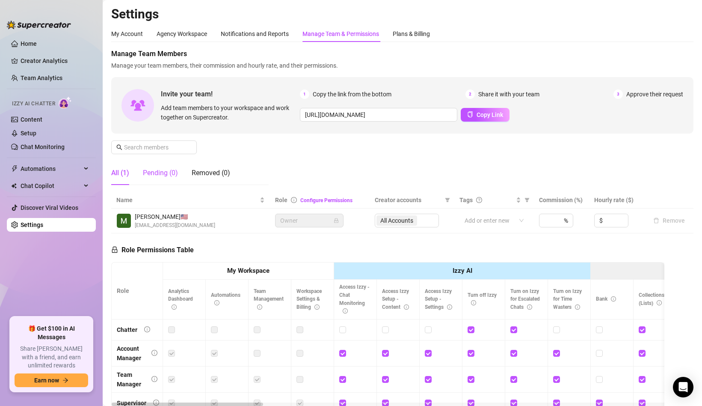
click at [150, 172] on div "Pending (0)" at bounding box center [160, 173] width 35 height 10
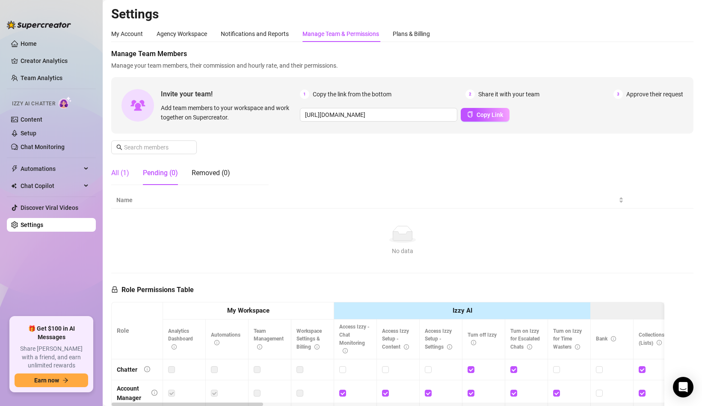
click at [128, 171] on div "All (1)" at bounding box center [120, 173] width 18 height 10
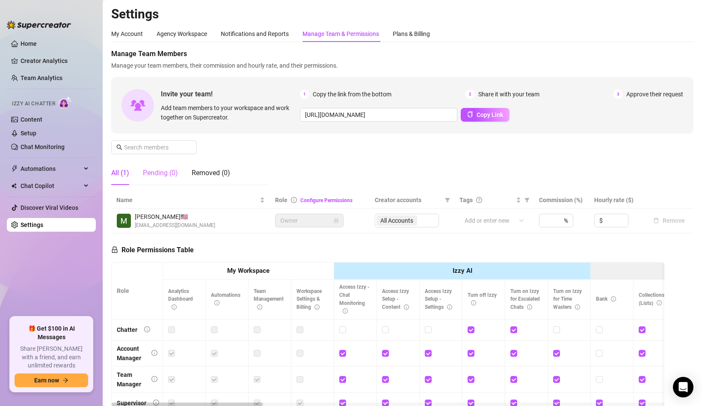
click at [168, 166] on div "Pending (0)" at bounding box center [160, 173] width 35 height 24
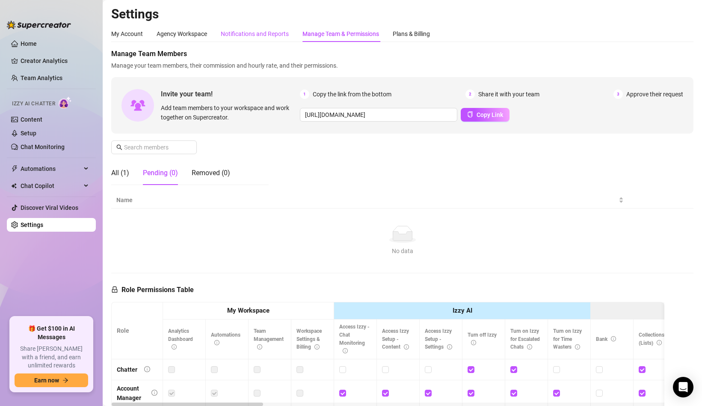
click at [270, 36] on div "Notifications and Reports" at bounding box center [255, 33] width 68 height 9
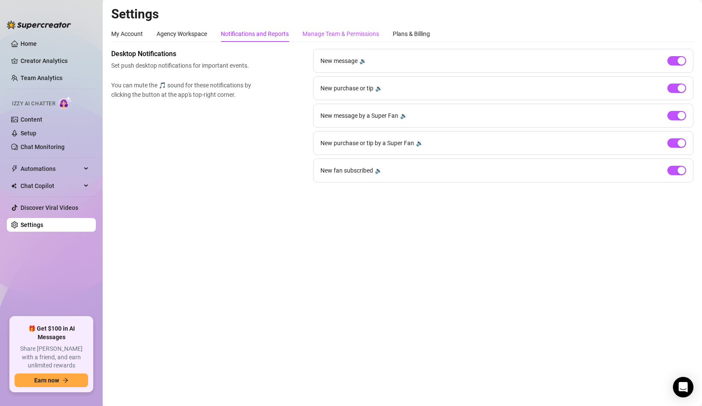
click at [325, 36] on div "Manage Team & Permissions" at bounding box center [341, 33] width 77 height 9
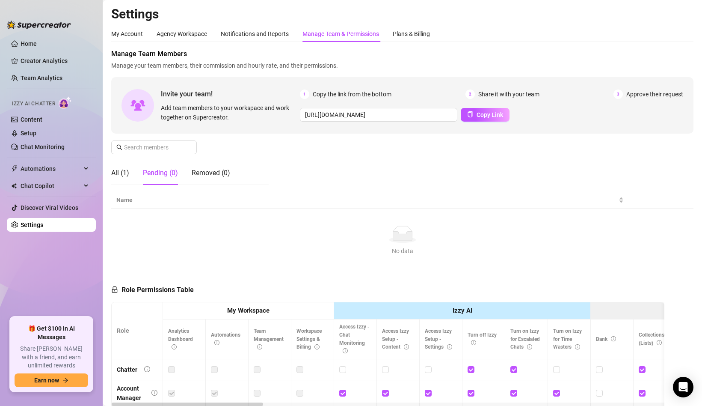
click at [199, 230] on div "No data" at bounding box center [402, 234] width 565 height 17
click at [203, 174] on div "Removed (0)" at bounding box center [211, 173] width 39 height 10
click at [134, 172] on div "All (1) Pending (0) Removed (0)" at bounding box center [170, 173] width 119 height 24
click at [127, 172] on div "All (1)" at bounding box center [120, 173] width 18 height 10
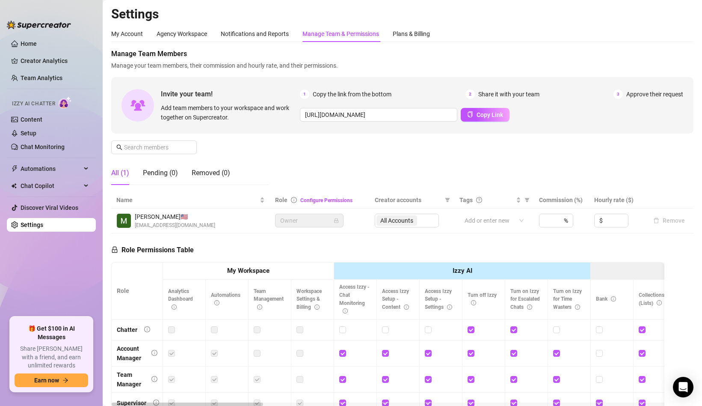
click at [184, 171] on div "All (1) Pending (0) Removed (0)" at bounding box center [170, 173] width 119 height 24
click at [172, 171] on div "Pending (0)" at bounding box center [160, 173] width 35 height 10
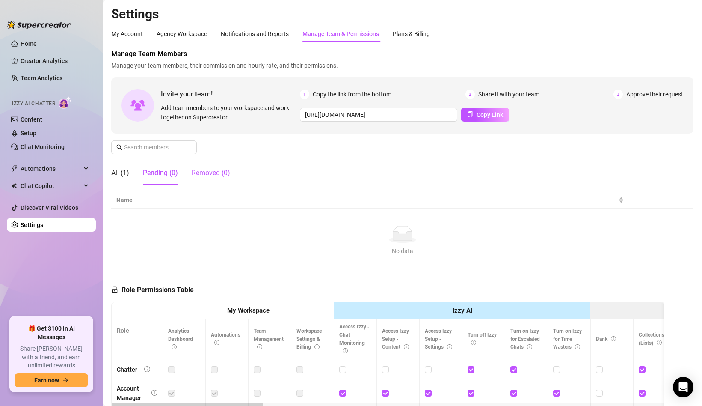
click at [201, 171] on div "Removed (0)" at bounding box center [211, 173] width 39 height 10
click at [168, 170] on div "Pending (0)" at bounding box center [160, 173] width 35 height 10
click at [139, 171] on div "All (1) Pending (0) Removed (0)" at bounding box center [170, 173] width 119 height 24
click at [128, 173] on div "All (1)" at bounding box center [120, 173] width 18 height 10
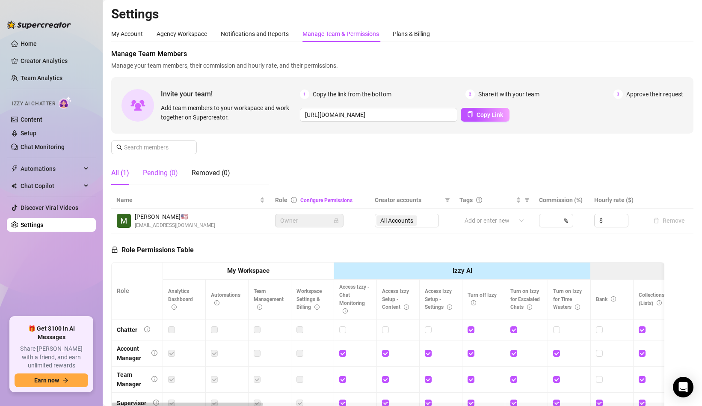
click at [155, 168] on div "Pending (0)" at bounding box center [160, 173] width 35 height 10
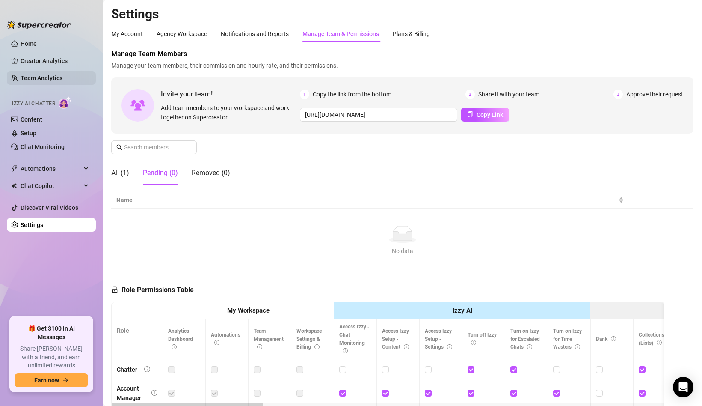
click at [37, 76] on link "Team Analytics" at bounding box center [42, 77] width 42 height 7
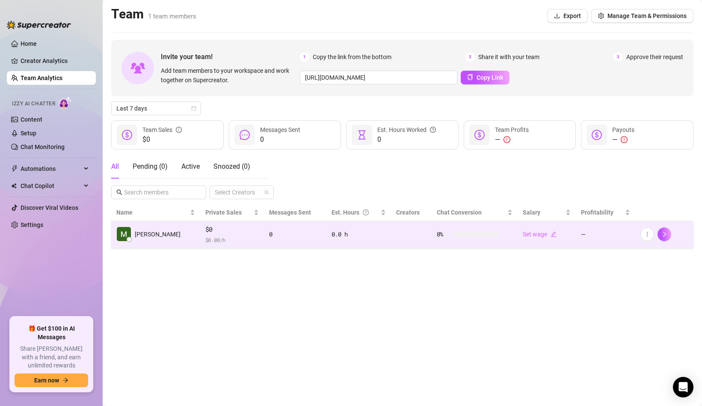
click at [405, 239] on td at bounding box center [411, 234] width 40 height 27
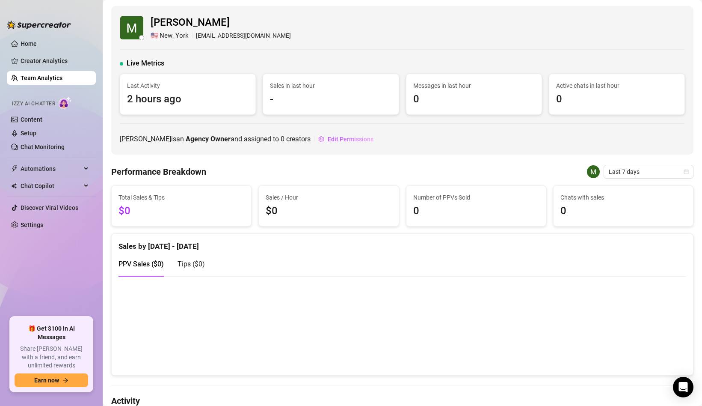
click at [62, 76] on link "Team Analytics" at bounding box center [42, 77] width 42 height 7
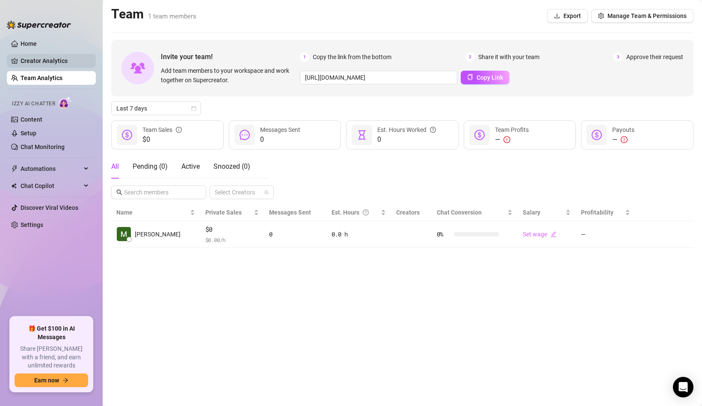
click at [52, 61] on link "Creator Analytics" at bounding box center [55, 61] width 68 height 14
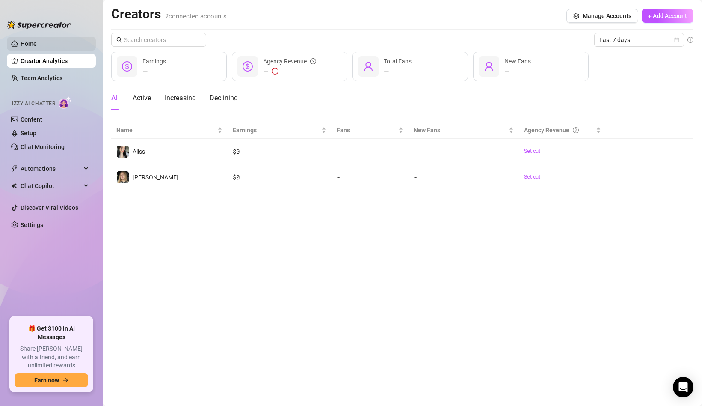
click at [37, 46] on link "Home" at bounding box center [29, 43] width 16 height 7
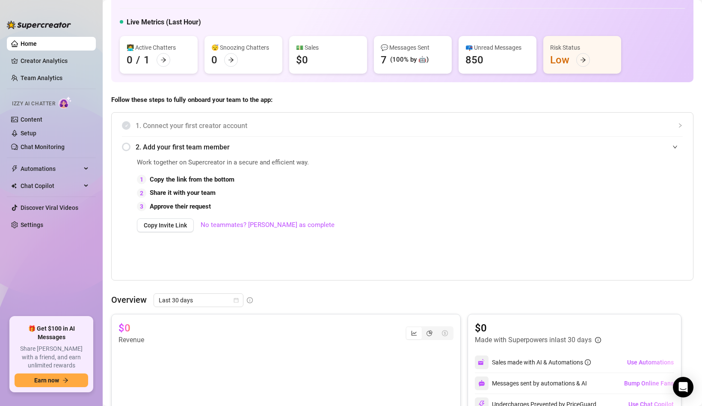
scroll to position [42, 0]
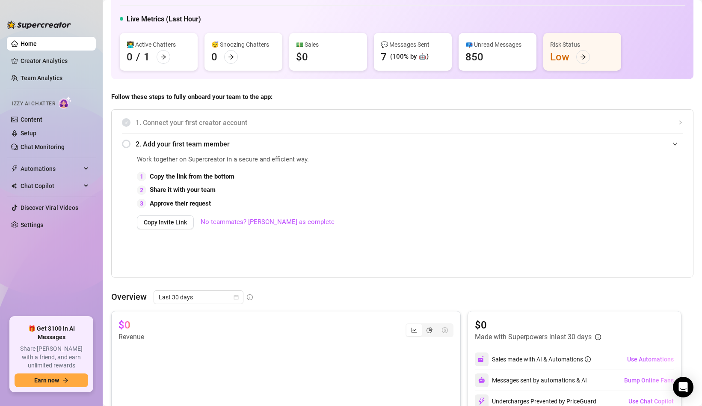
drag, startPoint x: 158, startPoint y: 143, endPoint x: 218, endPoint y: 146, distance: 60.4
click at [218, 146] on span "2. Add your first team member" at bounding box center [409, 144] width 547 height 11
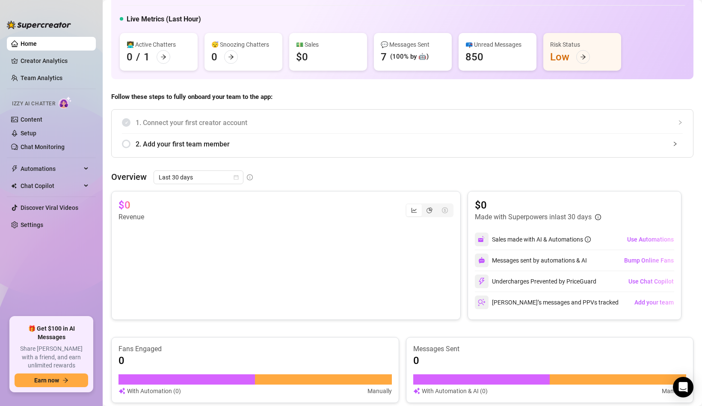
click at [181, 147] on span "2. Add your first team member" at bounding box center [409, 144] width 547 height 11
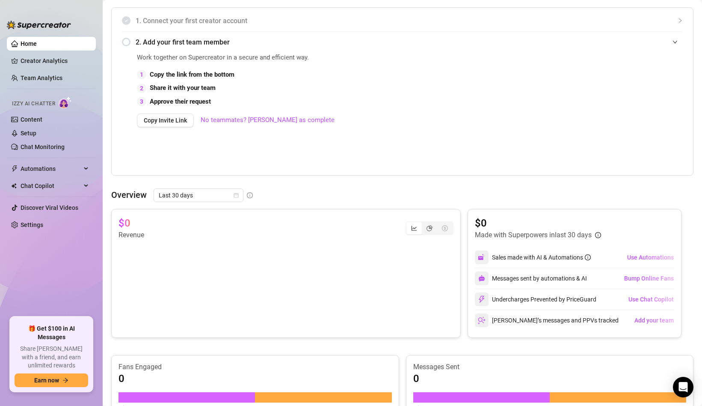
scroll to position [146, 0]
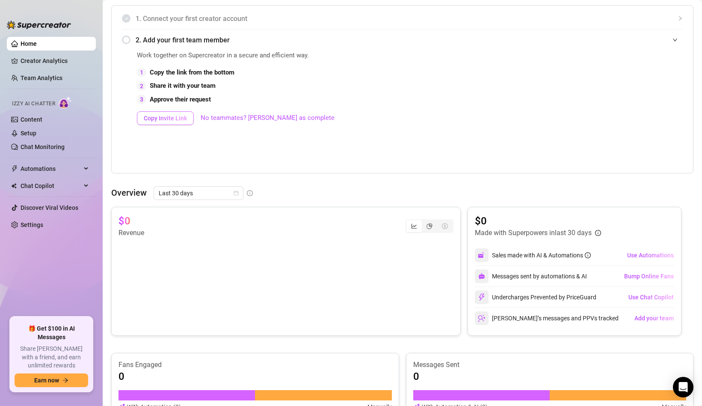
click at [174, 125] on button "Copy Invite Link" at bounding box center [165, 118] width 57 height 14
click at [29, 130] on link "Setup" at bounding box center [29, 133] width 16 height 7
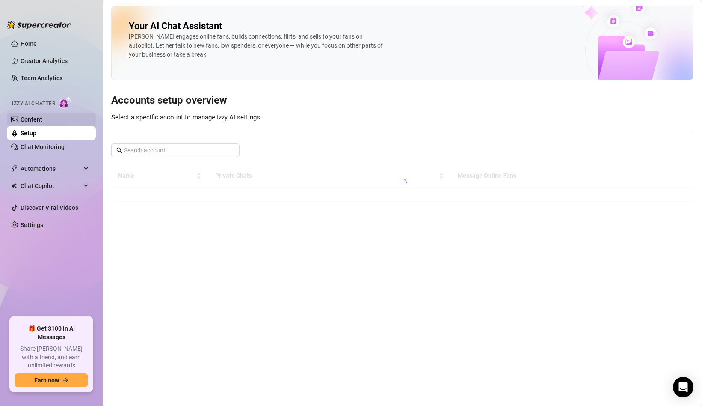
click at [41, 116] on link "Content" at bounding box center [32, 119] width 22 height 7
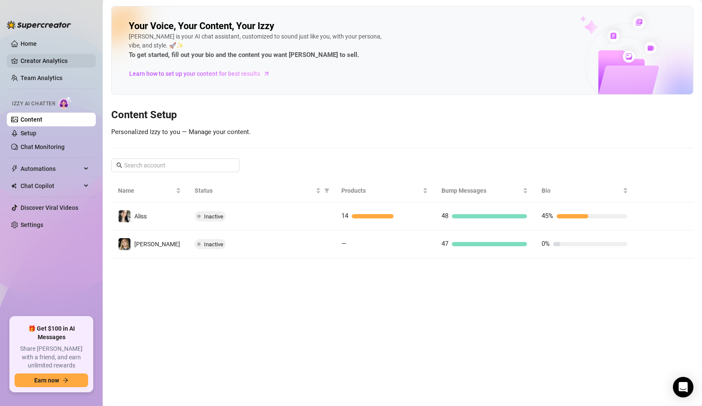
click at [34, 57] on link "Creator Analytics" at bounding box center [55, 61] width 68 height 14
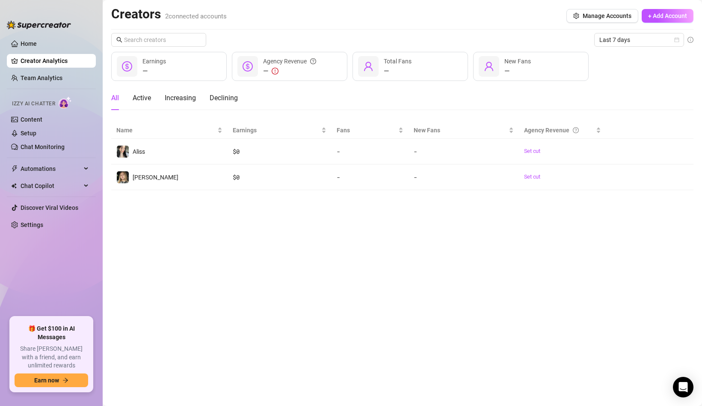
click at [59, 70] on ul "Home Creator Analytics Team Analytics Izzy AI Chatter Content Setup Chat Monito…" at bounding box center [51, 173] width 89 height 280
click at [62, 74] on link "Team Analytics" at bounding box center [42, 77] width 42 height 7
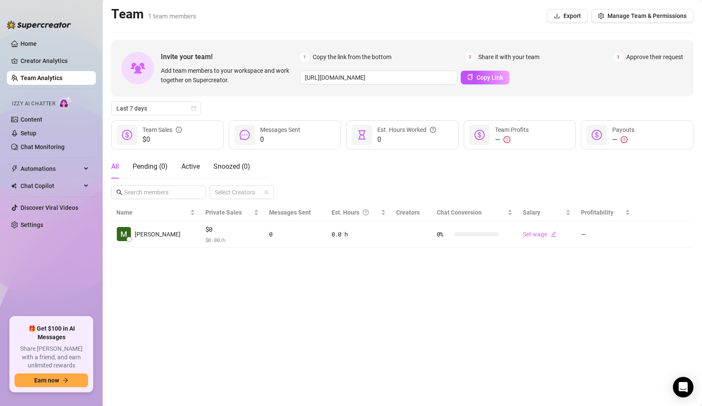
click at [62, 78] on link "Team Analytics" at bounding box center [42, 77] width 42 height 7
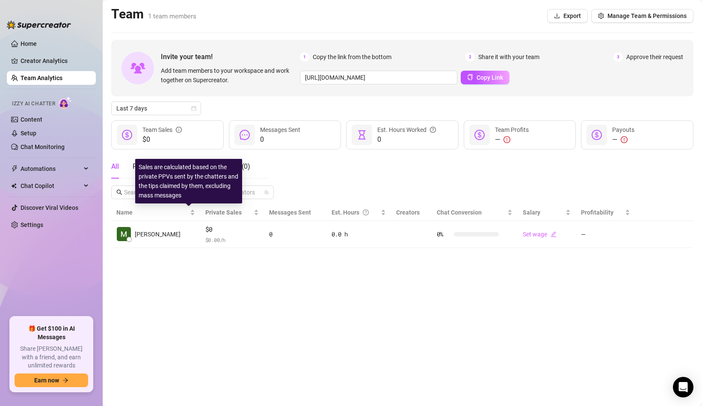
click at [138, 161] on div "Sales are calculated based on the private PPVs sent by the chatters and the tip…" at bounding box center [188, 181] width 107 height 45
click at [131, 166] on div "All Pending ( 1 ) Active Snoozed ( 0 )" at bounding box center [180, 167] width 139 height 24
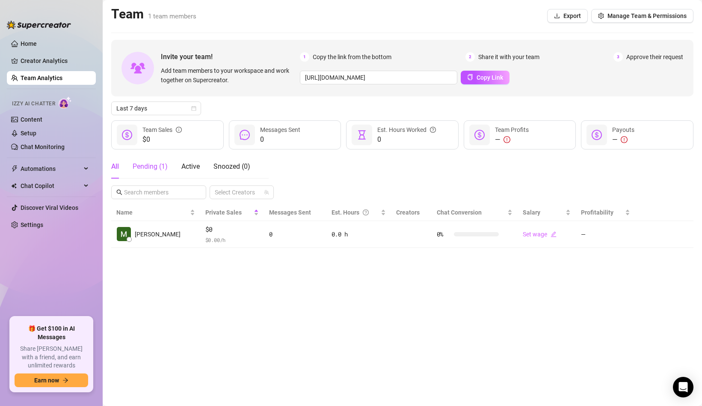
click at [134, 166] on div "Pending ( 1 )" at bounding box center [150, 166] width 35 height 10
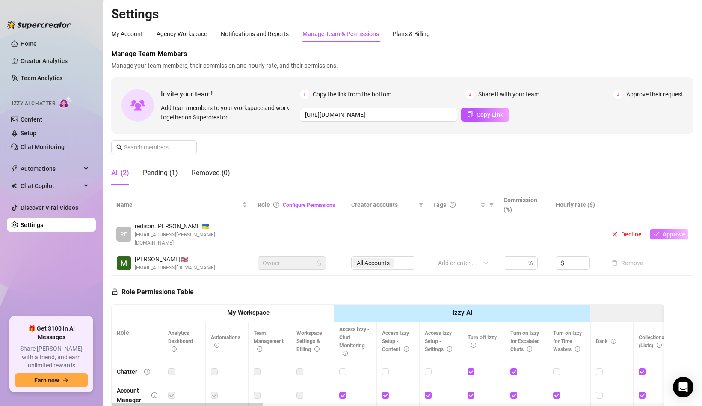
click at [666, 231] on span "Approve" at bounding box center [674, 234] width 23 height 7
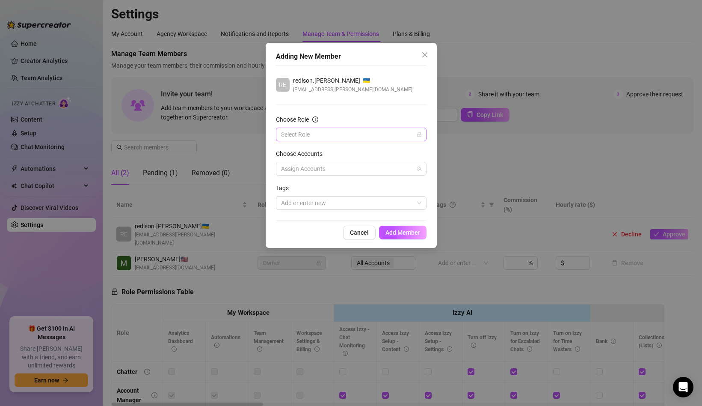
click at [317, 140] on input "Choose Role" at bounding box center [347, 134] width 133 height 13
click at [309, 206] on div "Owner" at bounding box center [351, 206] width 137 height 9
click at [310, 199] on div at bounding box center [347, 203] width 138 height 12
click at [409, 232] on span "Add Member" at bounding box center [403, 232] width 35 height 7
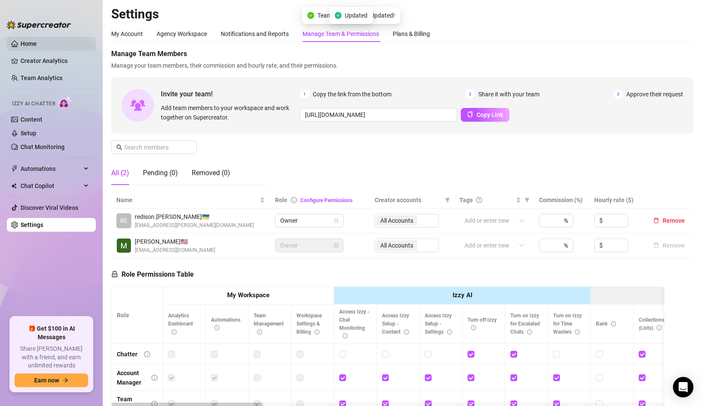
click at [37, 46] on link "Home" at bounding box center [29, 43] width 16 height 7
